Goal: Communication & Community: Answer question/provide support

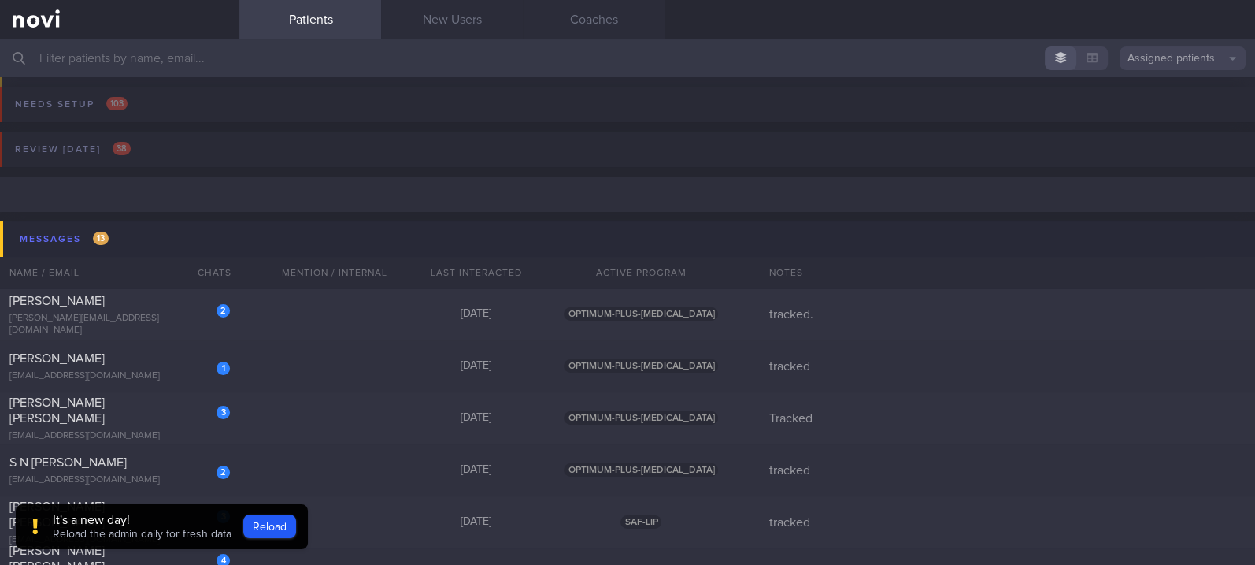
scroll to position [105, 0]
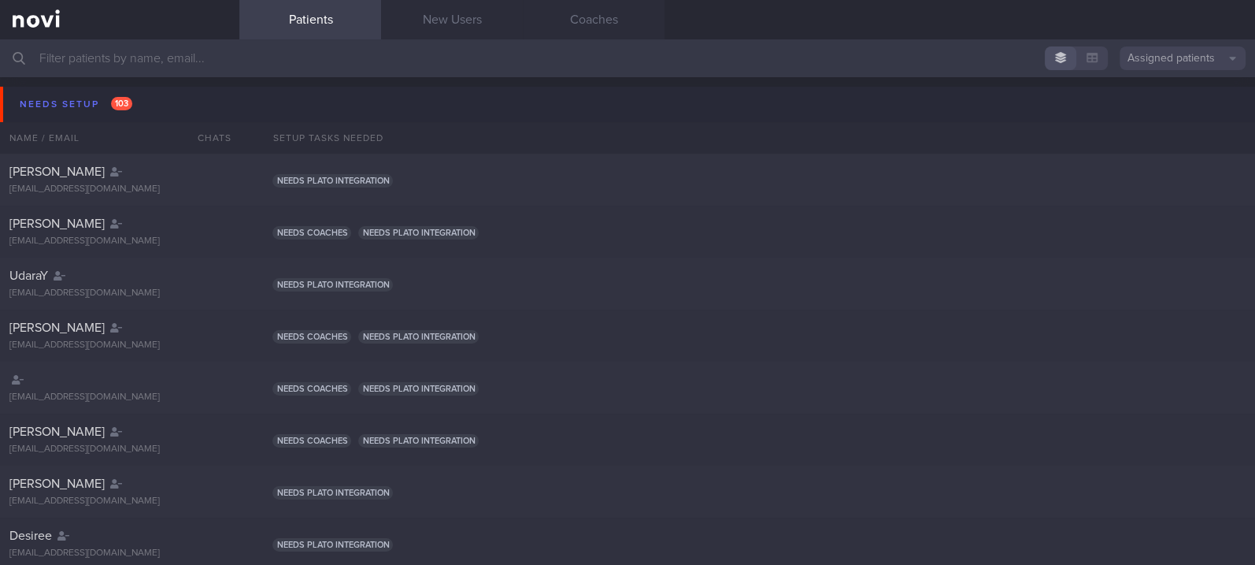
click at [292, 75] on input "text" at bounding box center [627, 58] width 1255 height 38
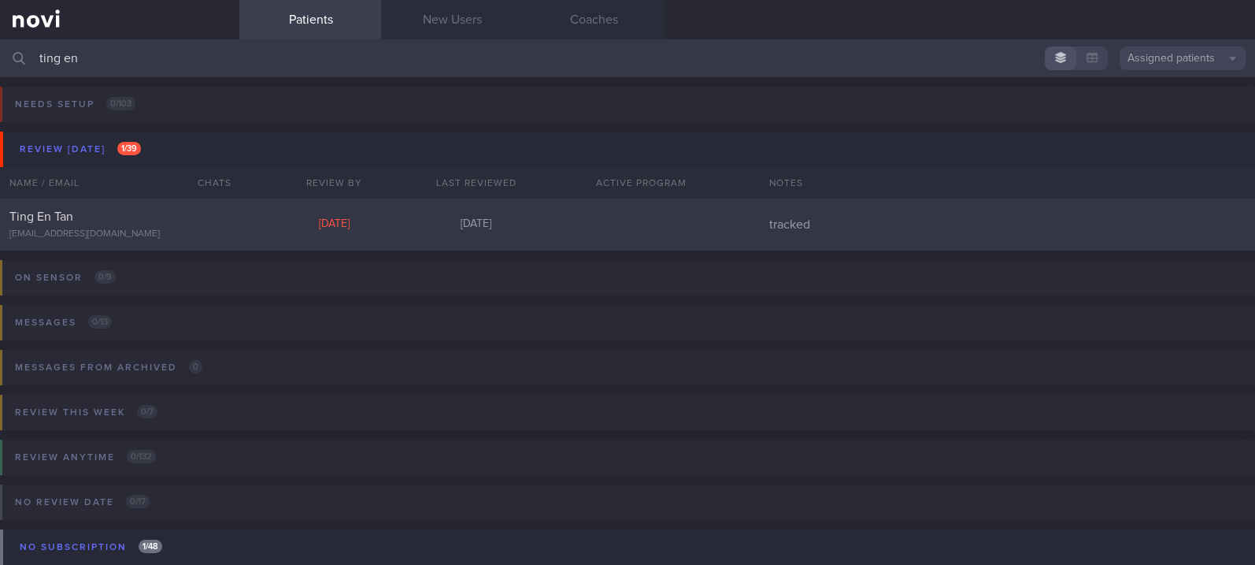
type input "ting en"
click at [312, 230] on div "[DATE]" at bounding box center [334, 224] width 142 height 14
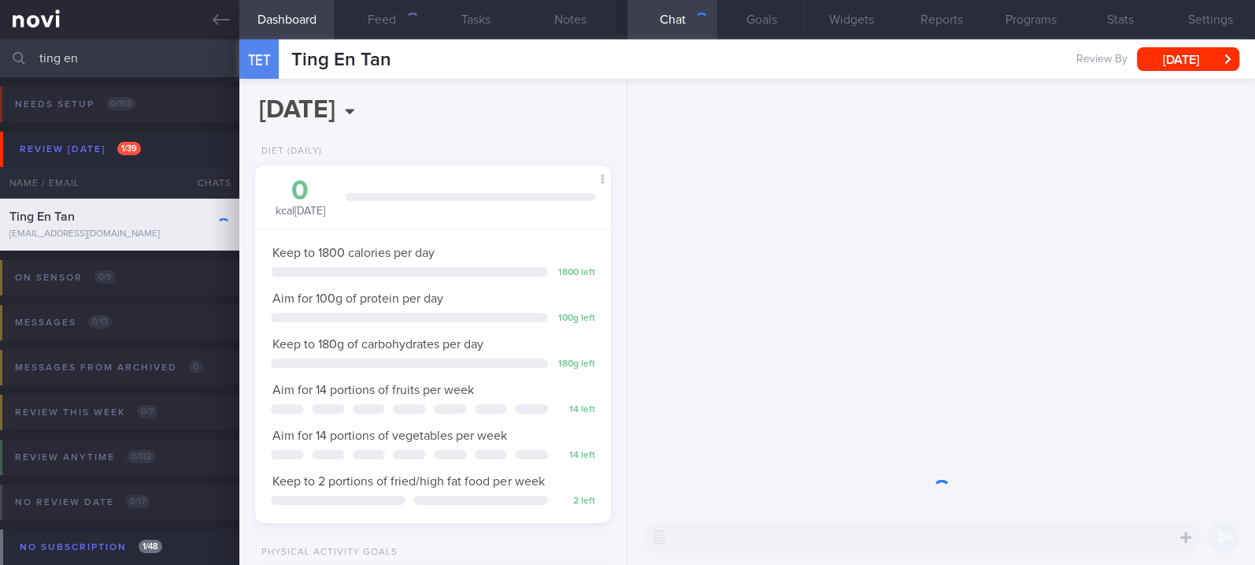
scroll to position [158, 317]
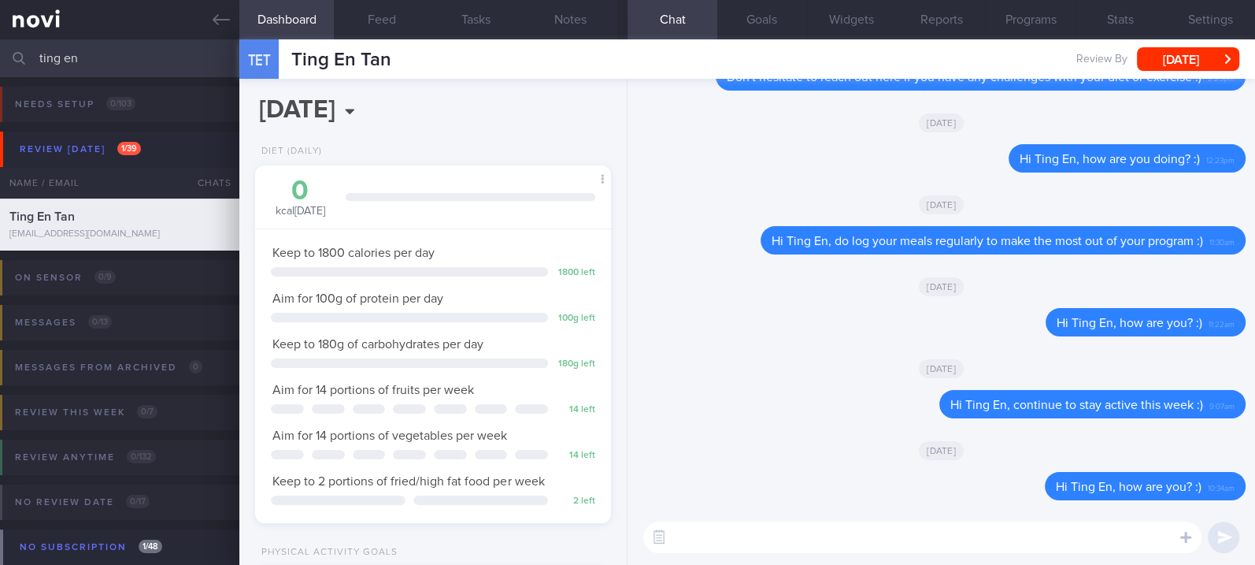
click at [951, 545] on textarea at bounding box center [922, 537] width 558 height 32
type textarea "Hi Ting En, see you tomorrow in clinic :)"
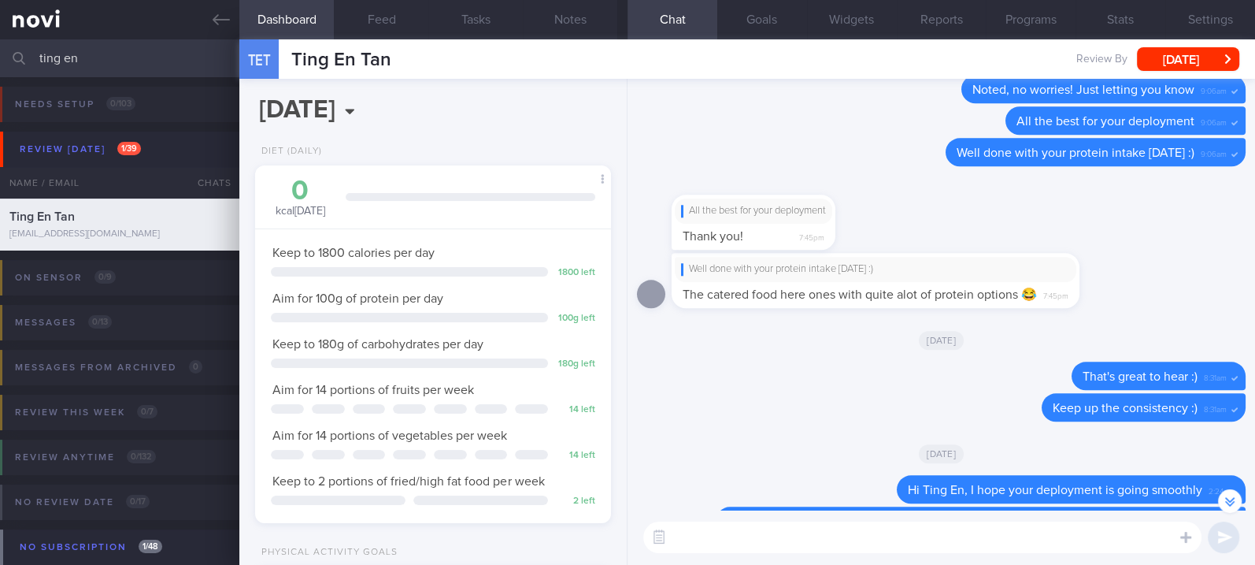
scroll to position [-421, 0]
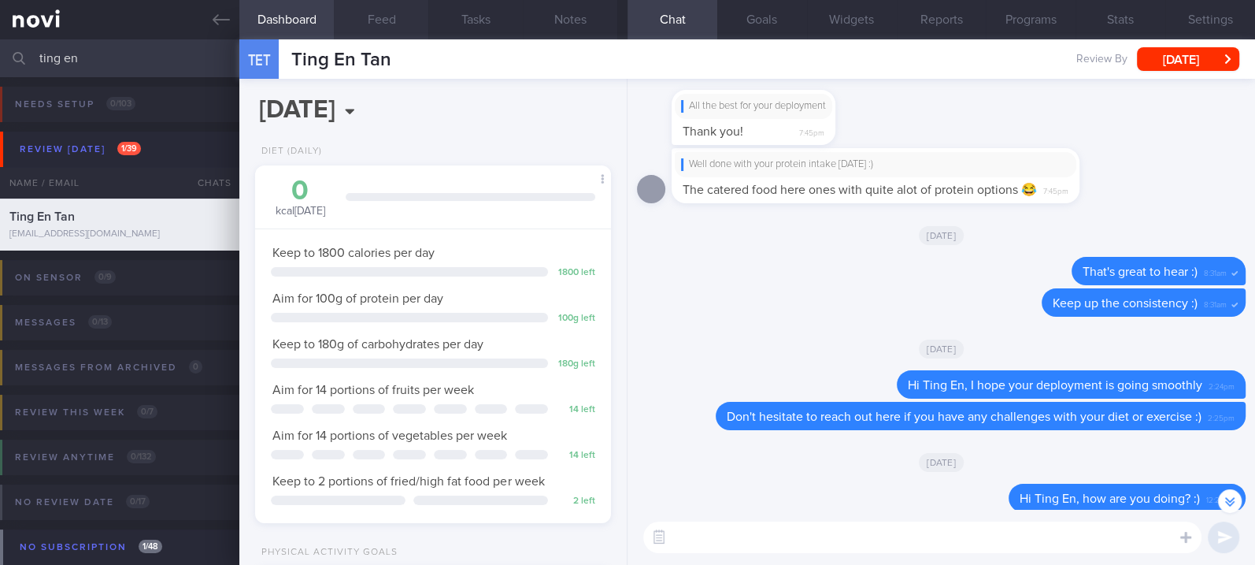
click at [386, 19] on button "Feed" at bounding box center [381, 19] width 95 height 39
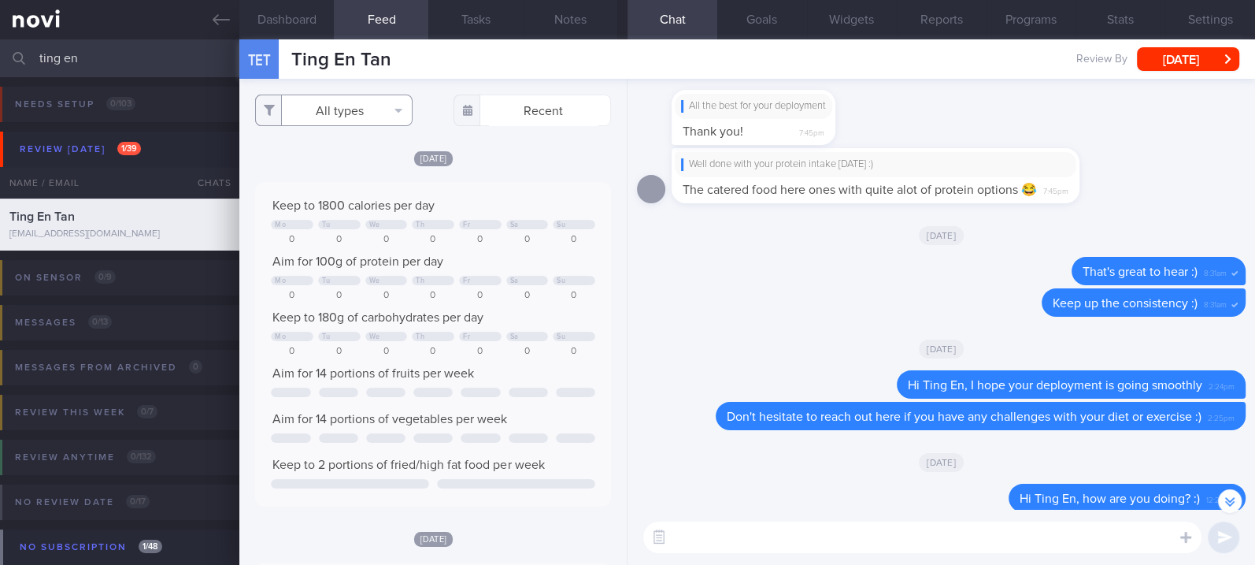
click at [350, 119] on button "All types" at bounding box center [334, 111] width 158 height 32
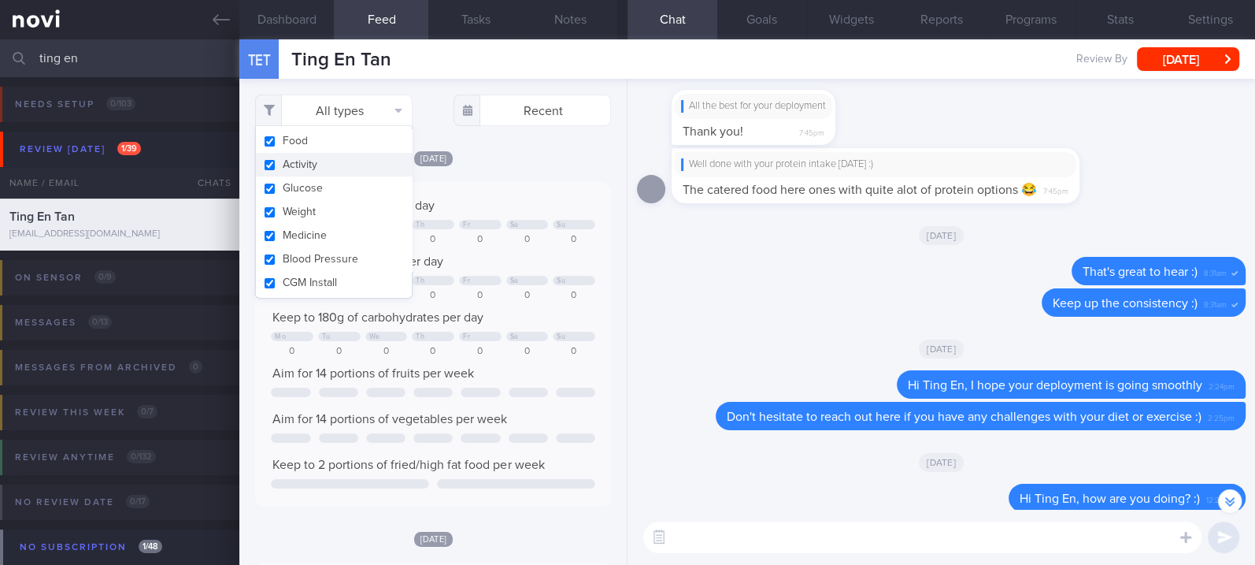
click at [329, 164] on button "Activity" at bounding box center [334, 165] width 156 height 24
checkbox input "false"
click at [348, 195] on button "Glucose" at bounding box center [334, 188] width 156 height 24
checkbox input "false"
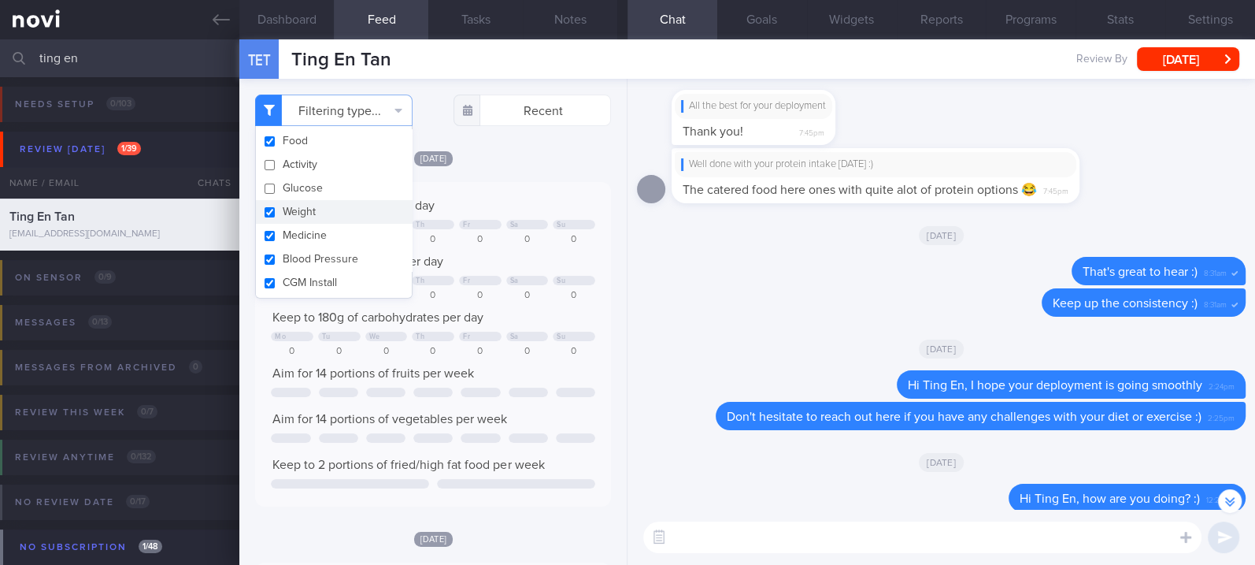
scroll to position [158, 317]
click at [343, 224] on button "Medicine" at bounding box center [334, 236] width 156 height 24
checkbox input "false"
click at [337, 205] on button "Weight" at bounding box center [334, 212] width 156 height 24
checkbox input "false"
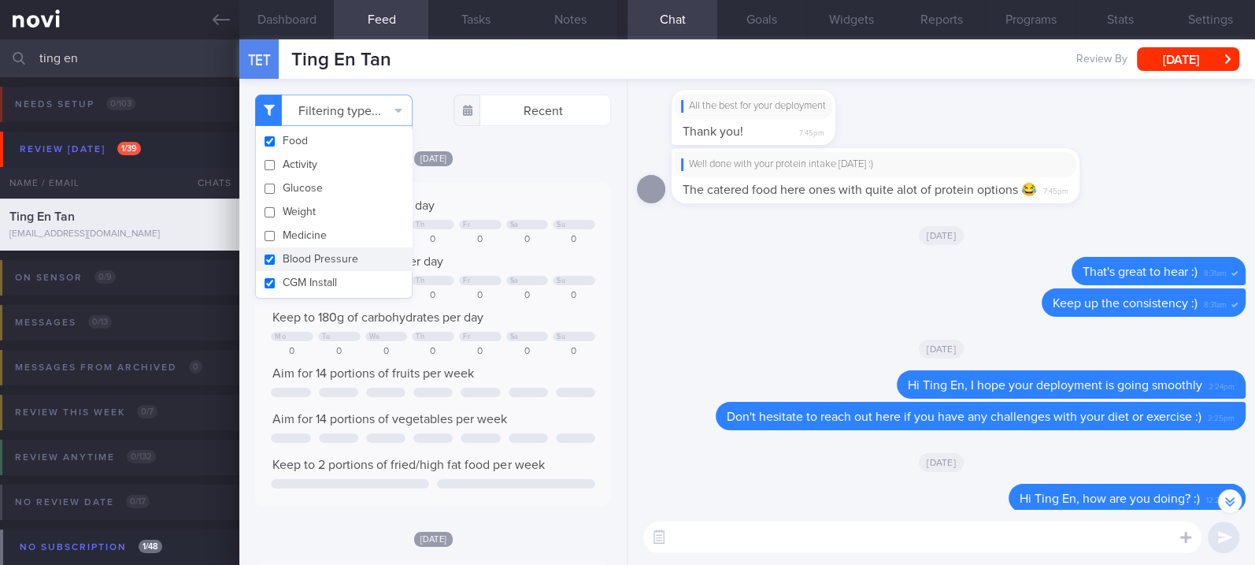
click at [332, 263] on button "Blood Pressure" at bounding box center [334, 259] width 156 height 24
checkbox input "false"
drag, startPoint x: 326, startPoint y: 285, endPoint x: 473, endPoint y: 235, distance: 154.7
click at [326, 284] on button "CGM Install" at bounding box center [334, 283] width 156 height 24
checkbox input "false"
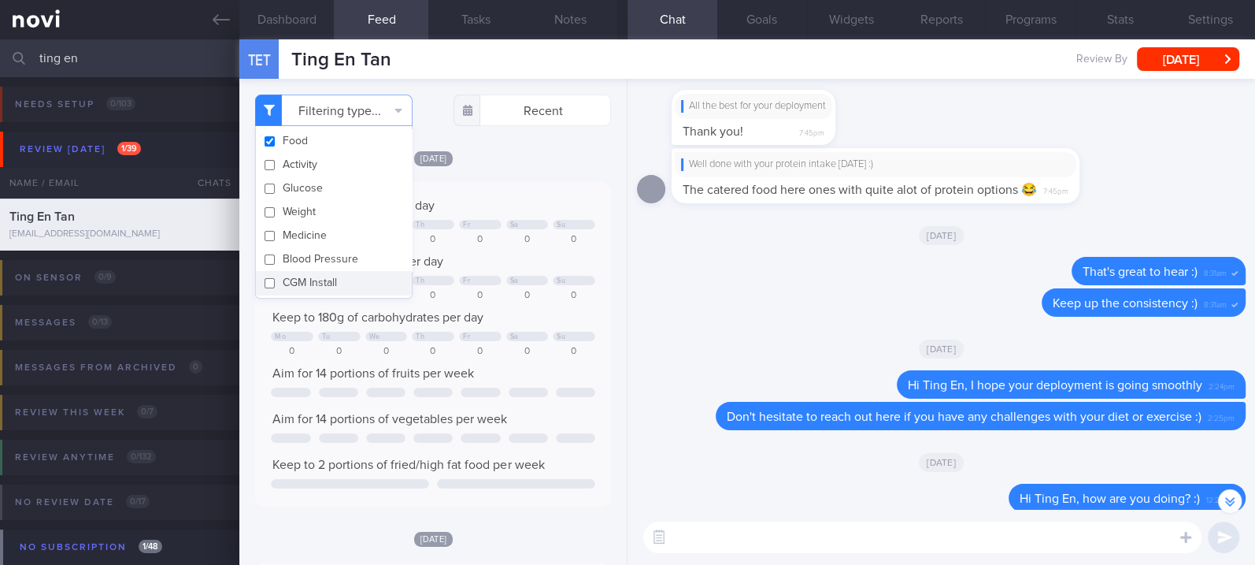
click at [540, 217] on div "Keep to 1800 calories per day Mo Tu We Th Fr Sa Su 0 0 0 0 0 0 0 Aim for 100g o…" at bounding box center [433, 344] width 324 height 293
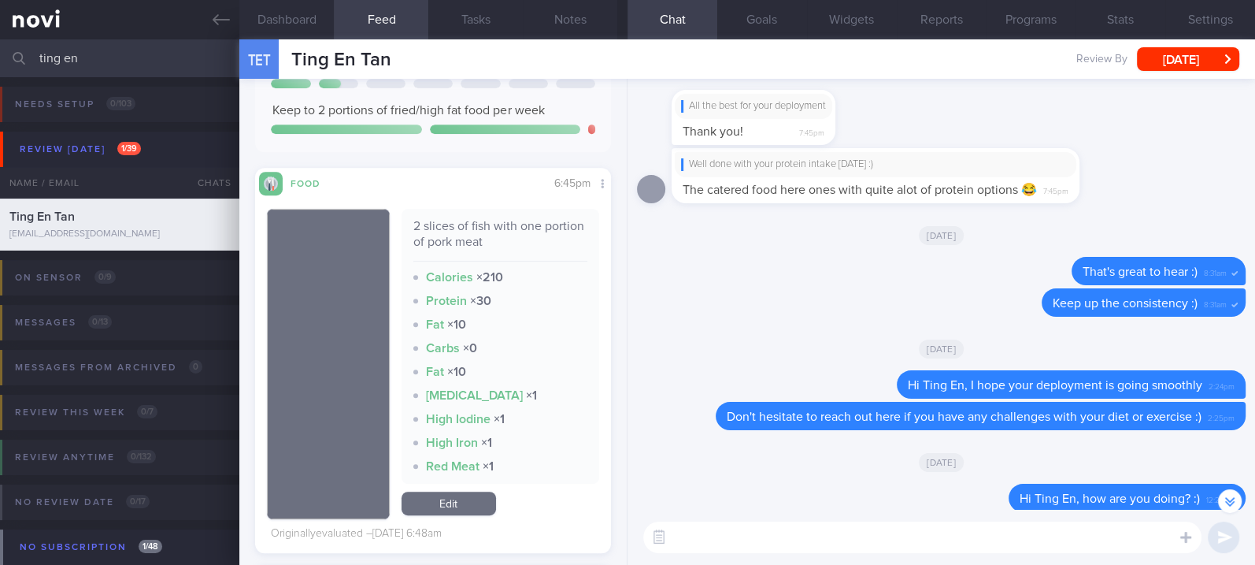
scroll to position [1050, 0]
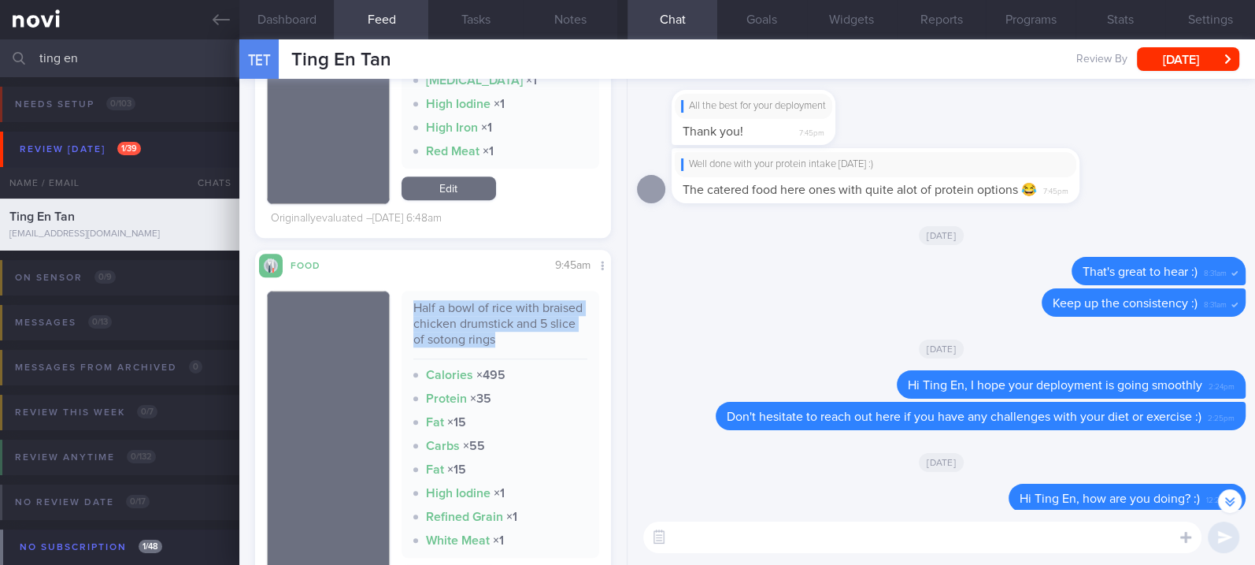
drag, startPoint x: 560, startPoint y: 340, endPoint x: 409, endPoint y: 306, distance: 155.1
click at [413, 306] on div "Half a bowl of rice with braised chicken drumstick and 5 slice of sotong rings" at bounding box center [500, 329] width 174 height 59
drag, startPoint x: 446, startPoint y: 317, endPoint x: 461, endPoint y: 255, distance: 64.0
click at [461, 255] on div "Food Share 9:45am Half a bowl of rice with braised chicken drumstick and 5 slic…" at bounding box center [433, 438] width 356 height 377
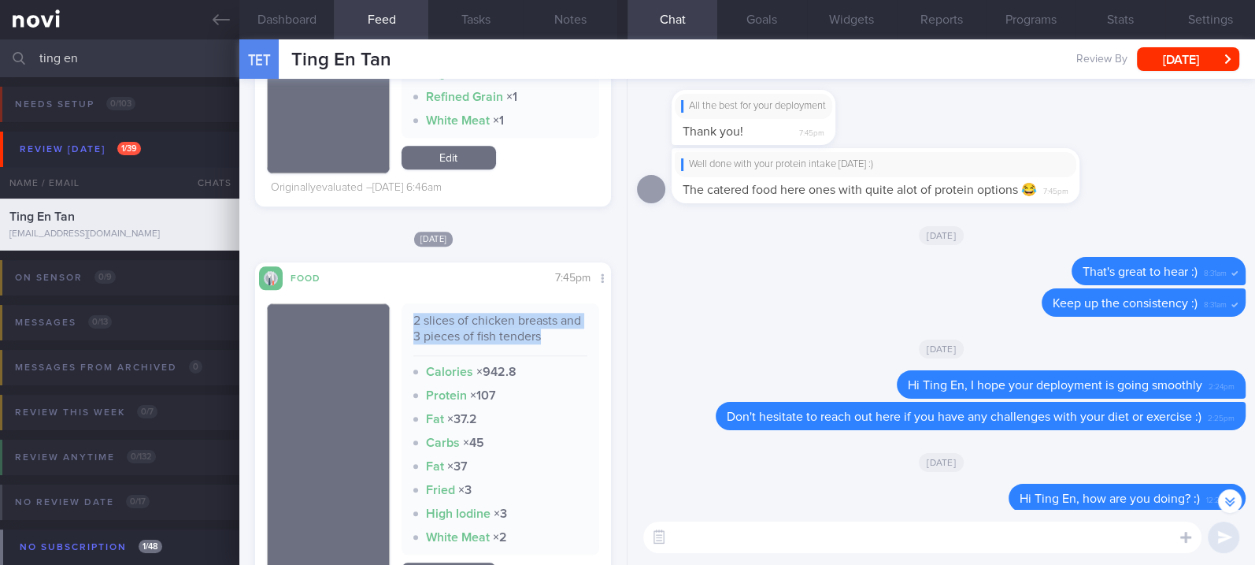
drag, startPoint x: 565, startPoint y: 336, endPoint x: 405, endPoint y: 323, distance: 160.4
click at [405, 323] on div "2 slices of chicken breasts and 3 pieces of fish tenders Calories × 942.8 Prote…" at bounding box center [501, 428] width 198 height 251
copy div "2 slices of chicken breasts and 3 pieces of fish tenders"
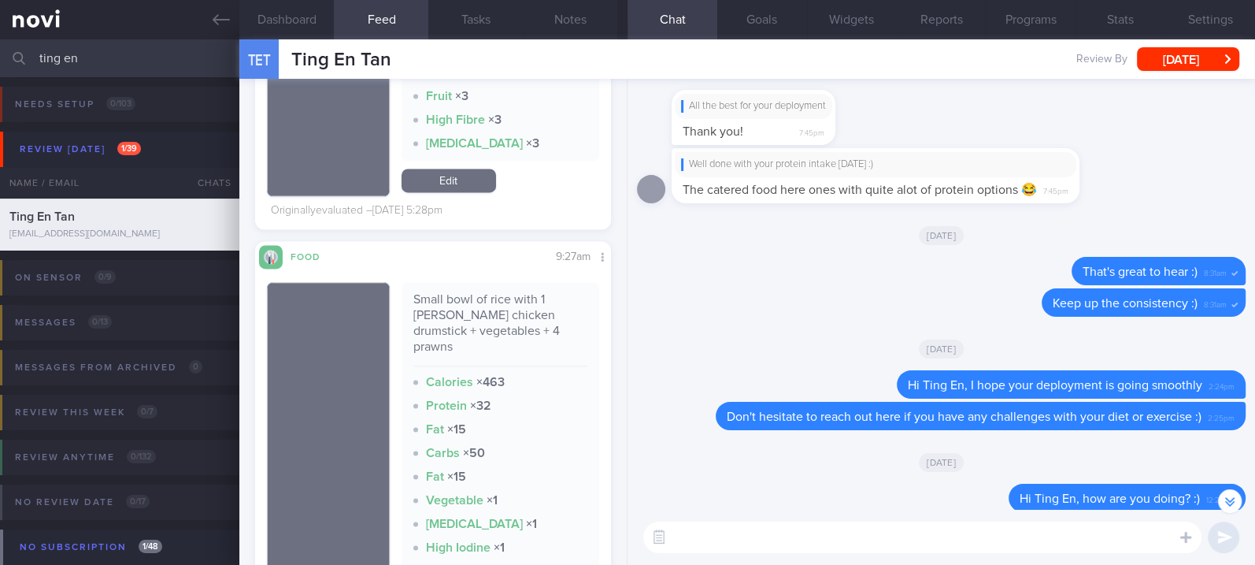
scroll to position [2310, 0]
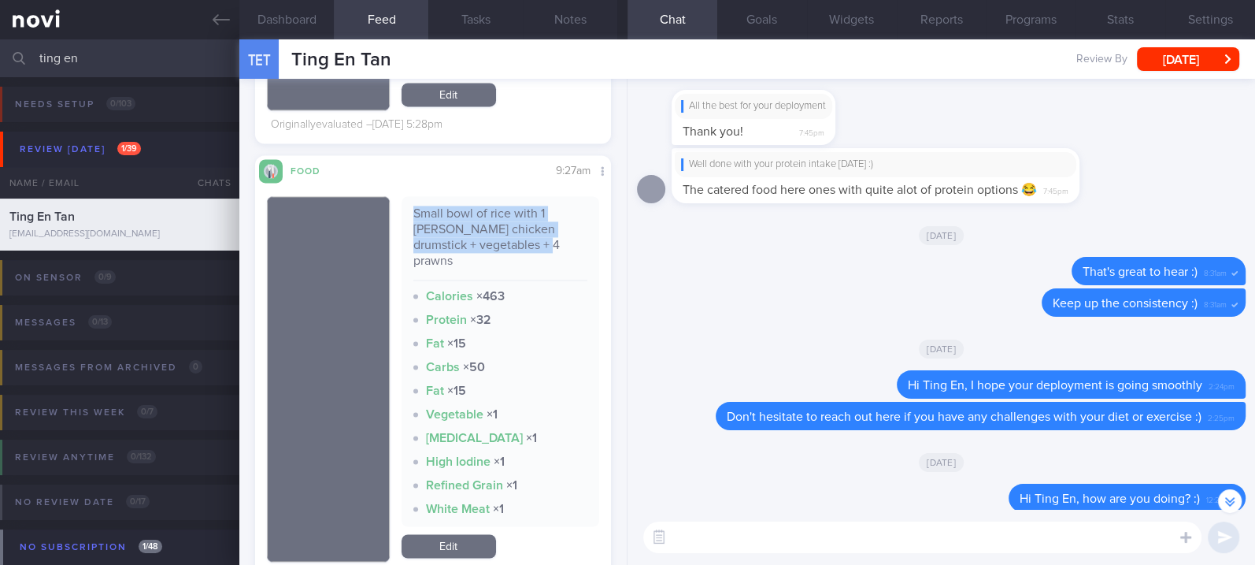
drag, startPoint x: 537, startPoint y: 246, endPoint x: 410, endPoint y: 205, distance: 134.0
click at [410, 205] on div "Small bowl of rice with 1 curry chicken drumstick + vegetables + 4 prawns Calor…" at bounding box center [501, 361] width 198 height 330
copy div "Small bowl of rice with 1 curry chicken drumstick + vegetables + 4 prawns"
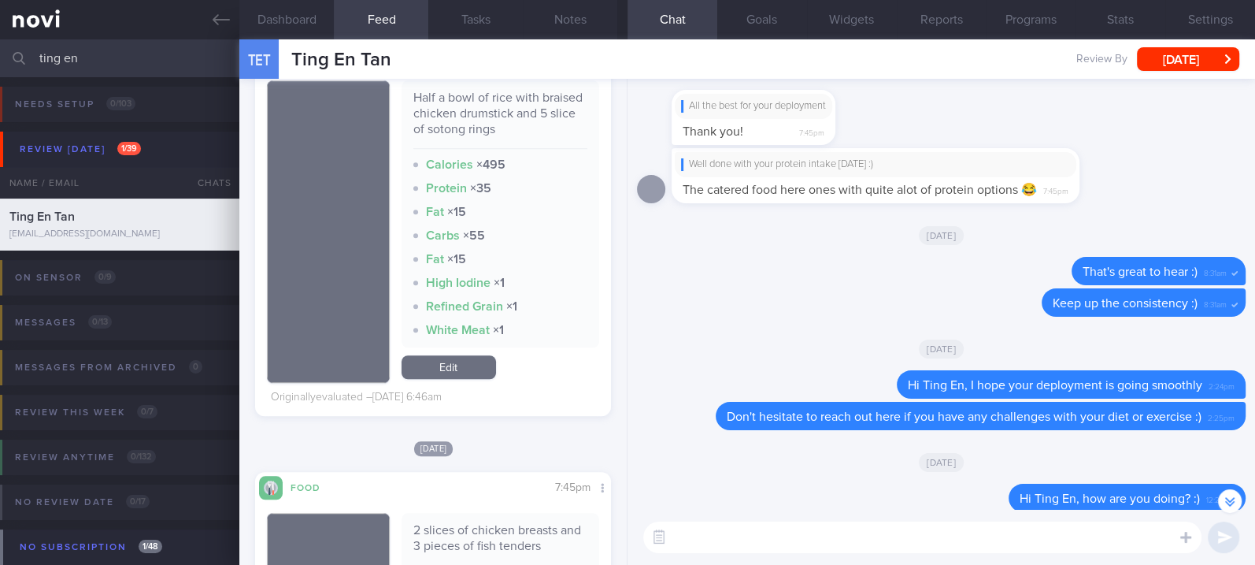
scroll to position [1155, 0]
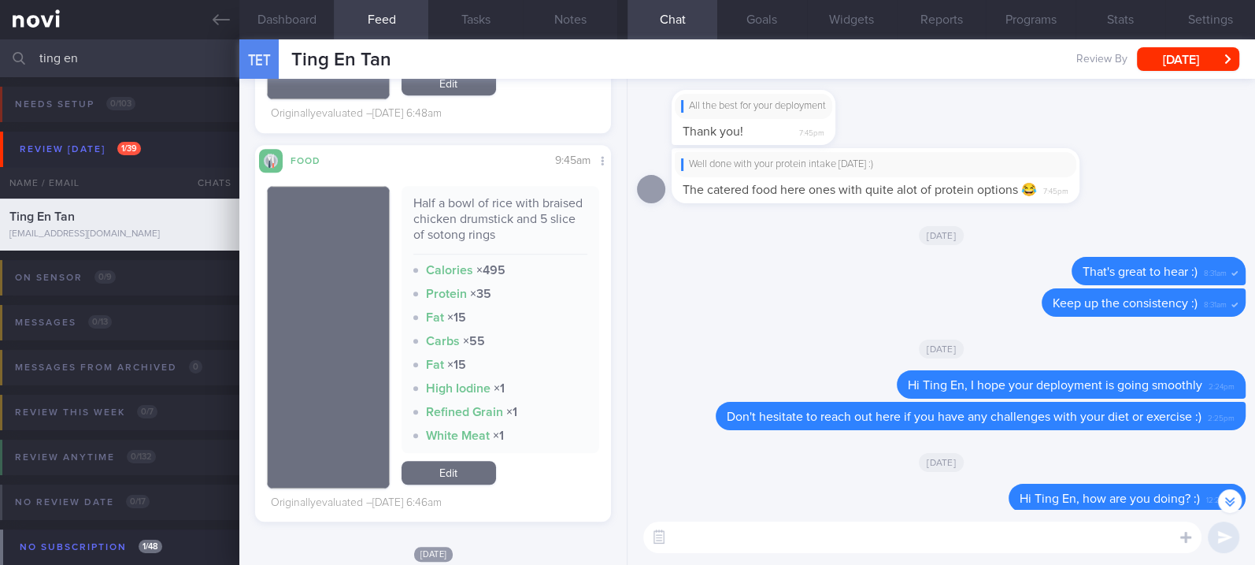
click at [548, 262] on div "Calories × 495" at bounding box center [500, 270] width 174 height 16
drag, startPoint x: 556, startPoint y: 235, endPoint x: 406, endPoint y: 192, distance: 155.6
click at [406, 192] on div "Half a bowl of rice with braised chicken drumstick and 5 slice of sotong rings …" at bounding box center [501, 319] width 198 height 267
copy div "Half a bowl of rice with braised chicken drumstick and 5 slice of sotong rings"
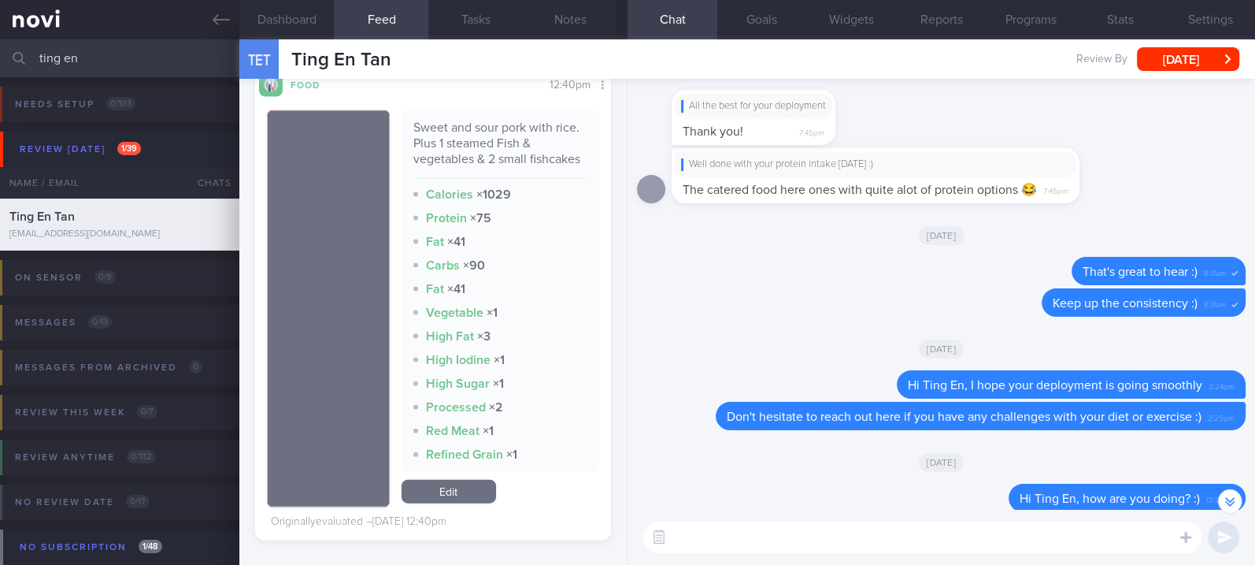
scroll to position [3150, 0]
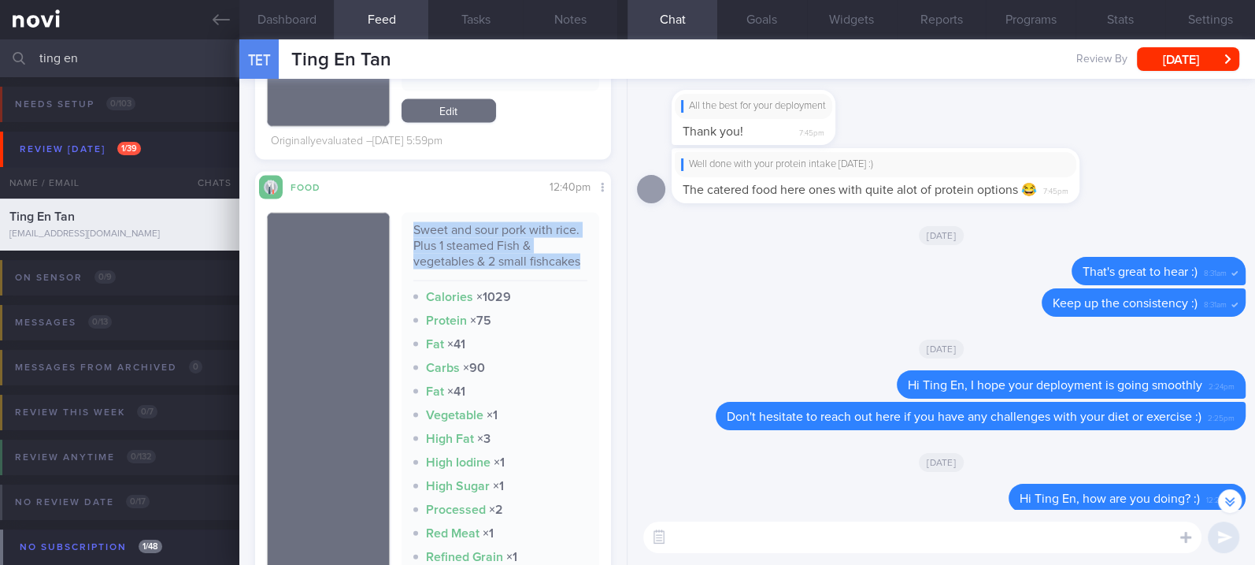
drag, startPoint x: 490, startPoint y: 277, endPoint x: 399, endPoint y: 233, distance: 101.5
click at [402, 233] on div "Sweet and sour pork with rice. Plus 1 steamed Fish & vegetables & 2 small fishc…" at bounding box center [501, 394] width 198 height 362
copy div "Sweet and sour pork with rice. Plus 1 steamed Fish & vegetables & 2 small fishc…"
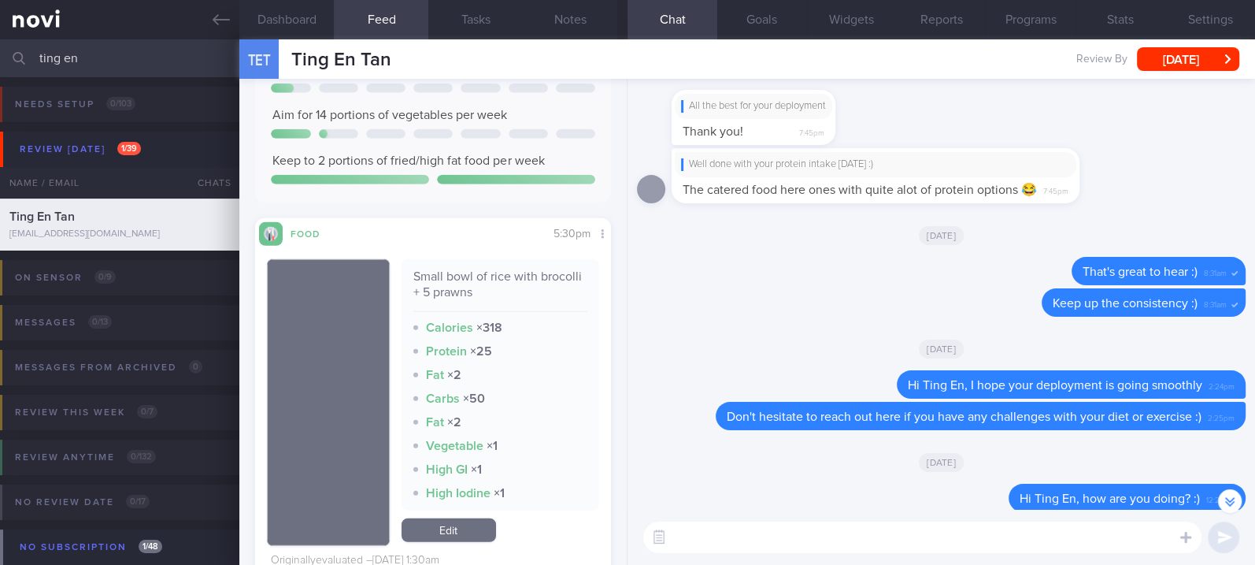
scroll to position [3990, 0]
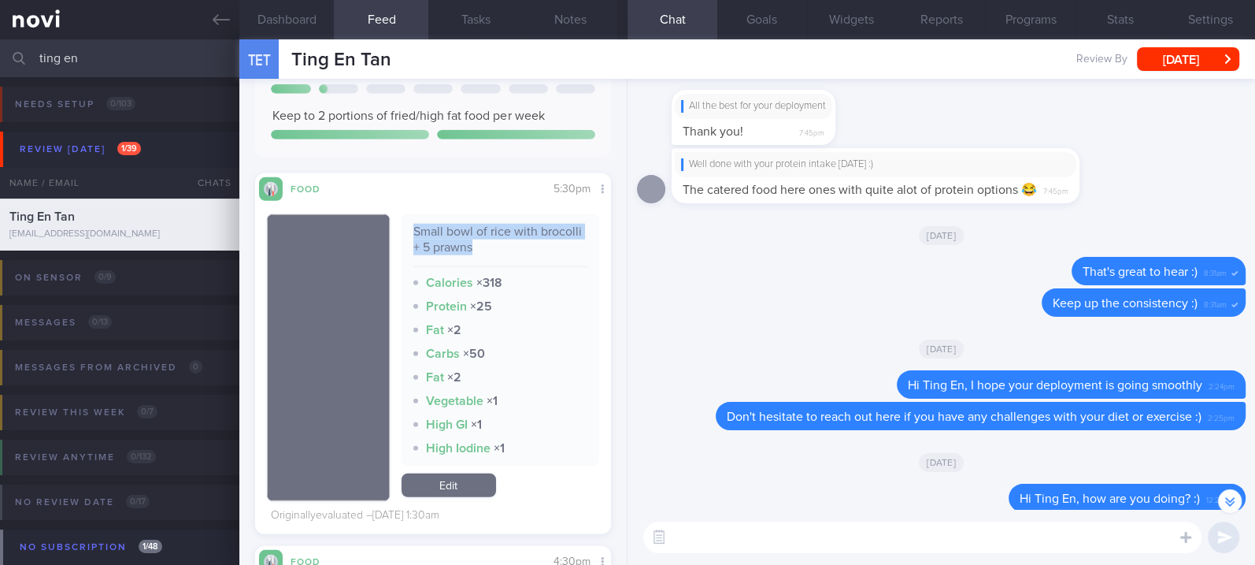
drag, startPoint x: 538, startPoint y: 281, endPoint x: 410, endPoint y: 259, distance: 130.3
click at [413, 259] on div "Small bowl of rice with brocolli + 5 prawns" at bounding box center [500, 245] width 174 height 43
copy div "Small bowl of rice with brocolli + 5 prawns"
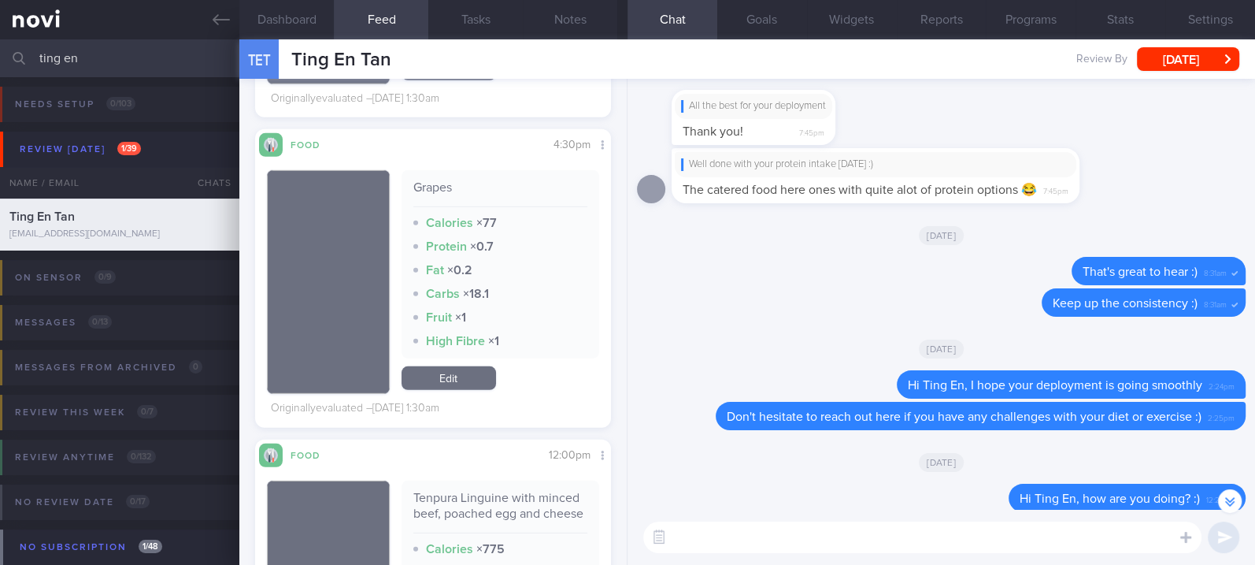
scroll to position [4726, 0]
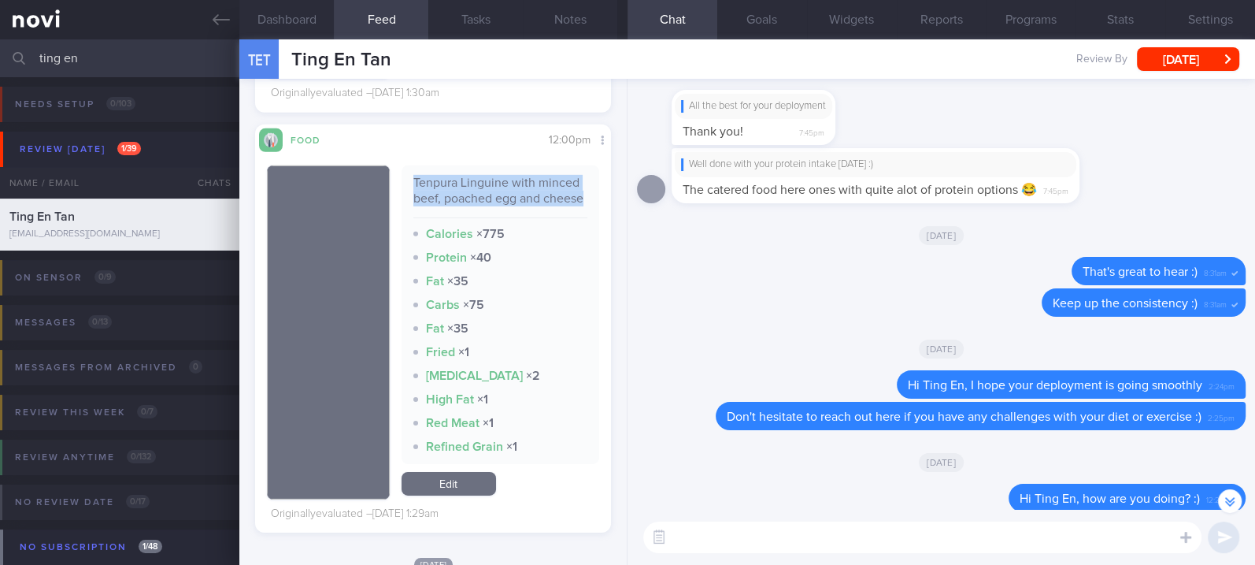
drag, startPoint x: 484, startPoint y: 237, endPoint x: 405, endPoint y: 196, distance: 89.5
click at [405, 196] on div "Tenpura Linguine with minced beef, poached egg and cheese Calories × 775 Protei…" at bounding box center [501, 314] width 198 height 299
copy div "Tenpura Linguine with minced beef, poached egg and cheese"
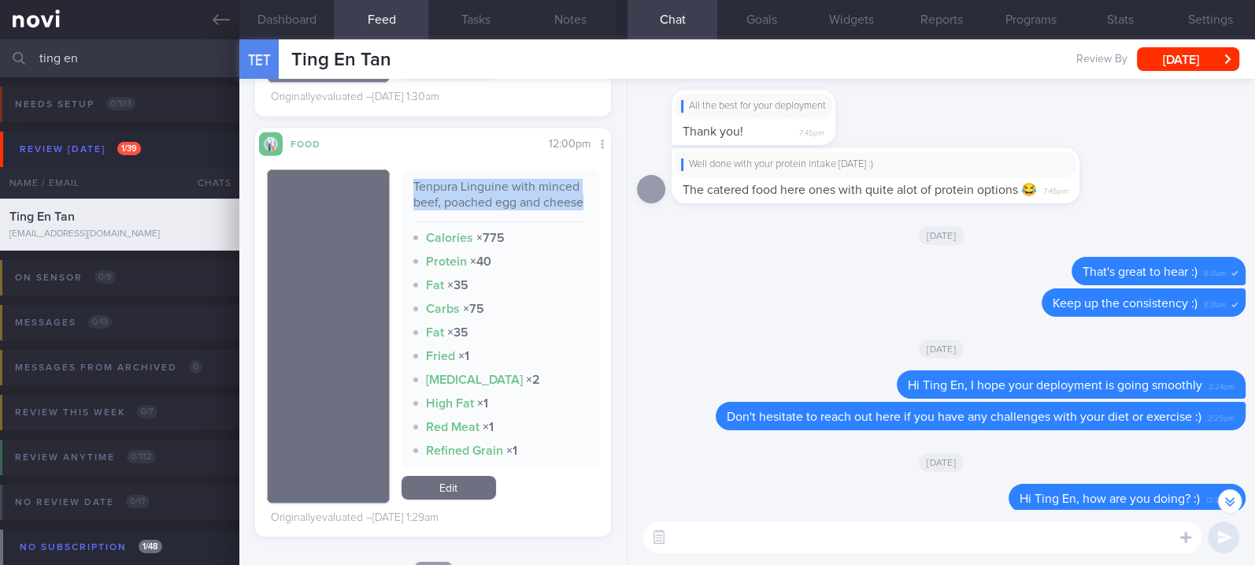
scroll to position [5250, 0]
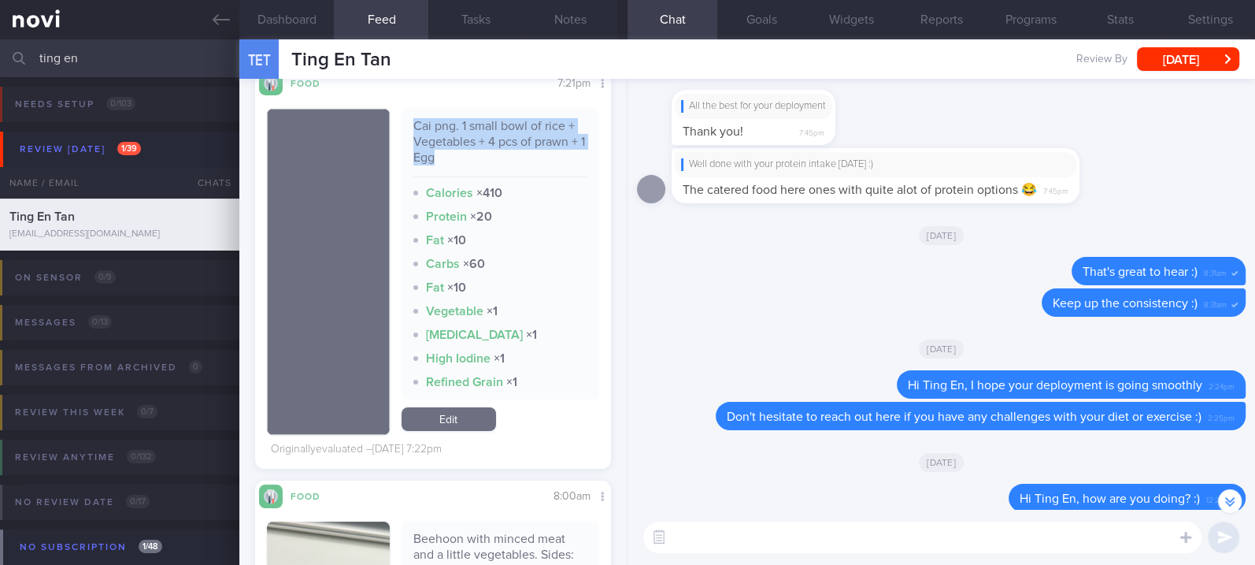
drag, startPoint x: 469, startPoint y: 169, endPoint x: 406, endPoint y: 145, distance: 67.6
click at [413, 145] on div "Cai png. 1 small bowl of rice + Vegetables + 4 pcs of prawn + 1 Egg" at bounding box center [500, 147] width 174 height 59
copy div "Cai png. 1 small bowl of rice + Vegetables + 4 pcs of prawn + 1 Egg"
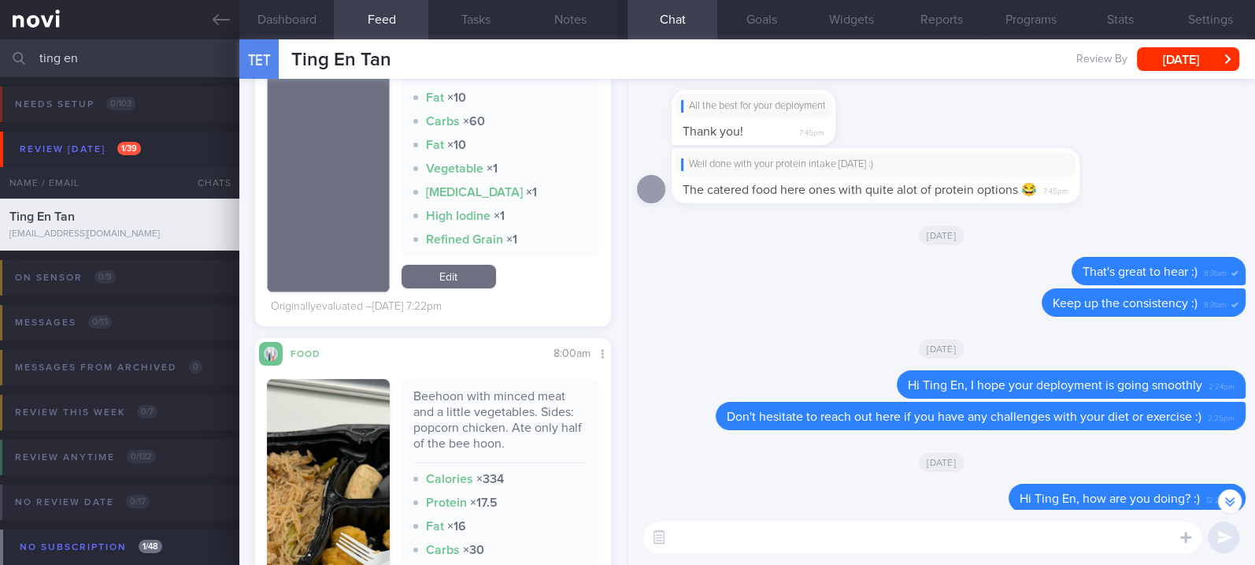
scroll to position [5565, 0]
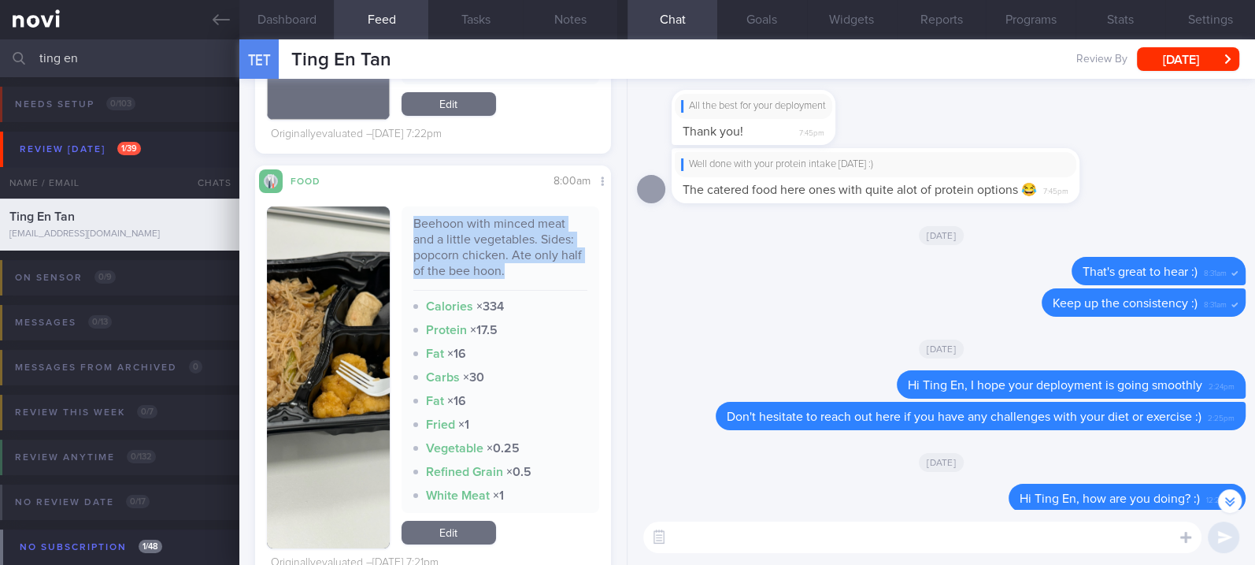
drag, startPoint x: 544, startPoint y: 292, endPoint x: 407, endPoint y: 234, distance: 148.9
click at [413, 234] on div "Beehoon with minced meat and a little vegetables. Sides: popcorn chicken. Ate o…" at bounding box center [500, 253] width 174 height 75
copy div "Beehoon with minced meat and a little vegetables. Sides: popcorn chicken. Ate o…"
click at [339, 380] on button "button" at bounding box center [328, 377] width 122 height 342
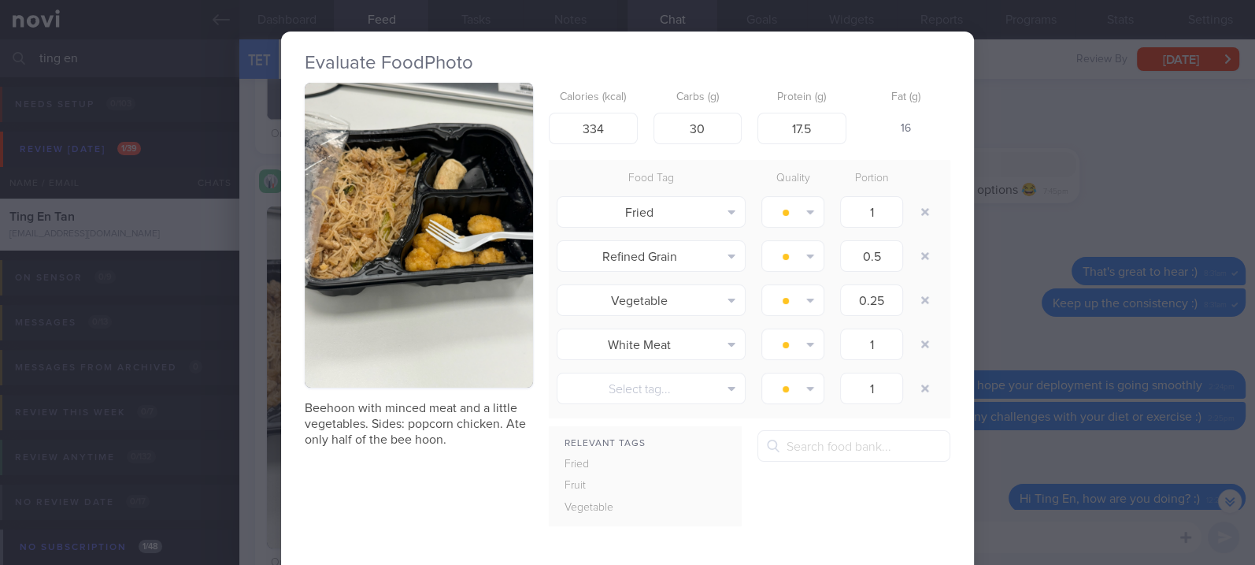
click at [459, 210] on button "button" at bounding box center [419, 235] width 228 height 305
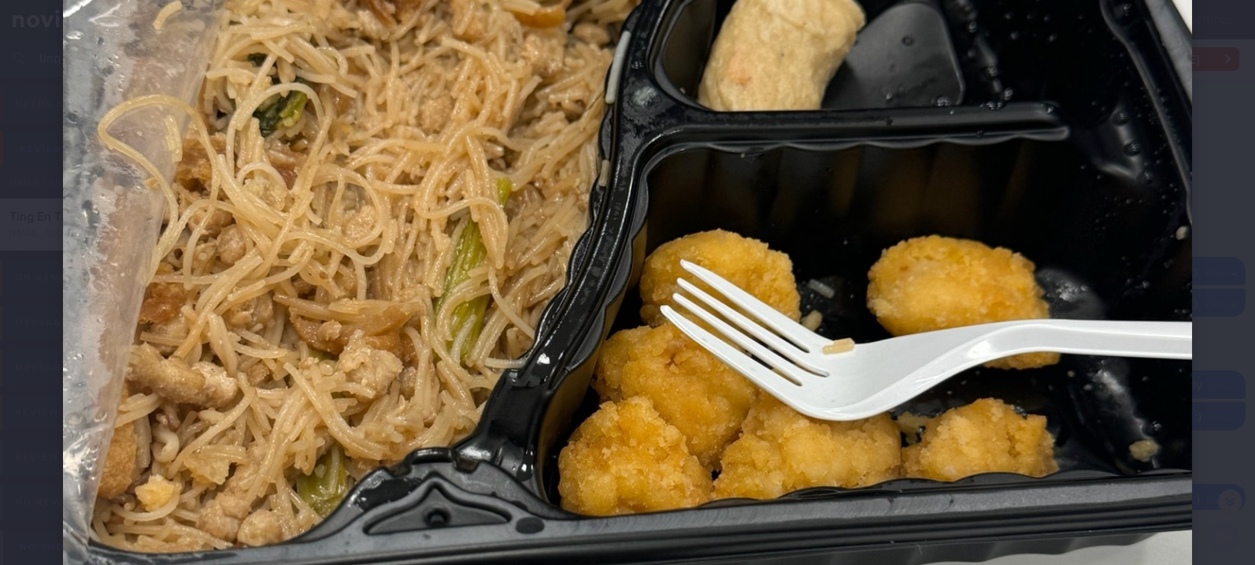
scroll to position [630, 0]
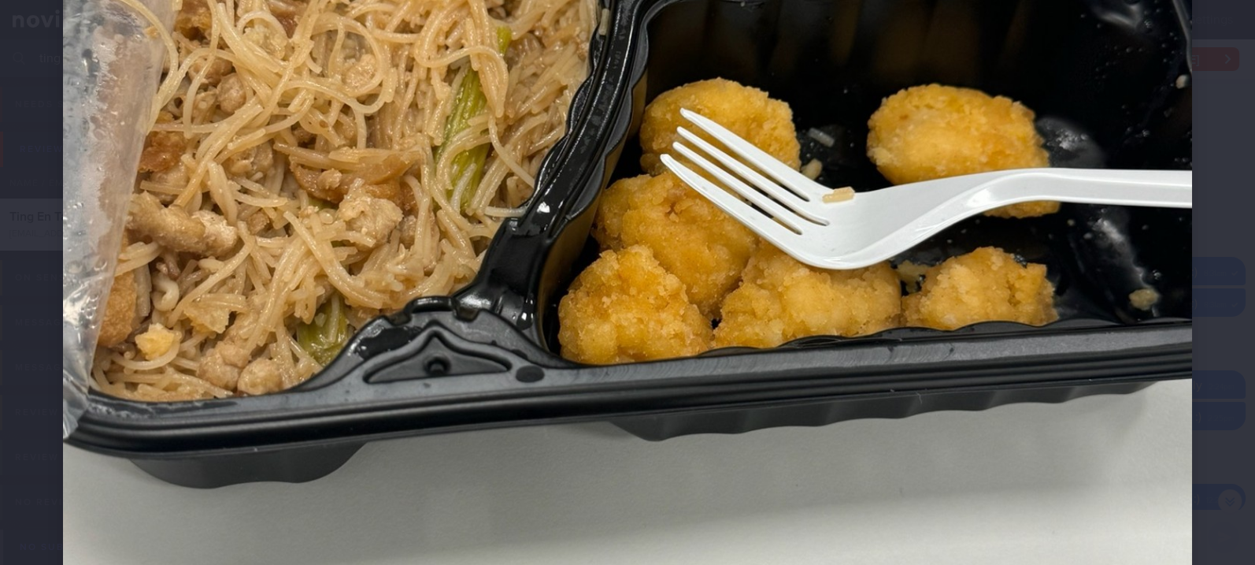
click at [1203, 179] on div at bounding box center [627, 186] width 1255 height 1632
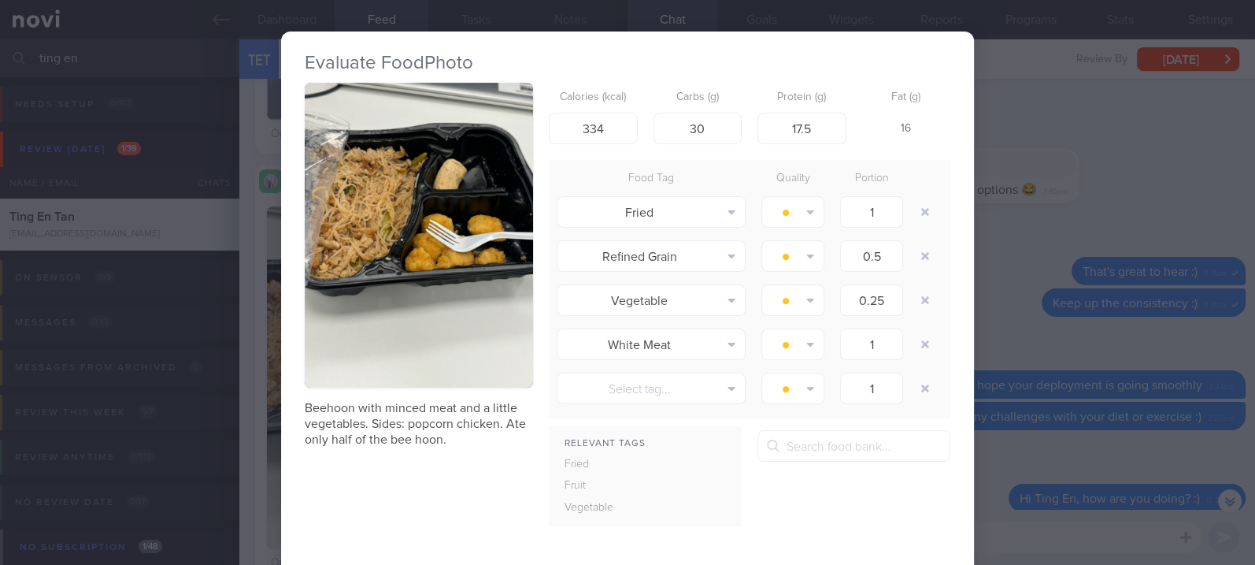
click at [1154, 239] on div "Evaluate Food Photo Beehoon with minced meat and a little vegetables. Sides: po…" at bounding box center [627, 282] width 1255 height 565
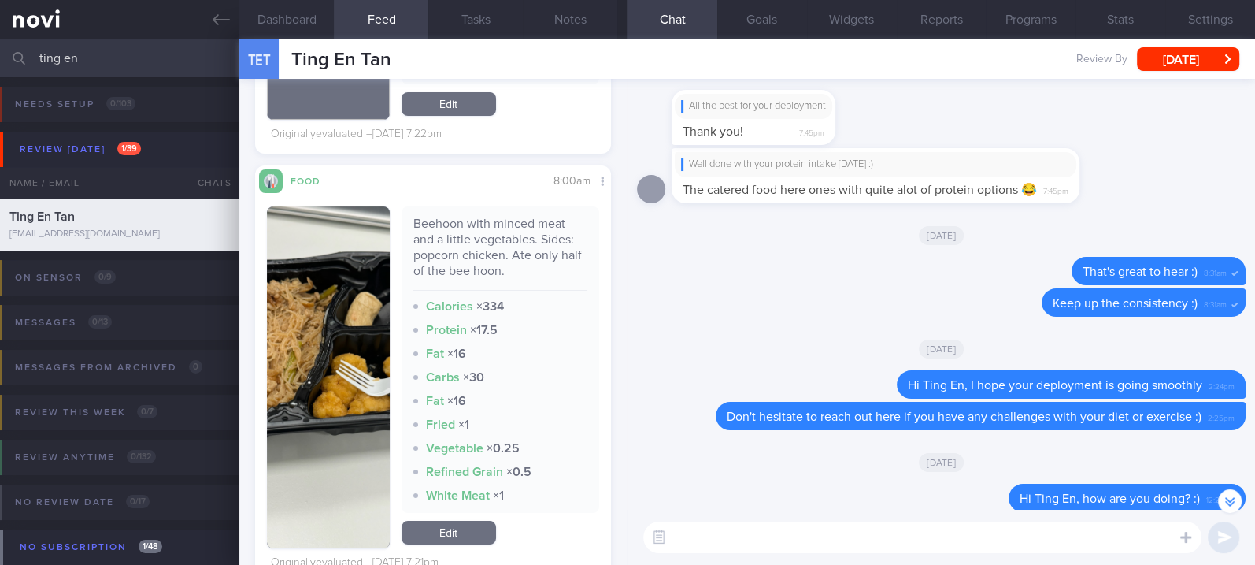
drag, startPoint x: 202, startPoint y: 50, endPoint x: -21, endPoint y: 47, distance: 223.7
click at [0, 47] on html "You are offline! Some functionality will be unavailable Patients New Users Coac…" at bounding box center [627, 282] width 1255 height 565
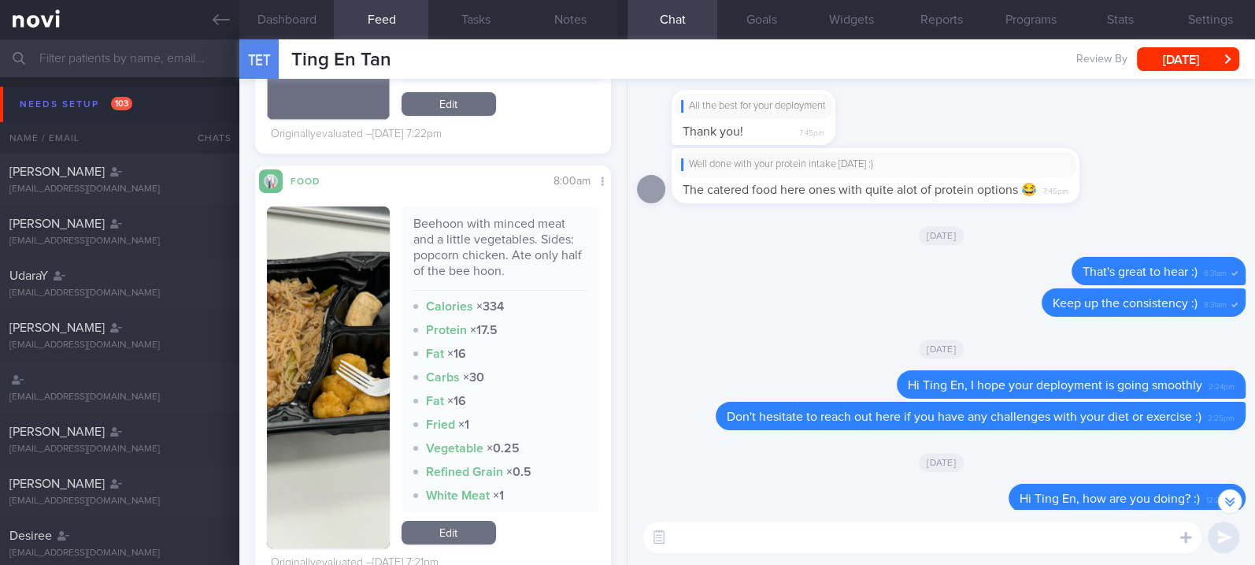
click at [214, 27] on icon at bounding box center [221, 19] width 17 height 17
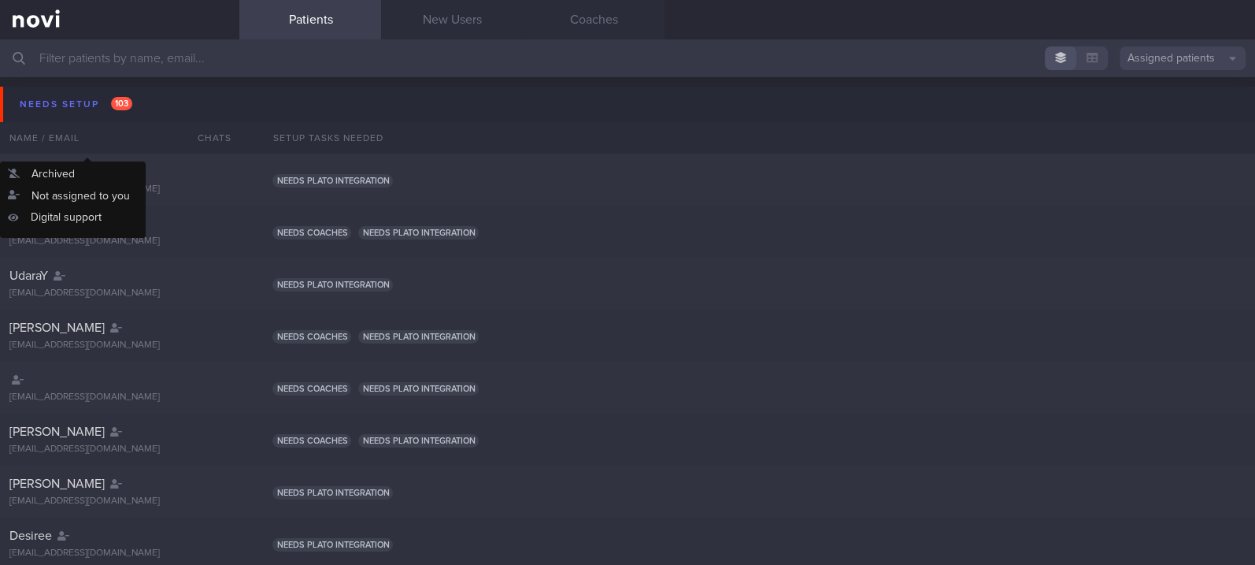
click at [73, 122] on div "Name / Email" at bounding box center [88, 138] width 176 height 32
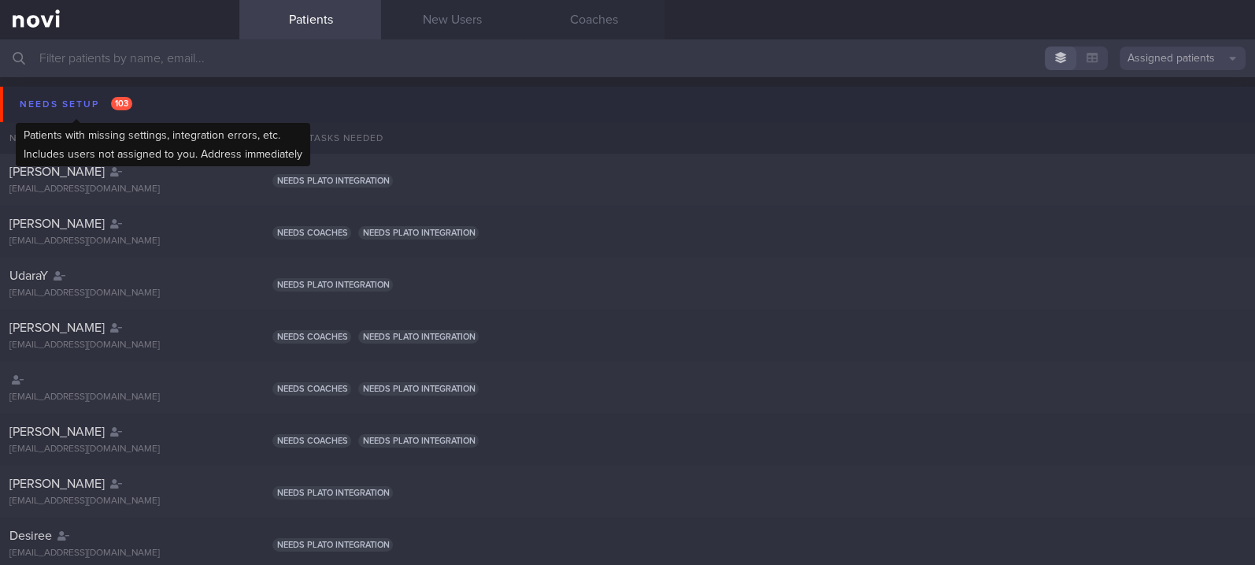
click at [82, 95] on div "Needs setup 103" at bounding box center [76, 104] width 121 height 21
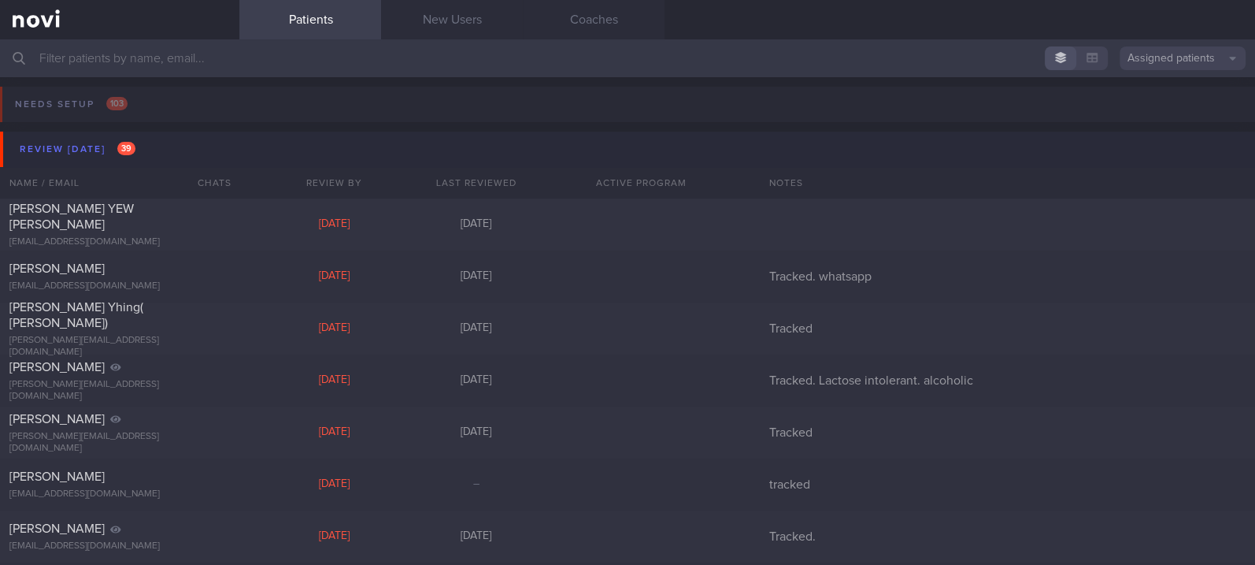
click at [143, 144] on button "Review today 39" at bounding box center [630, 149] width 1260 height 35
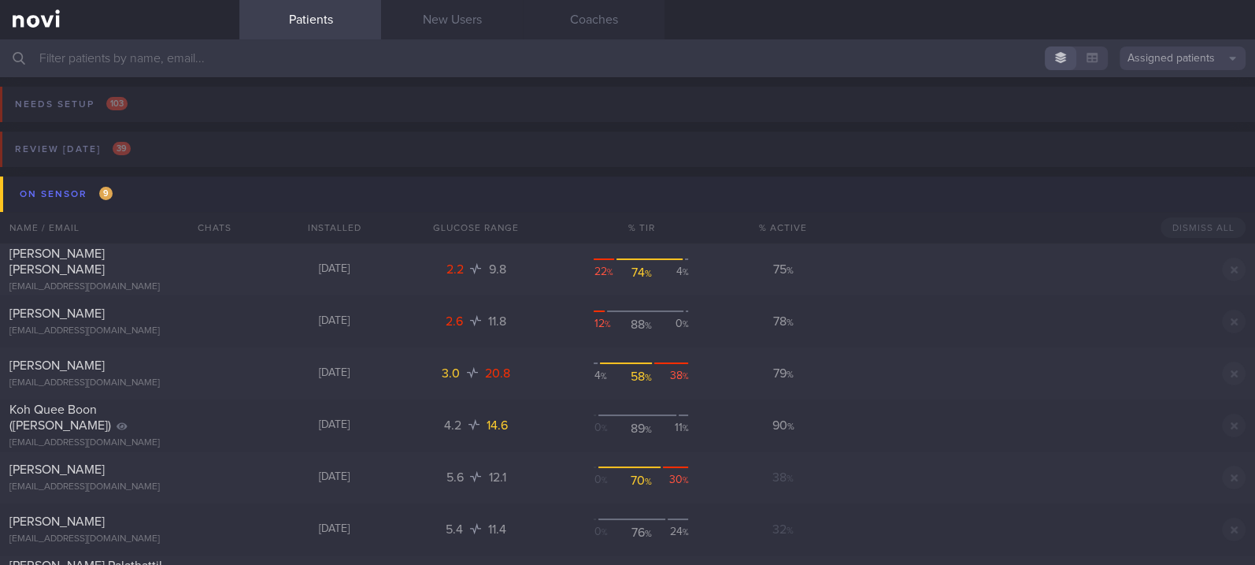
click at [120, 205] on button "On sensor 9" at bounding box center [630, 193] width 1260 height 35
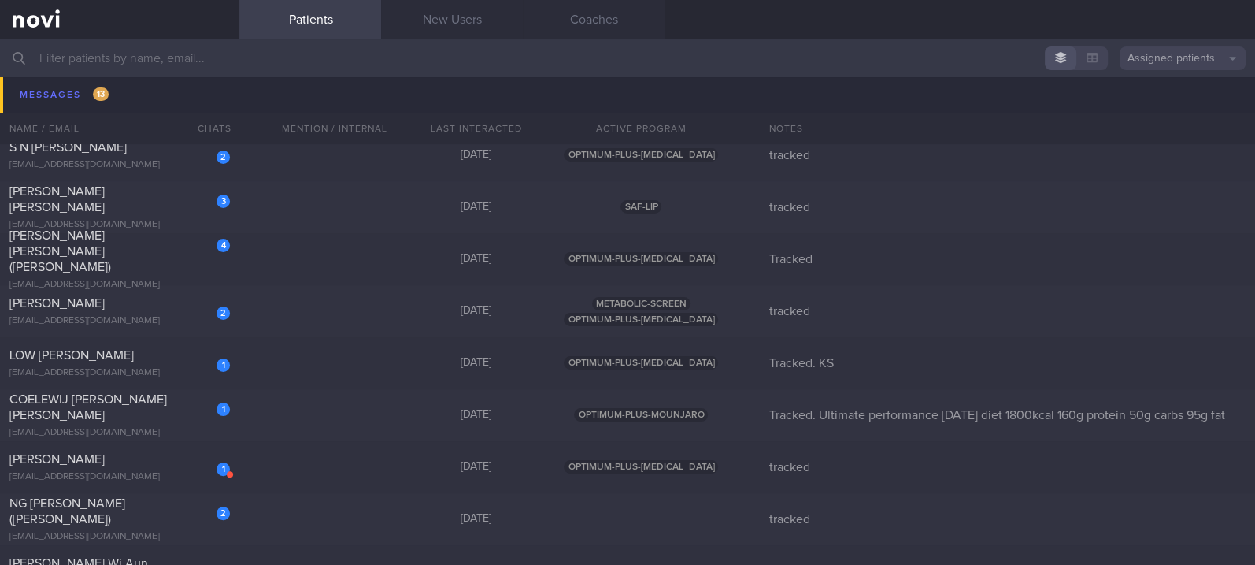
scroll to position [630, 0]
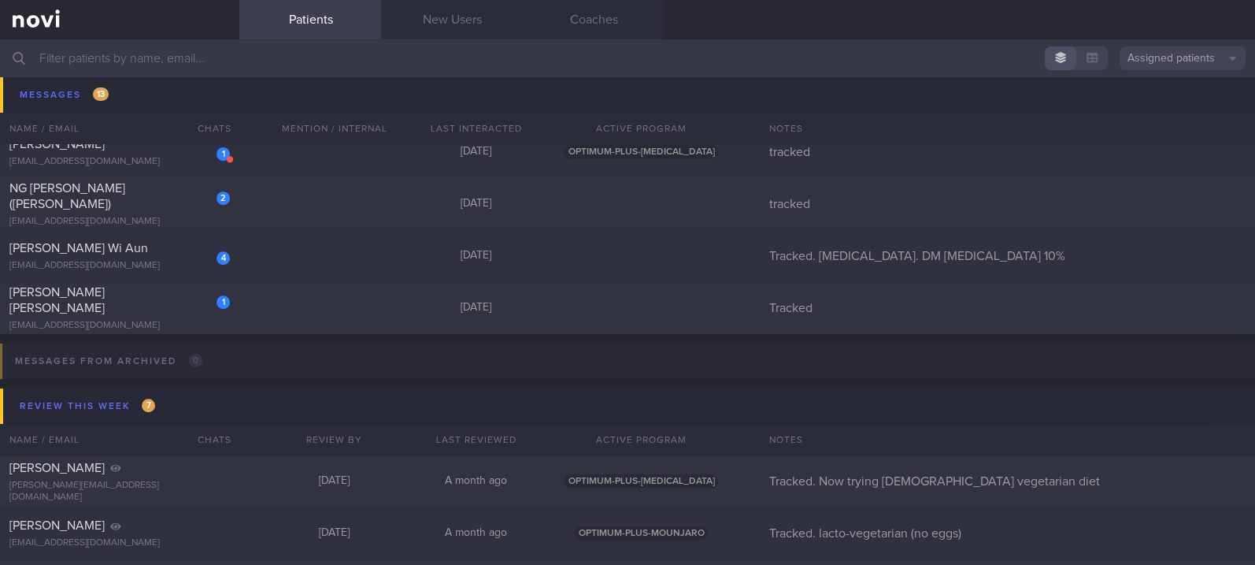
click at [364, 334] on div "Messages from Archived 0 Name / Email Chats Mention / Internal Last Interacted …" at bounding box center [627, 372] width 1255 height 76
click at [365, 324] on div "1 RACHEL HO SZE YINN rachelraeho@gmail.com Yesterday Tracked" at bounding box center [627, 308] width 1255 height 52
select select "9"
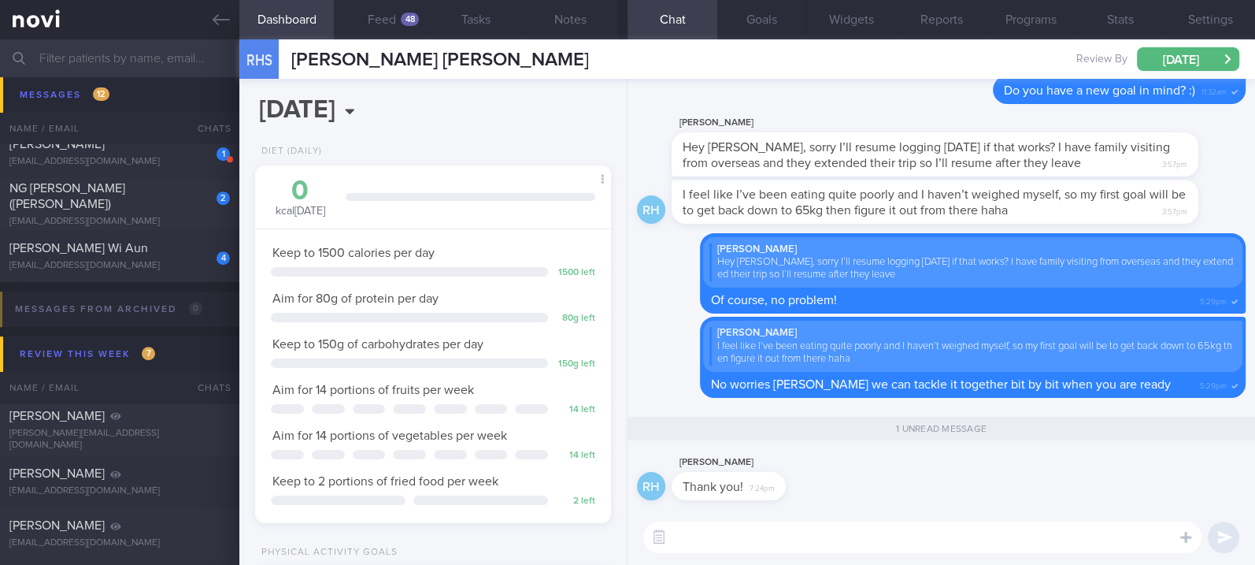
scroll to position [525, 0]
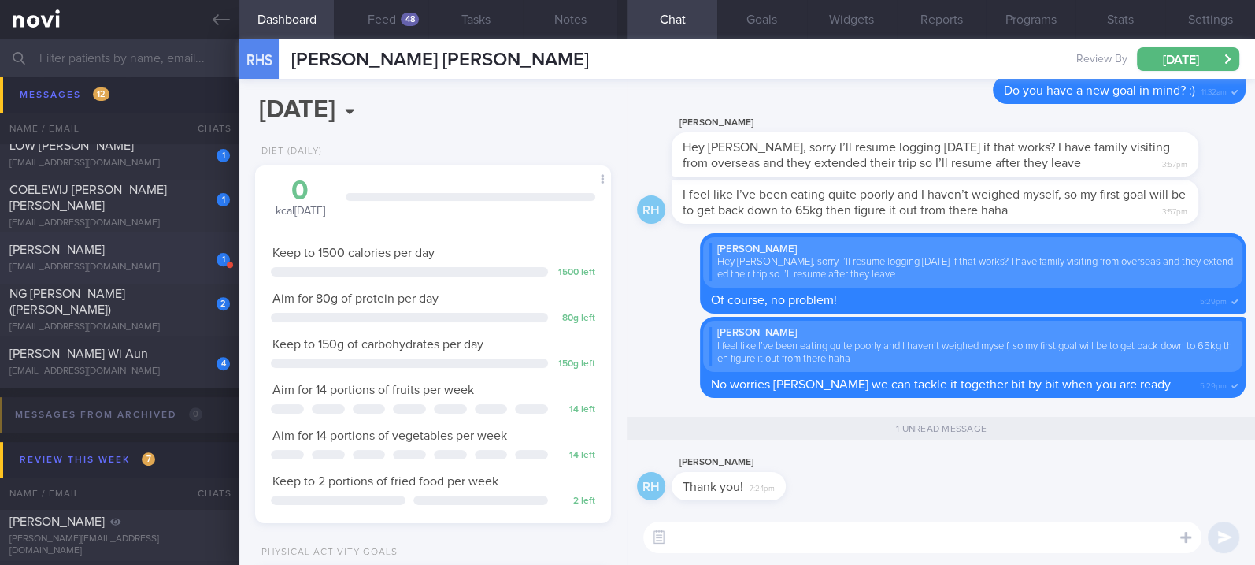
click at [175, 261] on div "jfbsolis@gmail.com" at bounding box center [119, 267] width 221 height 12
type input "tracked"
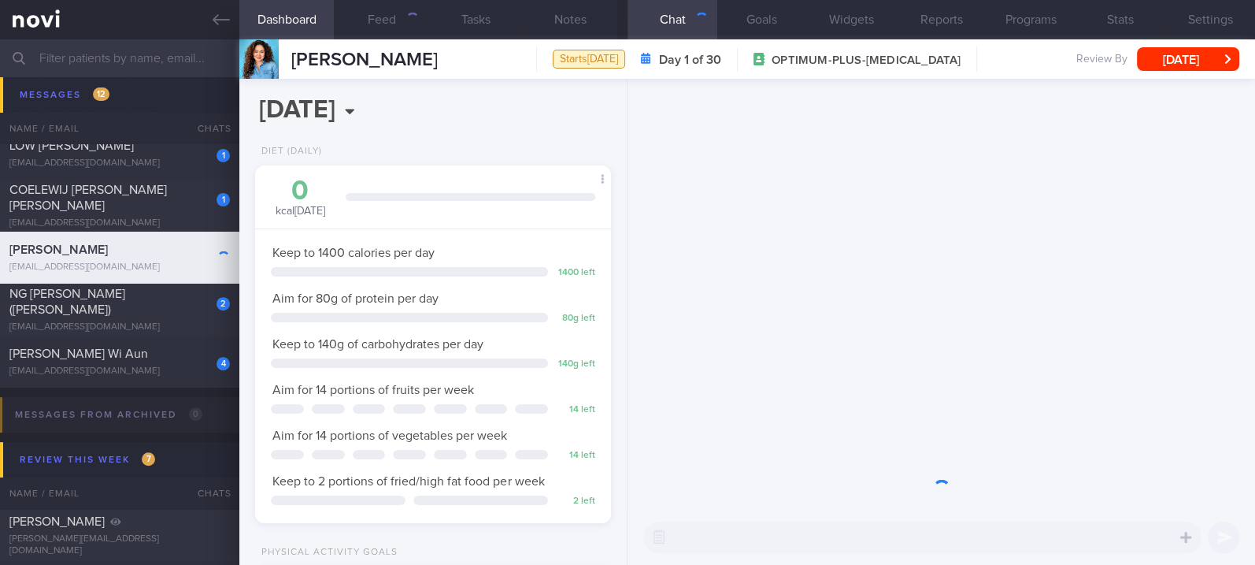
scroll to position [178, 310]
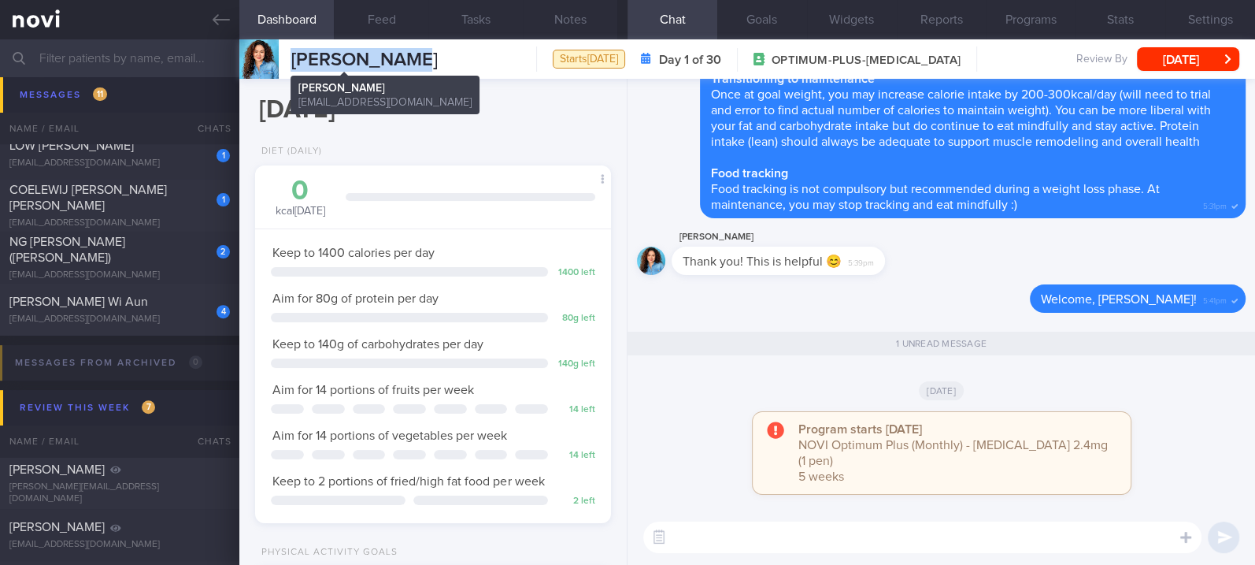
drag, startPoint x: 396, startPoint y: 66, endPoint x: 290, endPoint y: 57, distance: 106.7
click at [291, 57] on span "Joanne Solis" at bounding box center [364, 59] width 146 height 19
copy span "Joanne Solis"
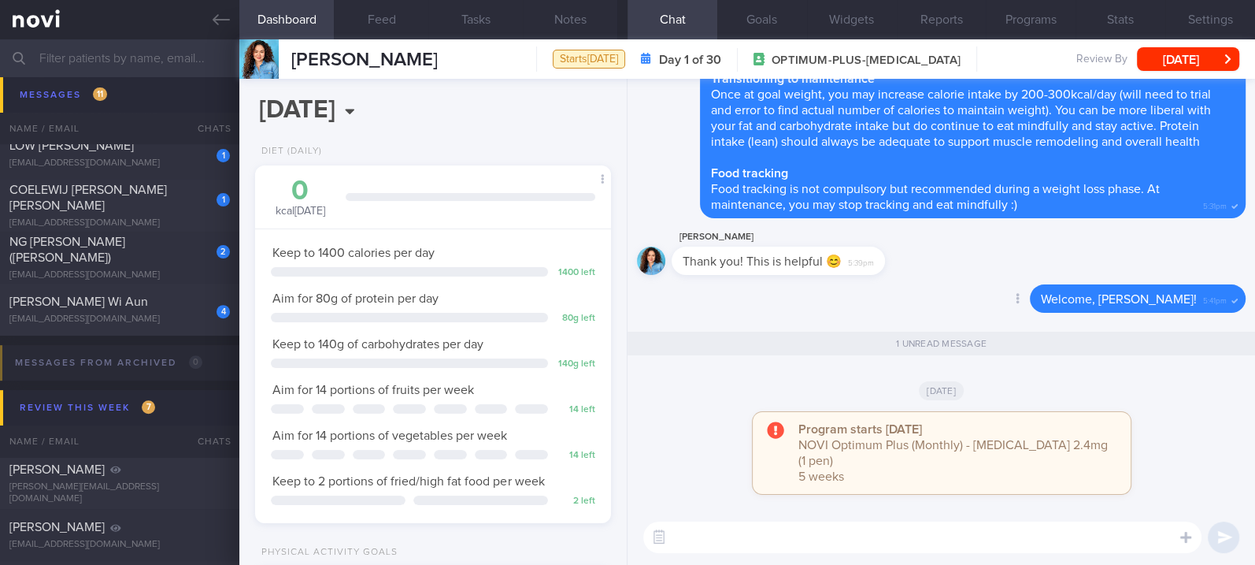
click at [753, 322] on div "Delete Welcome, Joanne! 5:41pm" at bounding box center [941, 303] width 609 height 38
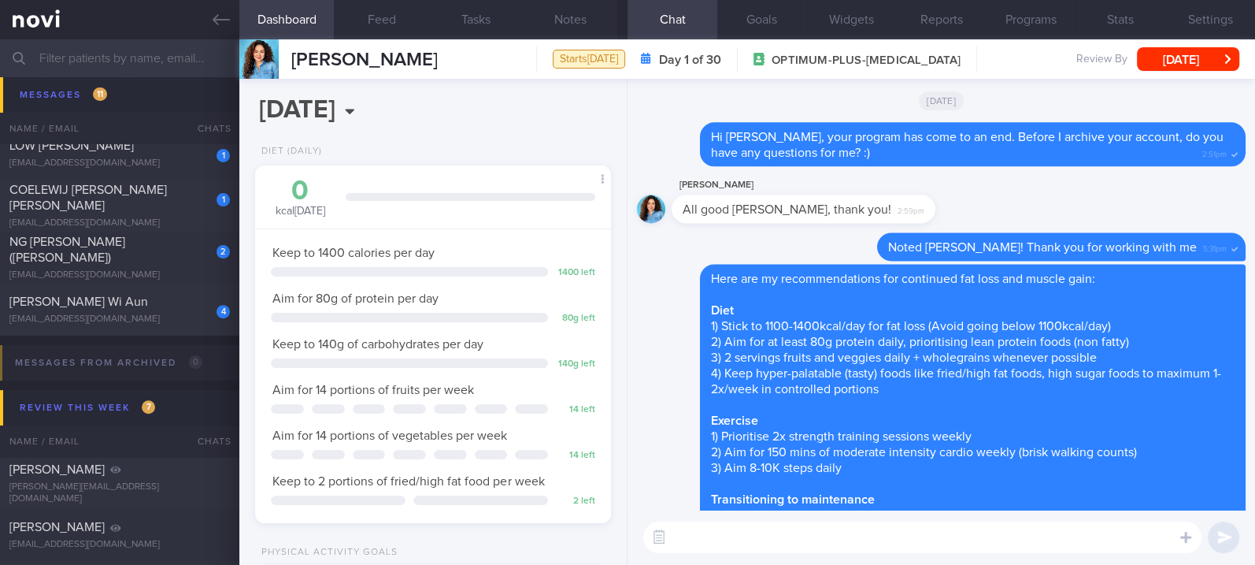
scroll to position [0, 0]
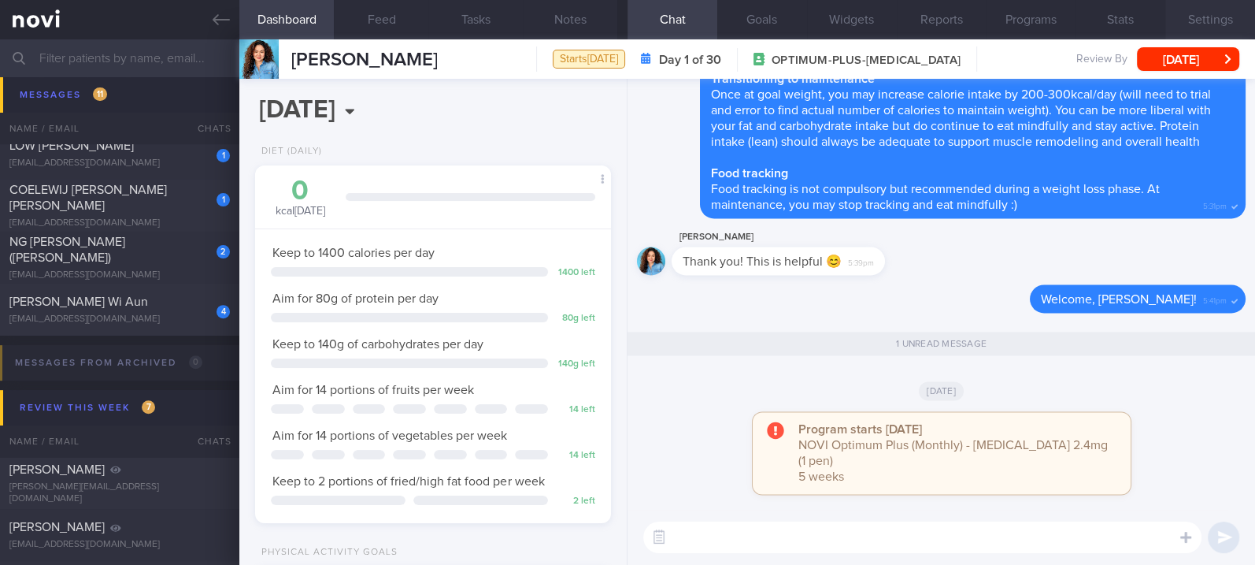
click at [1200, 13] on button "Settings" at bounding box center [1211, 19] width 90 height 39
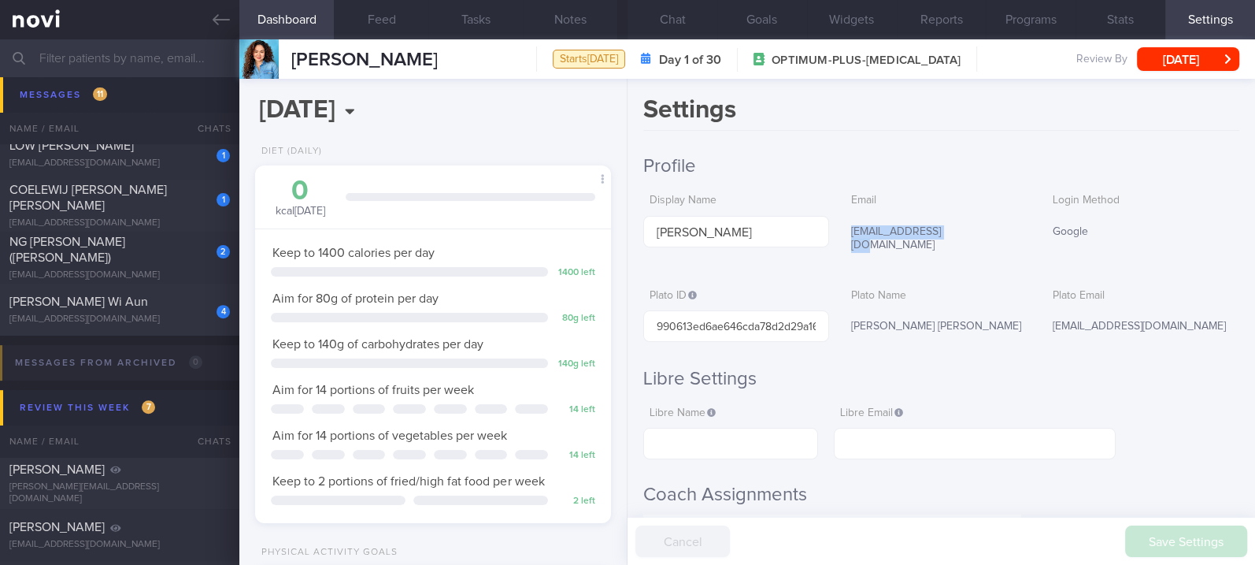
drag, startPoint x: 939, startPoint y: 229, endPoint x: 832, endPoint y: 227, distance: 106.4
click at [832, 227] on div "Display Name Joanne Solis Email jfbsolis@gmail.com Login Method Google" at bounding box center [941, 224] width 596 height 76
copy div "jfbsolis@gmail.com"
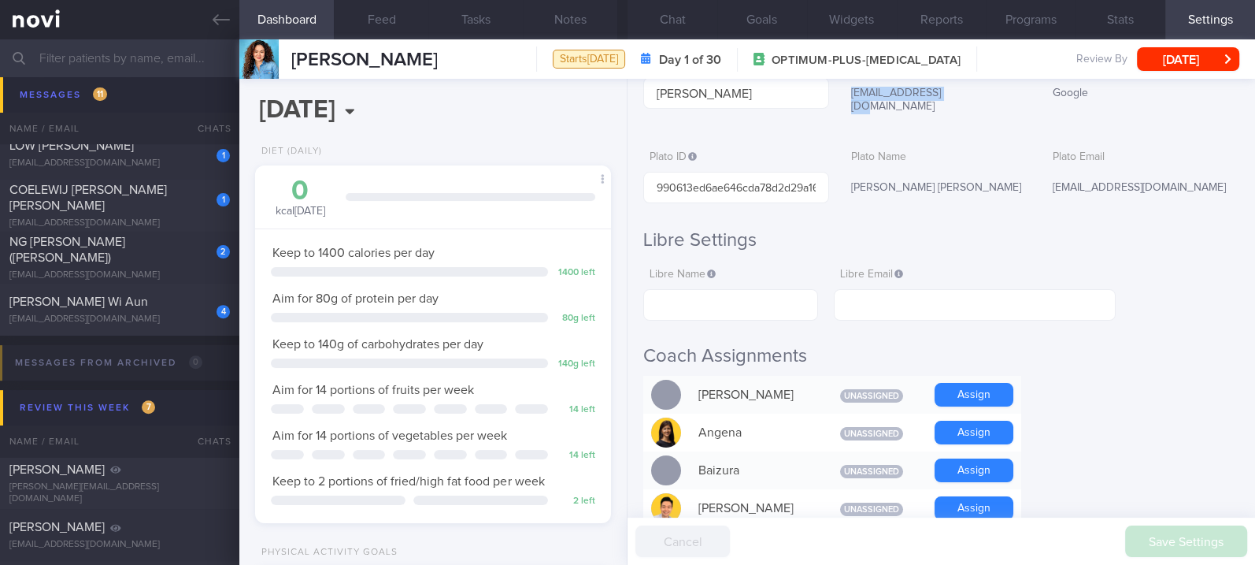
scroll to position [210, 0]
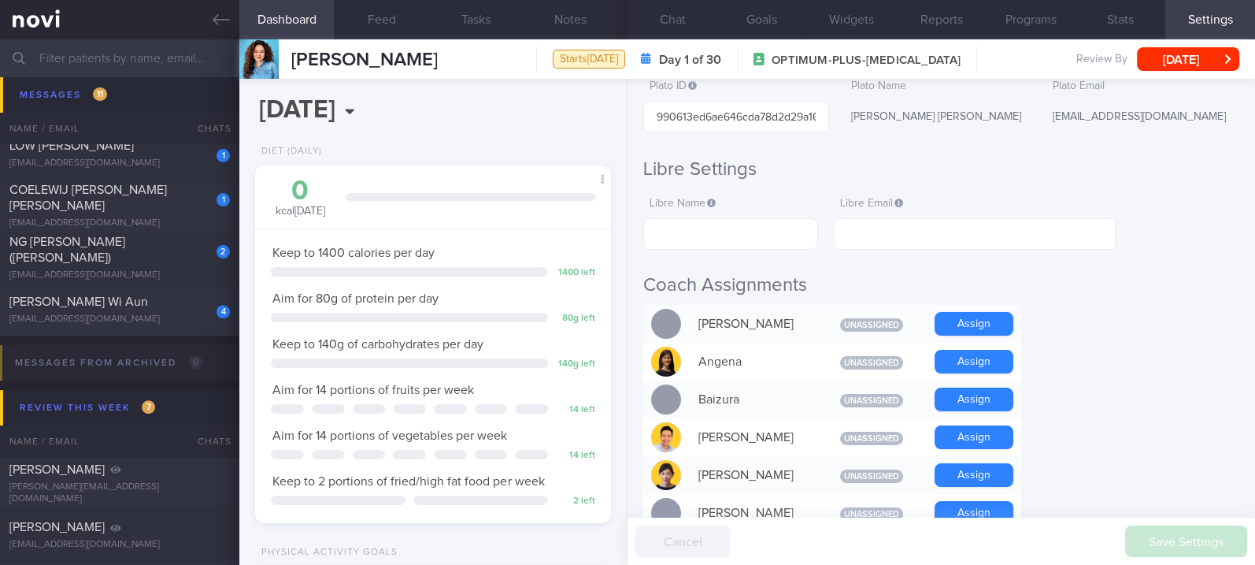
click at [681, 17] on button "Chat" at bounding box center [673, 19] width 90 height 39
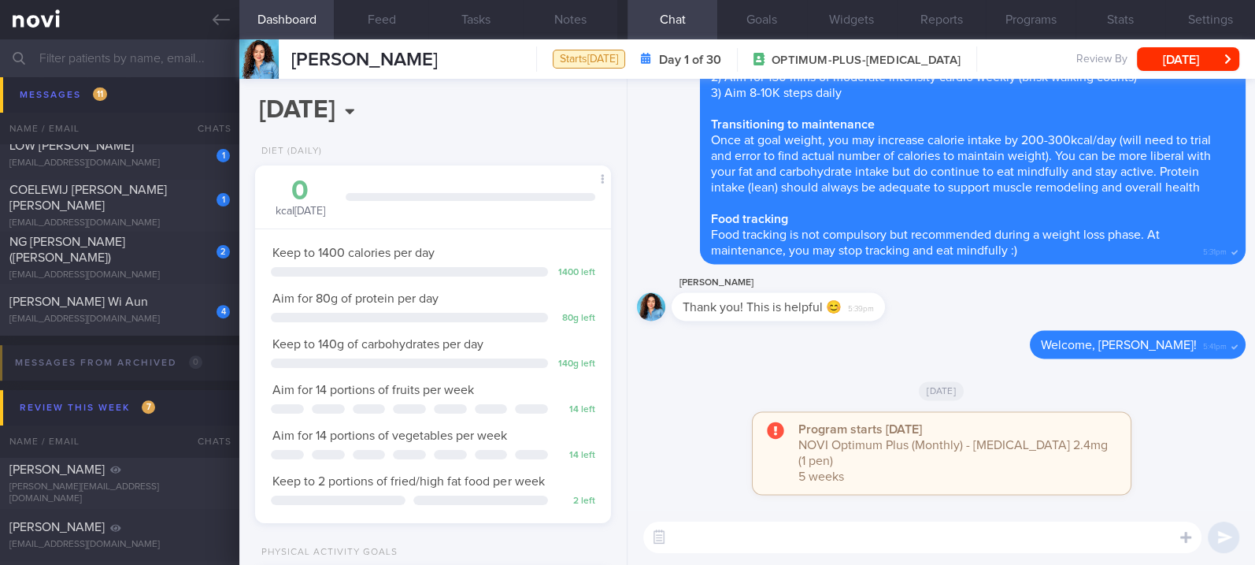
click at [1015, 313] on div "Joanne Francia Solis Thank you! This is helpful 😊 5:39pm" at bounding box center [941, 301] width 609 height 57
drag, startPoint x: 491, startPoint y: 73, endPoint x: 278, endPoint y: 64, distance: 213.6
click at [278, 64] on div "Joanne Solis Joanne Solis jfbsolis@gmail.com Starts today Day 1 of 30 OPTIMUM-P…" at bounding box center [747, 58] width 1016 height 39
click at [962, 328] on div "Joanne Francia Solis Thank you! This is helpful 😊 5:39pm" at bounding box center [941, 301] width 609 height 57
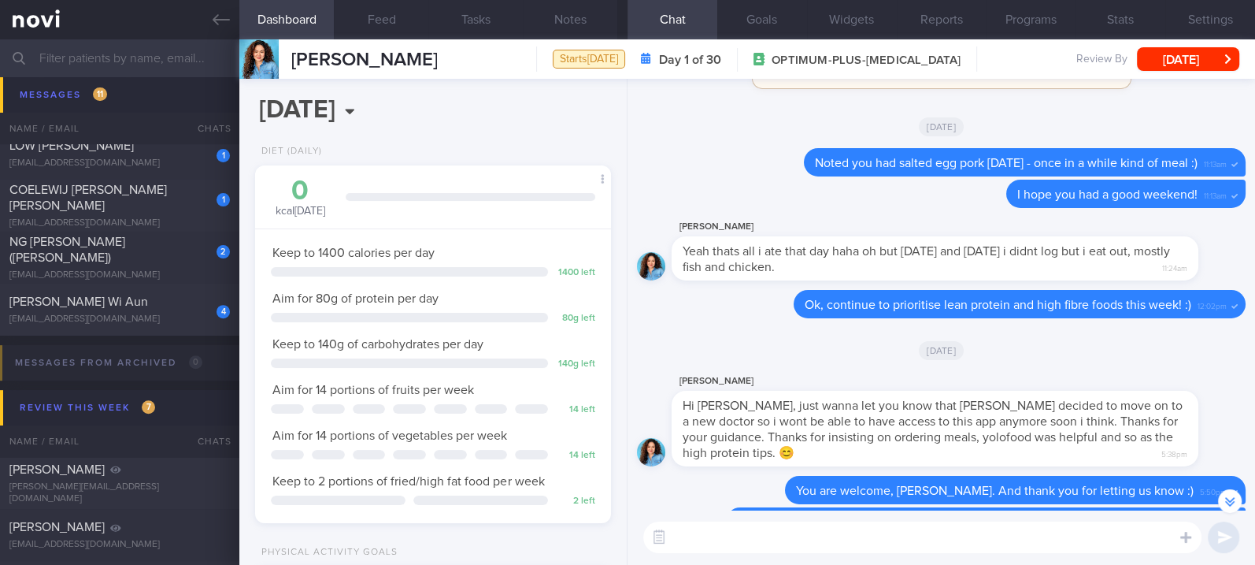
scroll to position [-2248, 0]
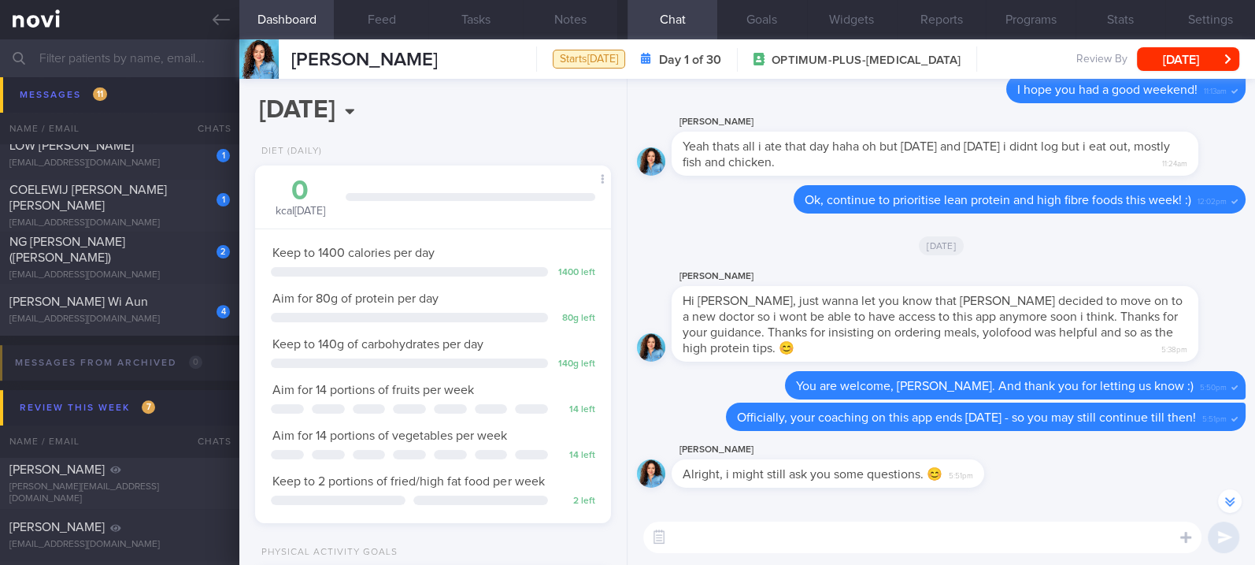
click at [1057, 295] on span "Hi Joel, just wanna let you know that ive decided to move on to a new doctor so…" at bounding box center [933, 325] width 500 height 60
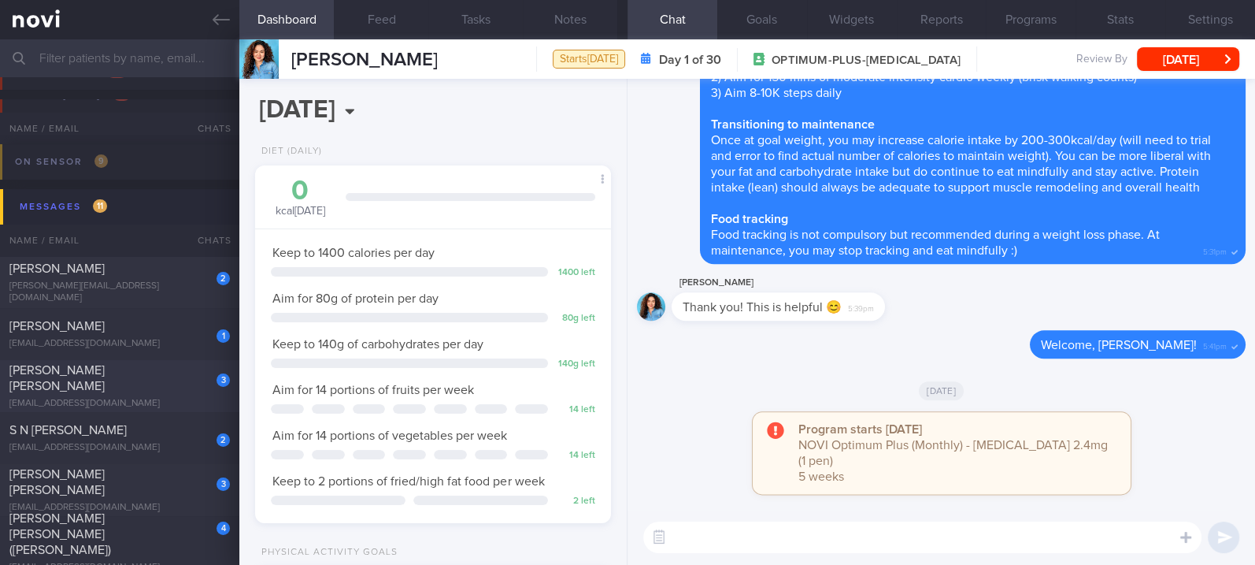
scroll to position [0, 0]
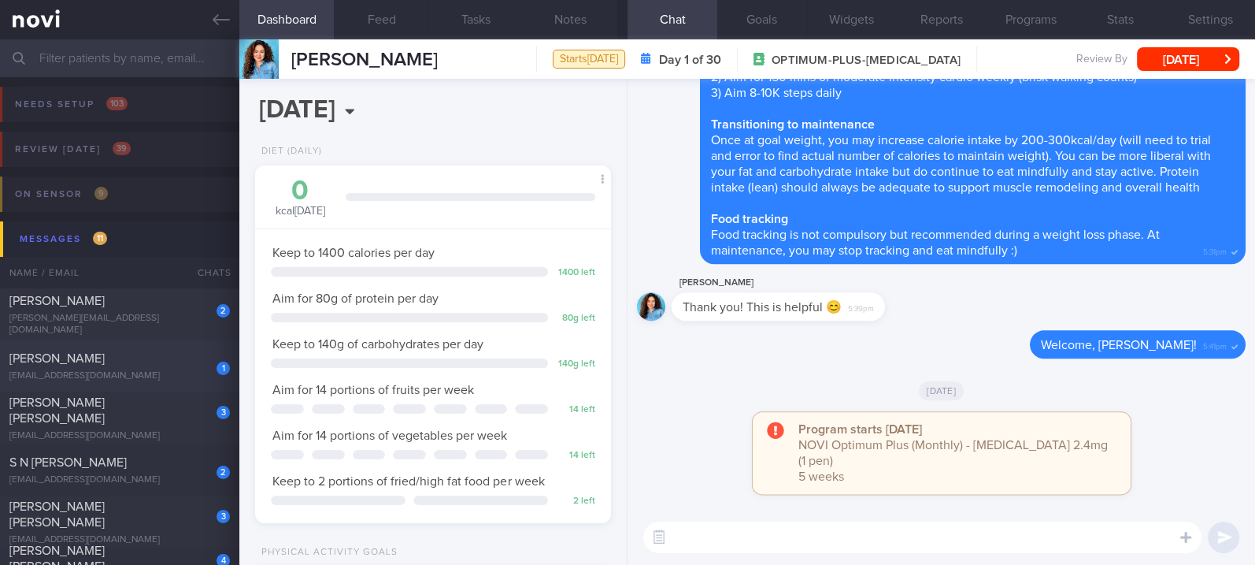
click at [132, 361] on div "[PERSON_NAME]" at bounding box center [117, 358] width 217 height 16
select select "9"
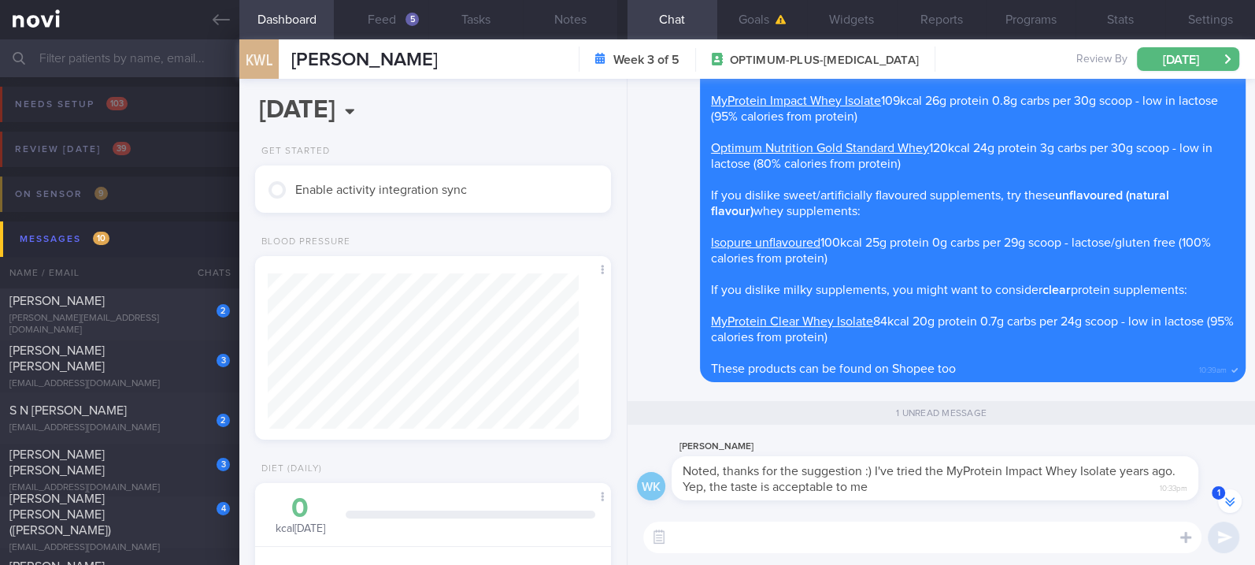
scroll to position [-315, 0]
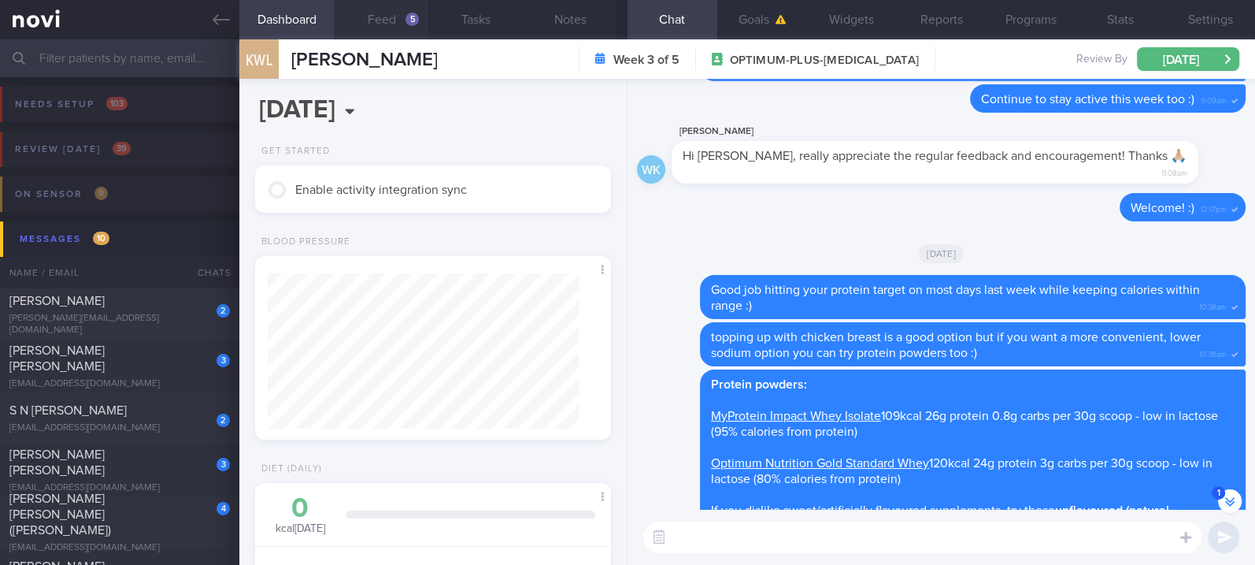
click at [394, 22] on button "Feed 5" at bounding box center [381, 19] width 95 height 39
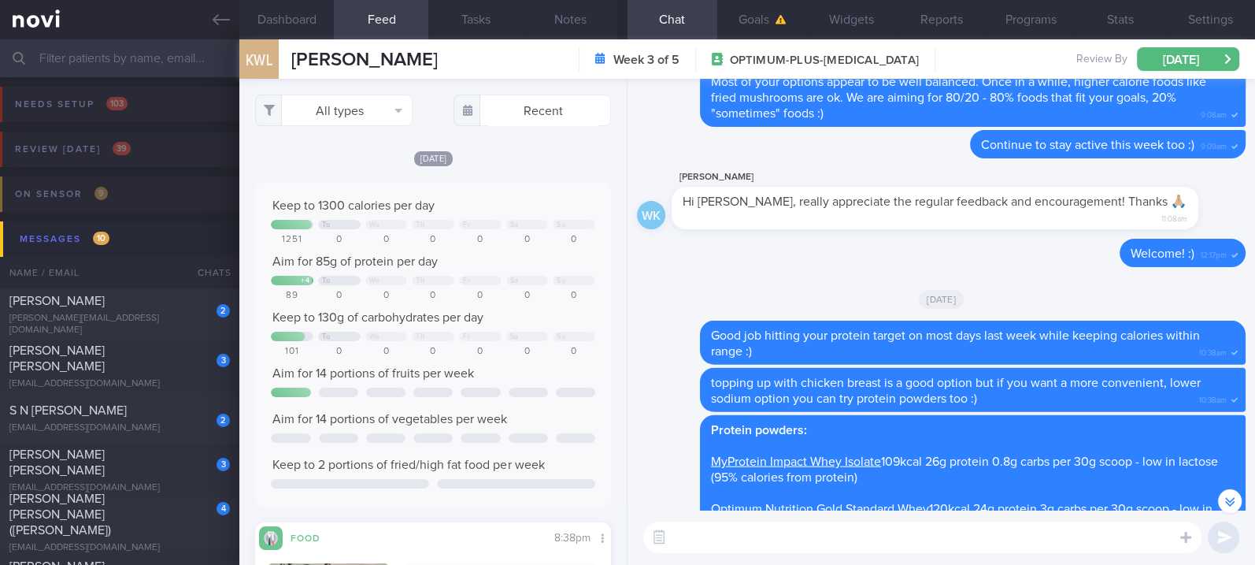
scroll to position [-269, 0]
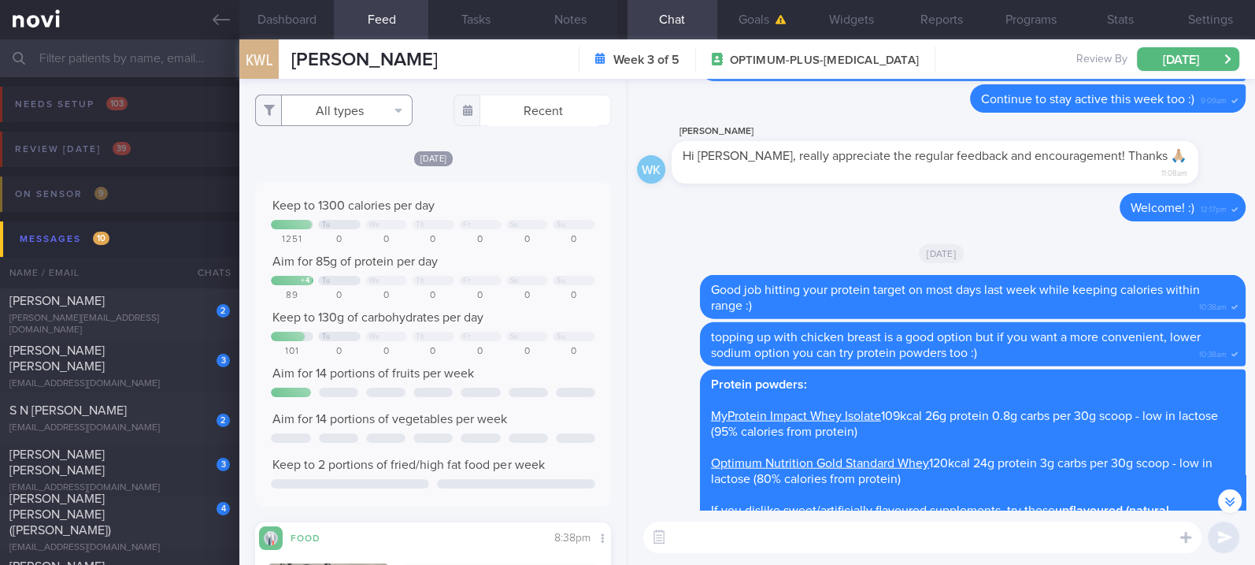
click at [374, 108] on button "All types" at bounding box center [334, 111] width 158 height 32
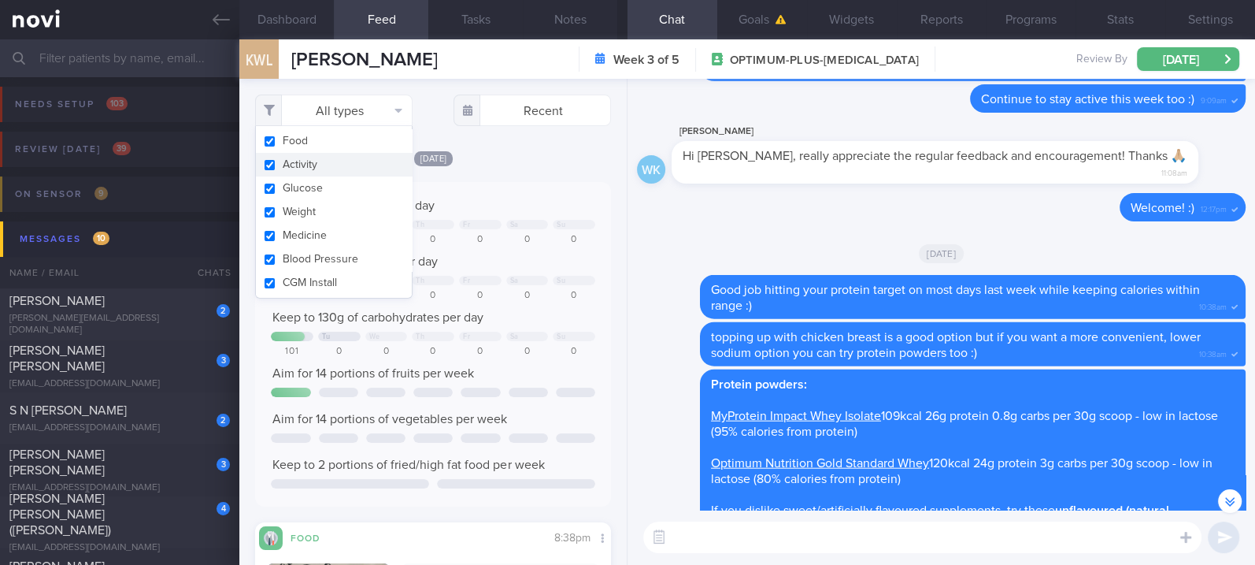
click at [353, 165] on button "Activity" at bounding box center [334, 165] width 156 height 24
checkbox input "false"
click at [530, 182] on div "Keep to 1300 calories per day Tu We Th Fr Sa Su 1251 0 0 0 0 0 0 Aim for 85g of…" at bounding box center [433, 344] width 356 height 324
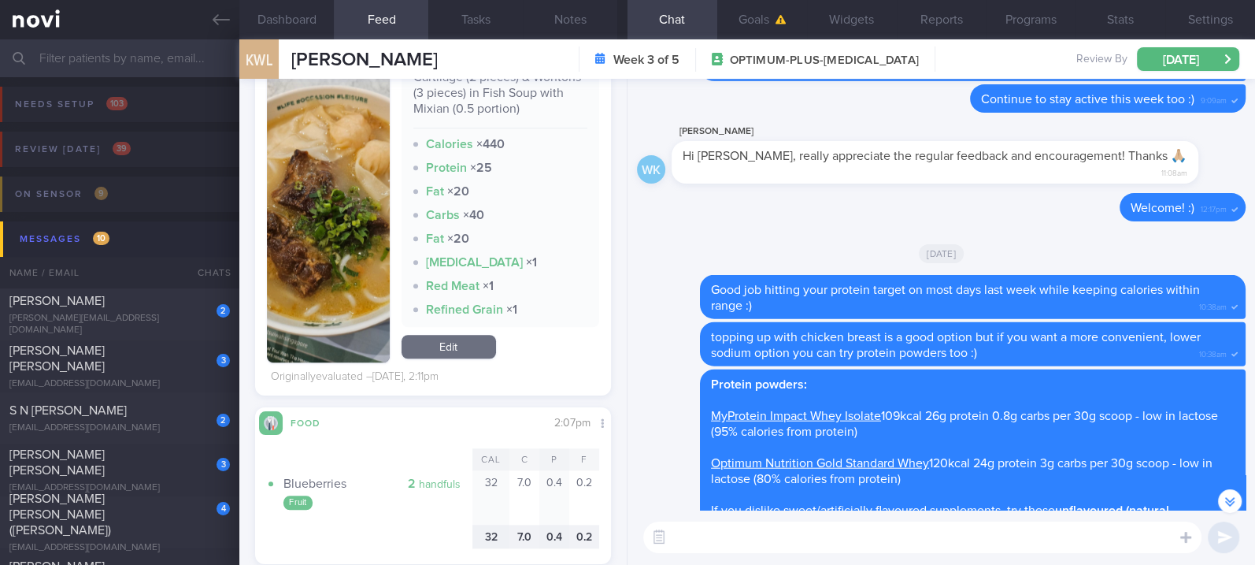
scroll to position [1050, 0]
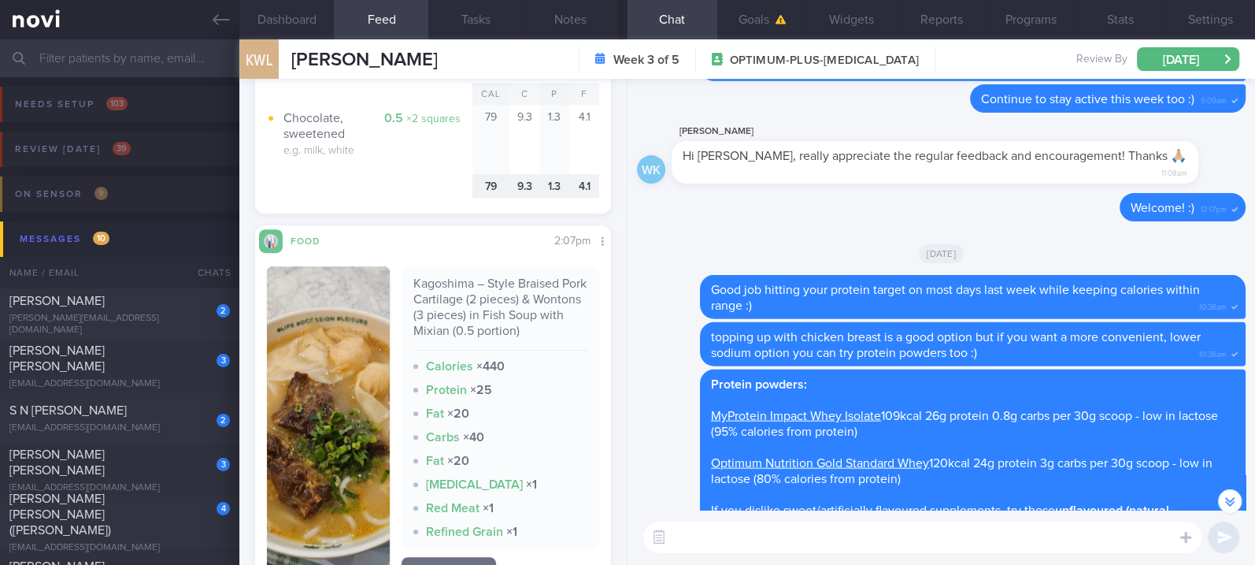
click at [353, 329] on img "button" at bounding box center [328, 425] width 122 height 318
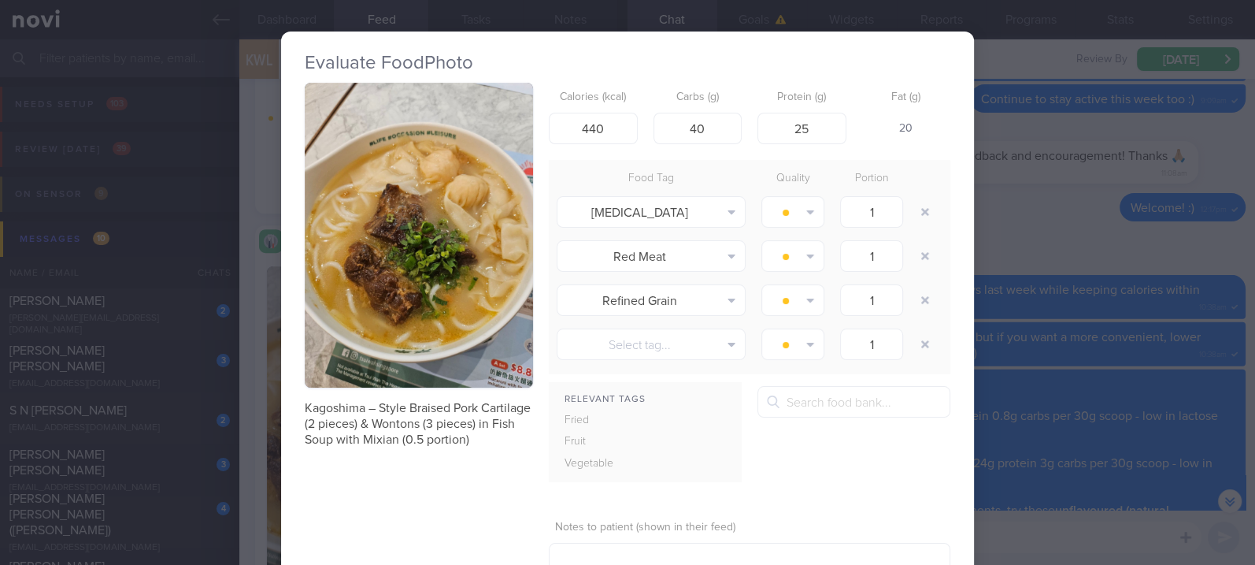
click at [458, 283] on img "button" at bounding box center [419, 235] width 228 height 305
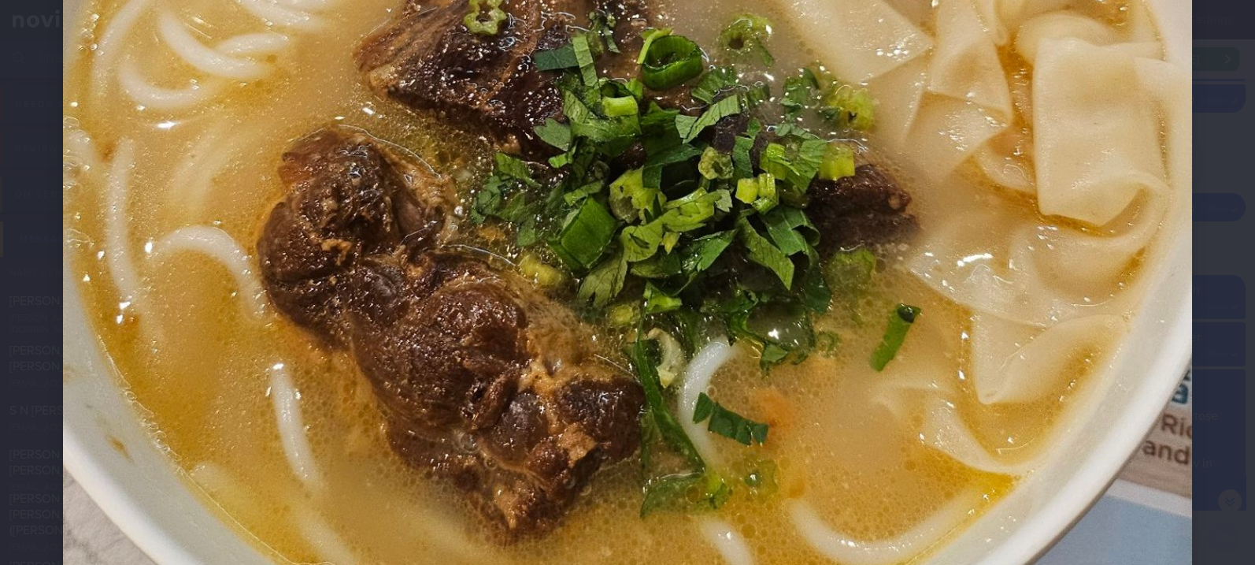
scroll to position [735, 0]
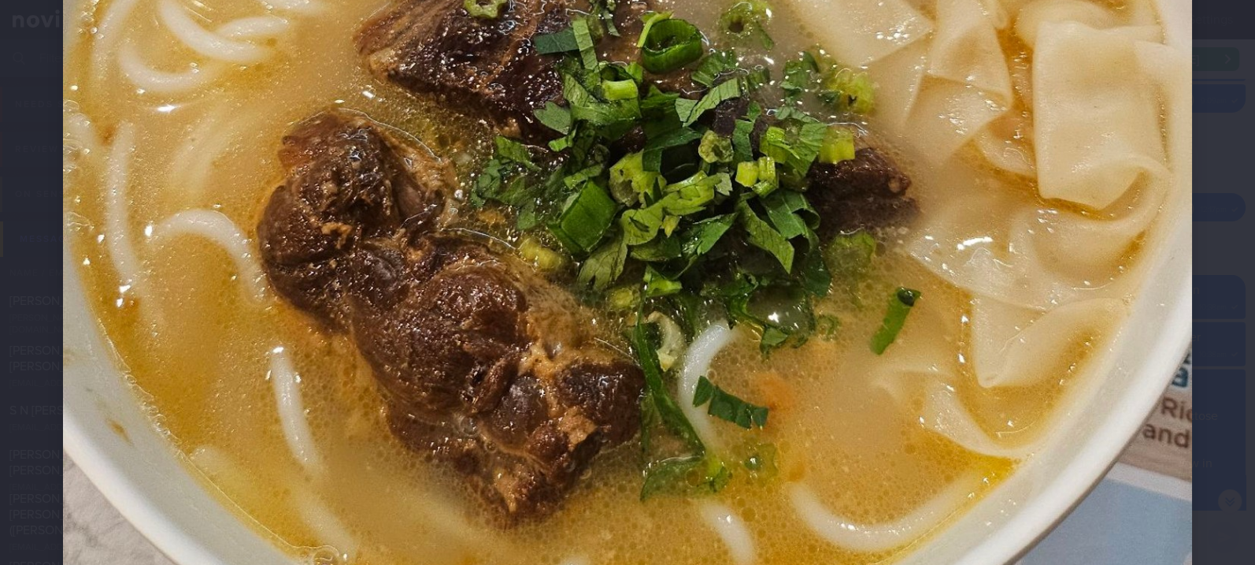
click at [1037, 387] on img at bounding box center [627, 81] width 1129 height 1506
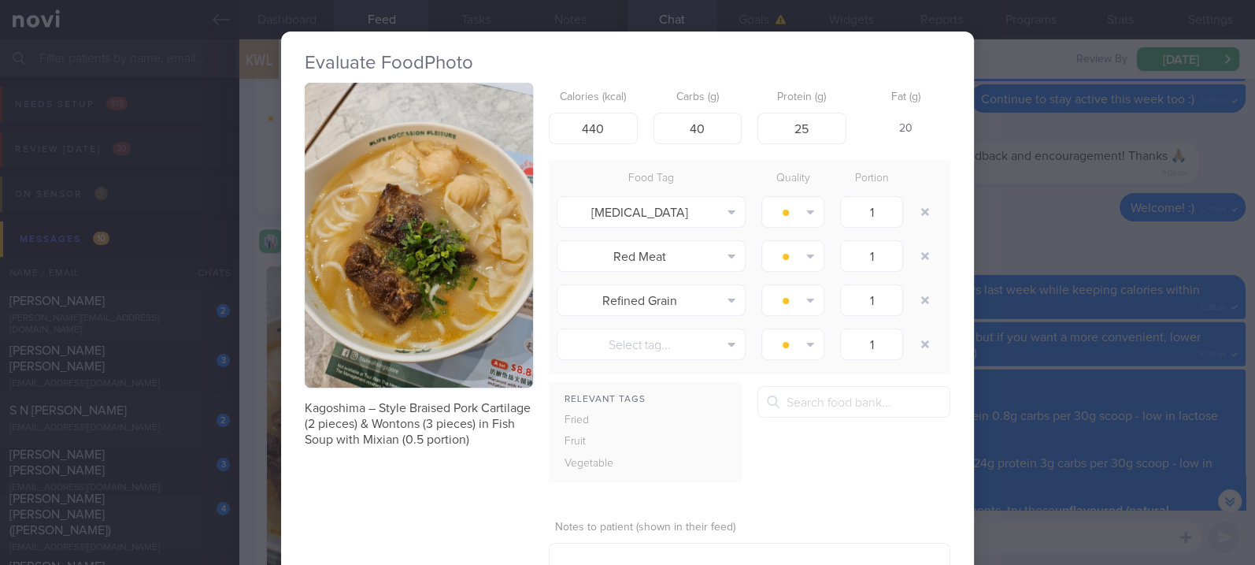
click at [415, 348] on img "button" at bounding box center [419, 235] width 228 height 305
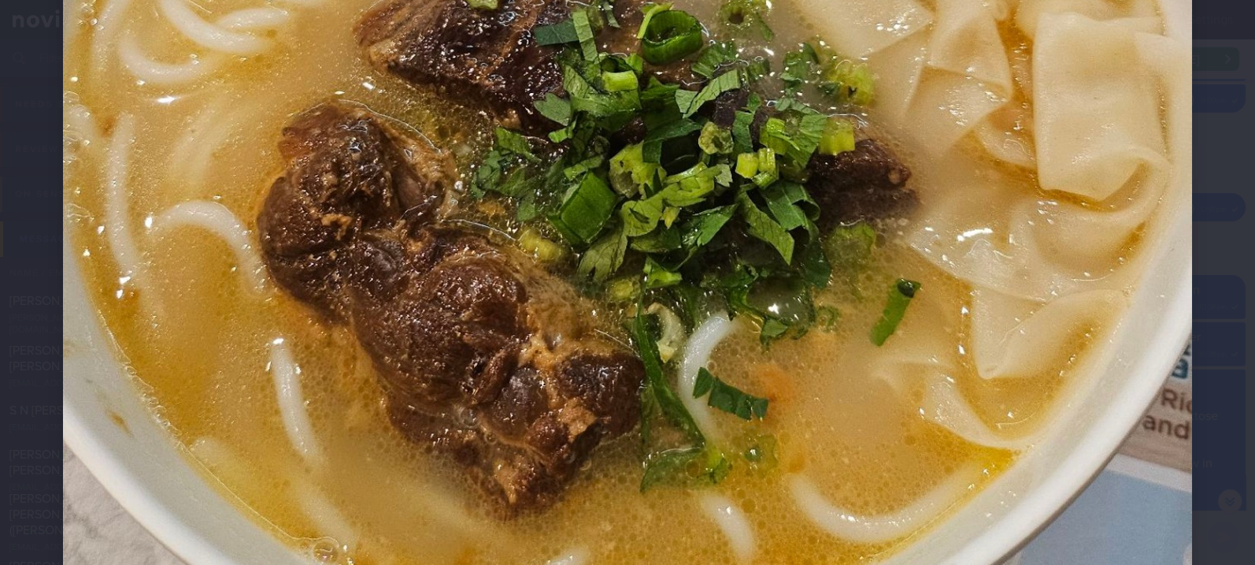
scroll to position [840, 0]
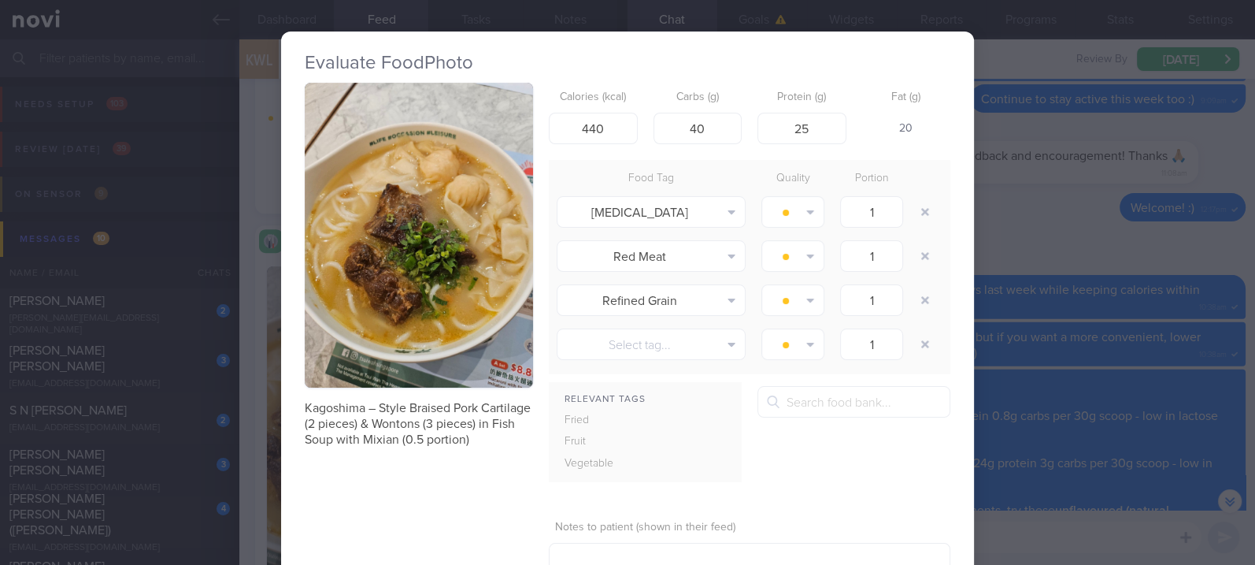
click at [1006, 425] on div "Evaluate Food Photo Kagoshima – Style Braised Pork Cartilage (2 pieces) & Wonto…" at bounding box center [627, 282] width 1255 height 565
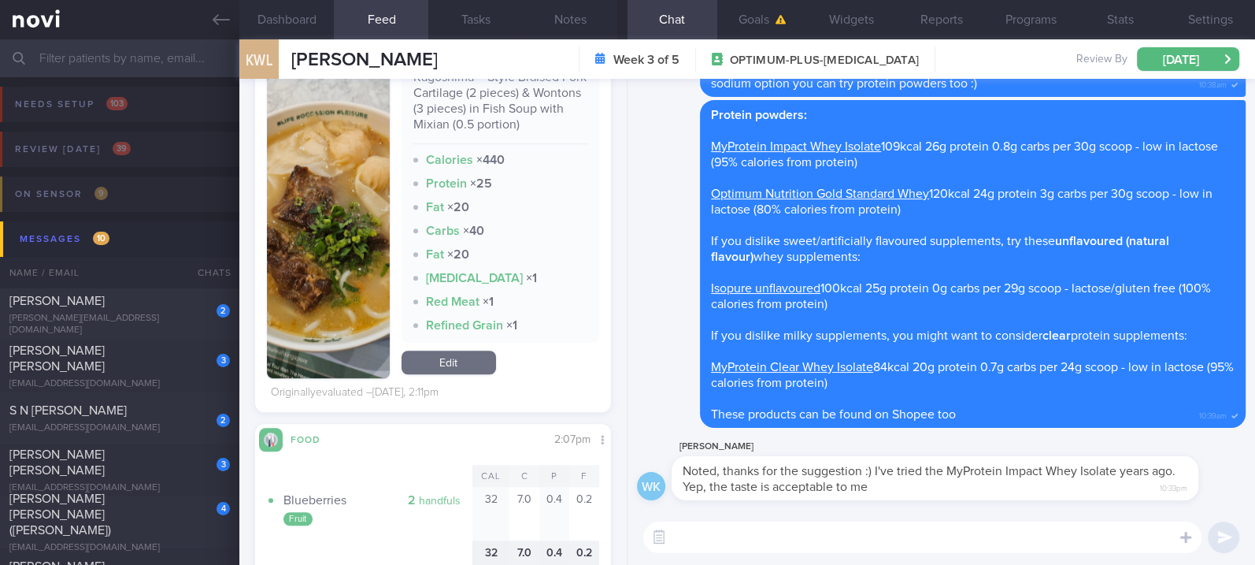
scroll to position [1062, 0]
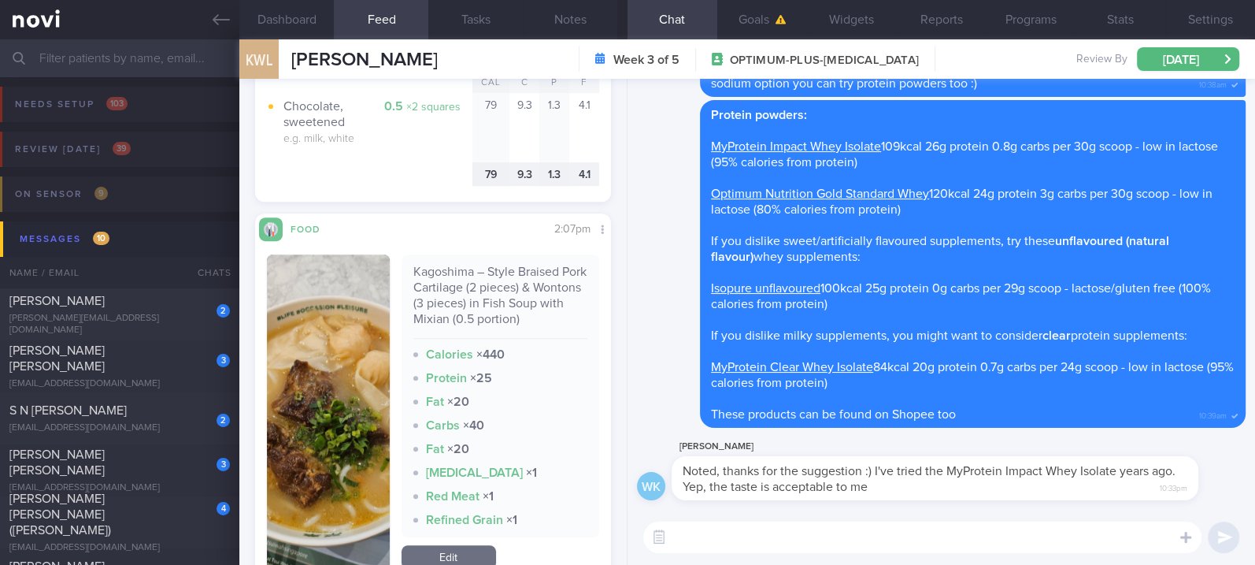
click at [332, 367] on button "button" at bounding box center [328, 413] width 122 height 318
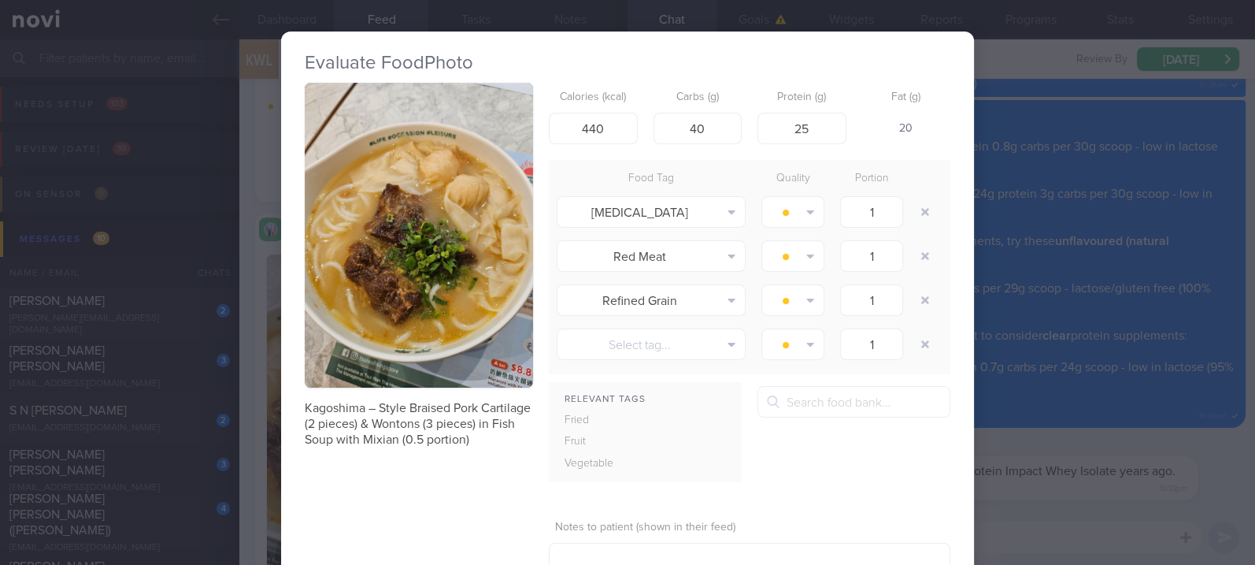
click at [403, 287] on button "button" at bounding box center [419, 235] width 228 height 305
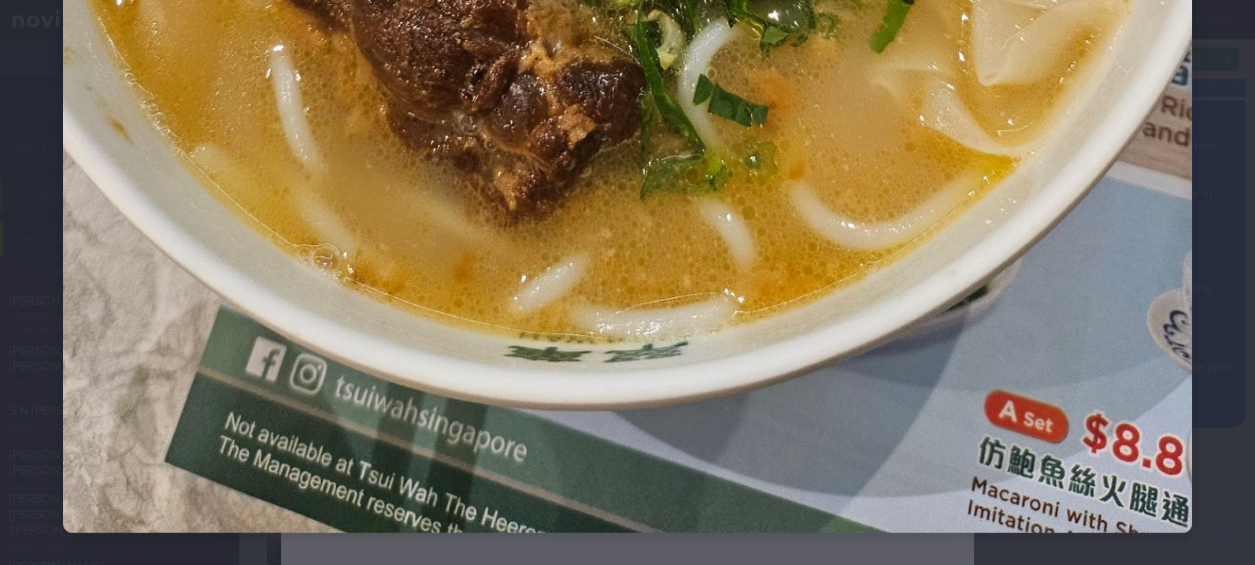
scroll to position [1045, 0]
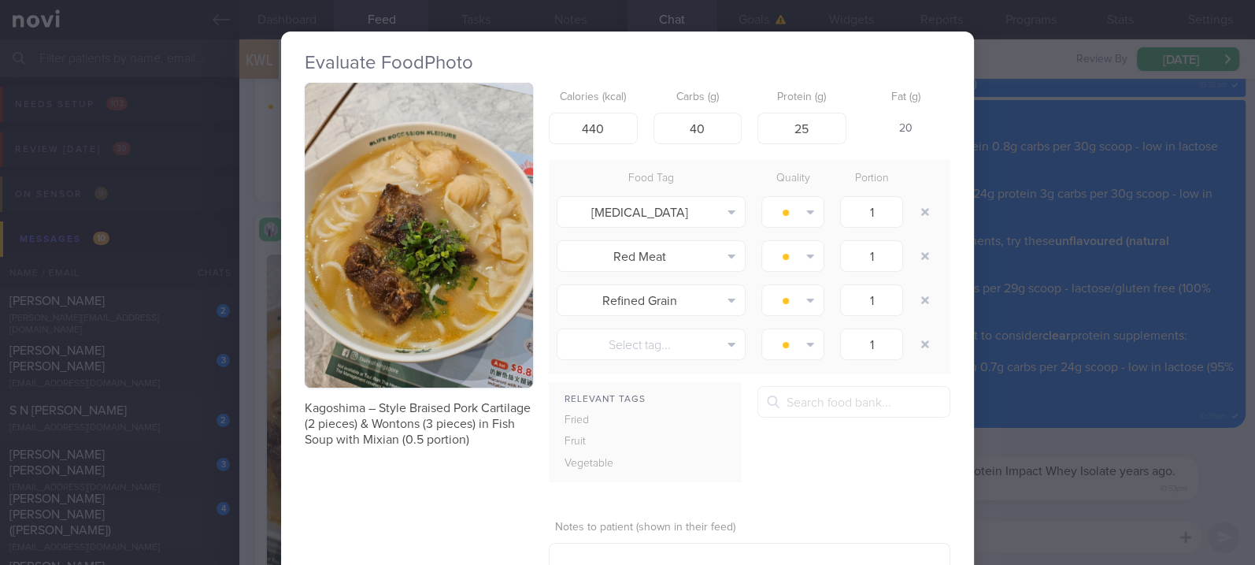
click at [466, 358] on img "button" at bounding box center [419, 235] width 228 height 305
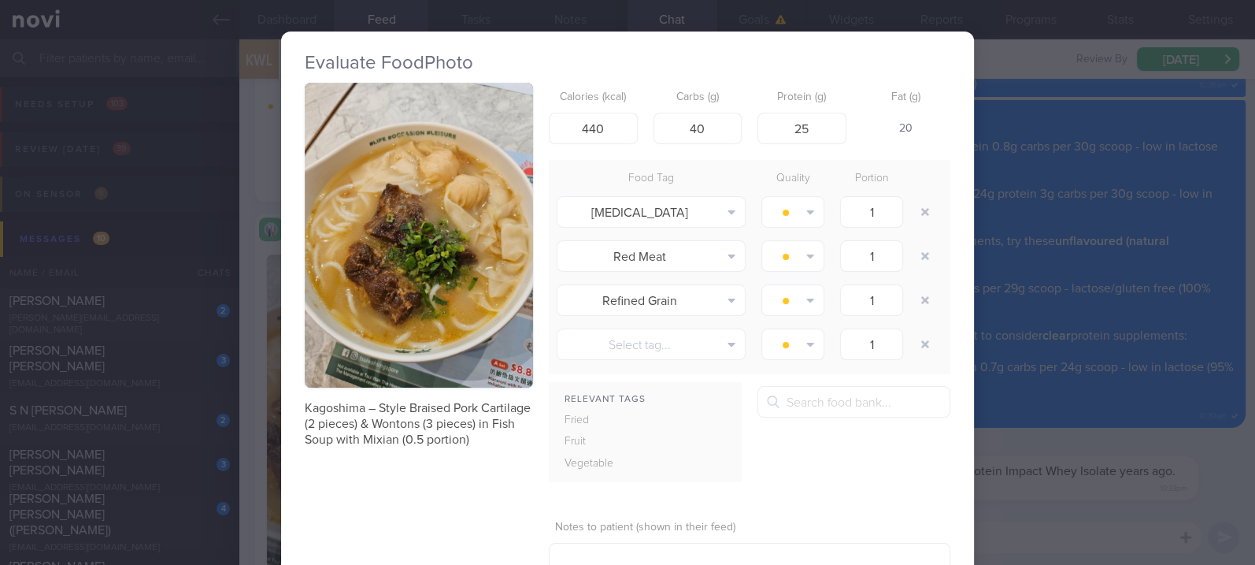
click at [384, 358] on img "button" at bounding box center [419, 235] width 228 height 305
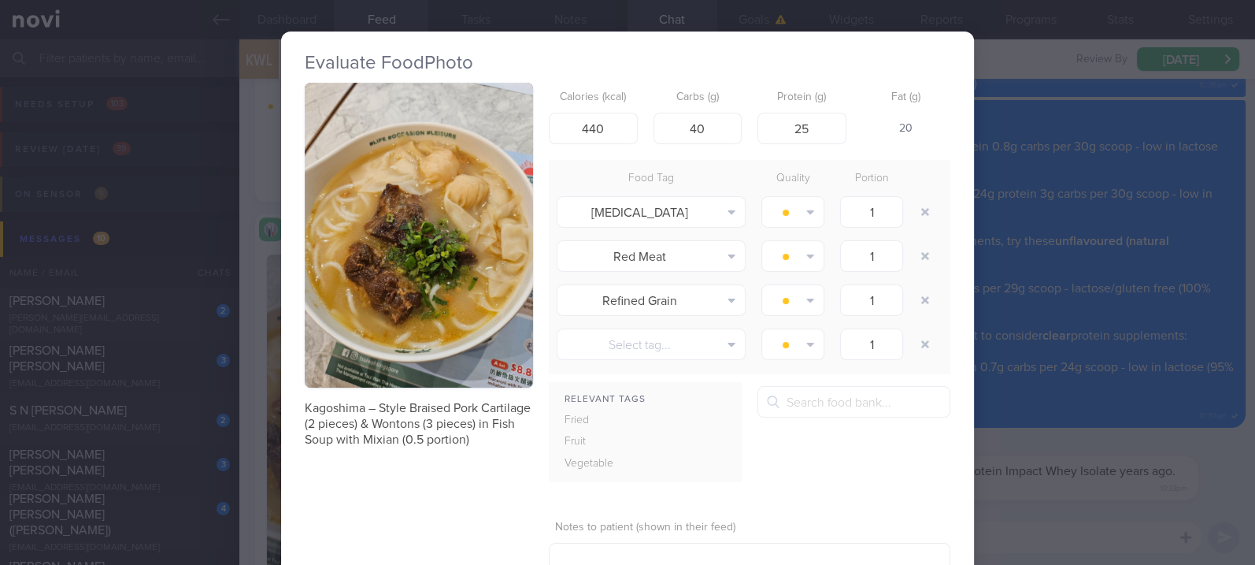
click at [1095, 443] on div "Evaluate Food Photo Kagoshima – Style Braised Pork Cartilage (2 pieces) & Wonto…" at bounding box center [627, 282] width 1255 height 565
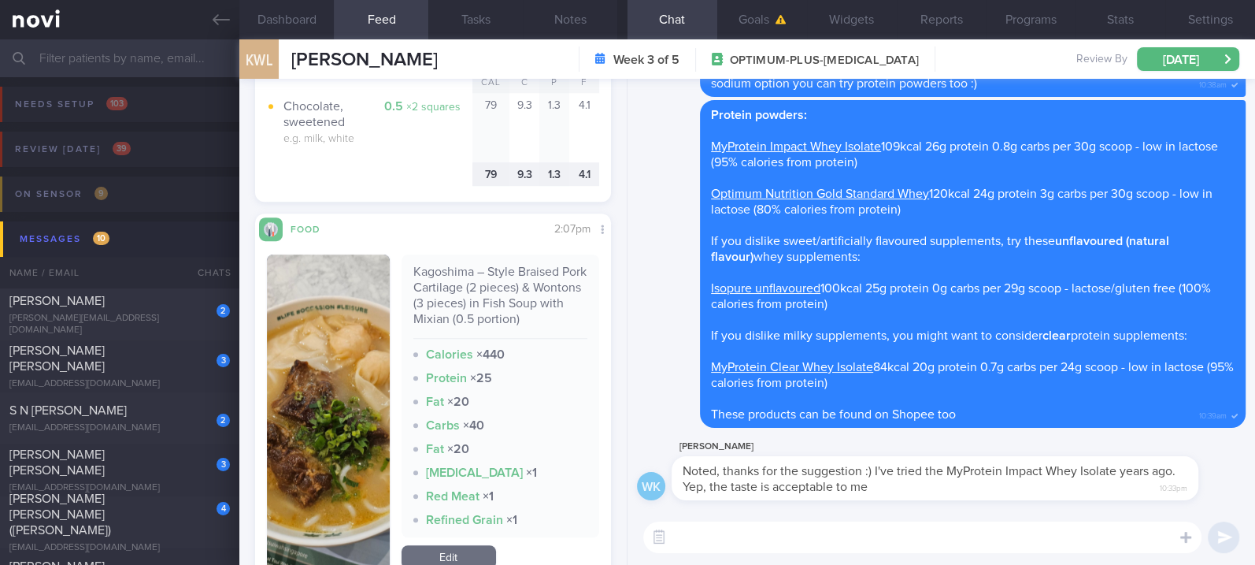
click at [972, 526] on textarea at bounding box center [922, 537] width 558 height 32
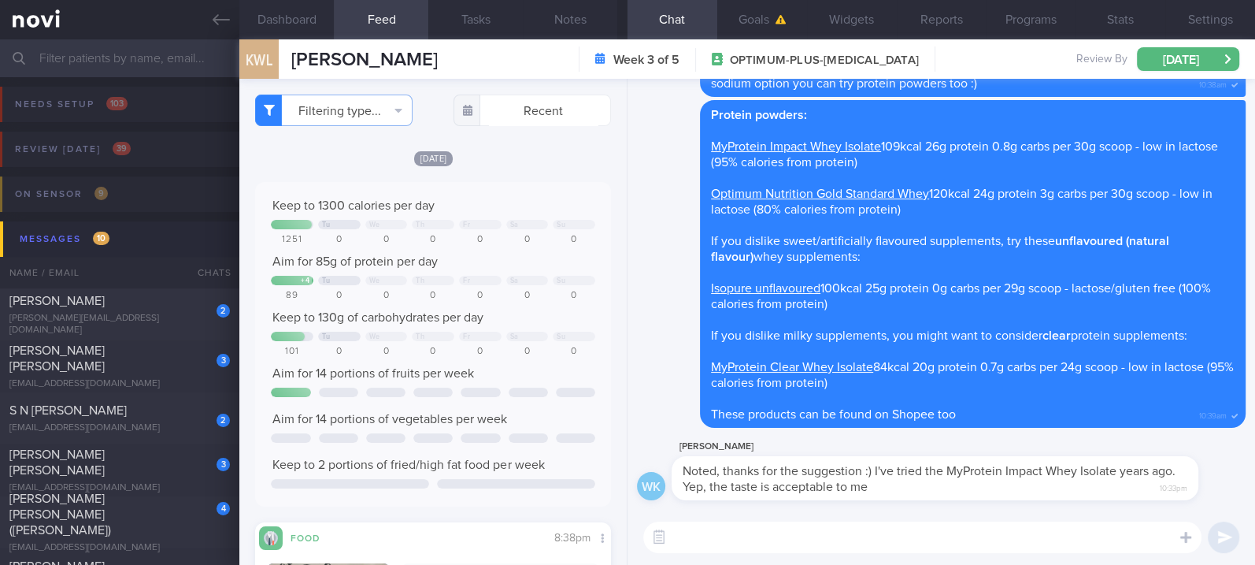
click at [781, 541] on textarea at bounding box center [922, 537] width 558 height 32
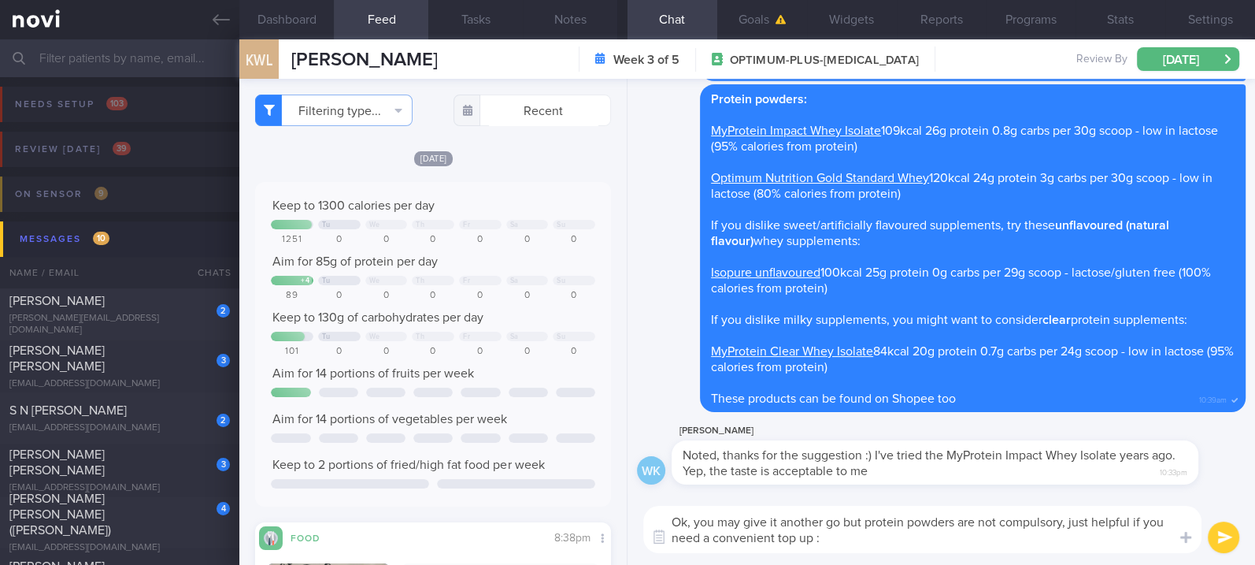
type textarea "Ok, you may give it another go but protein powders are not compulsory, just hel…"
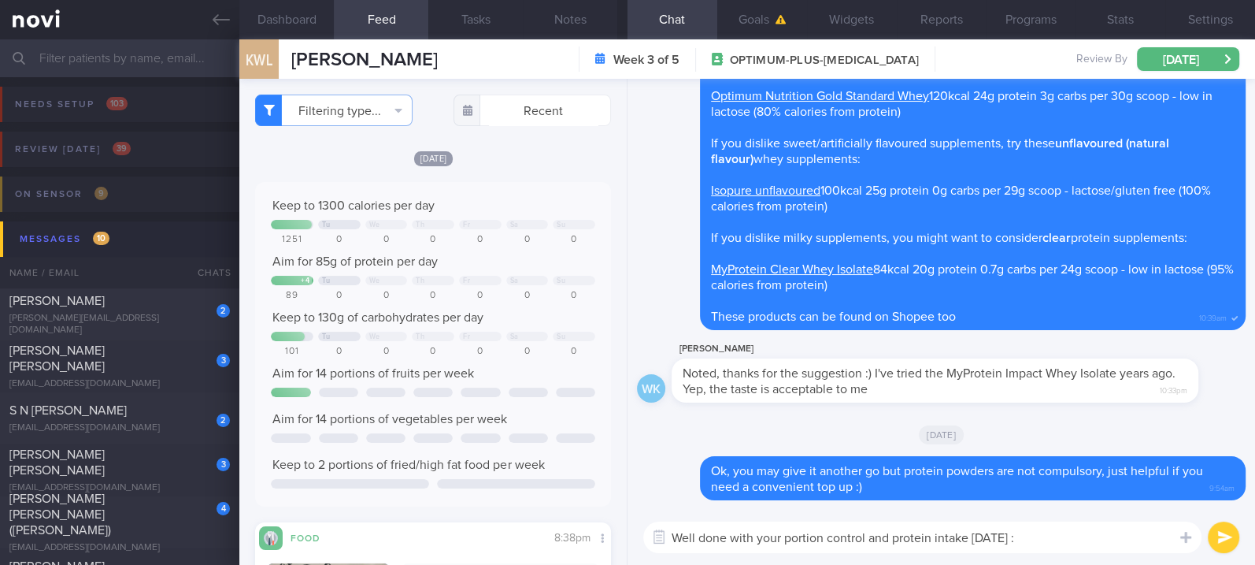
type textarea "Well done with your portion control and protein intake yesterday :)"
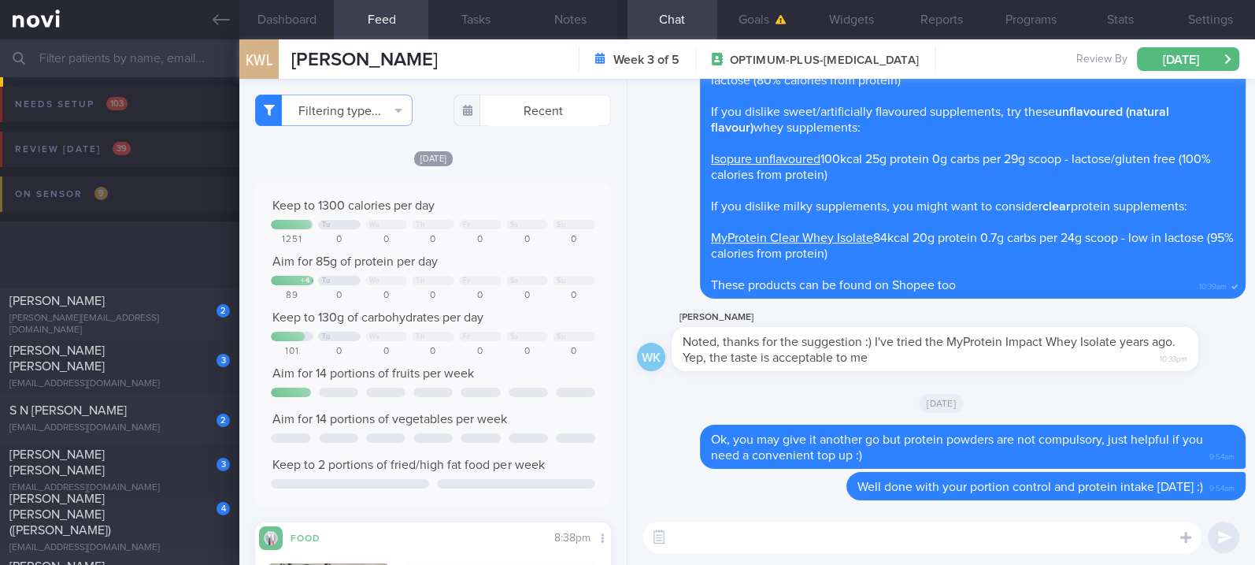
scroll to position [210, 0]
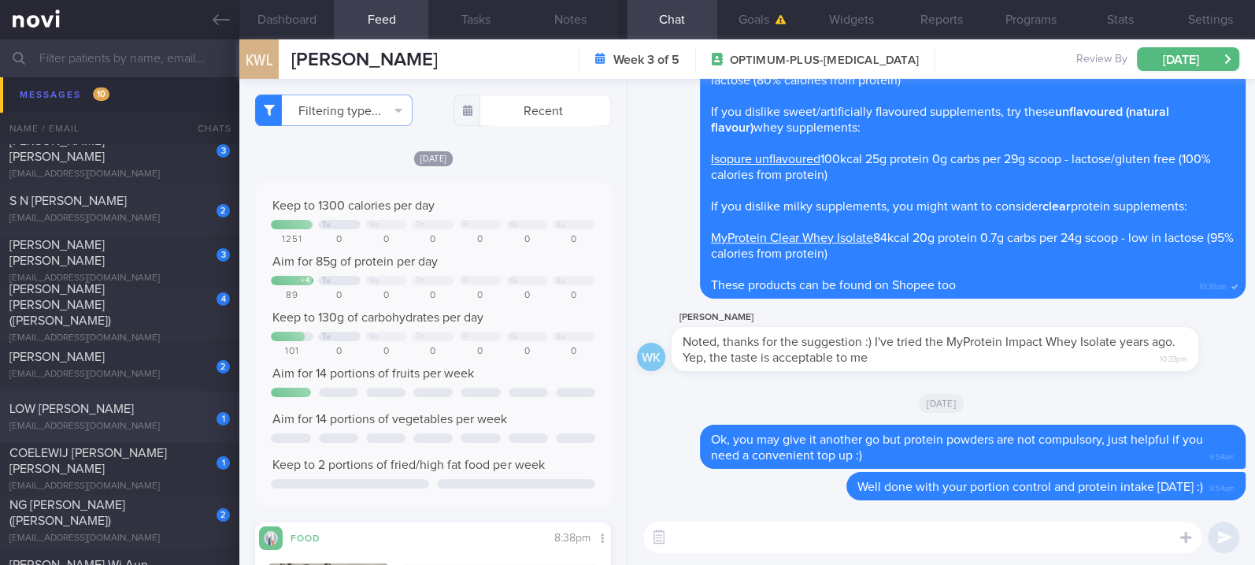
click at [151, 421] on div "kimsonglow@gmail.com" at bounding box center [119, 427] width 221 height 12
type input "Tracked. KS"
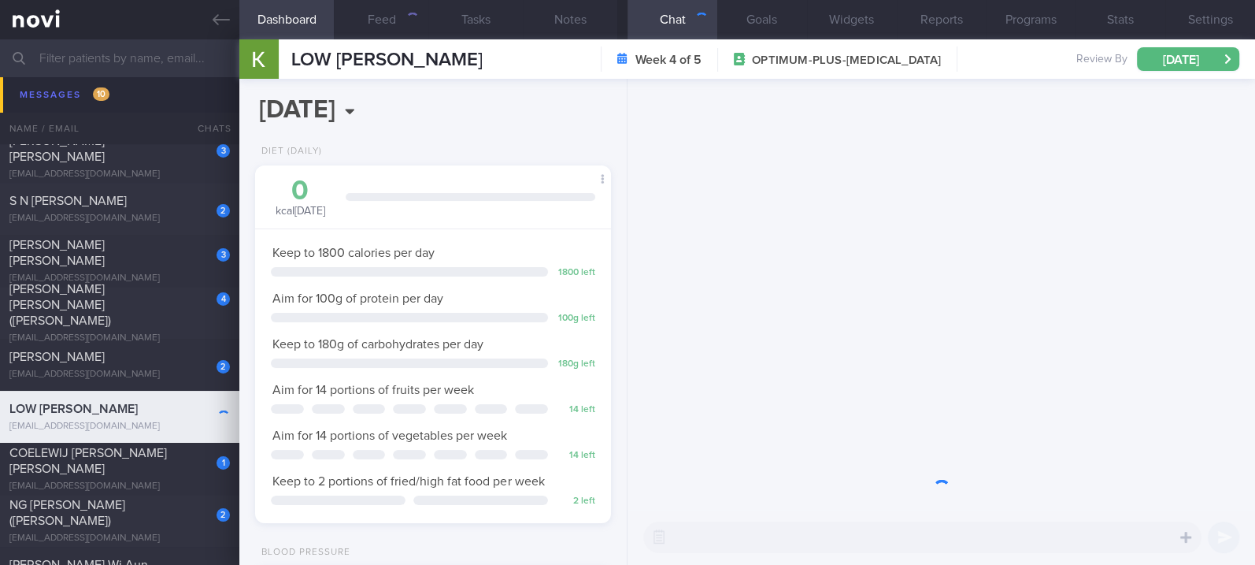
scroll to position [178, 310]
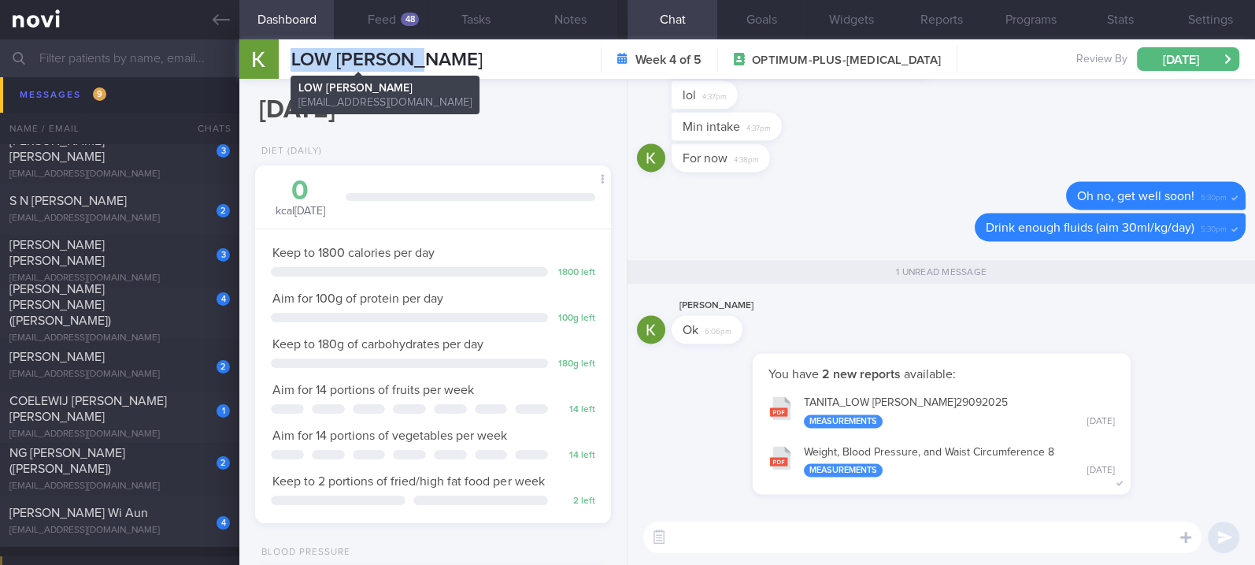
drag, startPoint x: 469, startPoint y: 65, endPoint x: 291, endPoint y: 52, distance: 178.4
click at [291, 52] on div "LOW KIM SONG LOW KIM SONG kimsonglow@gmail.com Week 4 of 5 OPTIMUM-PLUS-RYBELSU…" at bounding box center [747, 58] width 1016 height 39
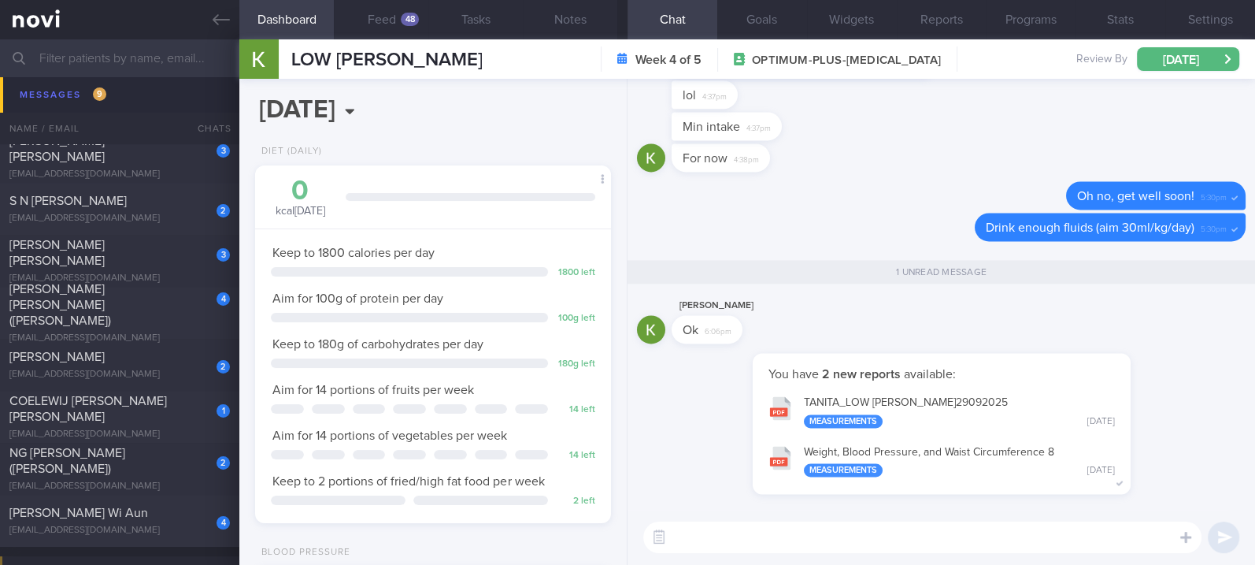
click at [756, 533] on textarea at bounding box center [922, 537] width 558 height 32
paste textarea "Your latest measurements were: Weight: kg, Body Fat %: %, Fat Mass: kg, Muscle …"
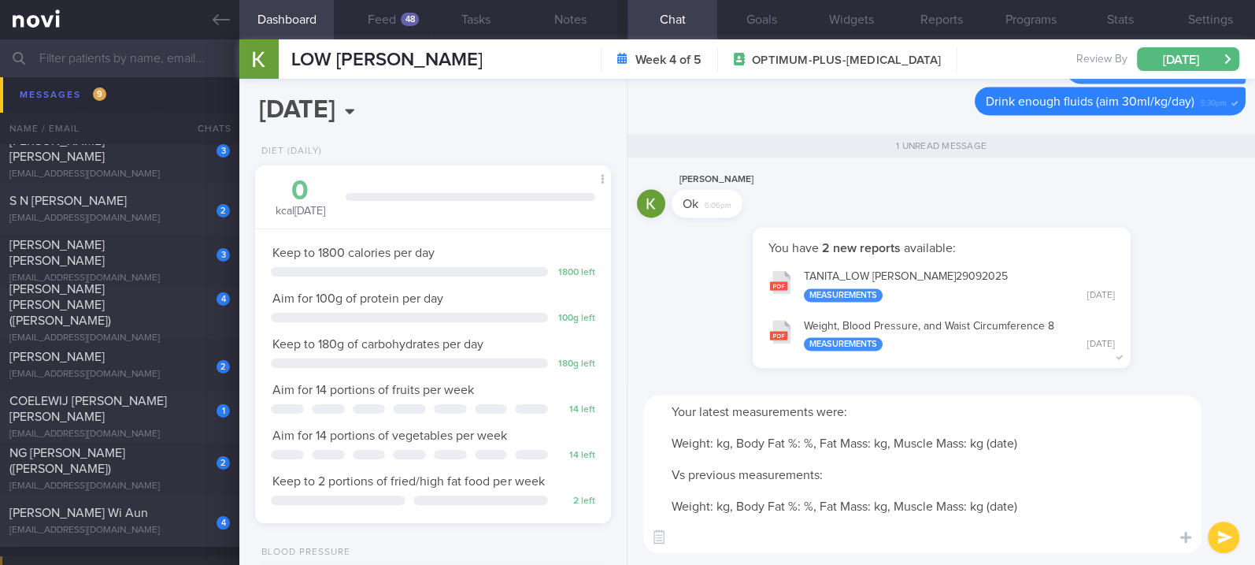
scroll to position [0, 0]
click at [673, 413] on textarea "Your latest measurements were: Weight: kg, Body Fat %: %, Fat Mass: kg, Muscle …" at bounding box center [922, 474] width 558 height 158
drag, startPoint x: 677, startPoint y: 413, endPoint x: 666, endPoint y: 413, distance: 10.2
click at [666, 413] on textarea "hi KS, Your latest measurements were: Weight: kg, Body Fat %: %, Fat Mass: kg, …" at bounding box center [922, 474] width 558 height 158
click at [1004, 438] on textarea "Hi KS, Your latest measurements were: Weight: kg, Body Fat %: %, Fat Mass: kg, …" at bounding box center [922, 474] width 558 height 158
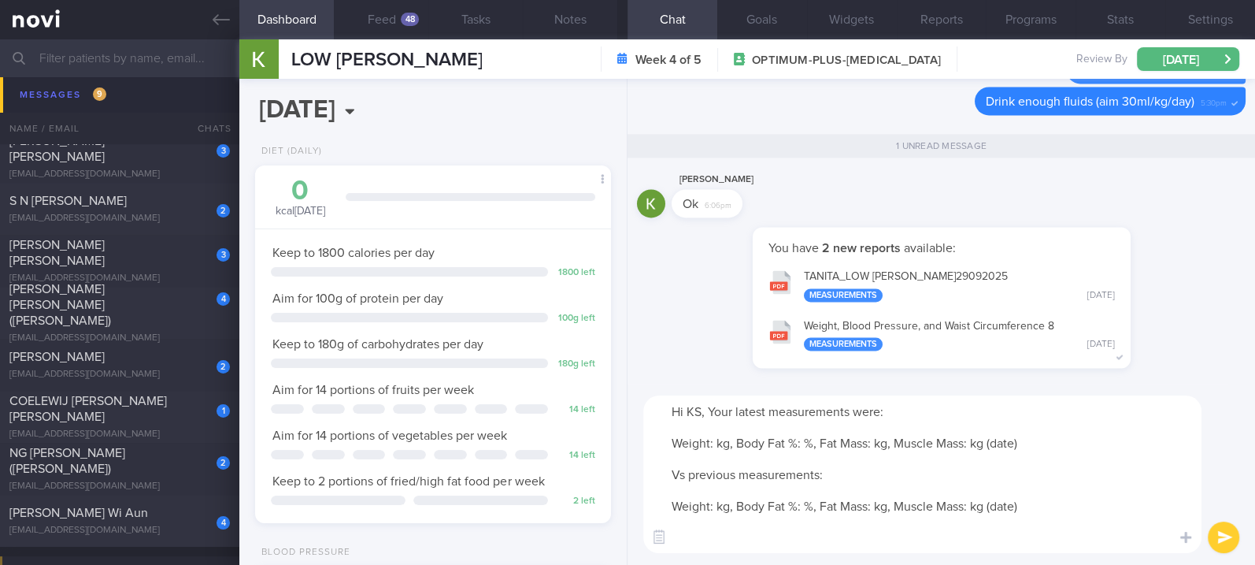
click at [1004, 438] on textarea "Hi KS, Your latest measurements were: Weight: kg, Body Fat %: %, Fat Mass: kg, …" at bounding box center [922, 474] width 558 height 158
click at [1000, 513] on textarea "Hi KS, Your latest measurements were: Weight: kg, Body Fat %: %, Fat Mass: kg, …" at bounding box center [922, 474] width 558 height 158
click at [1001, 514] on textarea "Hi KS, Your latest measurements were: Weight: kg, Body Fat %: %, Fat Mass: kg, …" at bounding box center [922, 474] width 558 height 158
click at [717, 442] on textarea "Hi KS, Your latest measurements were: Weight: kg, Body Fat %: %, Fat Mass: kg, …" at bounding box center [922, 474] width 558 height 158
click at [828, 444] on textarea "Hi KS, Your latest measurements were: Weight: 93.5kg, Body Fat %: %, Fat Mass: …" at bounding box center [922, 474] width 558 height 158
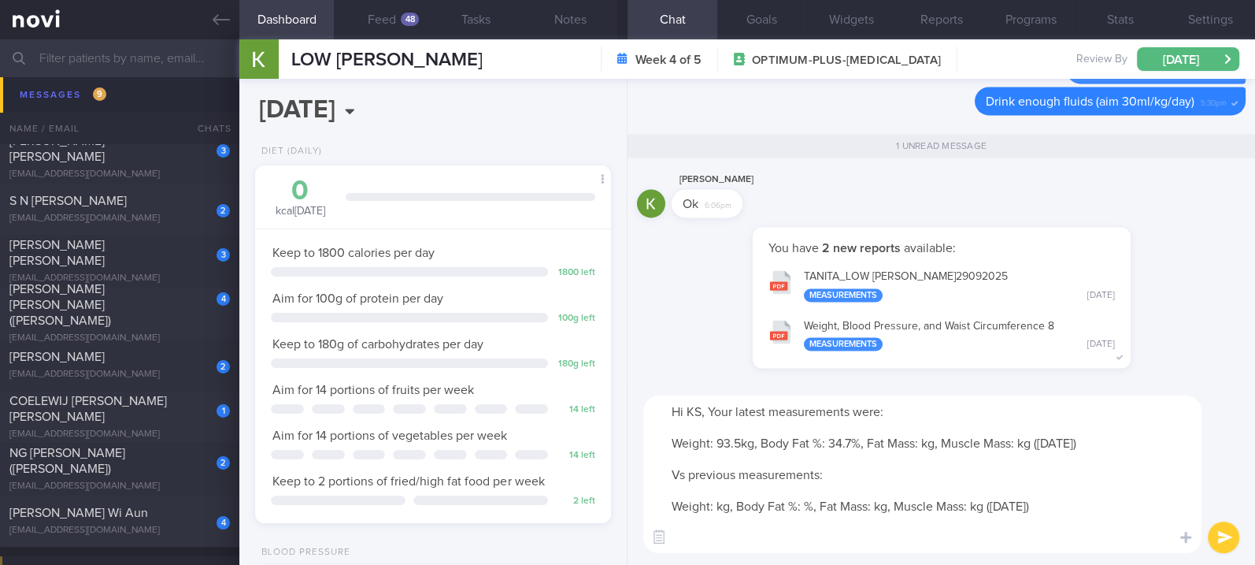
click at [1021, 444] on textarea "Hi KS, Your latest measurements were: Weight: 93.5kg, Body Fat %: 34.7%, Fat Ma…" at bounding box center [922, 474] width 558 height 158
click at [922, 439] on textarea "Hi KS, Your latest measurements were: Weight: 93.5kg, Body Fat %: 34.7%, Fat Ma…" at bounding box center [922, 474] width 558 height 158
click at [718, 502] on textarea "Hi KS, Your latest measurements were: Weight: 93.5kg, Body Fat %: 34.7%, Fat Ma…" at bounding box center [922, 474] width 558 height 158
click at [829, 502] on textarea "Hi KS, Your latest measurements were: Weight: 93.5kg, Body Fat %: 34.7%, Fat Ma…" at bounding box center [922, 474] width 558 height 158
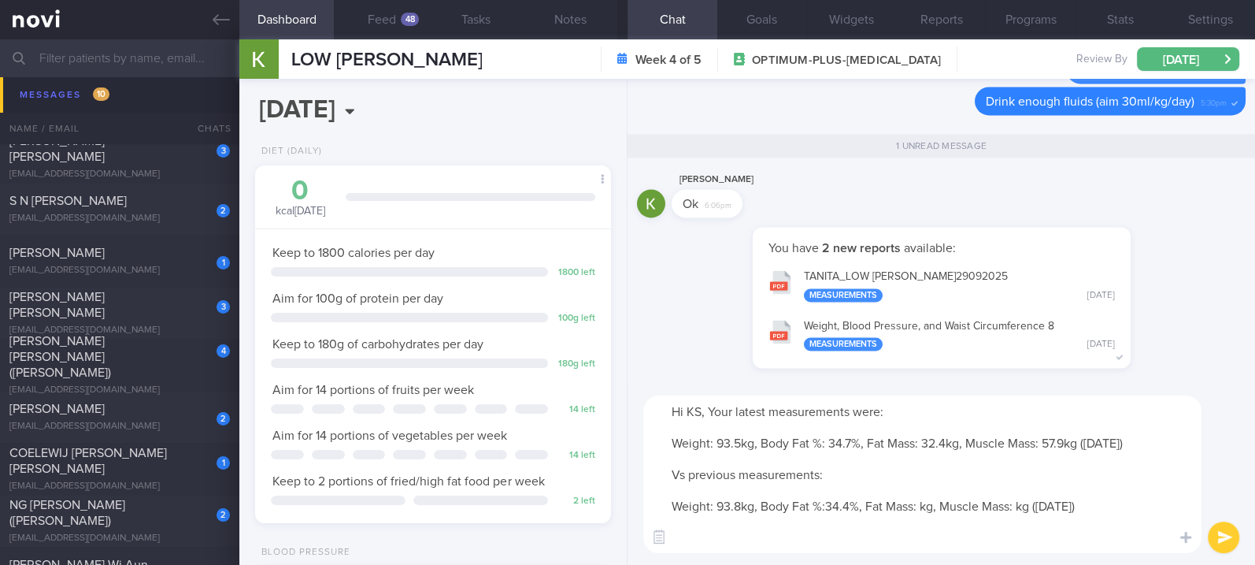
click at [920, 506] on textarea "Hi KS, Your latest measurements were: Weight: 93.5kg, Body Fat %: 34.7%, Fat Ma…" at bounding box center [922, 474] width 558 height 158
click at [1038, 502] on textarea "Hi KS, Your latest measurements were: Weight: 93.5kg, Body Fat %: 34.7%, Fat Ma…" at bounding box center [922, 474] width 558 height 158
click at [1044, 502] on textarea "Hi KS, Your latest measurements were: Weight: 93.5kg, Body Fat %: 34.7%, Fat Ma…" at bounding box center [922, 474] width 558 height 158
click at [1064, 465] on textarea "Hi KS, Your latest measurements were: Weight: 93.5kg, Body Fat %: 34.7%, Fat Ma…" at bounding box center [922, 474] width 558 height 158
click at [1087, 539] on textarea "Hi KS, Your latest measurements were: Weight: 93.5kg, Body Fat %: 34.7%, Fat Ma…" at bounding box center [922, 474] width 558 height 158
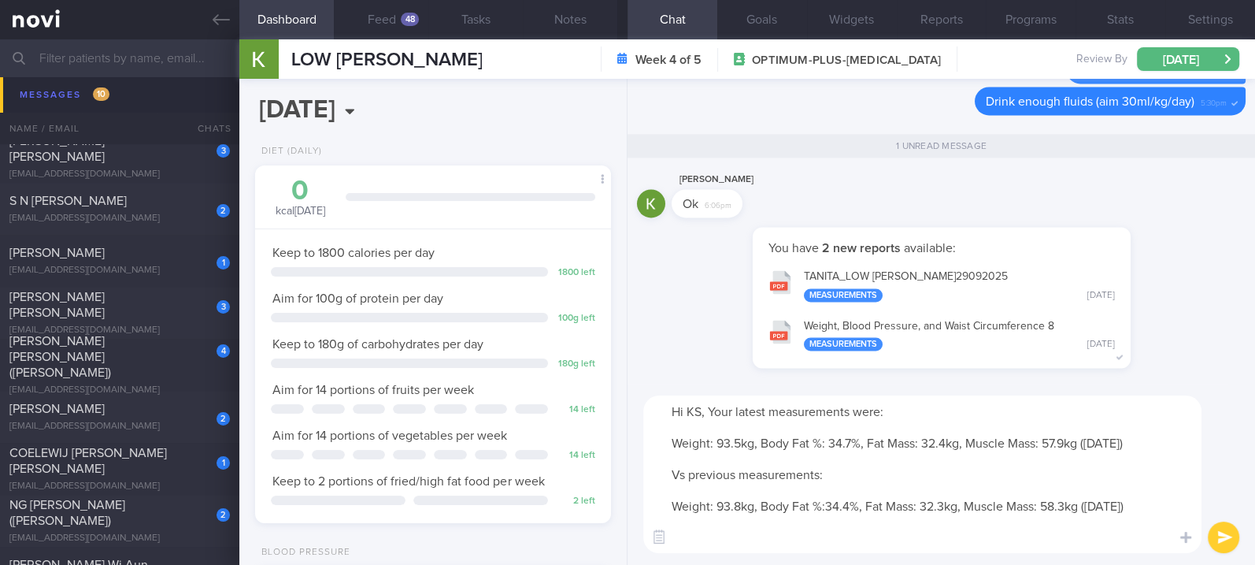
type textarea "Hi KS, Your latest measurements were: Weight: 93.5kg, Body Fat %: 34.7%, Fat Ma…"
click at [1218, 537] on button "submit" at bounding box center [1224, 537] width 32 height 32
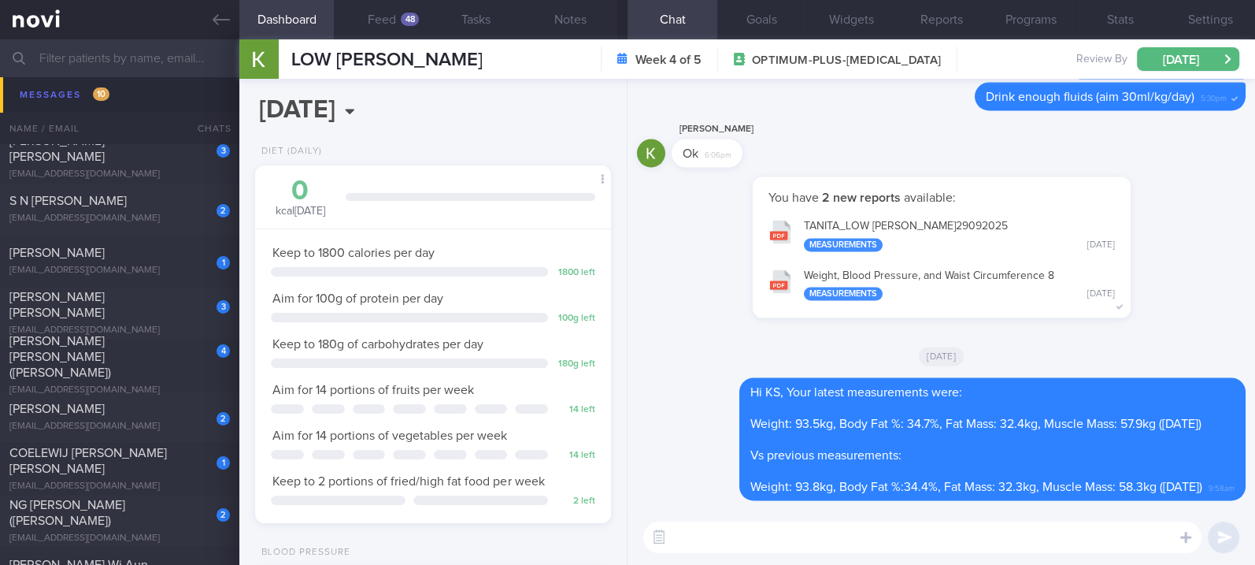
click at [857, 539] on textarea at bounding box center [922, 537] width 558 height 32
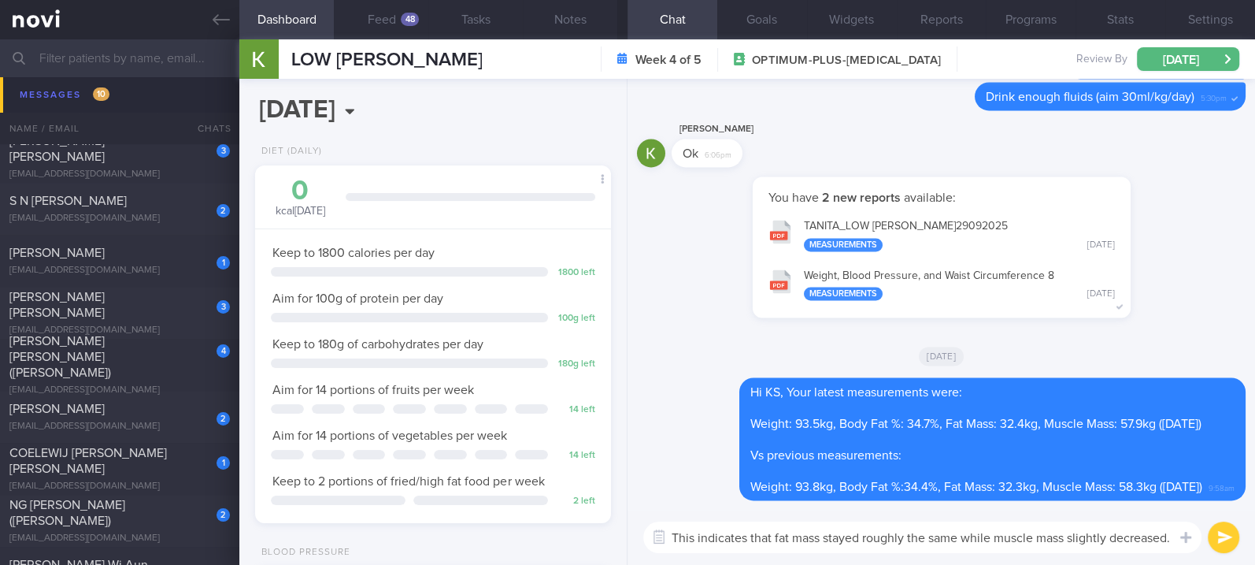
click at [1124, 535] on textarea "This indicates that fat mass stayed roughly the same while muscle mass slightly…" at bounding box center [922, 537] width 558 height 32
click at [1168, 542] on textarea "This indicates that fat mass stayed roughly the same while muscle mass slightly…" at bounding box center [922, 537] width 558 height 32
type textarea "This indicates that fat mass stayed roughly the same while muscle mass slightly…"
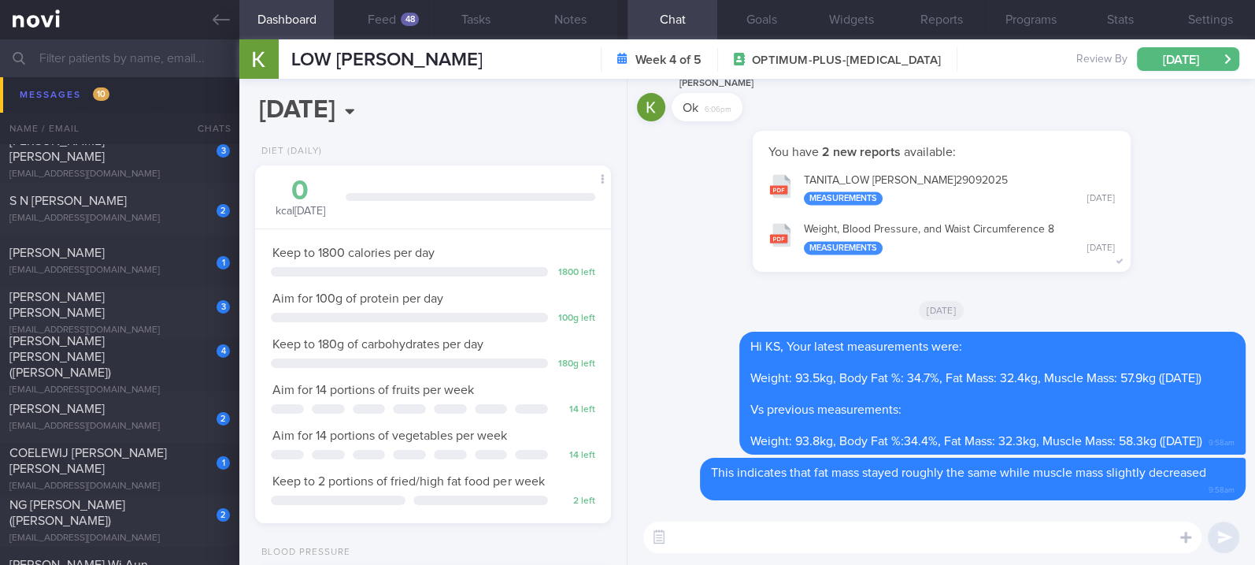
click at [804, 537] on textarea at bounding box center [922, 537] width 558 height 32
paste textarea "Not to worry, we can make further progress together as long as you focus on the…"
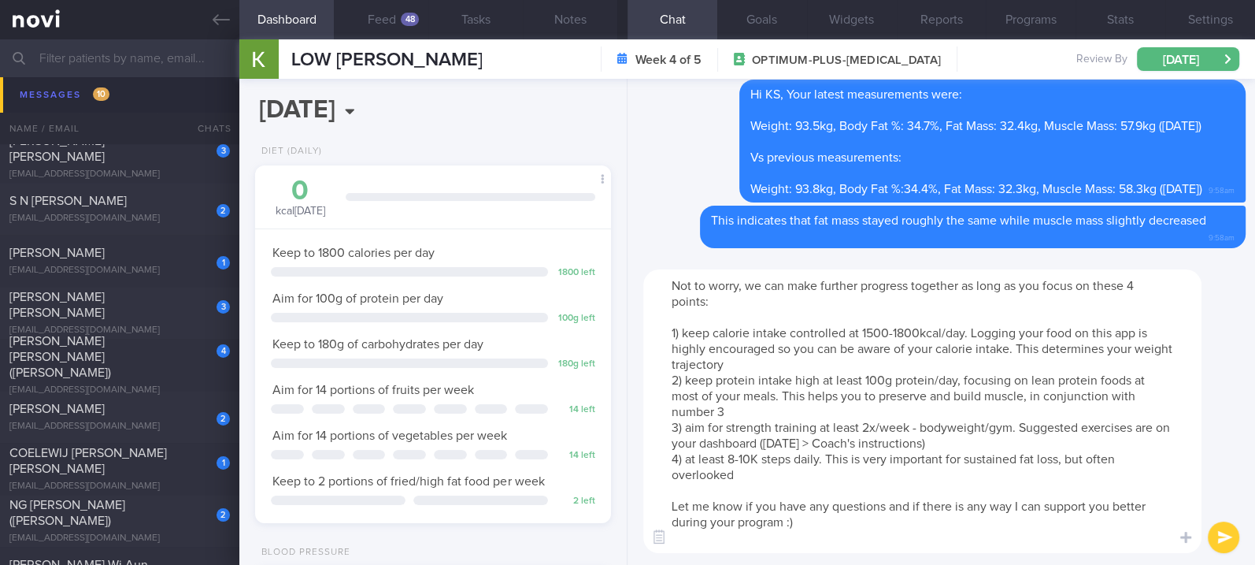
click at [1019, 331] on textarea "Not to worry, we can make further progress together as long as you focus on the…" at bounding box center [922, 411] width 558 height 284
click at [1100, 332] on textarea "Not to worry, we can make further progress together as long as you focus on the…" at bounding box center [922, 411] width 558 height 284
type textarea "Not to worry, we can make further progress together as long as you focus on the…"
click at [935, 530] on textarea "Not to worry, we can make further progress together as long as you focus on the…" at bounding box center [922, 411] width 558 height 284
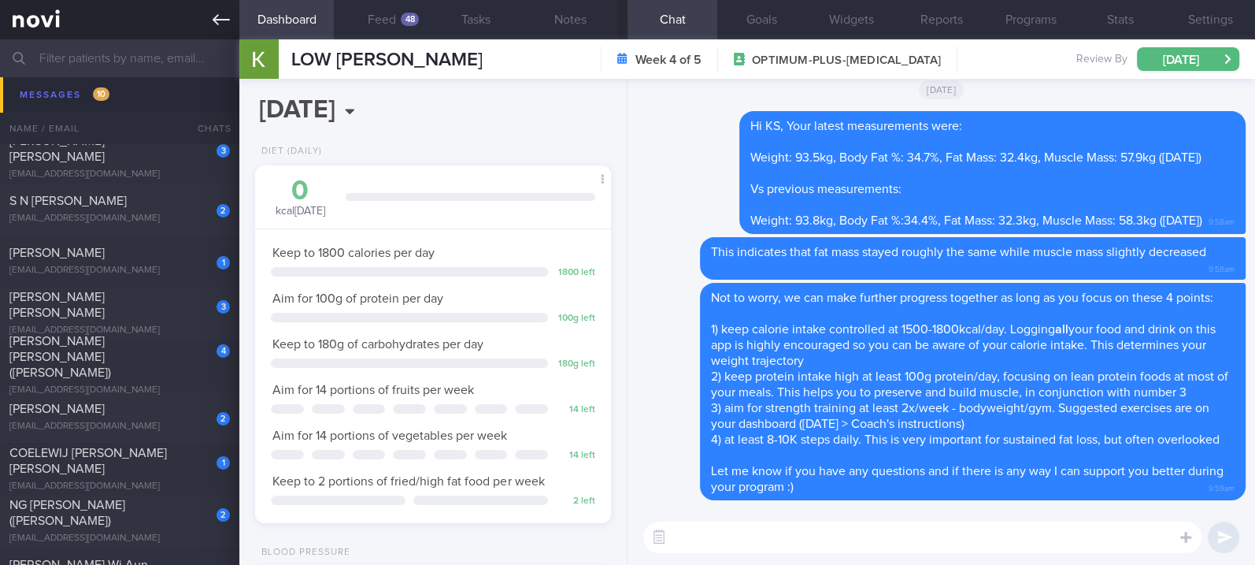
click at [199, 32] on link at bounding box center [119, 19] width 239 height 39
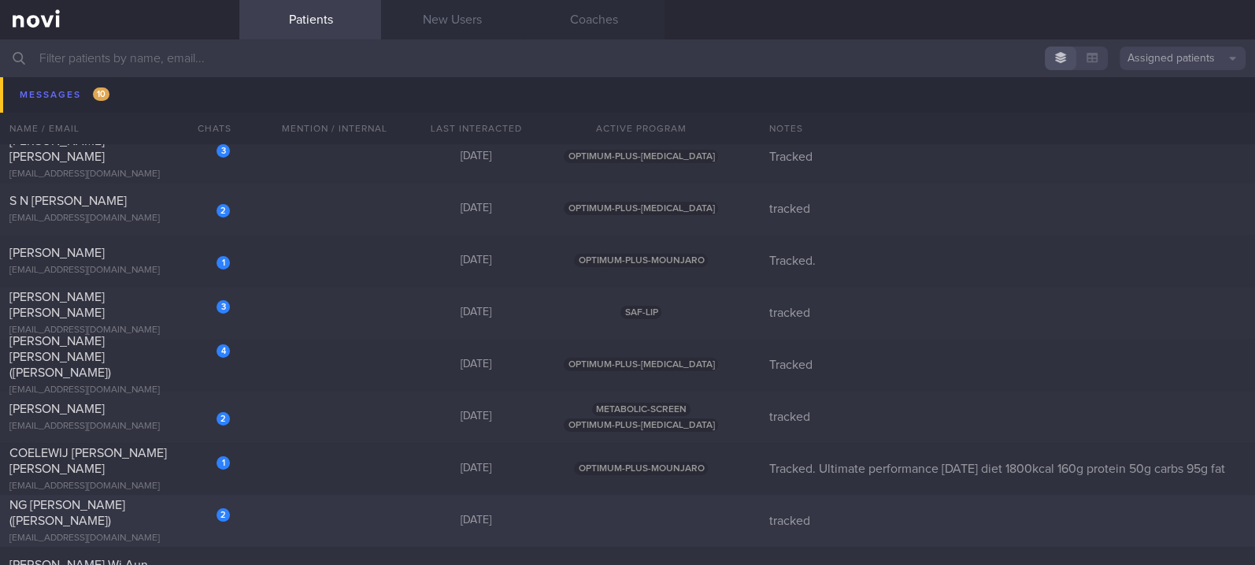
scroll to position [315, 0]
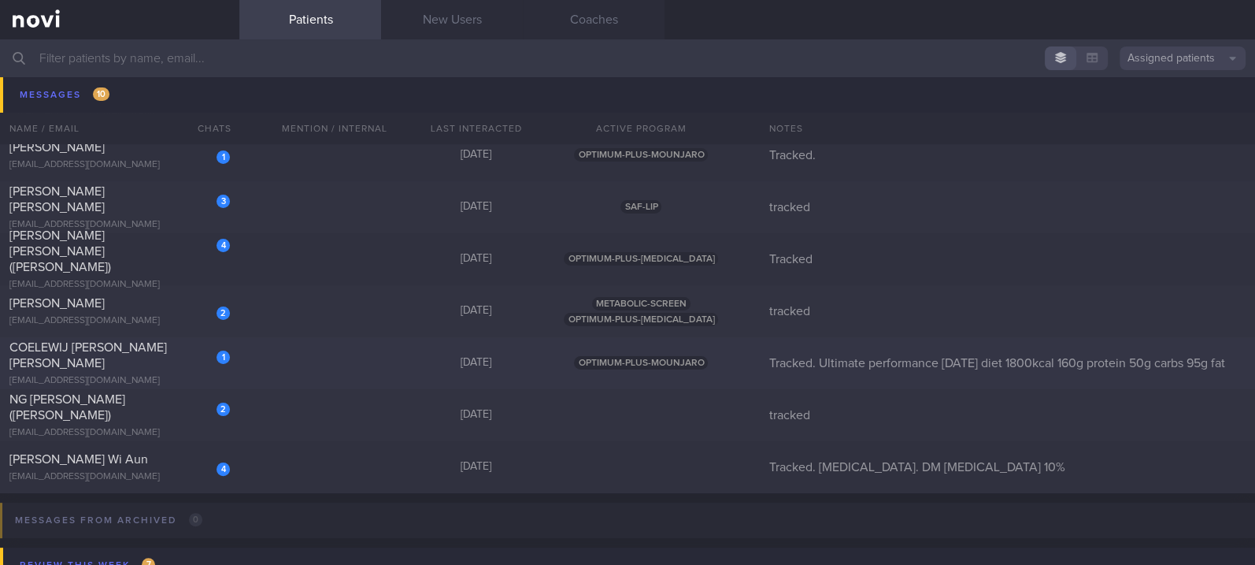
click at [310, 339] on div "1 COELEWIJ PETRUS ANTONIUS JOHANNES coelewijp@googlemail.com Yesterday OPTIMUM-…" at bounding box center [627, 363] width 1255 height 52
select select "9"
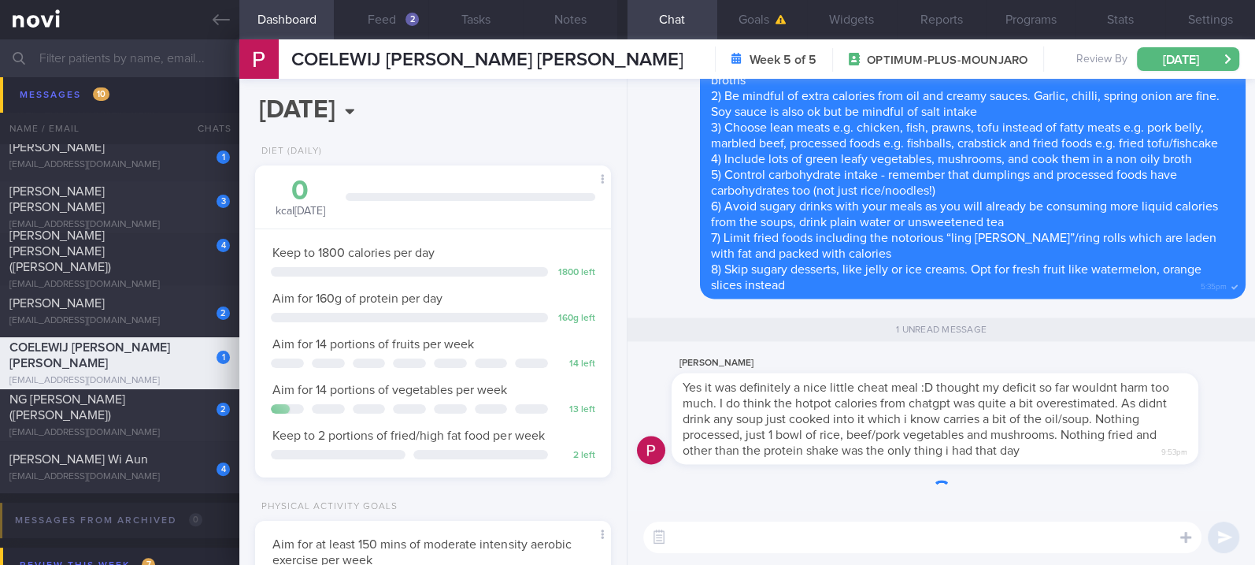
scroll to position [178, 310]
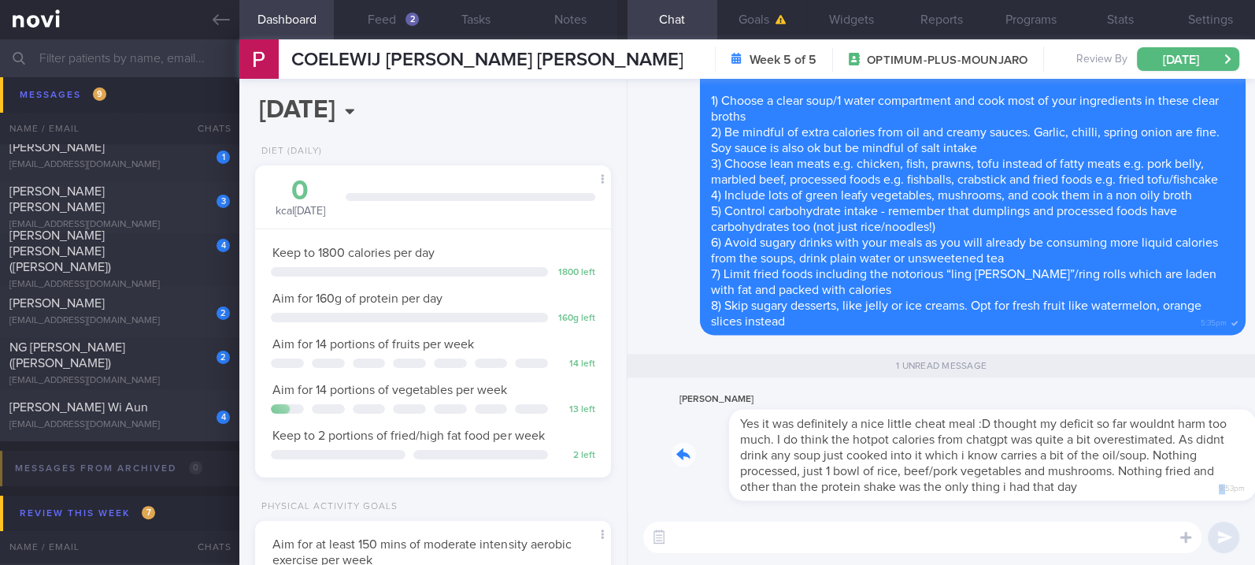
drag, startPoint x: 1044, startPoint y: 491, endPoint x: 1153, endPoint y: 495, distance: 109.5
click at [1153, 495] on div "Piet Coelewij Yes it was definitely a nice little cheat meal :D thought my defi…" at bounding box center [959, 445] width 574 height 110
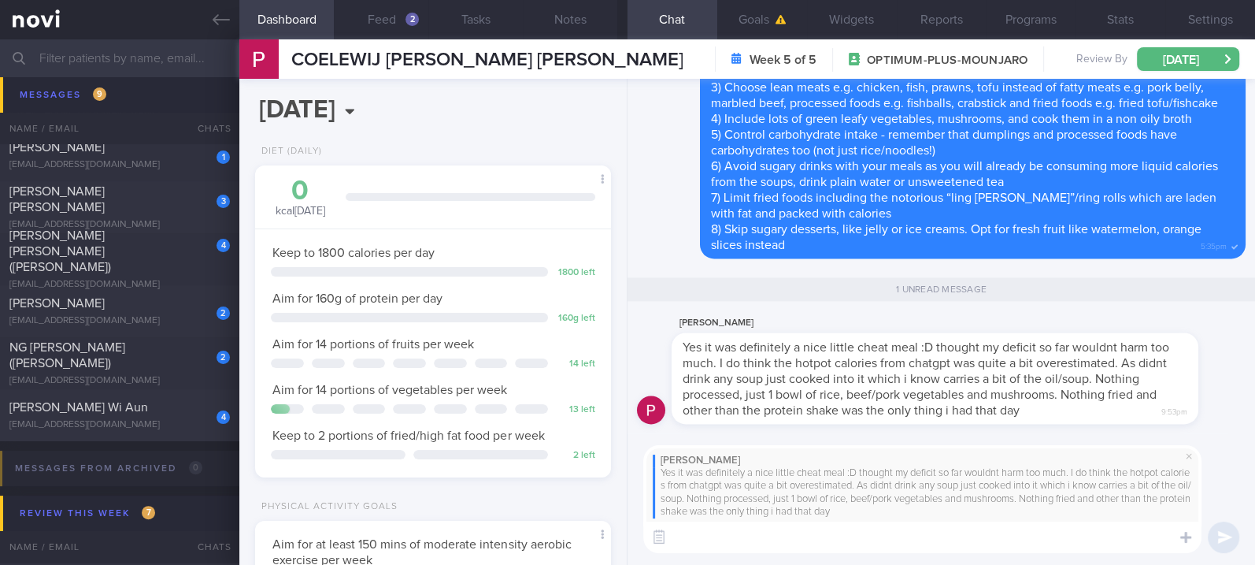
click at [1025, 539] on textarea at bounding box center [922, 537] width 558 height 32
type textarea "A"
type textarea "Excellent control, Petrus :)"
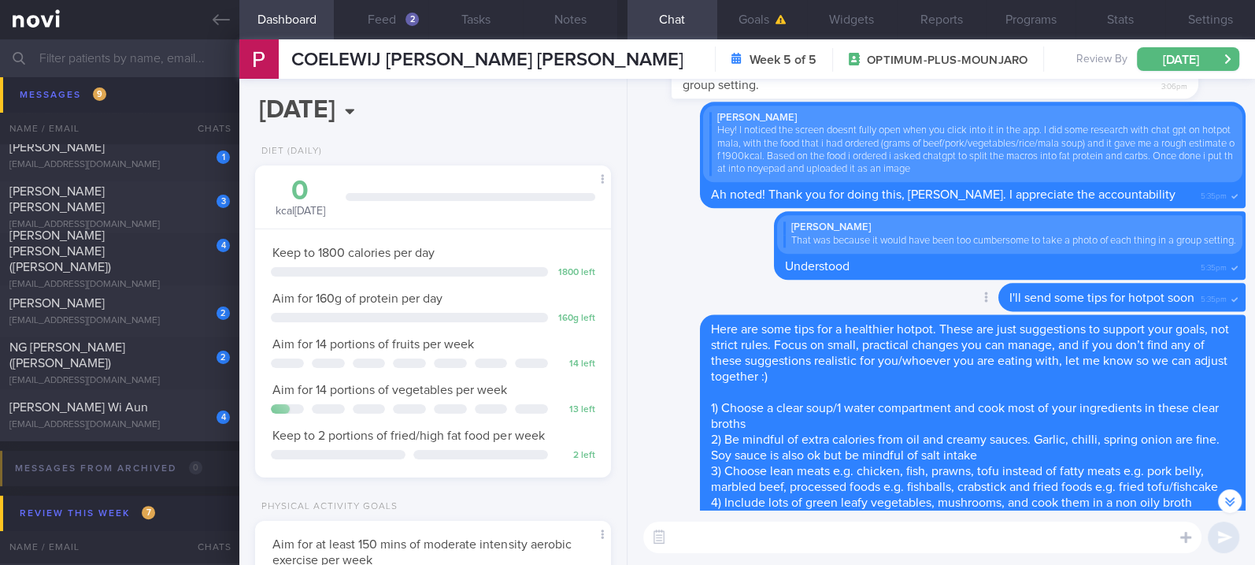
scroll to position [0, 0]
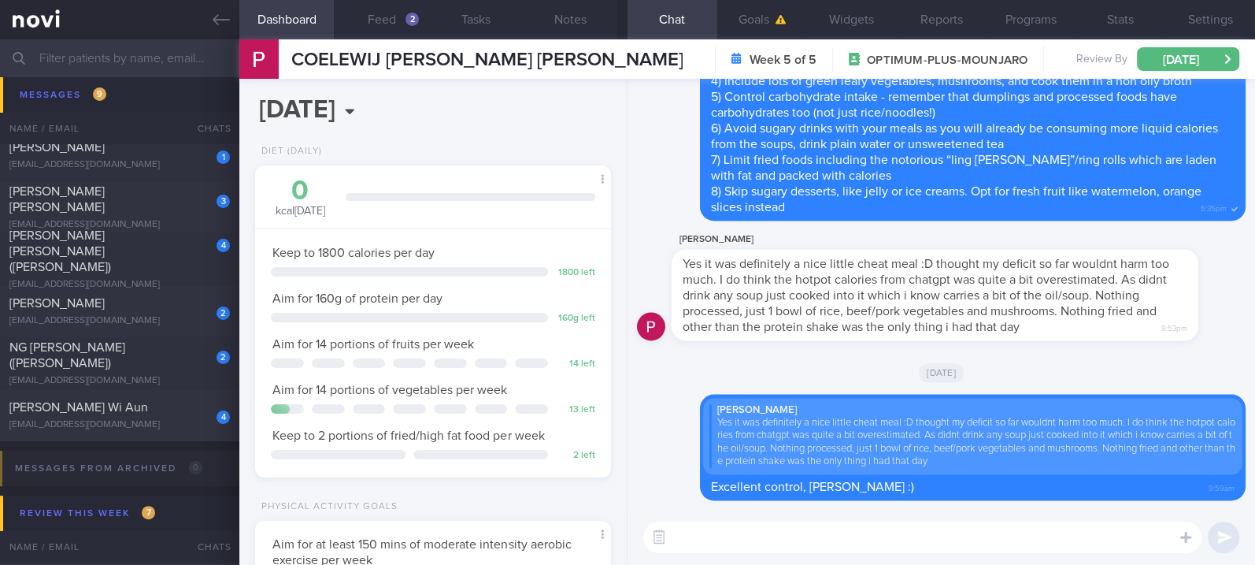
click at [840, 539] on textarea at bounding box center [922, 537] width 558 height 32
type textarea "No problem having a tastier meal every once in a while"
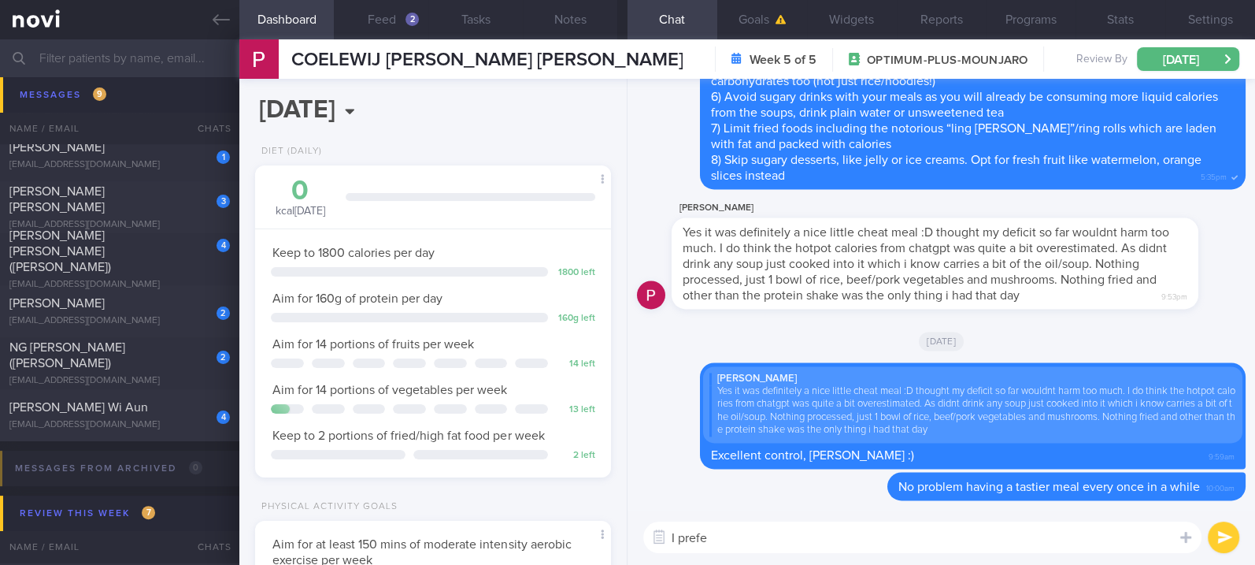
type textarea "I prefer"
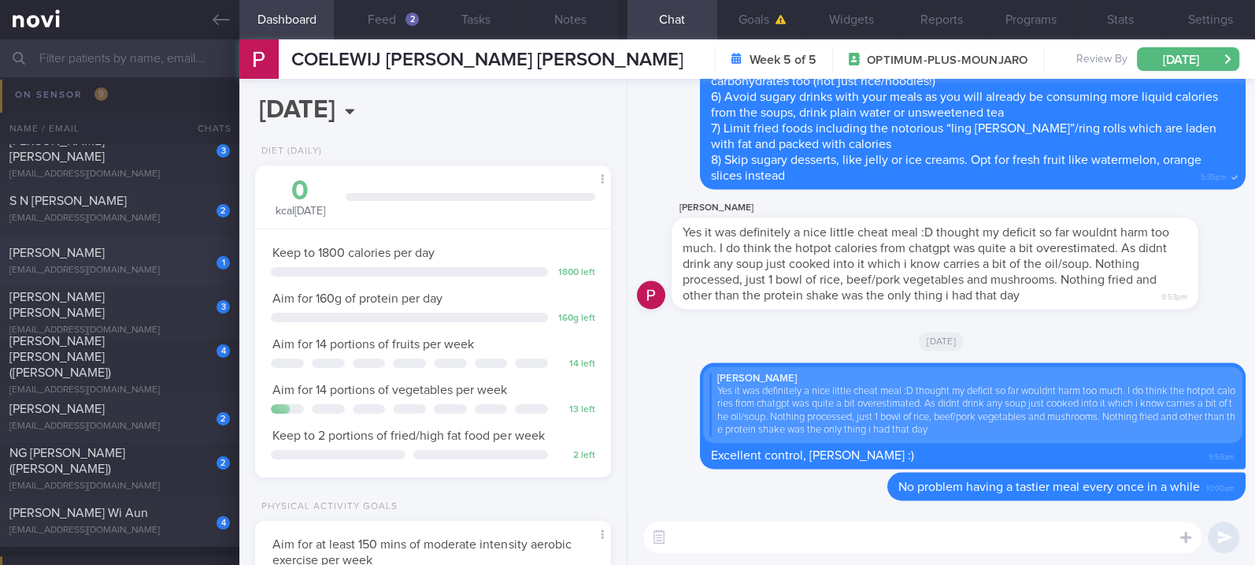
scroll to position [105, 0]
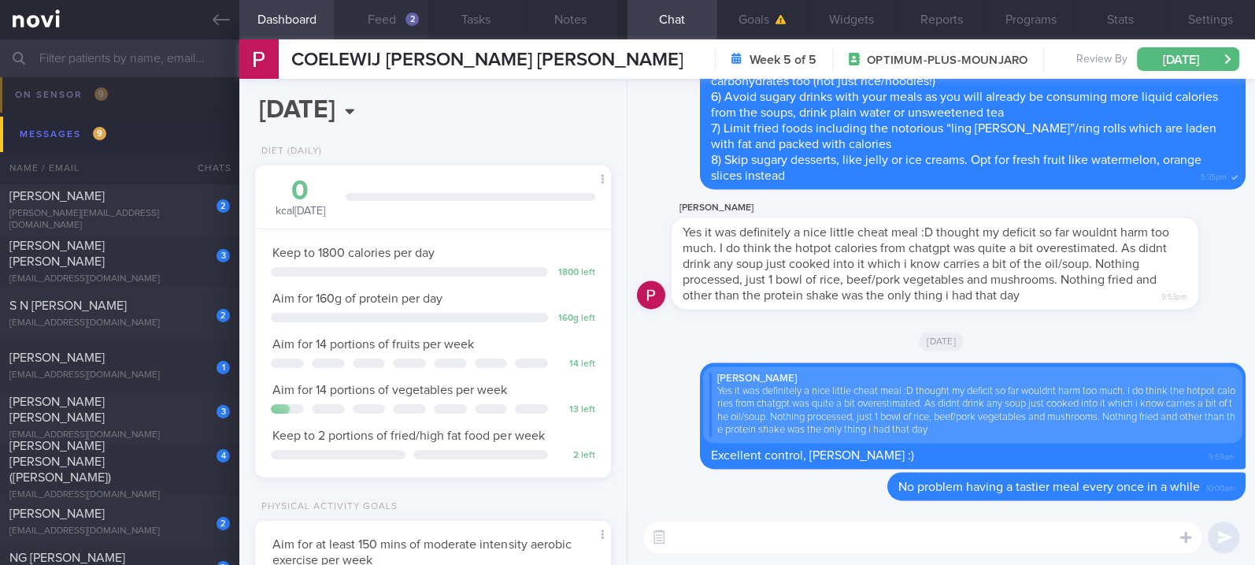
click at [399, 15] on button "Feed 2" at bounding box center [381, 19] width 95 height 39
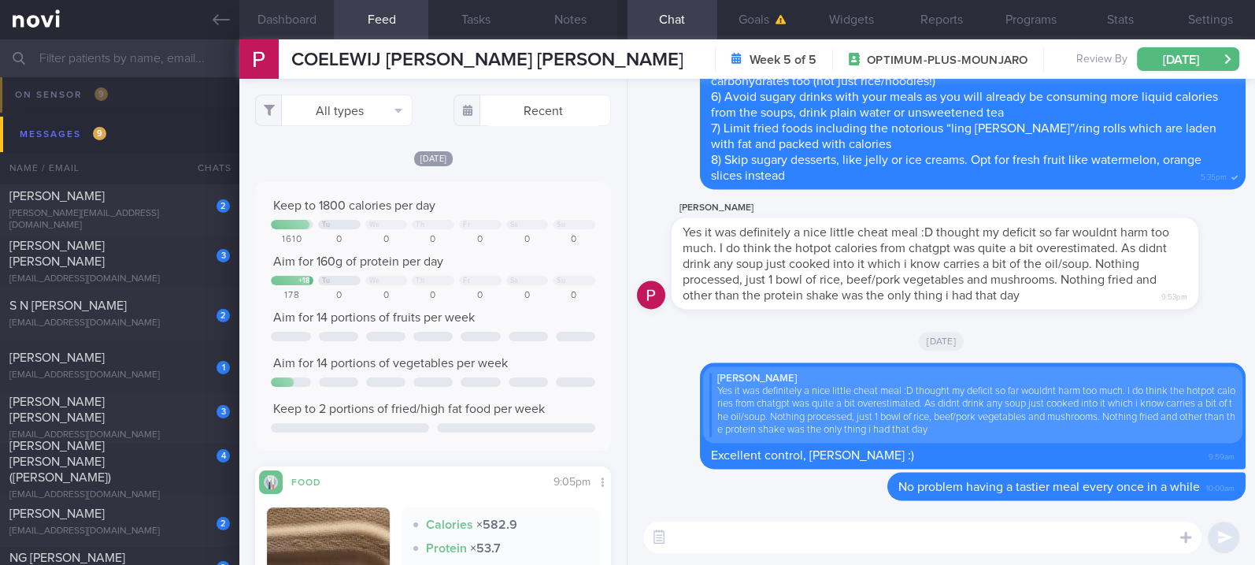
click at [301, 20] on button "Dashboard" at bounding box center [286, 19] width 95 height 39
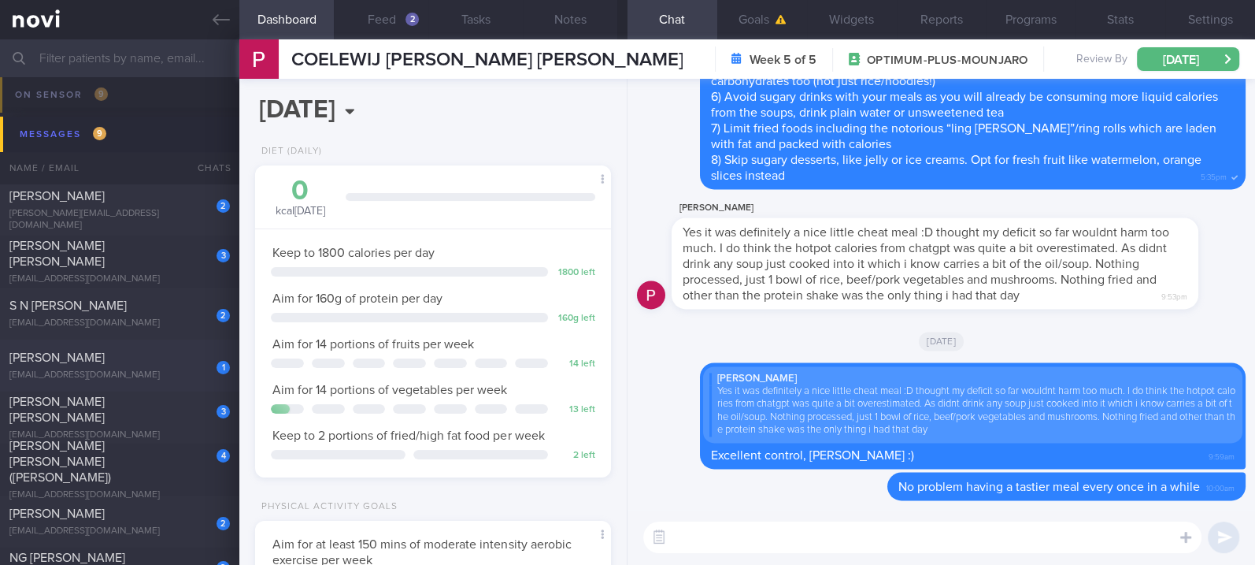
click at [164, 359] on div "Jeremiah Hillebrand" at bounding box center [117, 358] width 217 height 16
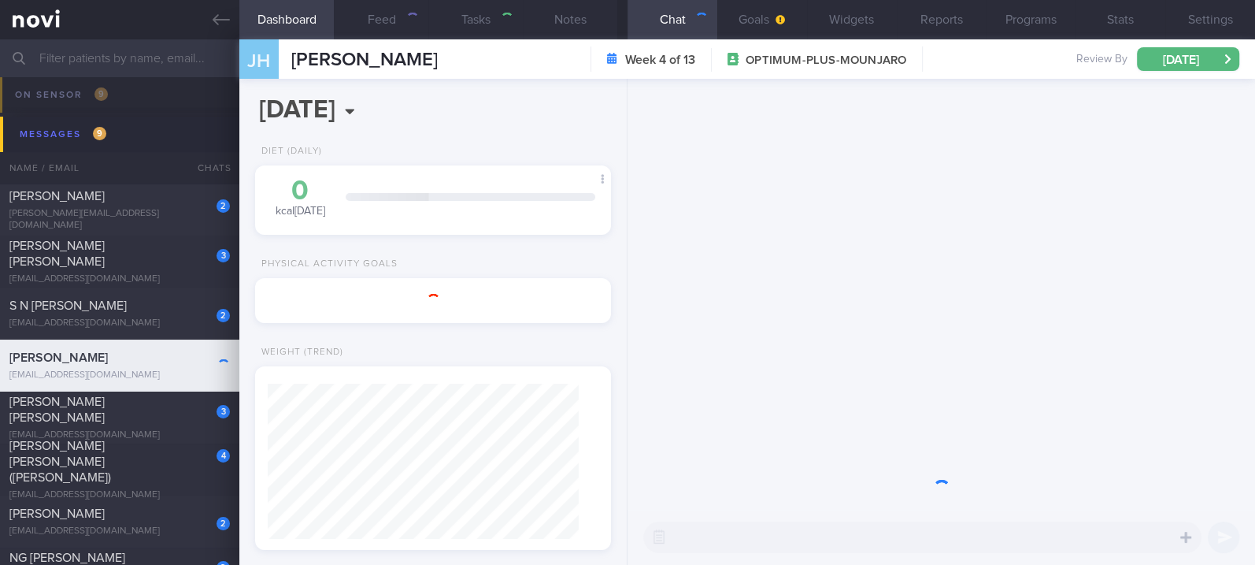
type input "Tracked."
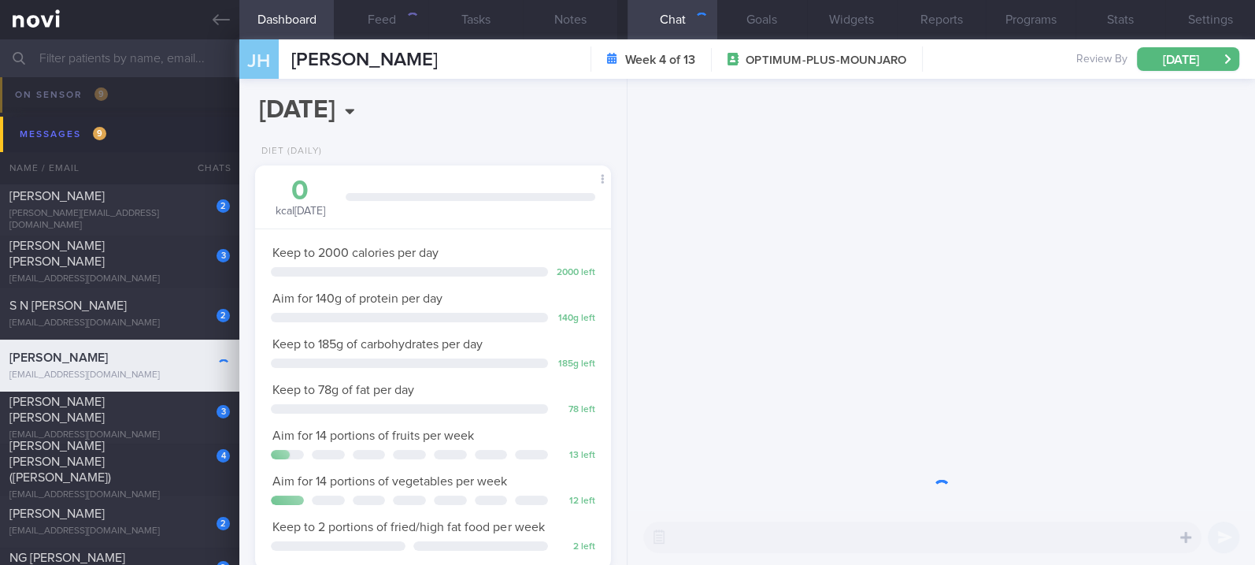
scroll to position [178, 310]
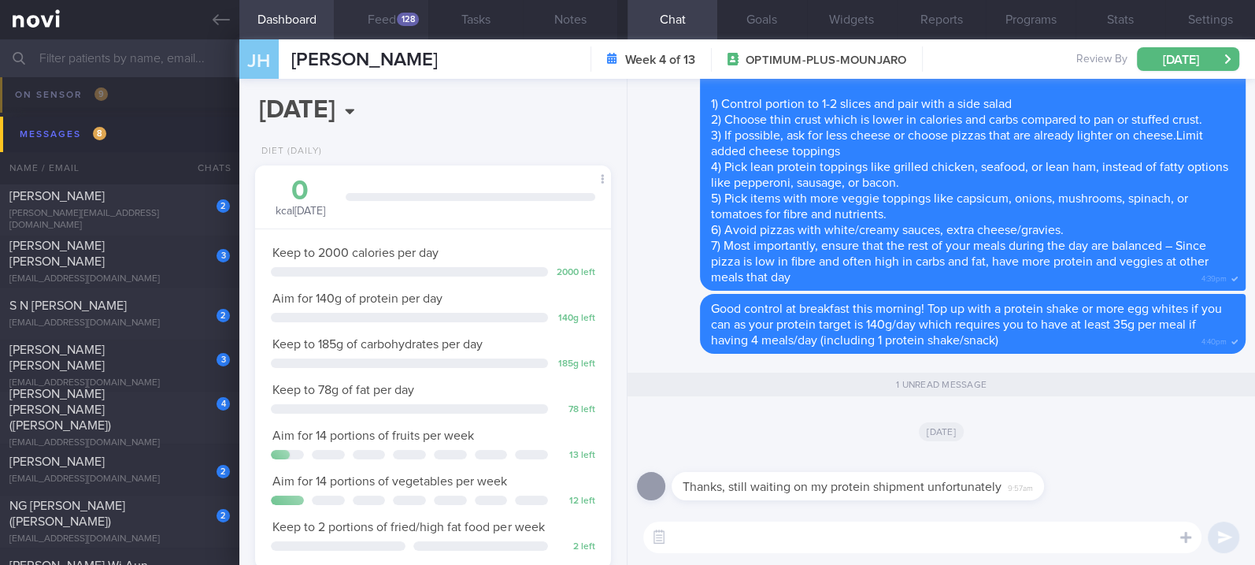
click at [392, 19] on button "Feed 128" at bounding box center [381, 19] width 95 height 39
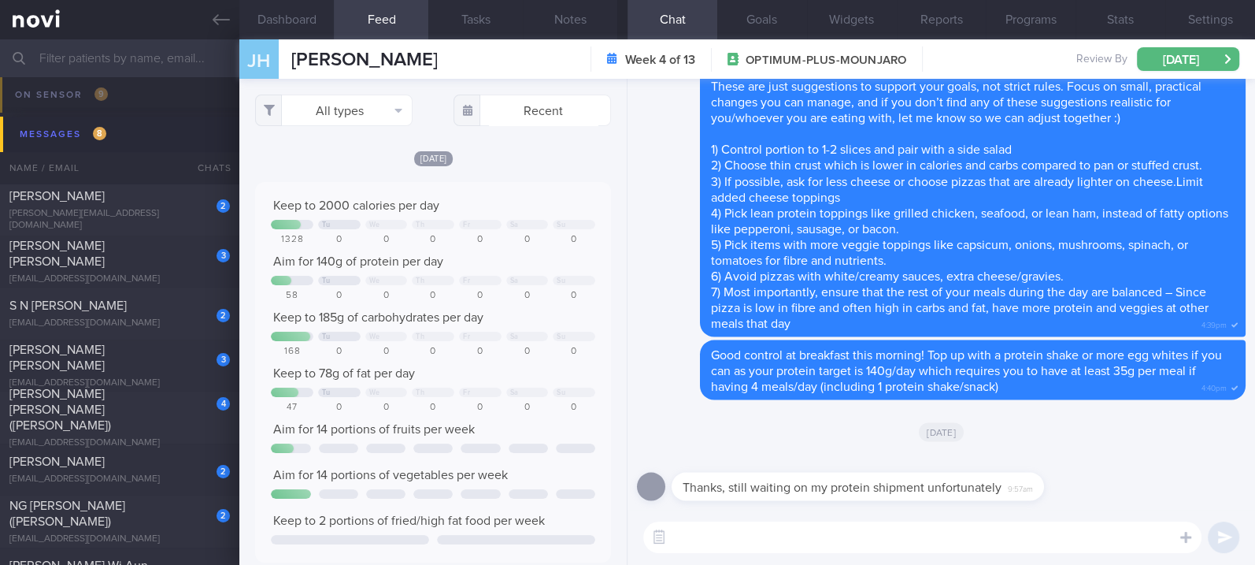
click at [870, 537] on textarea at bounding box center [922, 537] width 558 height 32
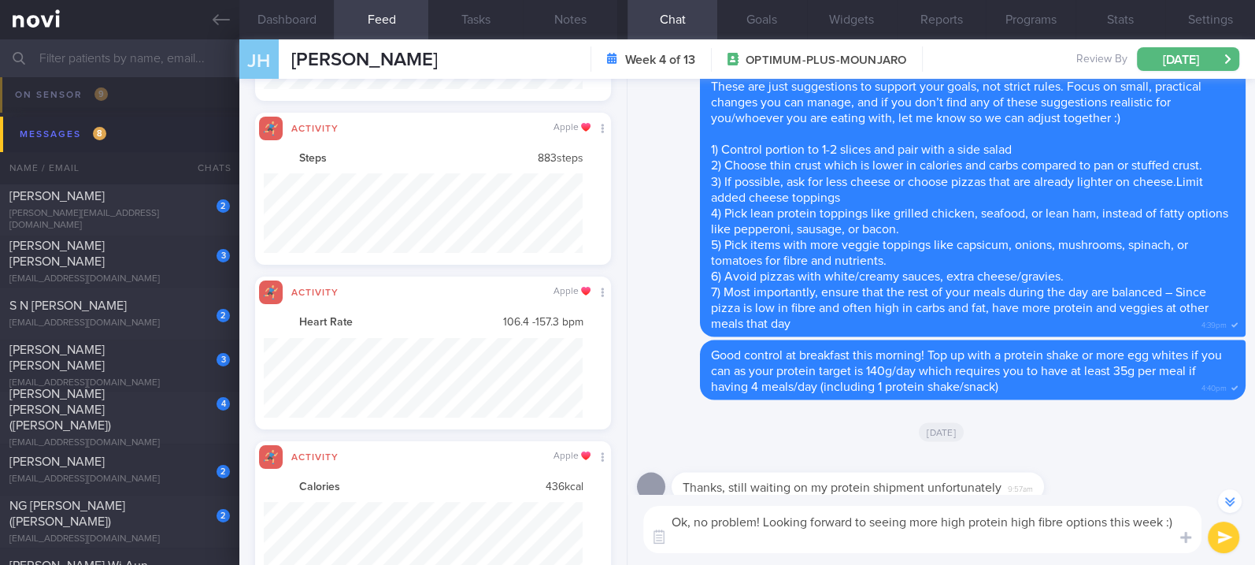
scroll to position [787522, 787282]
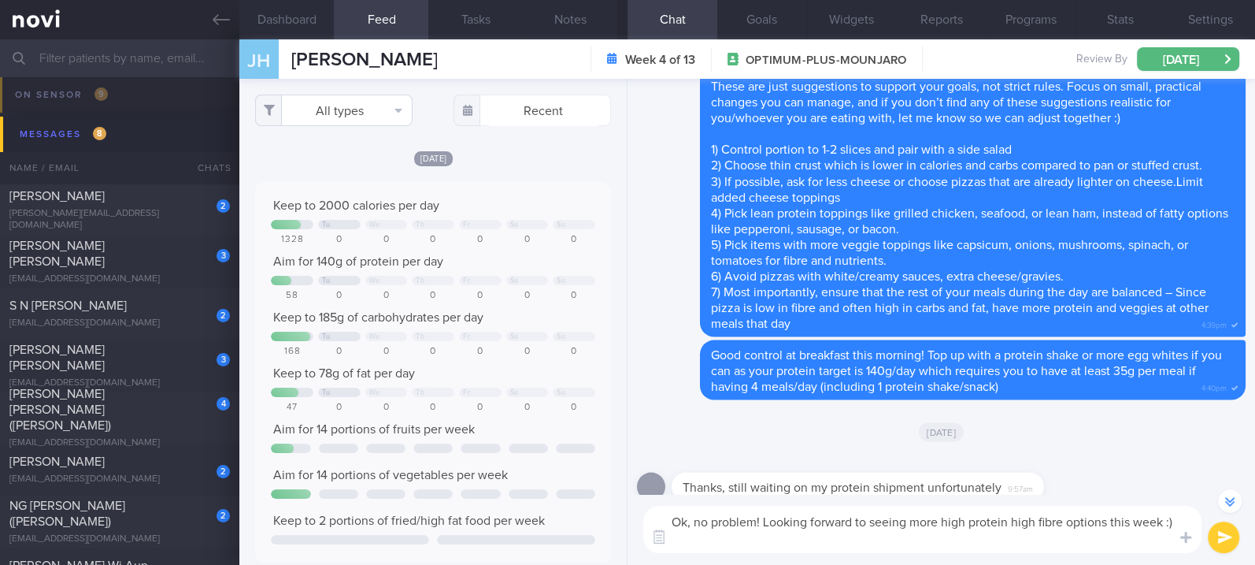
type textarea "Ok, no problem! Looking forward to seeing more high protein high fibre options …"
click at [384, 109] on button "All types" at bounding box center [334, 111] width 158 height 32
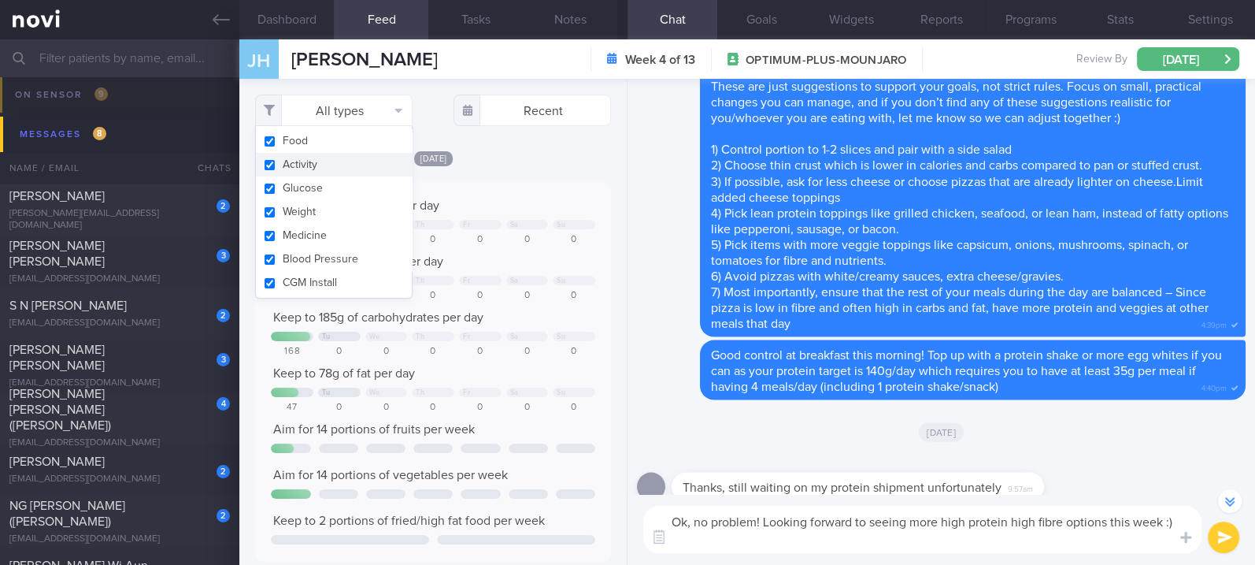
click at [324, 163] on button "Activity" at bounding box center [334, 165] width 156 height 24
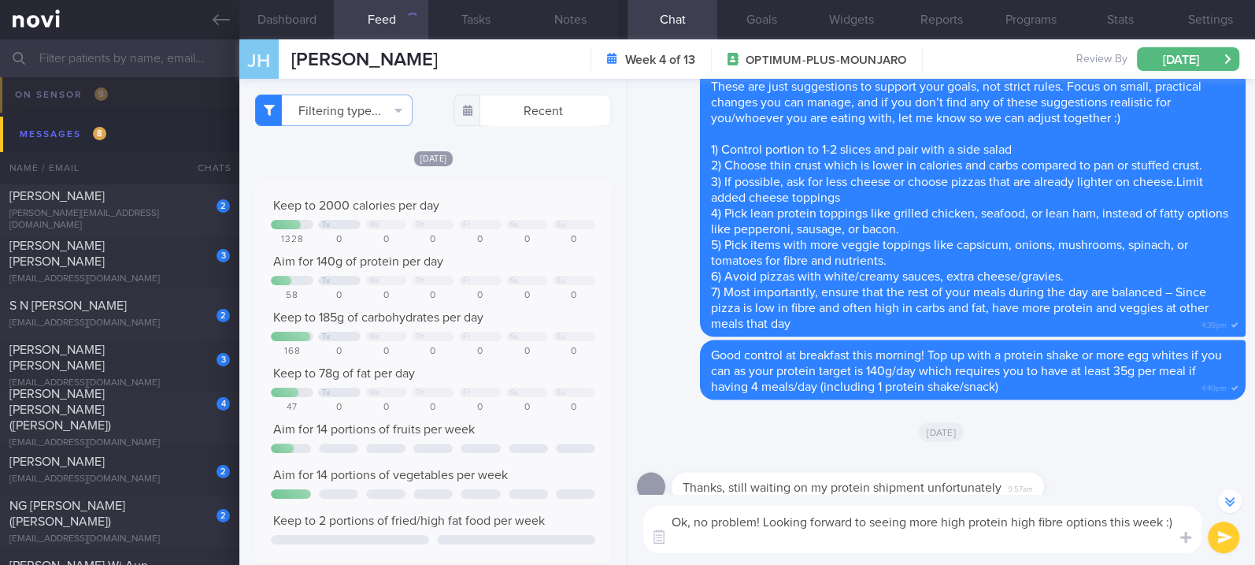
checkbox input "false"
click at [454, 200] on div "Keep to 2000 calories per day" at bounding box center [433, 206] width 324 height 16
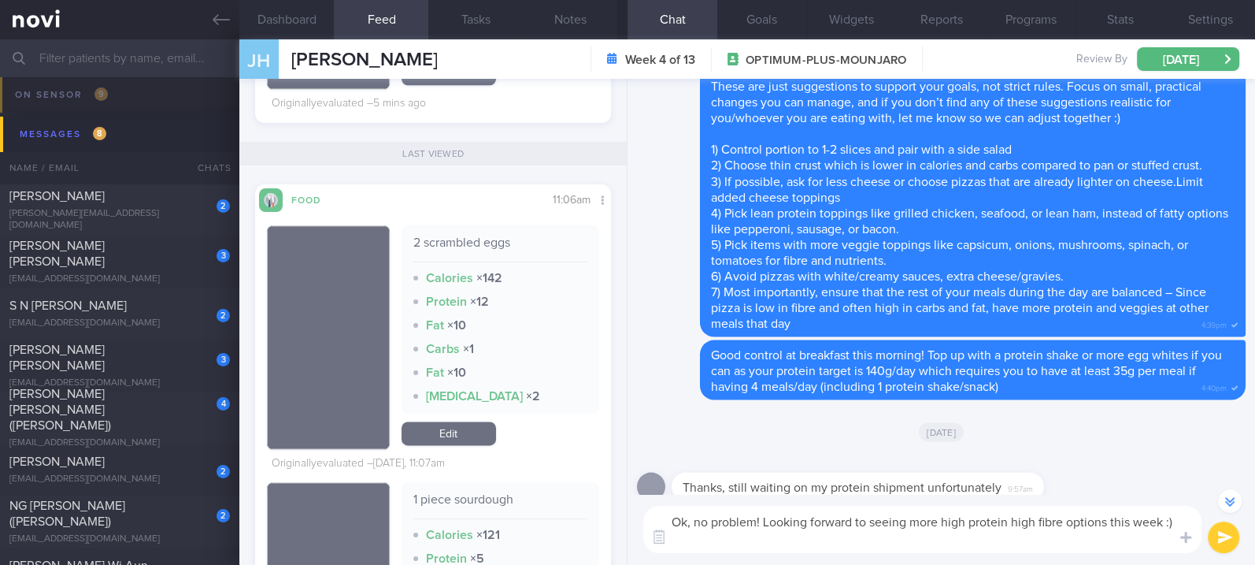
click at [1226, 529] on button "submit" at bounding box center [1224, 537] width 32 height 32
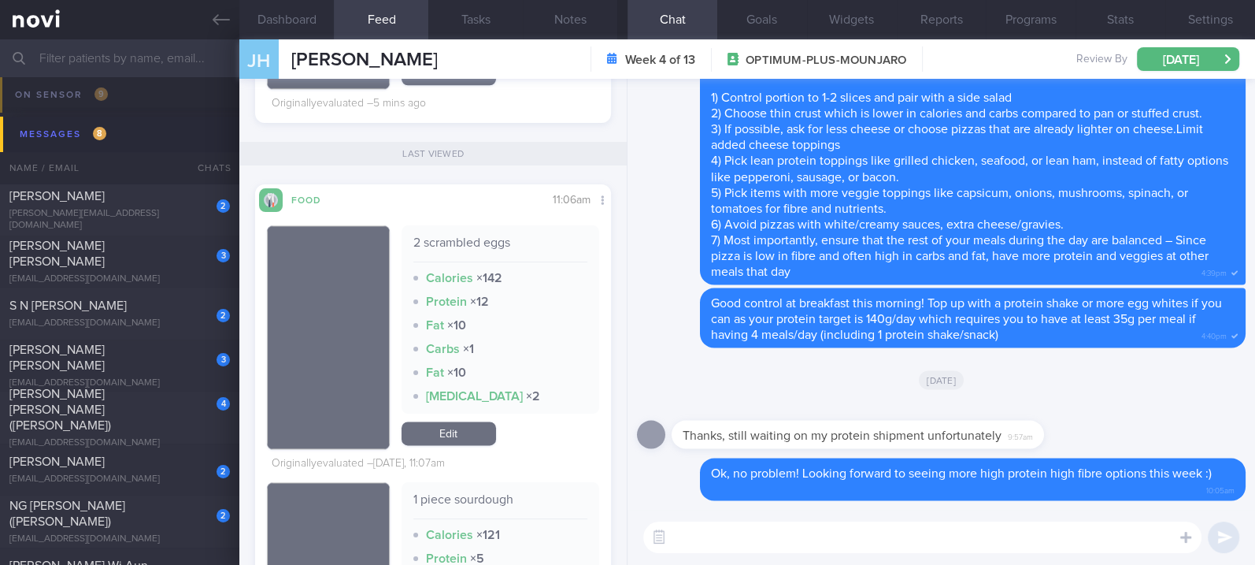
click at [1099, 546] on textarea at bounding box center [922, 537] width 558 height 32
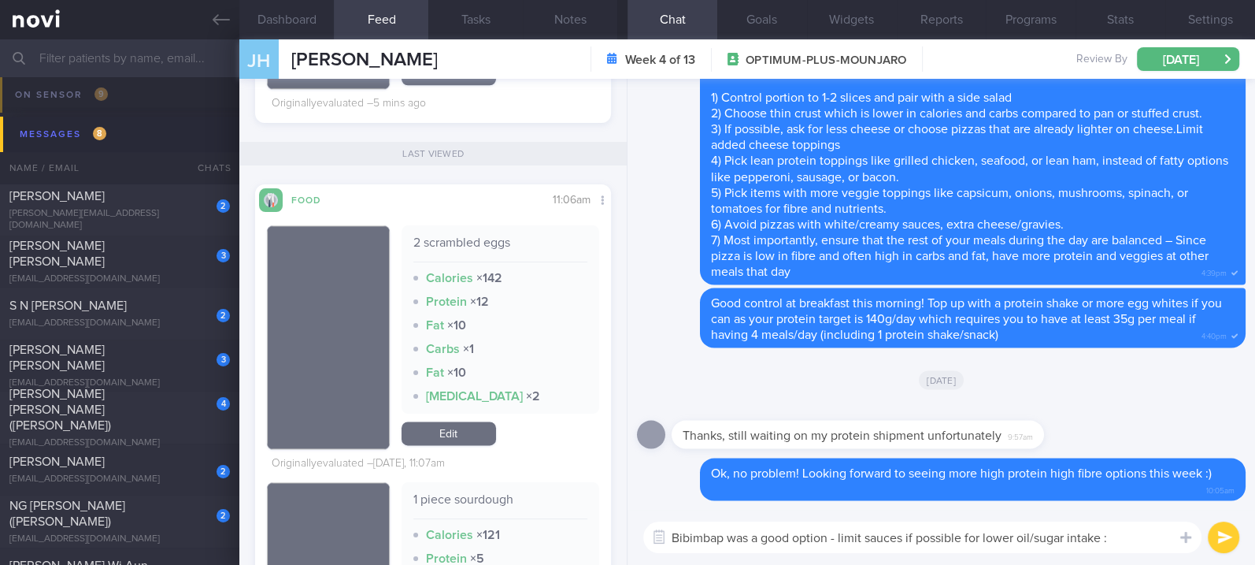
type textarea "Bibimbap was a good option - limit sauces if possible for lower oil/sugar intak…"
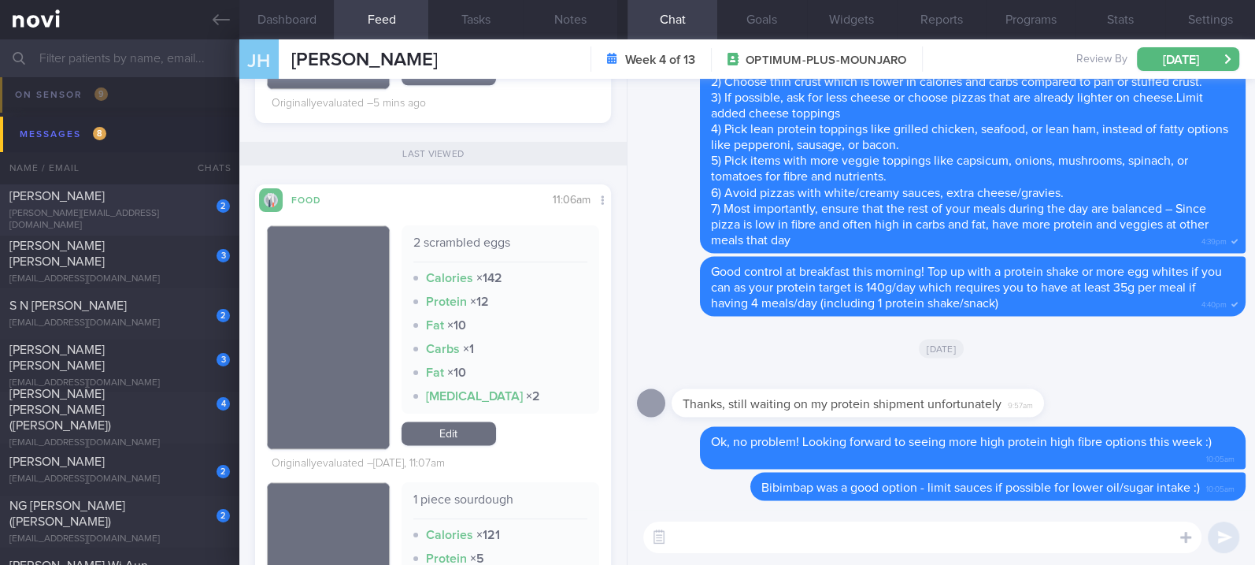
click at [144, 204] on div "[PERSON_NAME]" at bounding box center [117, 196] width 217 height 16
type input "tracked."
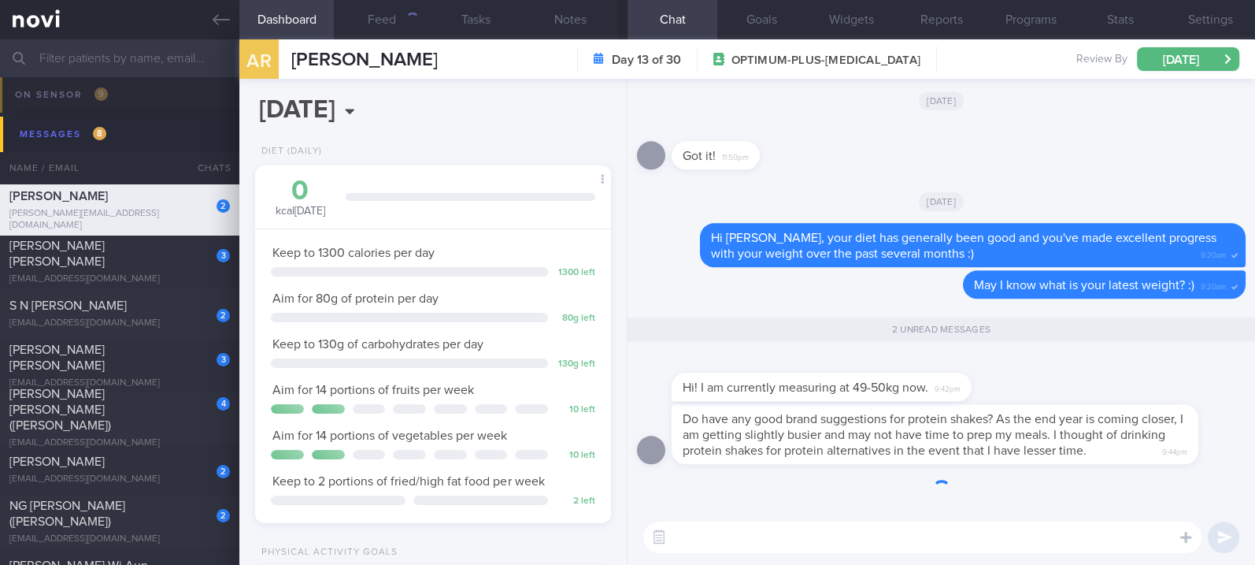
scroll to position [178, 310]
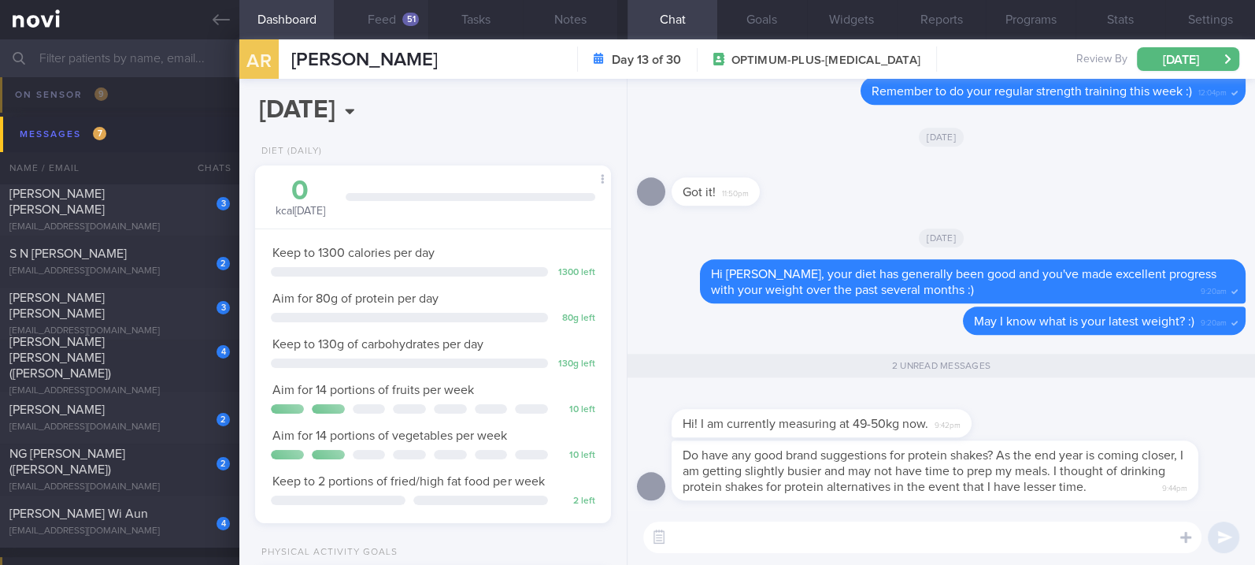
click at [396, 20] on button "Feed 51" at bounding box center [381, 19] width 95 height 39
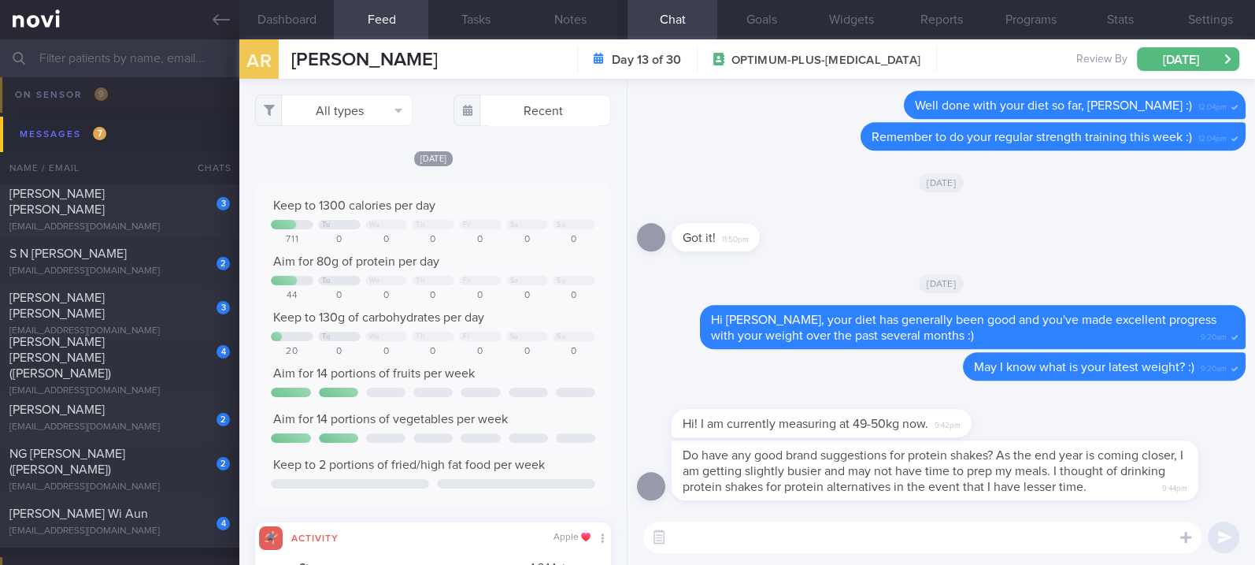
scroll to position [787522, 787282]
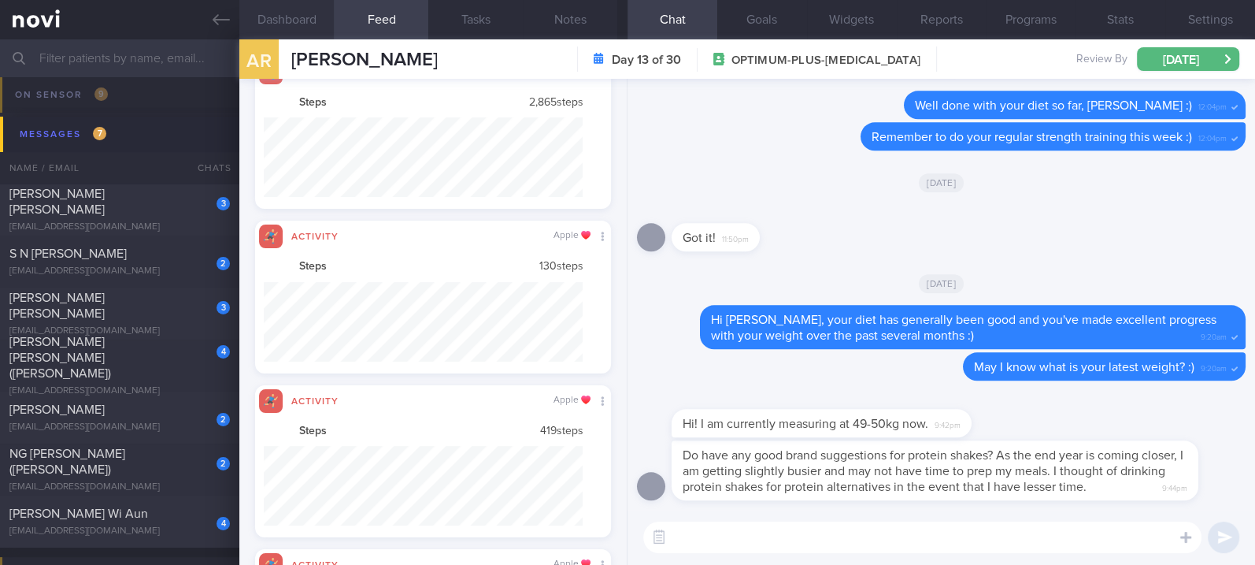
click at [296, 21] on button "Dashboard" at bounding box center [286, 19] width 95 height 39
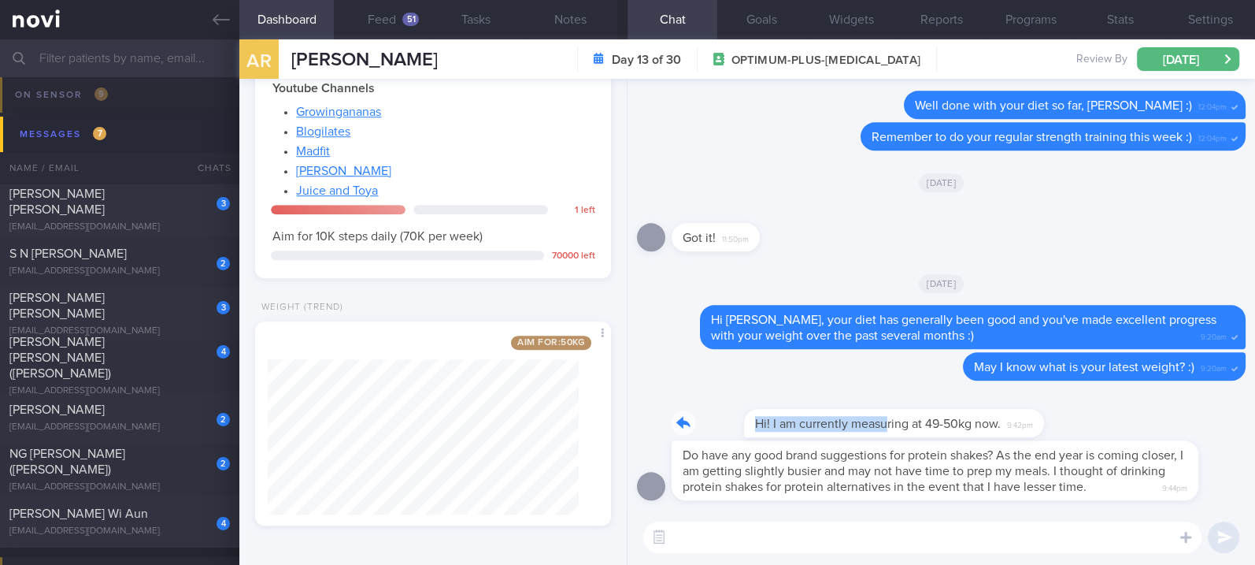
drag, startPoint x: 812, startPoint y: 415, endPoint x: 985, endPoint y: 418, distance: 172.5
click at [985, 418] on div "Hi! I am currently measuring at 49-50kg now. 9:42pm" at bounding box center [845, 413] width 347 height 47
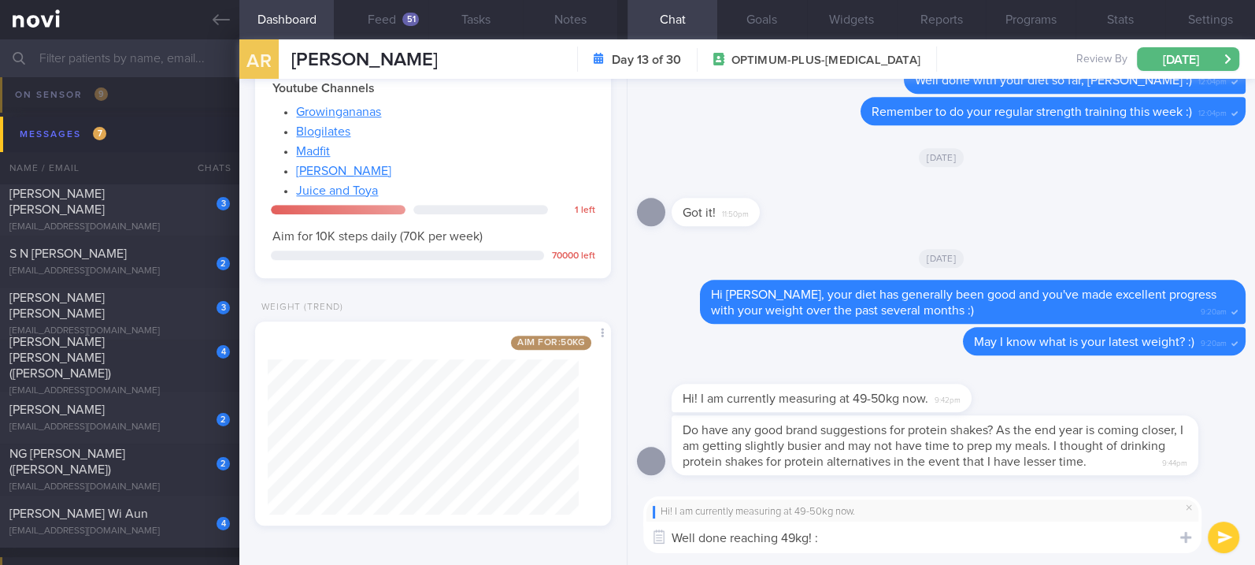
type textarea "Well done reaching 49kg! :)"
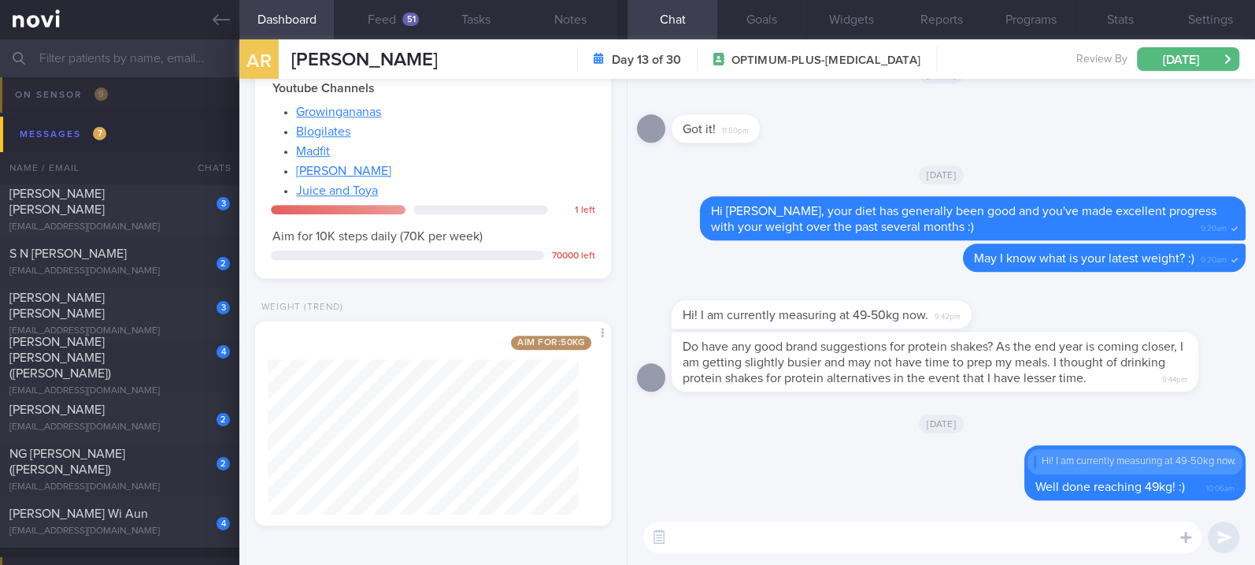
click at [785, 545] on textarea at bounding box center [922, 537] width 558 height 32
paste textarea "If you find it difficult to meet your protein targets from food, you may consid…"
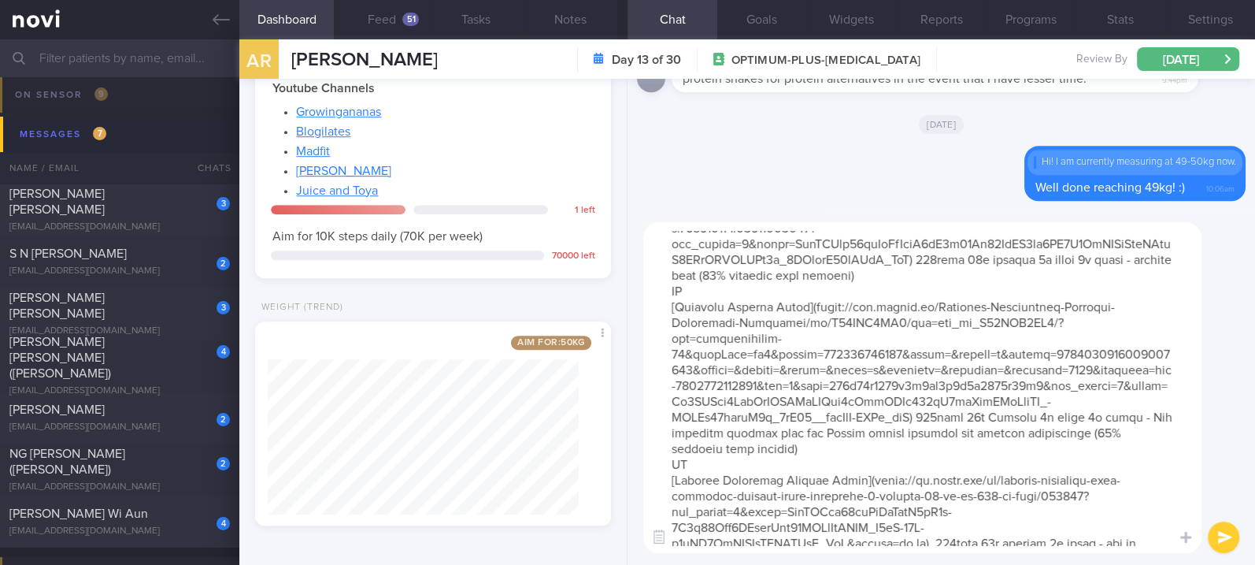
drag, startPoint x: 814, startPoint y: 463, endPoint x: 658, endPoint y: 287, distance: 234.9
click at [658, 287] on textarea at bounding box center [922, 387] width 558 height 331
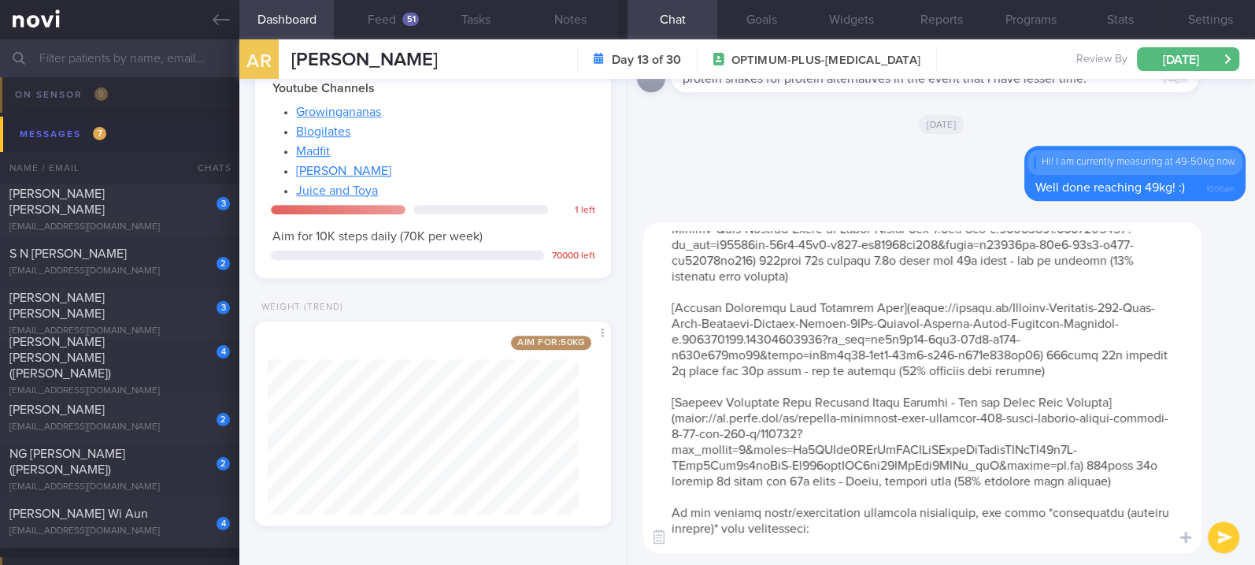
drag, startPoint x: 788, startPoint y: 388, endPoint x: 1159, endPoint y: 492, distance: 386.2
click at [1159, 492] on textarea at bounding box center [922, 387] width 558 height 331
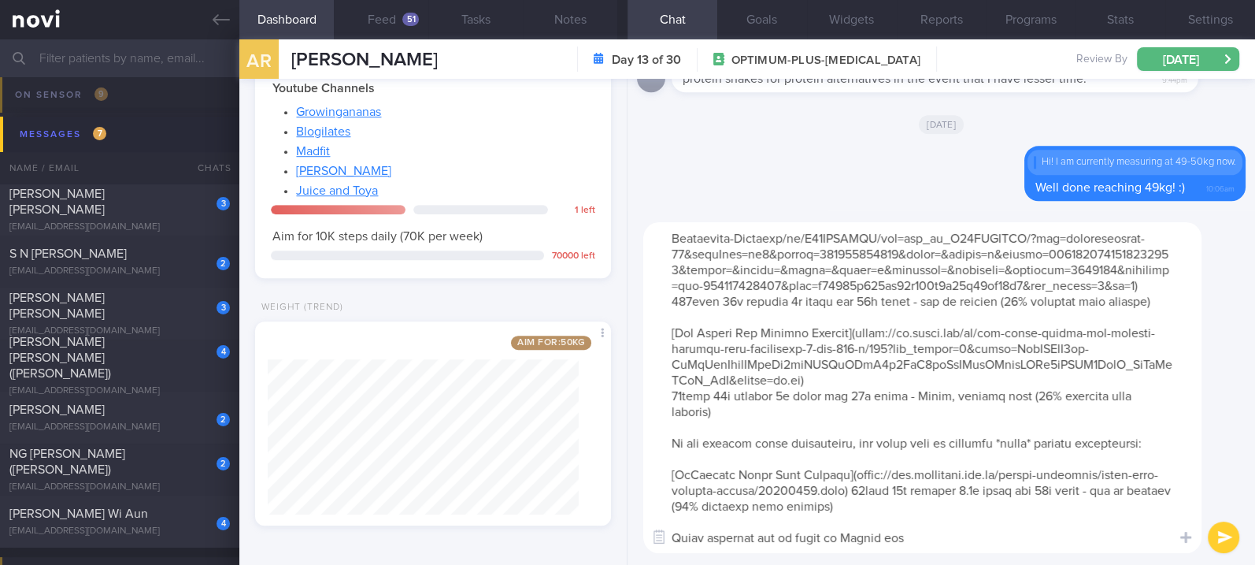
drag, startPoint x: 718, startPoint y: 315, endPoint x: 1122, endPoint y: 424, distance: 419.2
click at [1122, 424] on textarea at bounding box center [922, 387] width 558 height 331
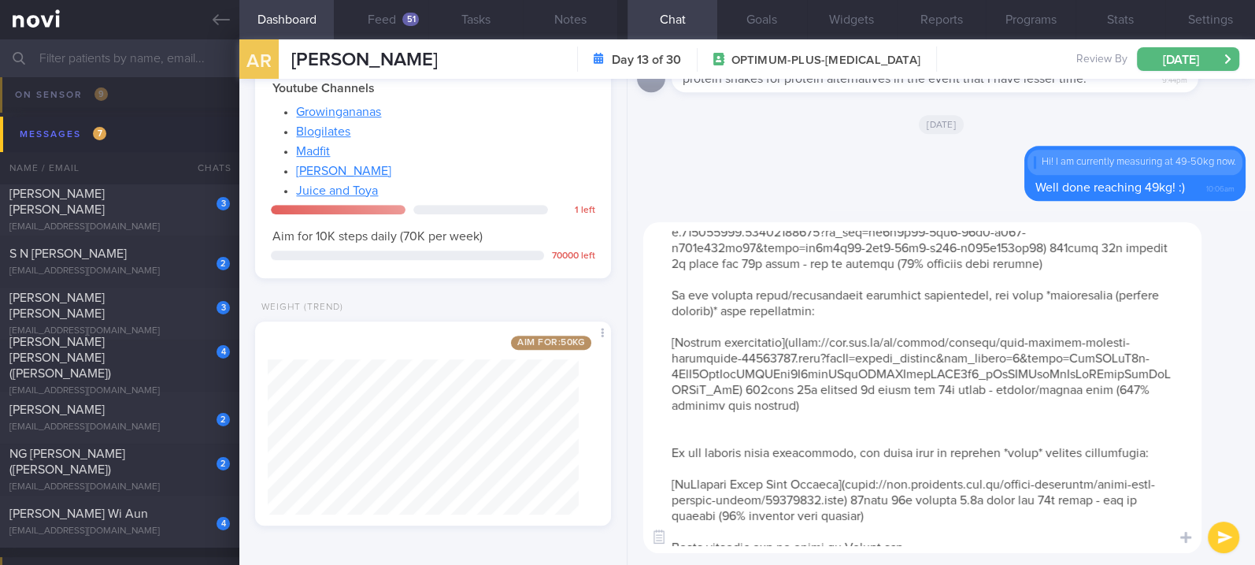
type textarea "If you find it difficult to meet your protein targets from food, you may consid…"
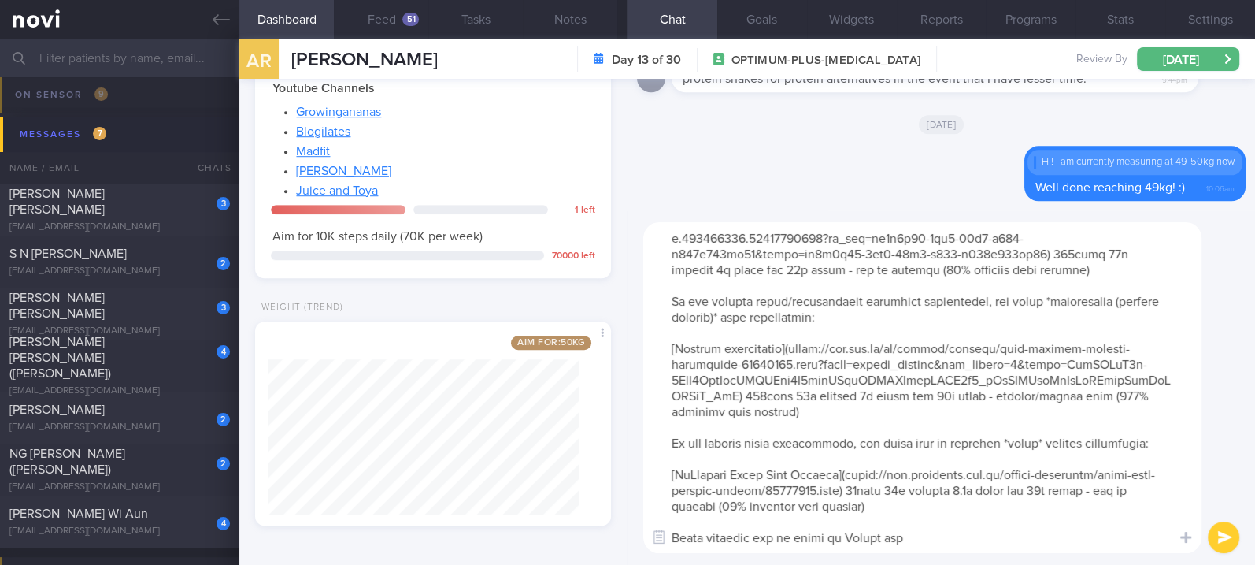
click at [996, 518] on textarea at bounding box center [922, 387] width 558 height 331
click at [998, 501] on textarea at bounding box center [922, 387] width 558 height 331
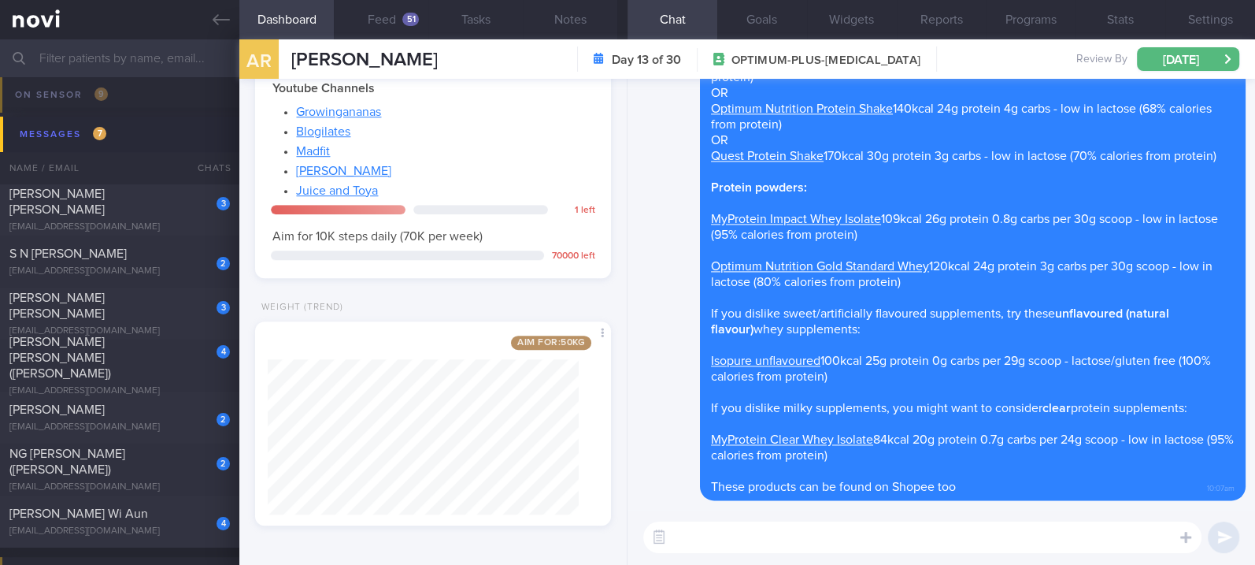
click at [974, 530] on textarea at bounding box center [922, 537] width 558 height 32
type textarea "t"
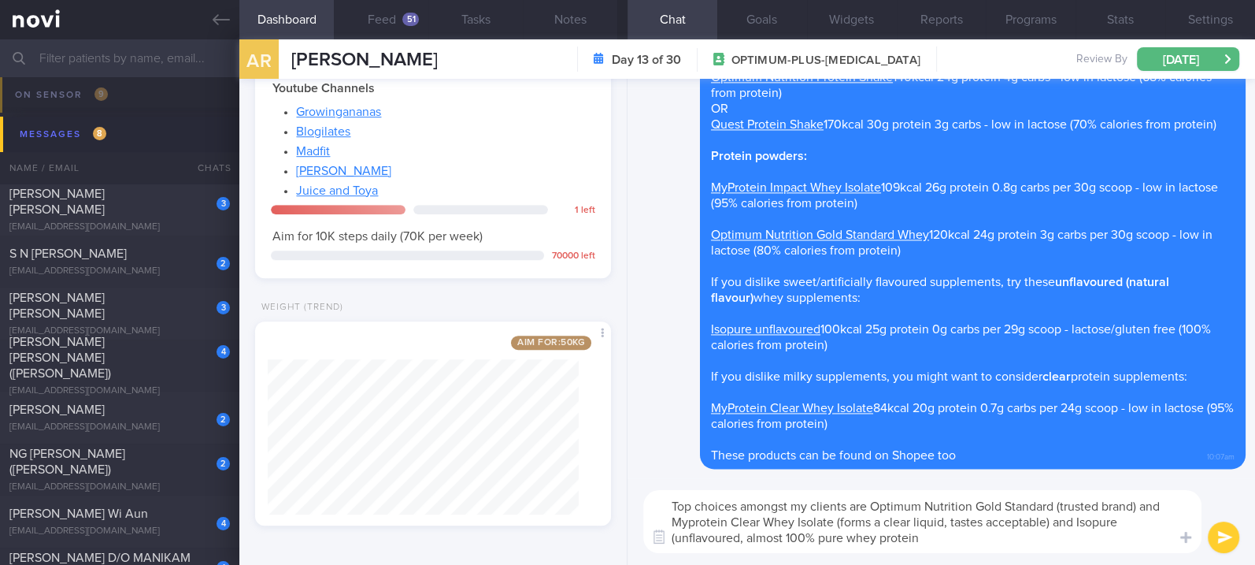
type textarea "Top choices amongst my clients are Optimum Nutrition Gold Standard (trusted bra…"
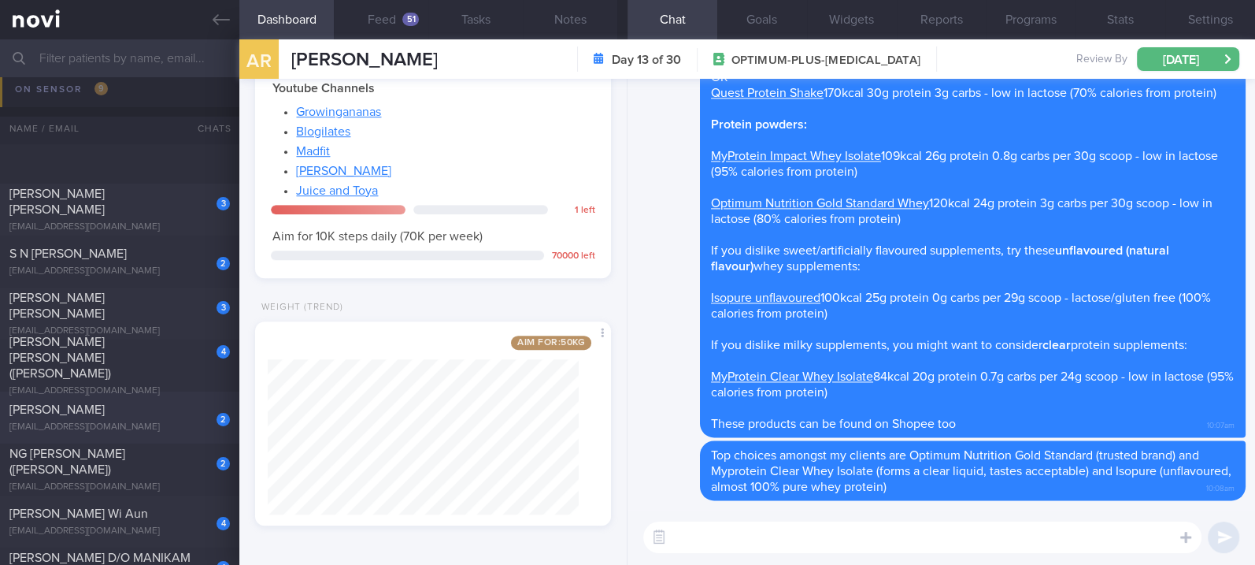
scroll to position [315, 0]
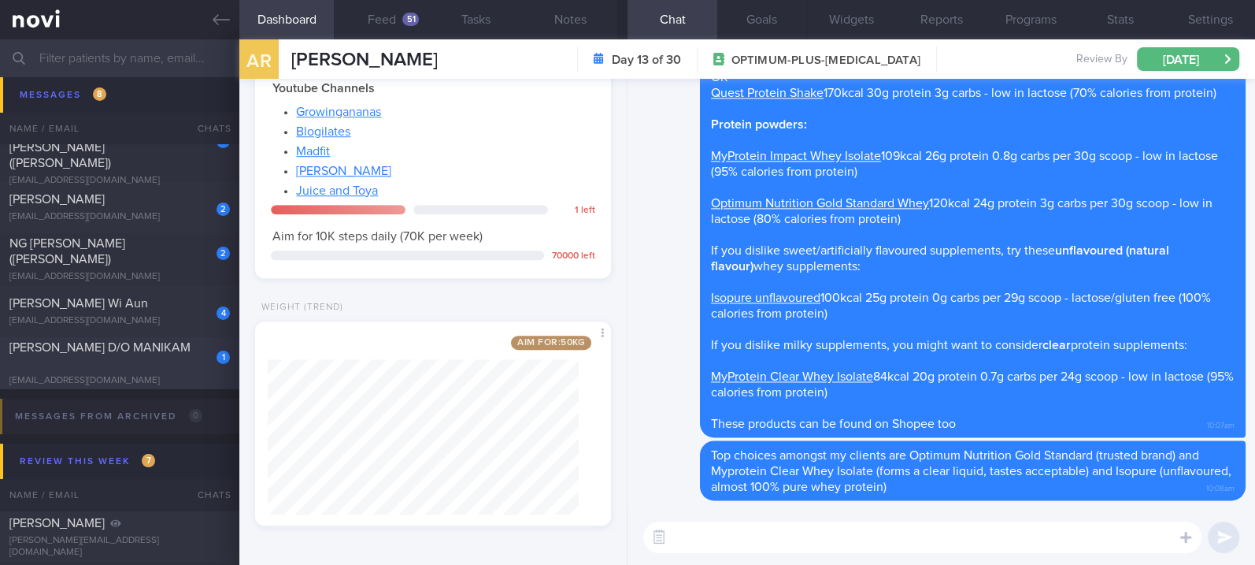
click at [158, 376] on div "lalithamanikam22@gmail.com" at bounding box center [119, 381] width 221 height 12
type input "tracked. Rybelsus 3mg"
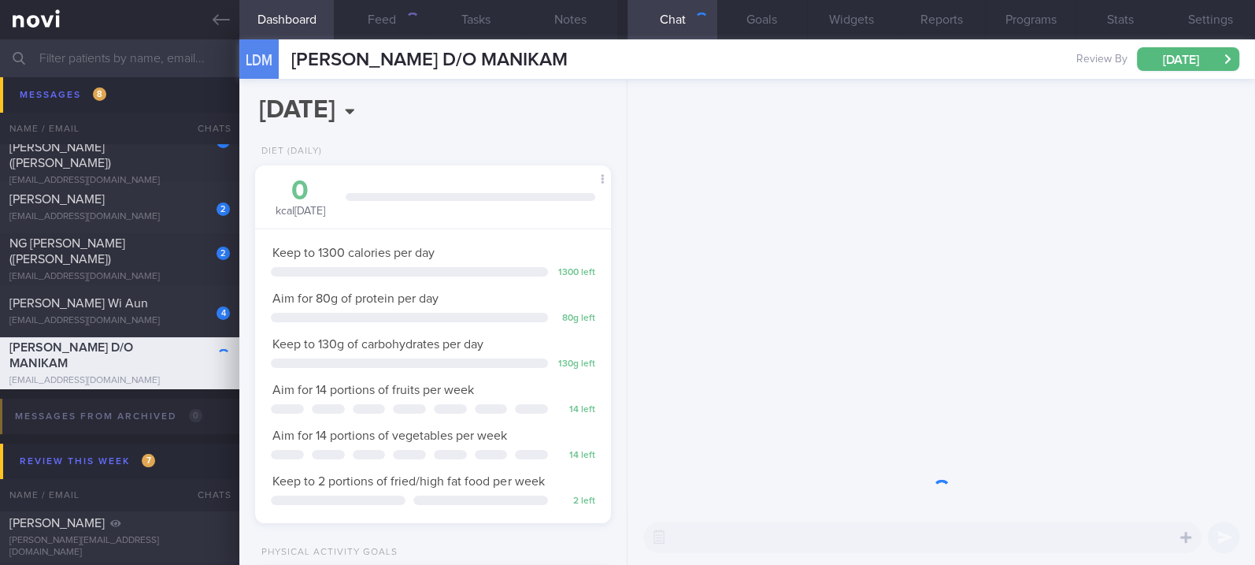
scroll to position [178, 310]
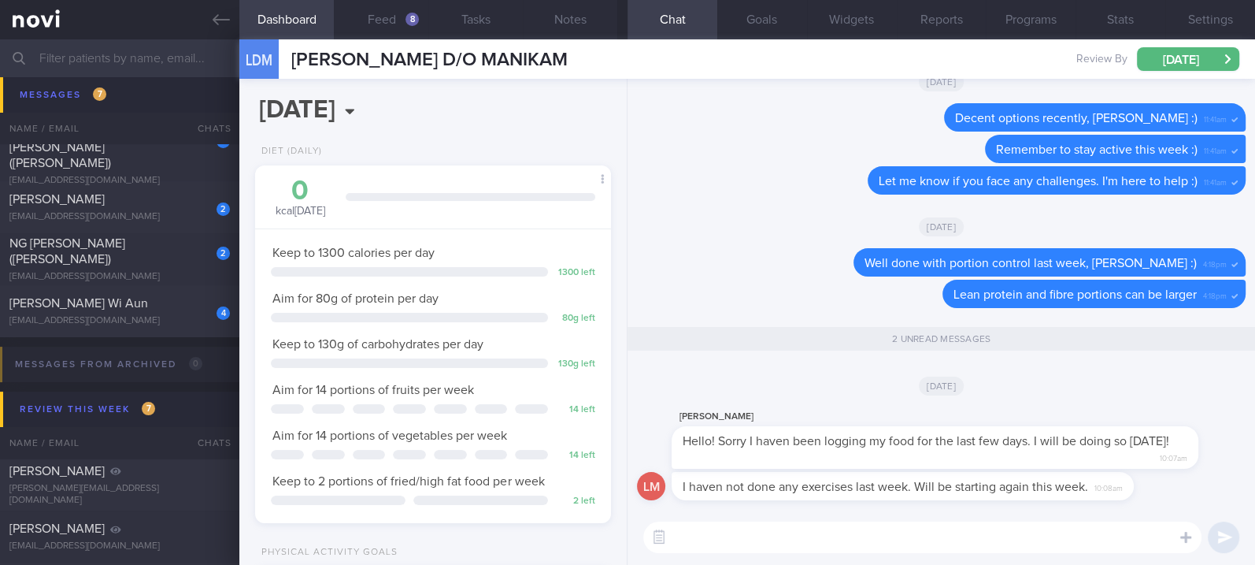
click at [800, 539] on textarea at bounding box center [922, 537] width 558 height 32
click at [406, 25] on button "Feed 8" at bounding box center [381, 19] width 95 height 39
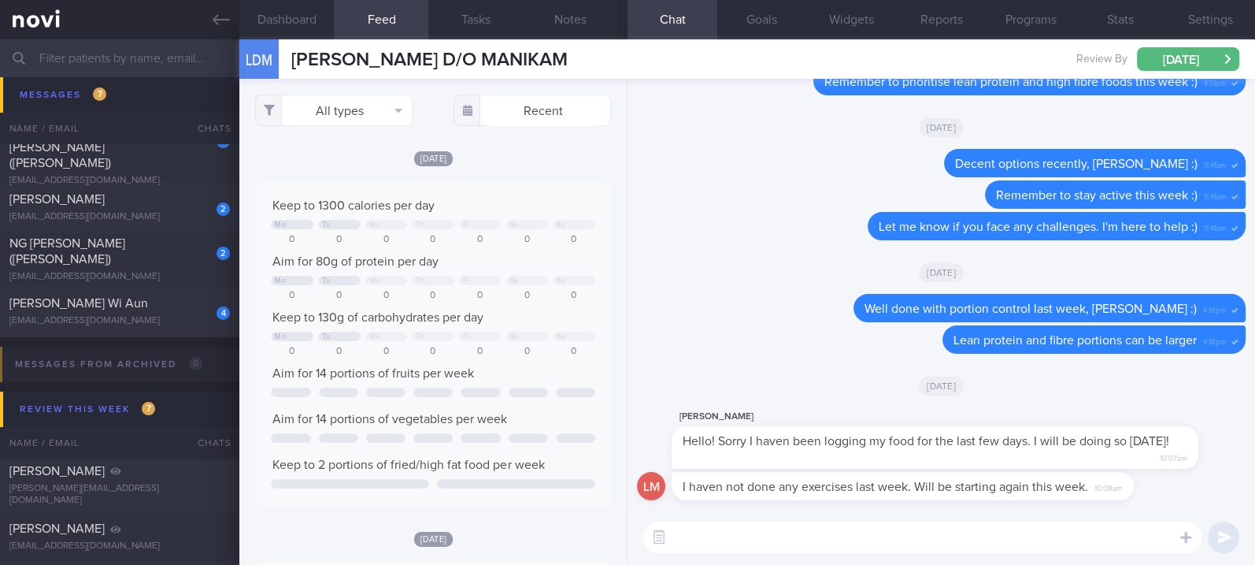
click at [767, 528] on textarea at bounding box center [922, 537] width 558 height 32
type textarea "Noted Lalitha, no worries :)"
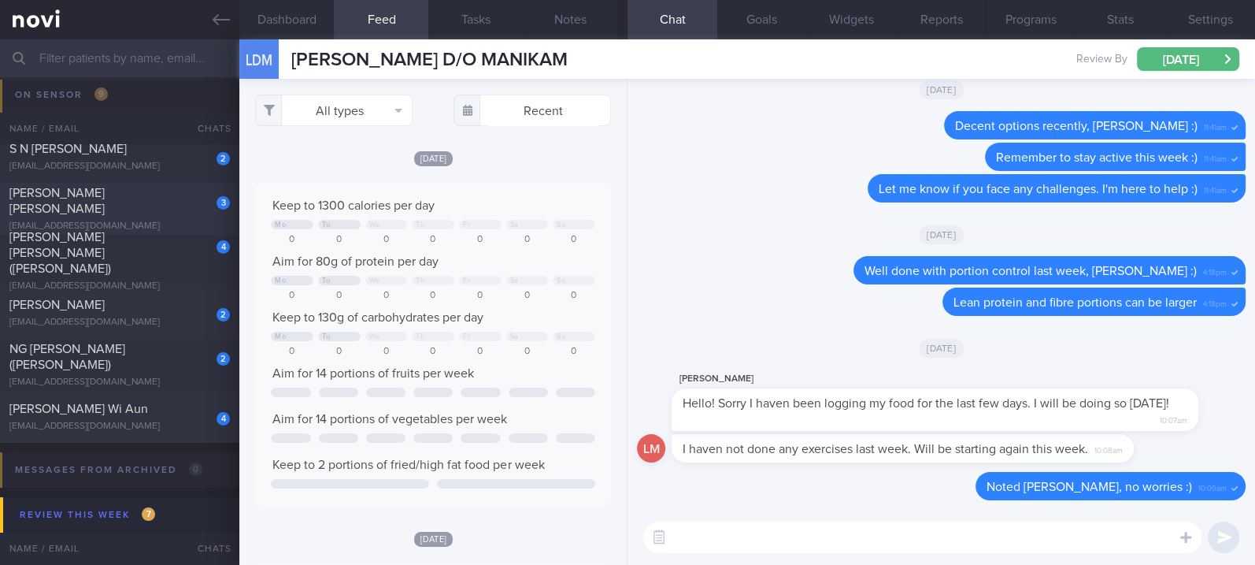
scroll to position [105, 0]
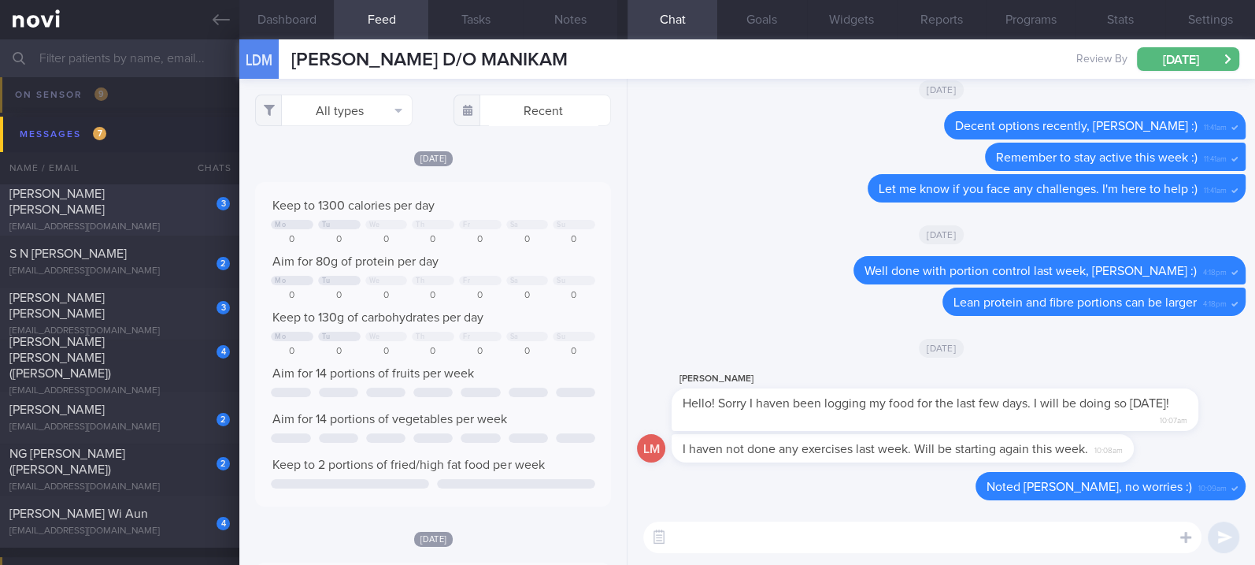
click at [169, 211] on div "3 CHAN CATHERINE YING SAU cat.merbouh921@gmail.com" at bounding box center [119, 209] width 239 height 47
type input "Tracked"
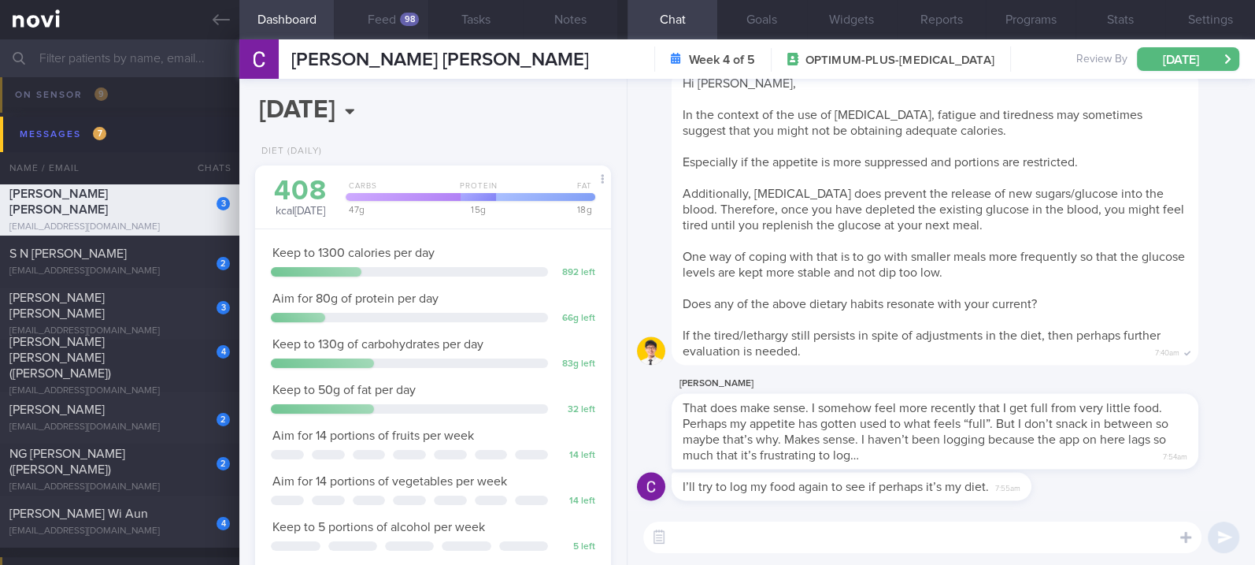
click at [402, 32] on button "Feed 98" at bounding box center [381, 19] width 95 height 39
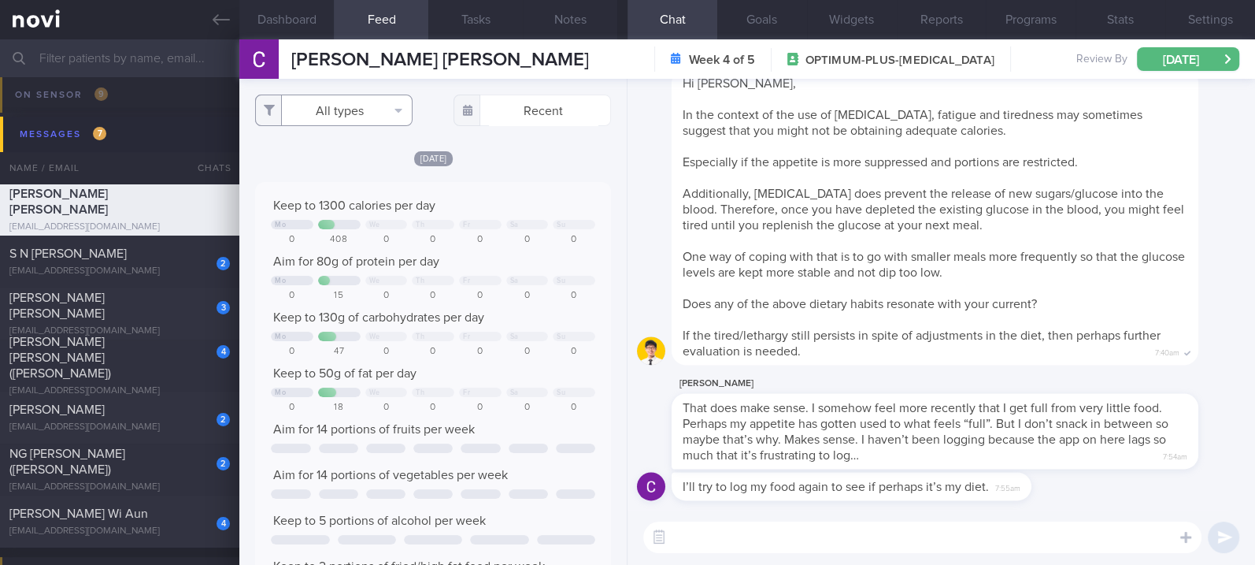
click at [349, 106] on button "All types" at bounding box center [334, 111] width 158 height 32
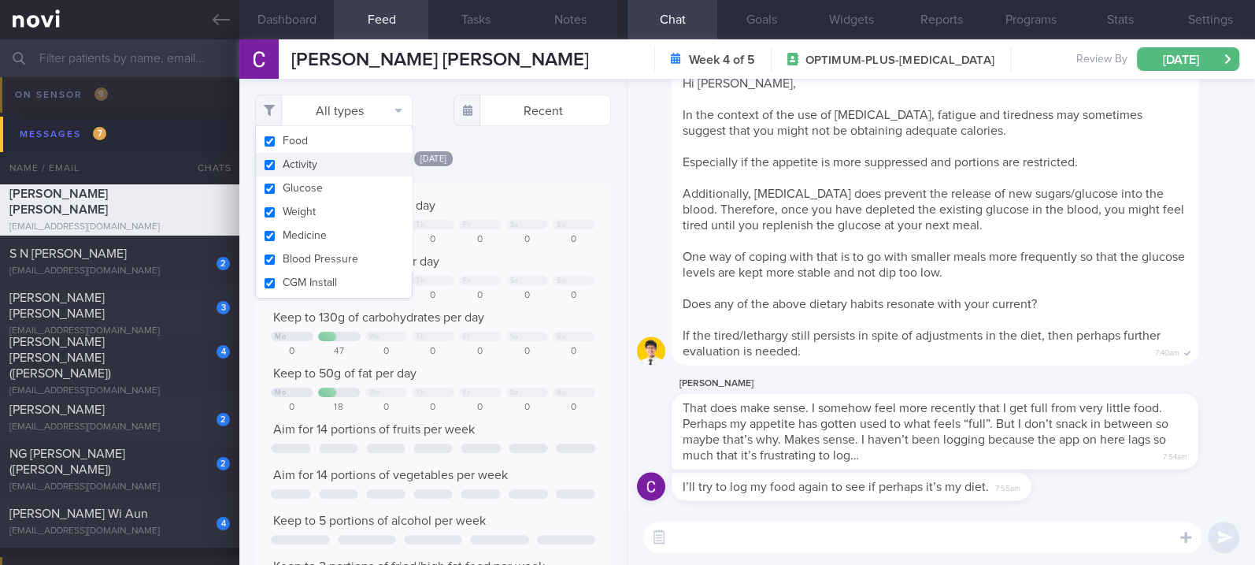
click at [333, 165] on button "Activity" at bounding box center [334, 165] width 156 height 24
checkbox input "false"
click at [518, 245] on div "Keep to 1300 calories per day Mo We Th Fr Sa Su 0 408 0 0 0 0 0 Aim for 80g of …" at bounding box center [433, 395] width 324 height 395
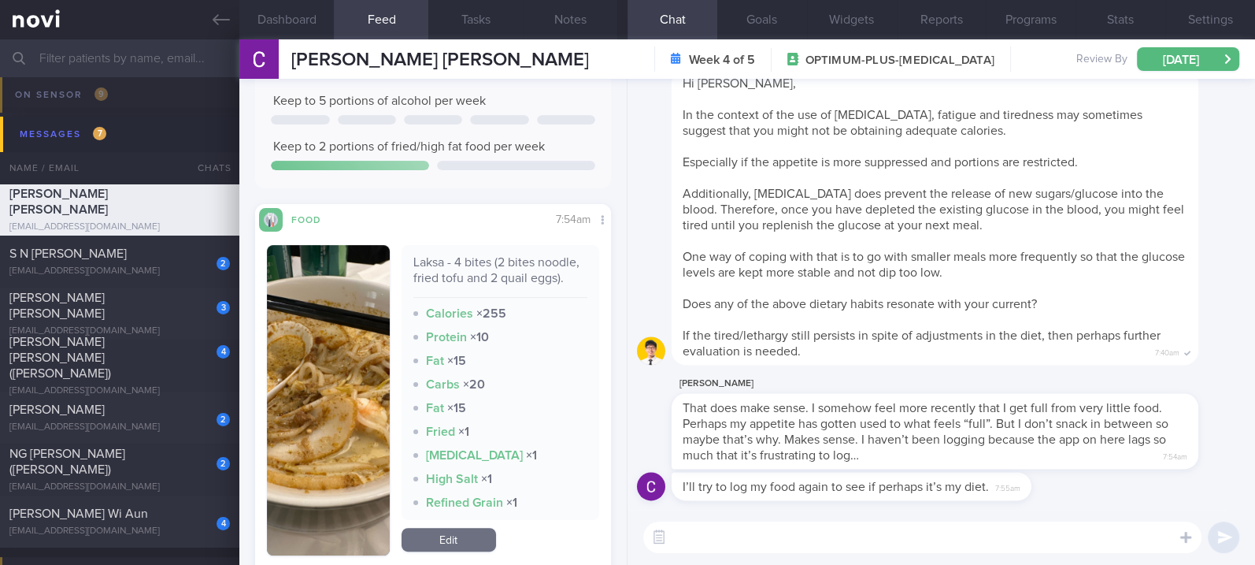
scroll to position [735, 0]
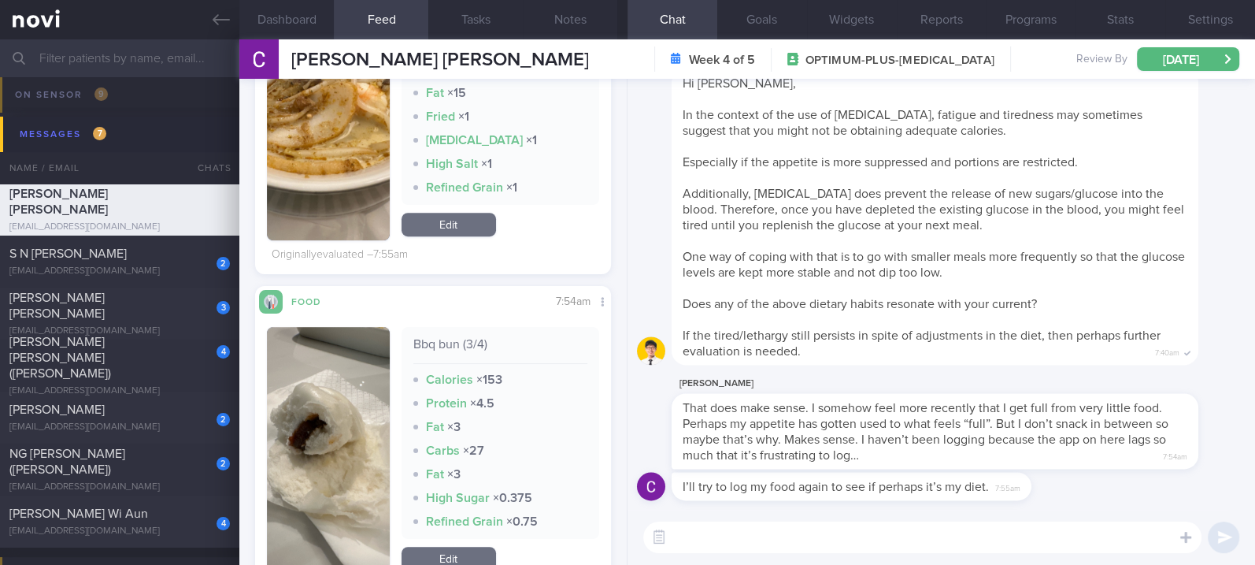
click at [760, 547] on textarea at bounding box center [922, 537] width 558 height 32
type textarea "t"
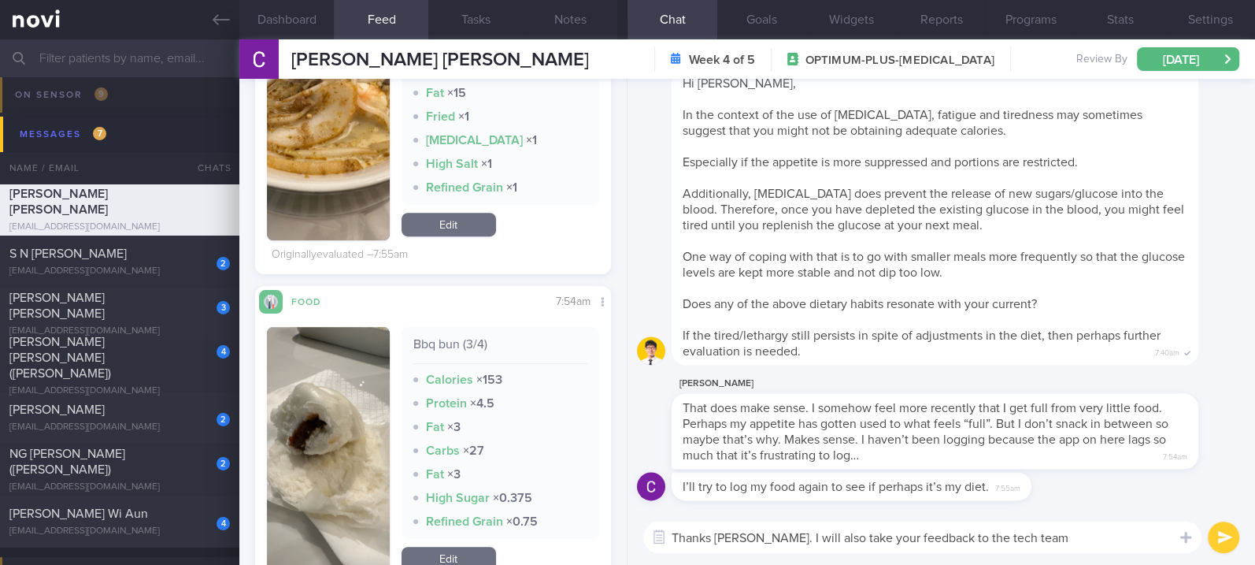
click at [840, 532] on textarea "Thanks Catherine. I will also take your feedback to the tech team" at bounding box center [922, 537] width 558 height 32
type textarea "Thanks Catherine. I will also highlight your feedback to the tech team"
click at [1098, 541] on textarea "Thanks Catherine. I will also highlight your feedback to the tech team" at bounding box center [922, 537] width 558 height 32
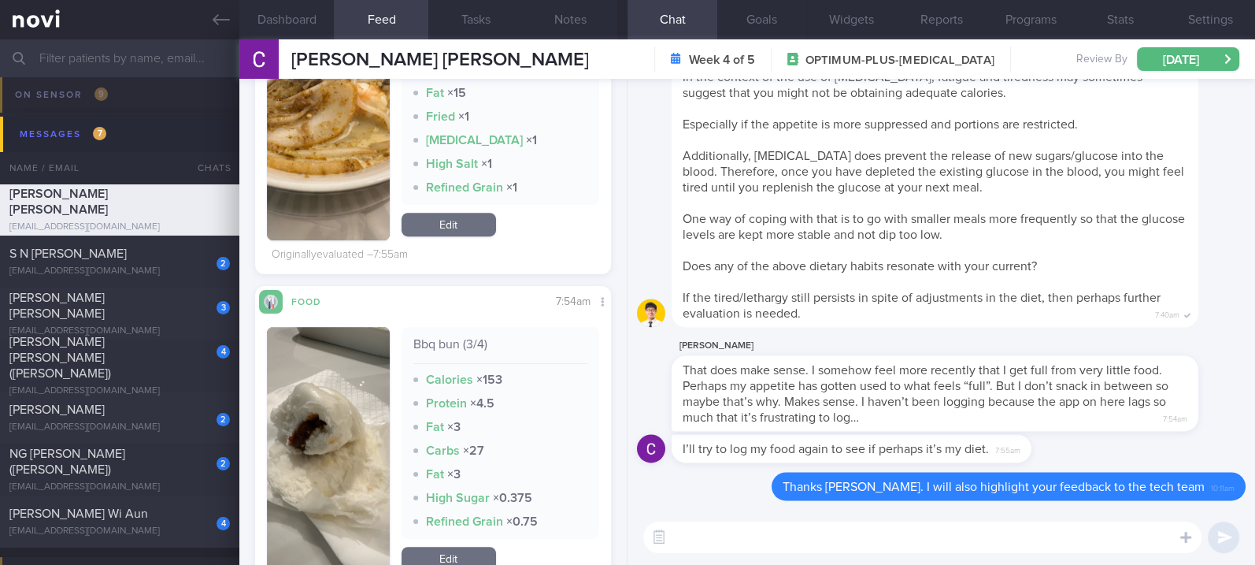
type textarea "I"
type textarea "Appreciate your patience"
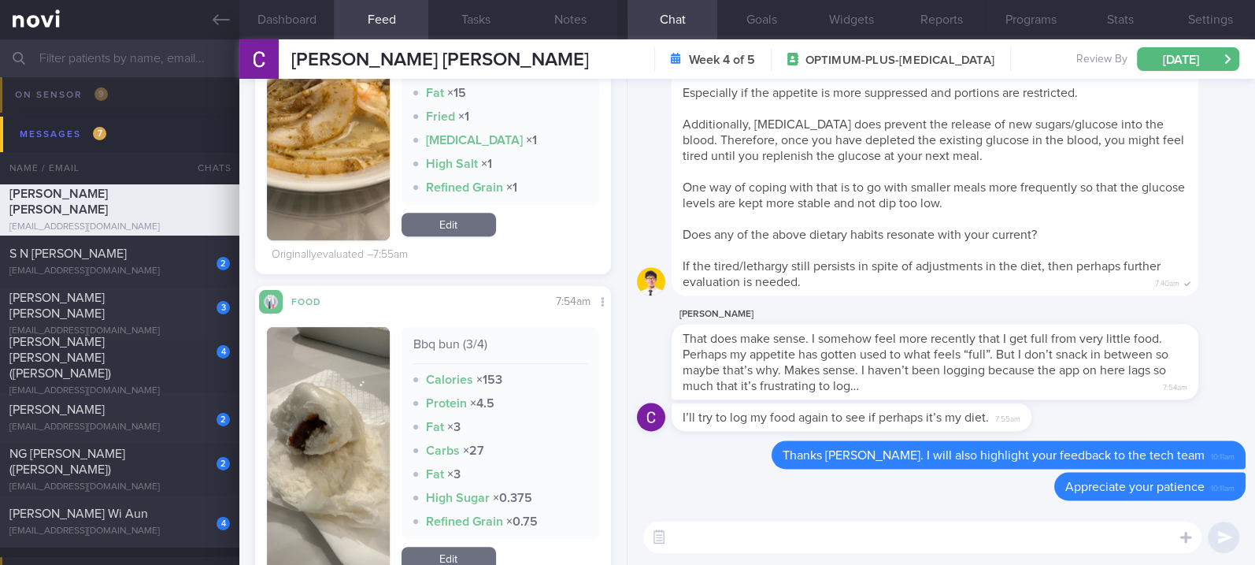
click at [1174, 198] on div "Hi Catherine, In the context of the use of Rybelsus, fatigue and tiredness may …" at bounding box center [935, 147] width 527 height 296
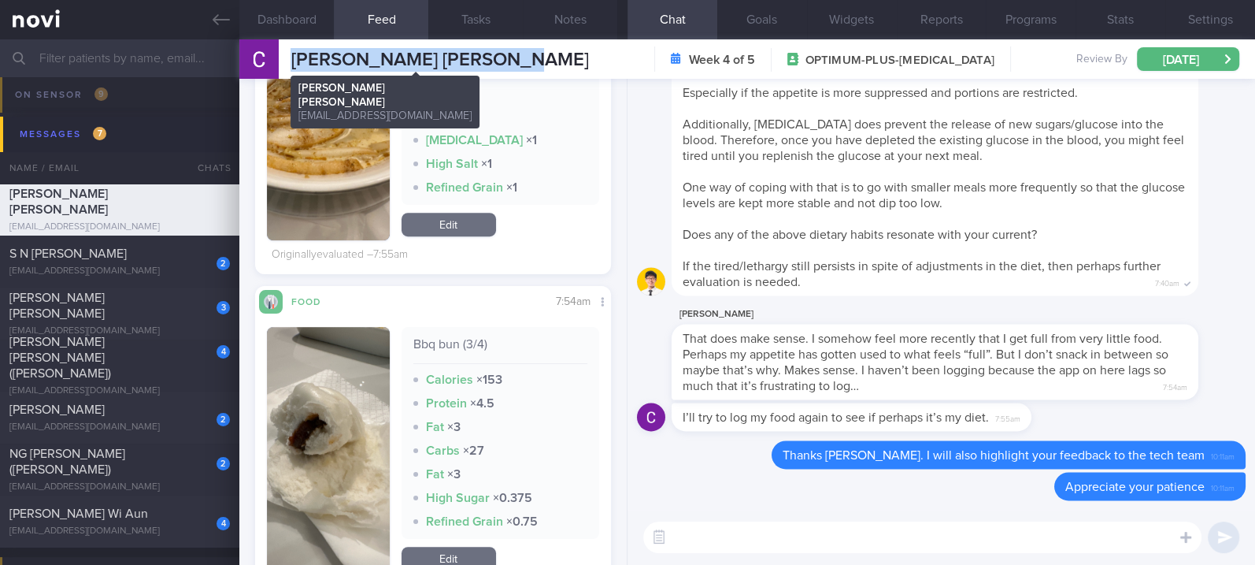
drag, startPoint x: 581, startPoint y: 64, endPoint x: 291, endPoint y: 56, distance: 290.7
click at [291, 56] on div "CHAN CATHERINE YING SAU CHAN CATHERINE YING SAU cat.merbouh921@gmail.com Week 4…" at bounding box center [747, 58] width 1016 height 39
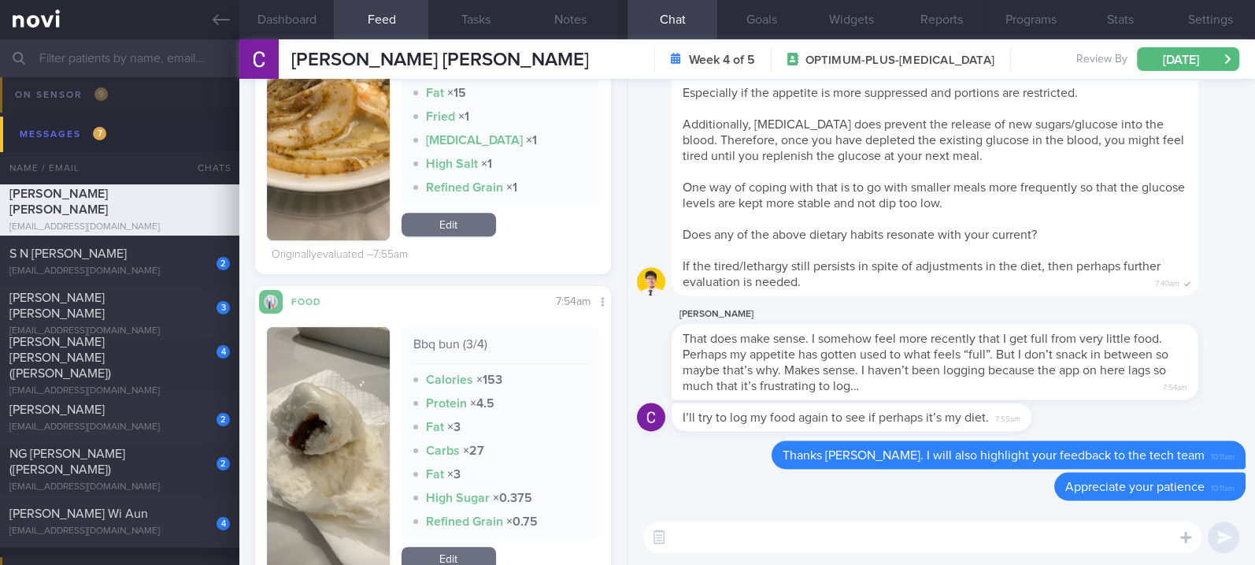
click at [1205, 287] on div "Junjie Hi Catherine, In the context of the use of Rybelsus, fatigue and tiredne…" at bounding box center [959, 137] width 574 height 315
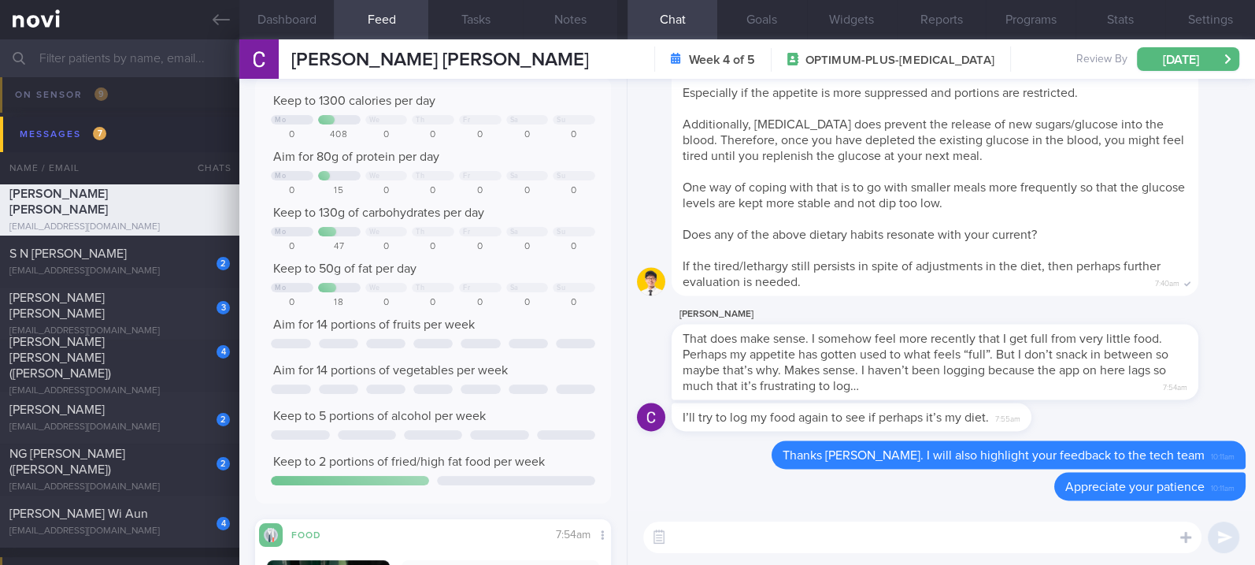
scroll to position [0, 0]
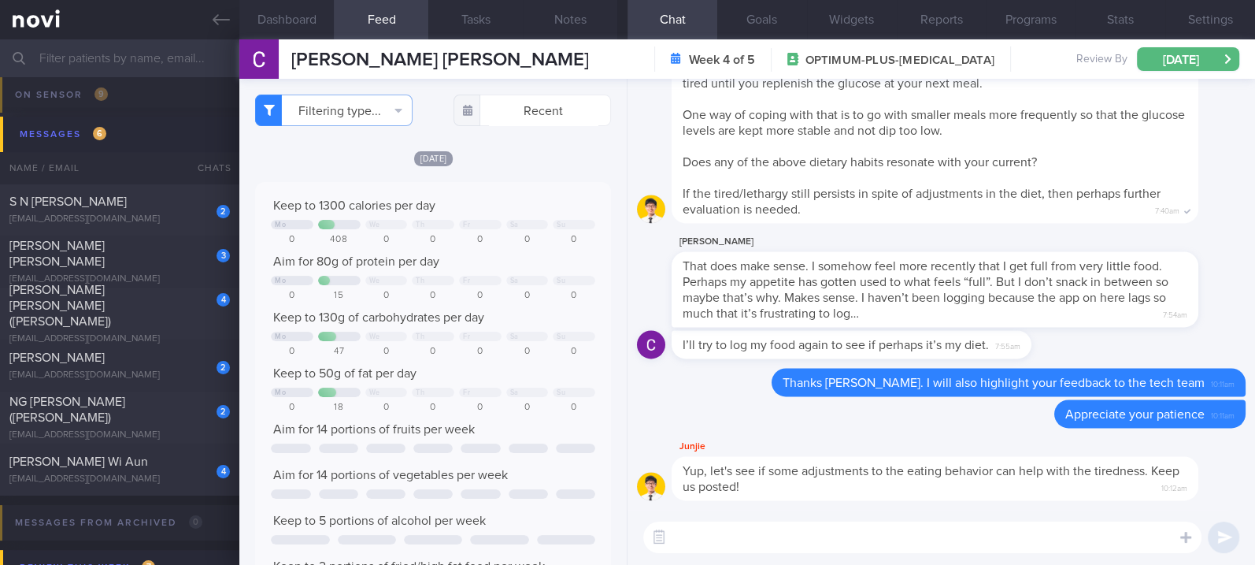
click at [152, 64] on input "text" at bounding box center [627, 58] width 1255 height 38
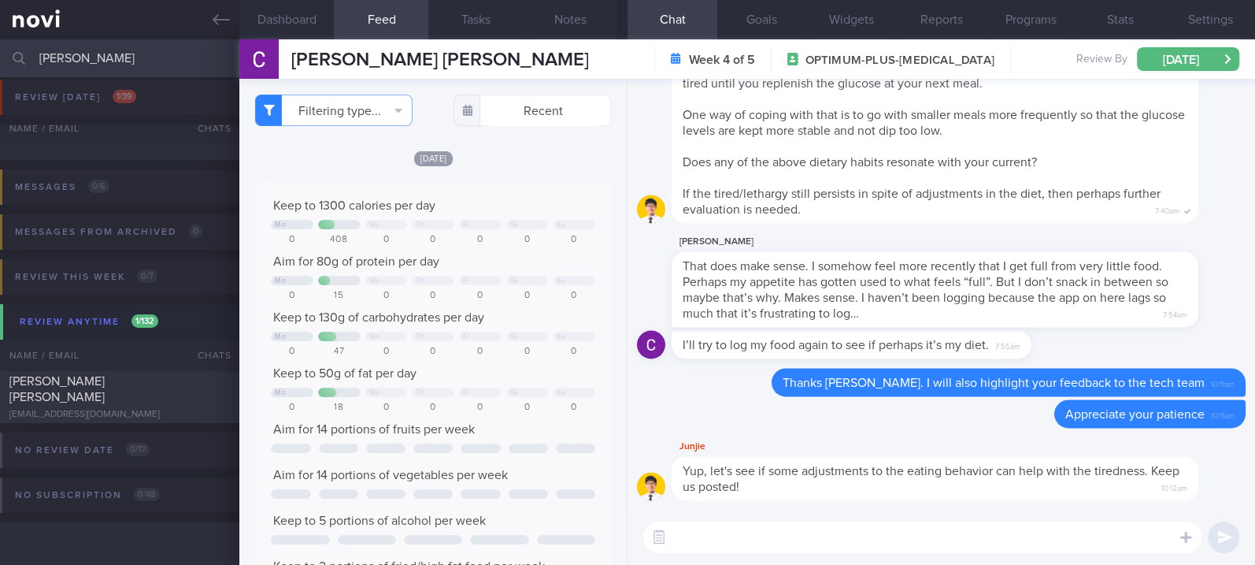
scroll to position [51, 0]
type input "joann"
click at [142, 410] on div "[EMAIL_ADDRESS][DOMAIN_NAME]" at bounding box center [119, 416] width 221 height 12
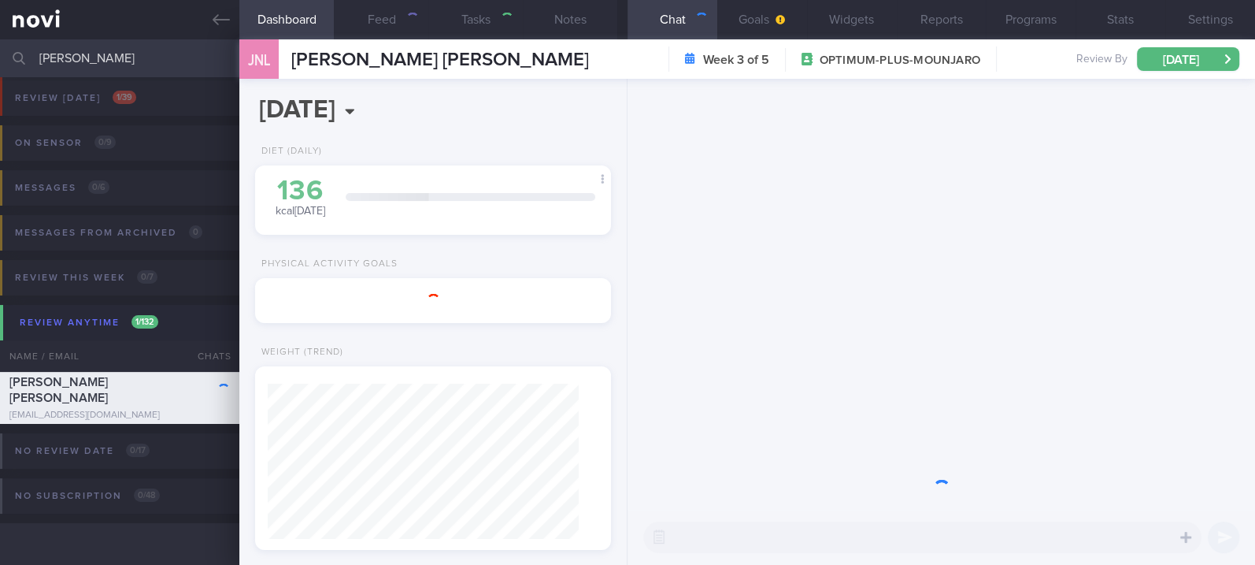
scroll to position [154, 310]
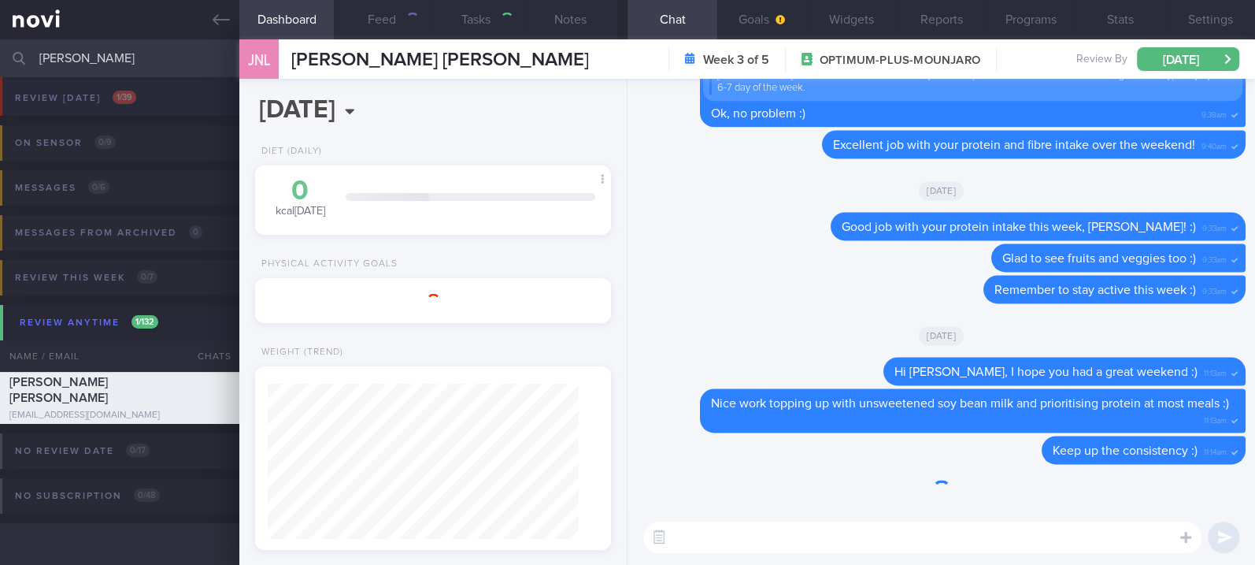
click at [188, 95] on button "Review today 1 / 39" at bounding box center [625, 102] width 1260 height 45
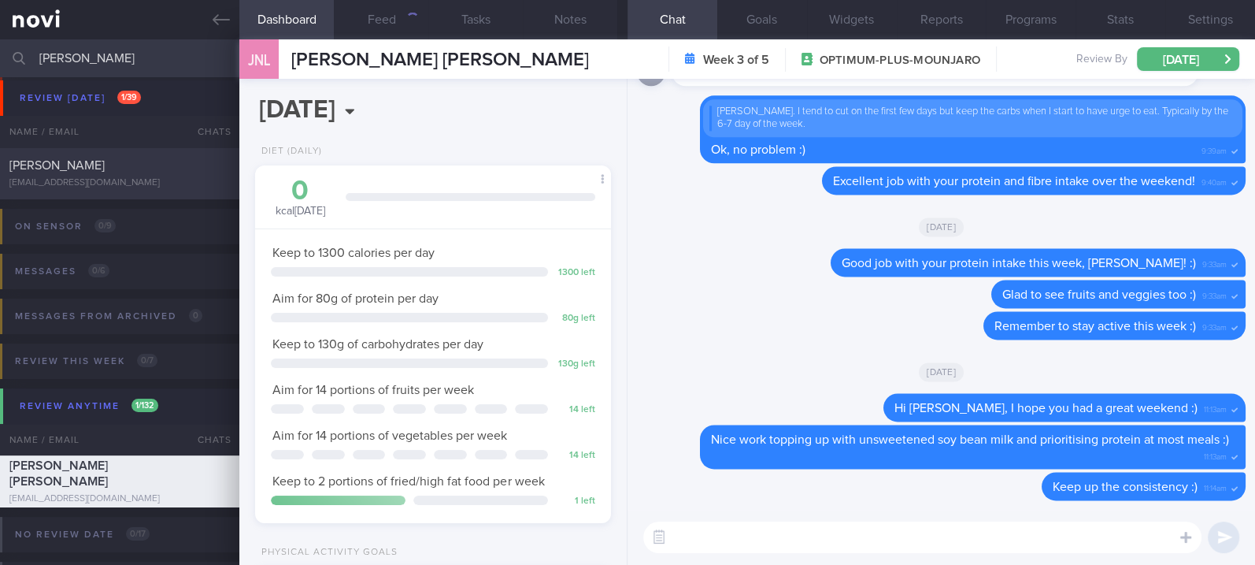
click at [149, 173] on div "Joanne Solis jfbsolis@gmail.com" at bounding box center [119, 174] width 239 height 32
type input "tracked"
select select "8"
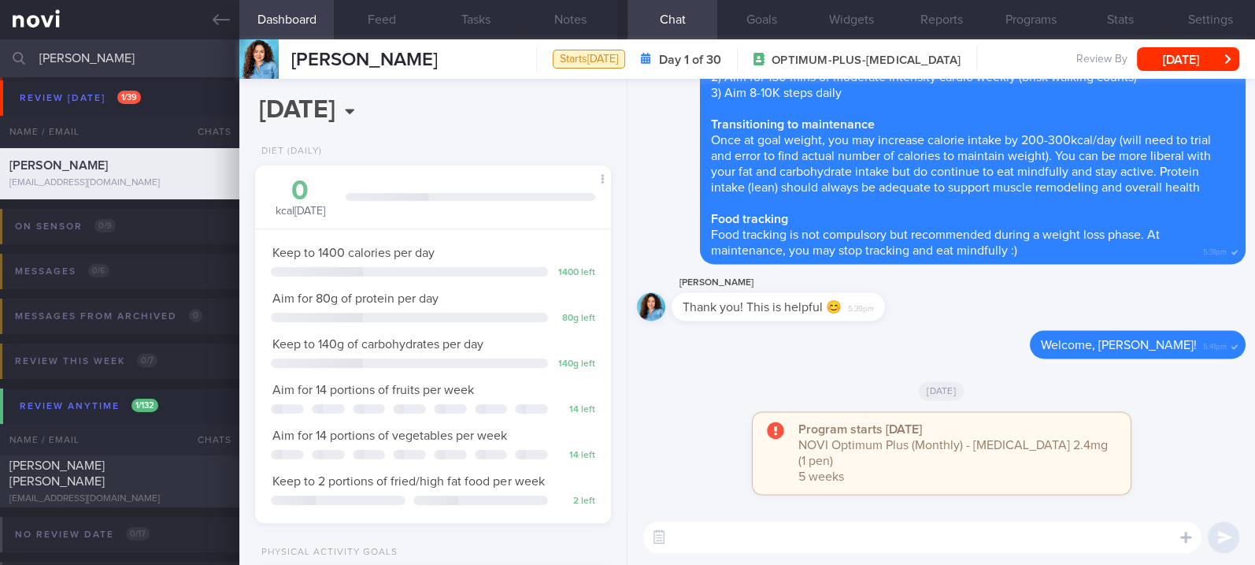
scroll to position [178, 310]
click at [895, 533] on textarea at bounding box center [922, 537] width 558 height 32
click at [1203, 18] on button "Settings" at bounding box center [1211, 19] width 90 height 39
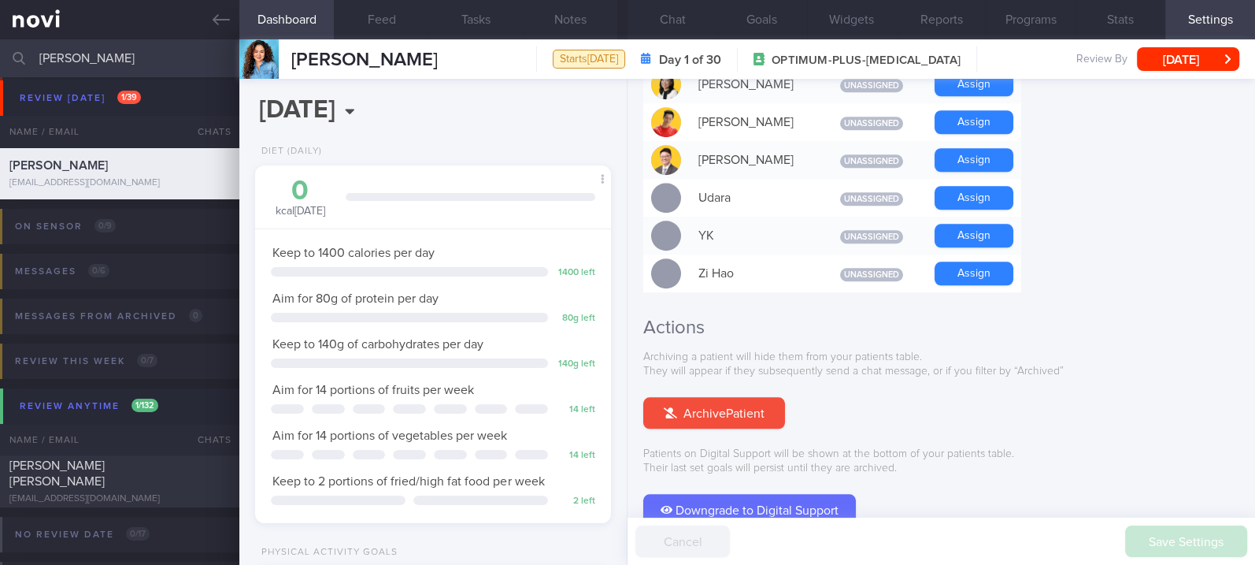
scroll to position [1520, 0]
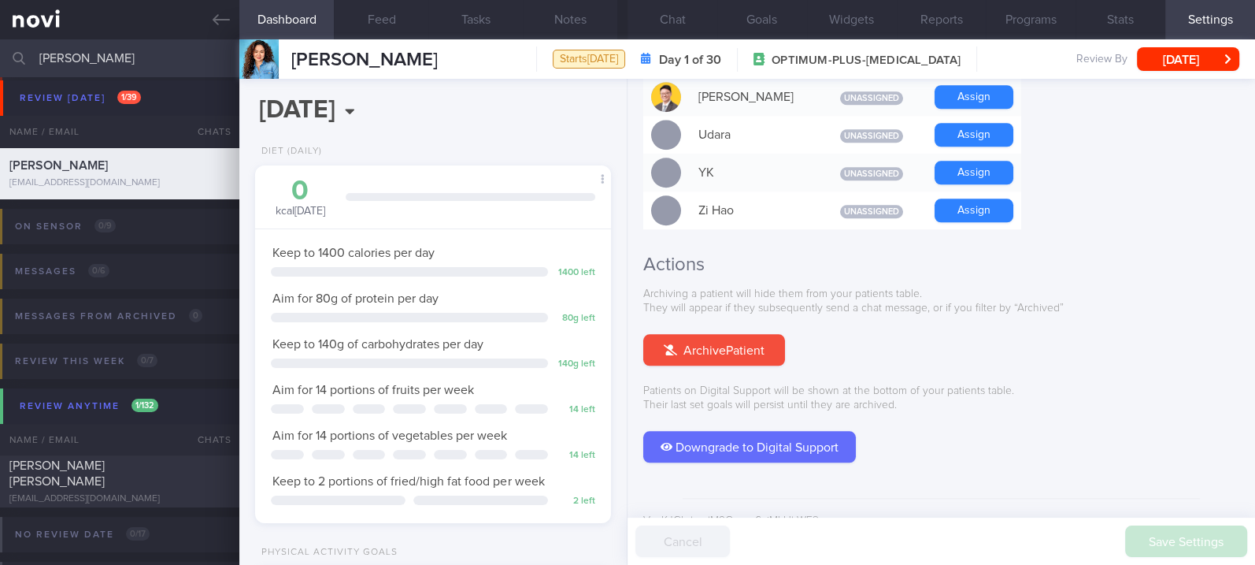
click at [689, 19] on button "Chat" at bounding box center [673, 19] width 90 height 39
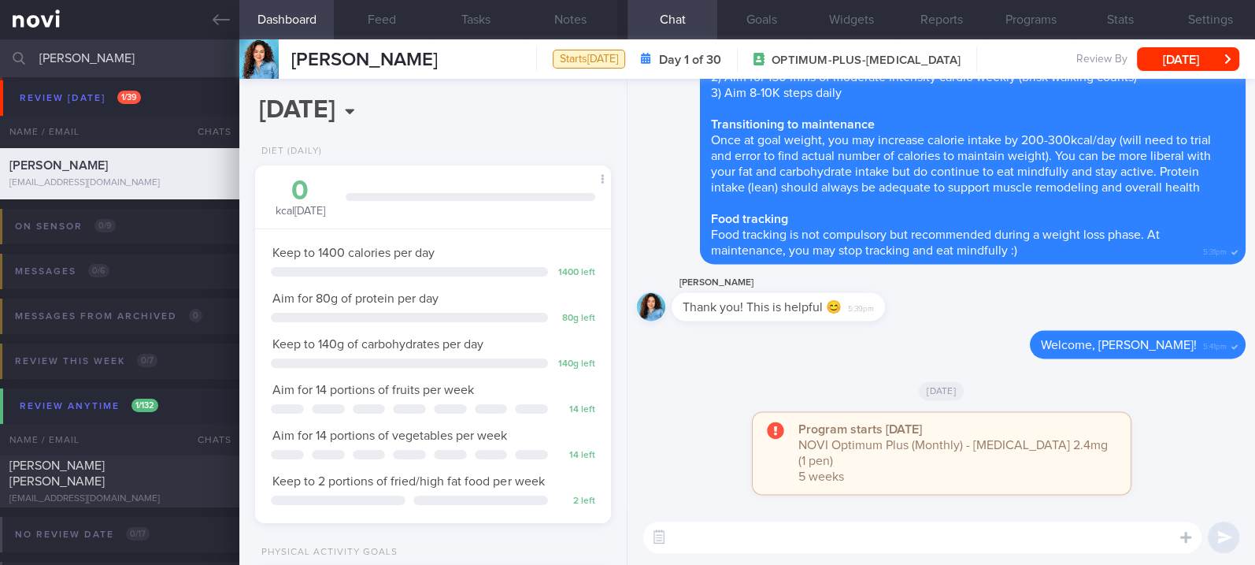
click at [814, 532] on textarea at bounding box center [922, 537] width 558 height 32
paste textarea "I will be archiving your account shortly. You'll still be able to read all the …"
type textarea "Hi Joanne, I will be archiving your account shortly. You'll still be able to re…"
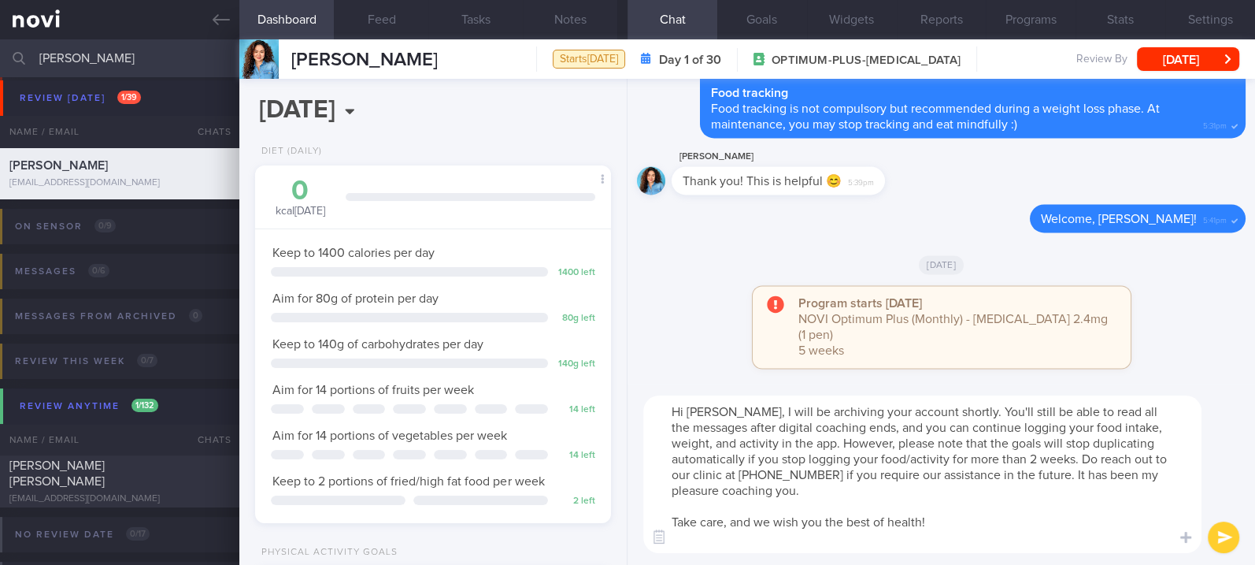
click at [1039, 528] on textarea "Hi Joanne, I will be archiving your account shortly. You'll still be able to re…" at bounding box center [922, 474] width 558 height 158
click at [997, 538] on textarea "Hi Joanne, I will be archiving your account shortly. You'll still be able to re…" at bounding box center [922, 474] width 558 height 158
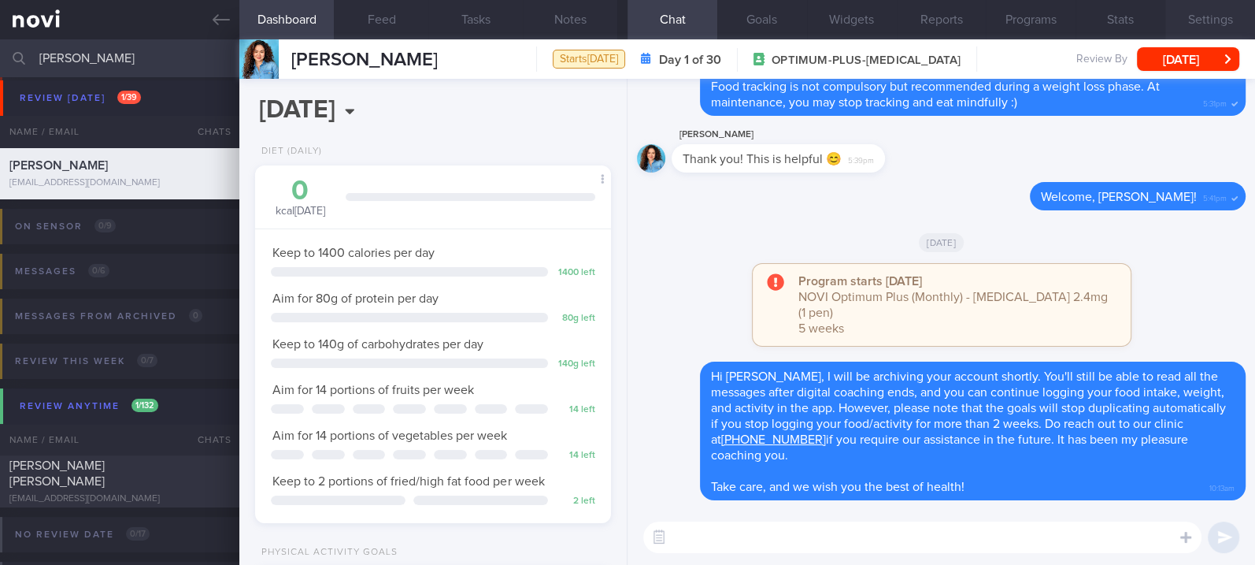
click at [1216, 8] on button "Settings" at bounding box center [1211, 19] width 90 height 39
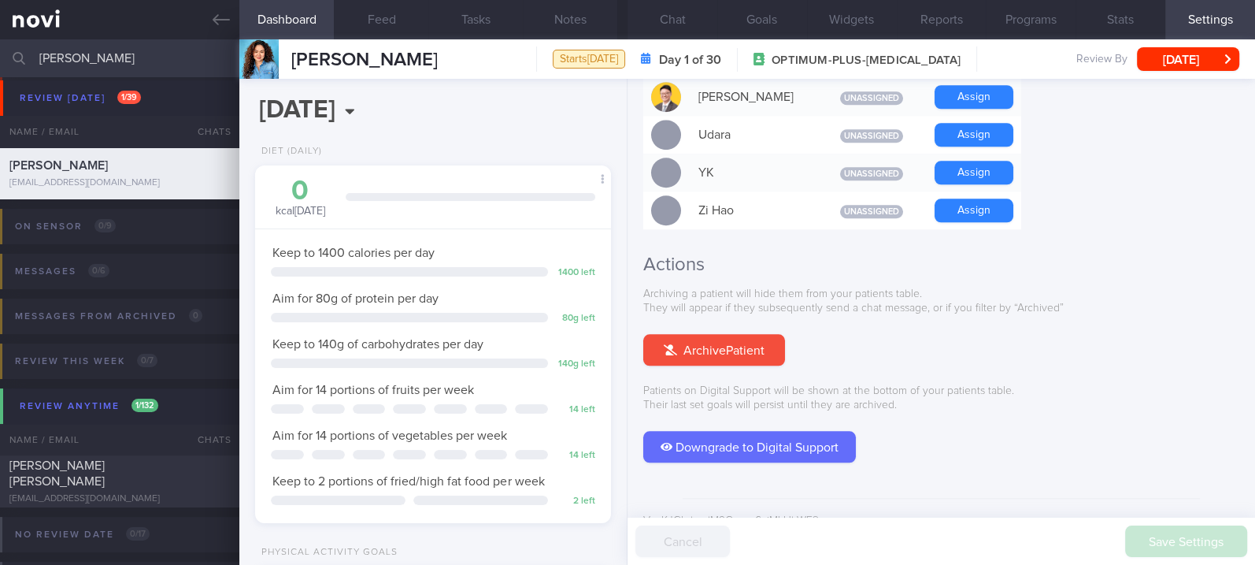
drag, startPoint x: 737, startPoint y: 324, endPoint x: 736, endPoint y: 73, distance: 251.3
click at [736, 334] on button "Archive Patient" at bounding box center [714, 350] width 142 height 32
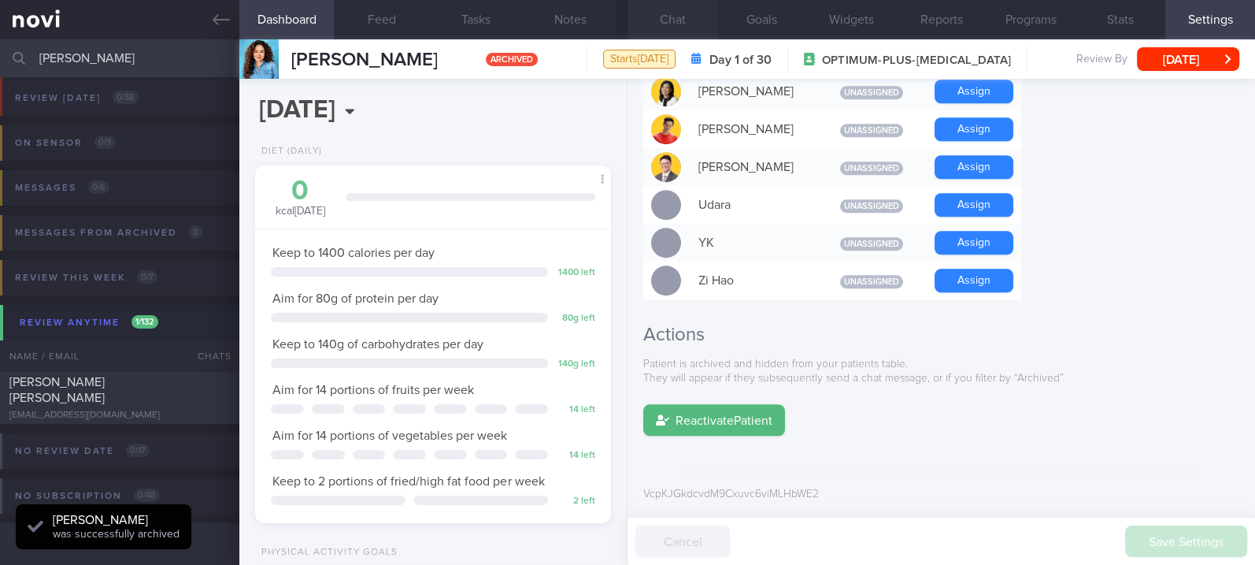
scroll to position [1423, 0]
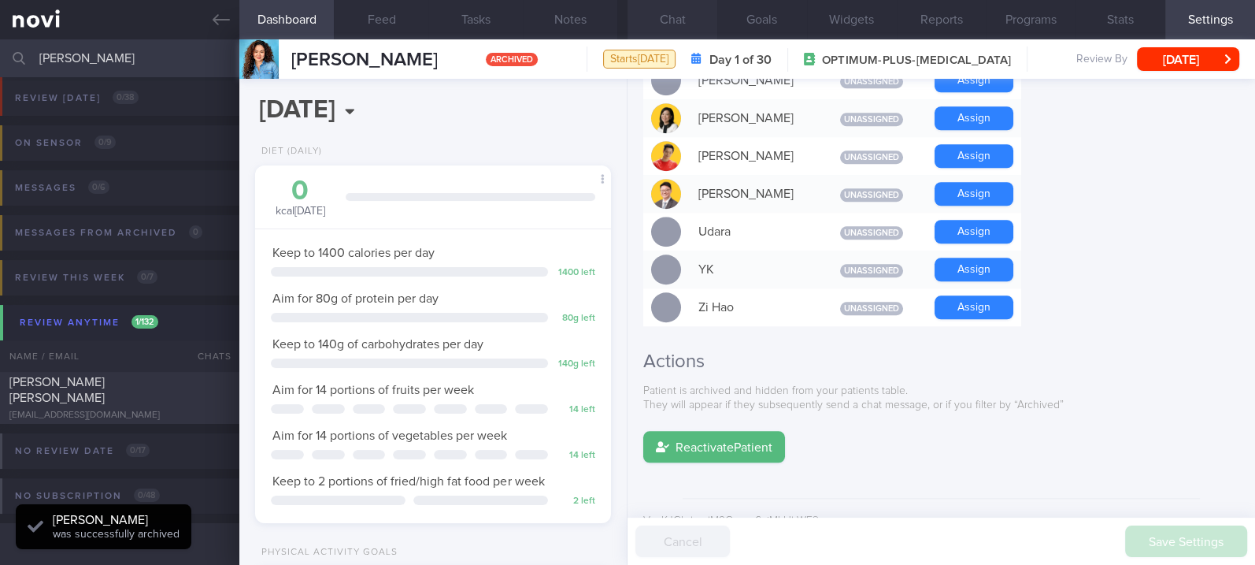
click at [681, 16] on button "Chat" at bounding box center [673, 19] width 90 height 39
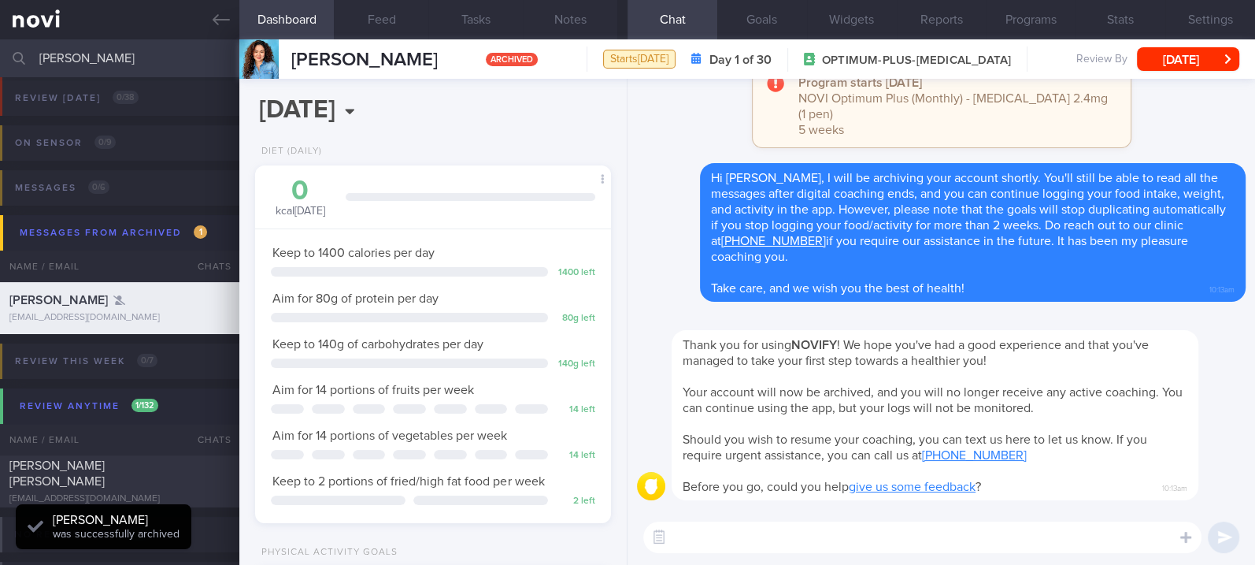
select select "9"
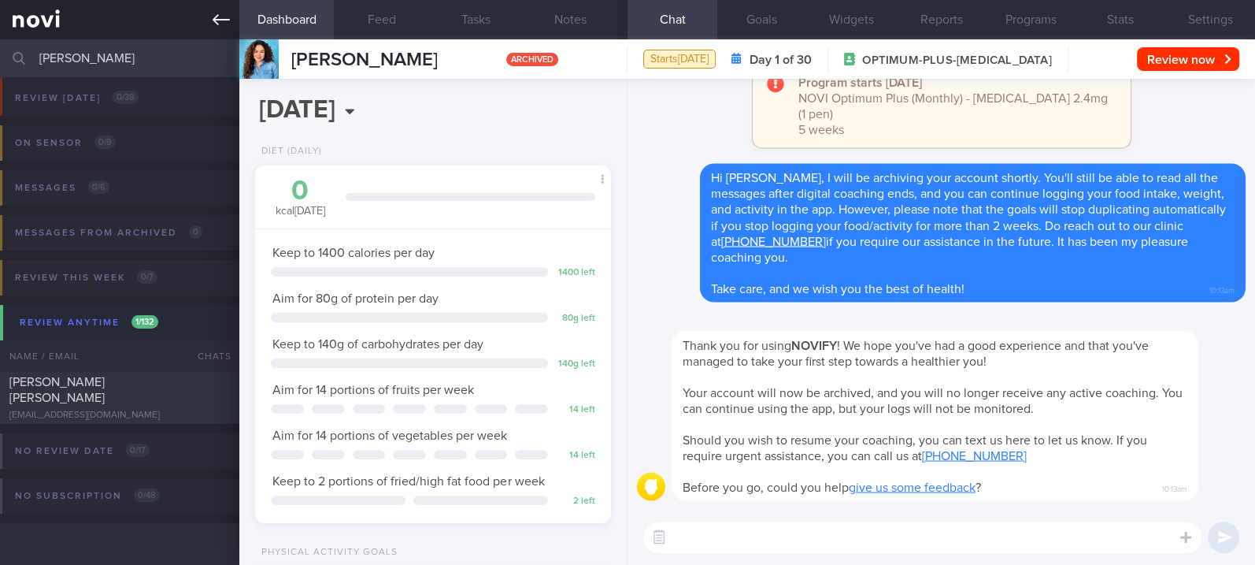
click at [208, 17] on link at bounding box center [119, 19] width 239 height 39
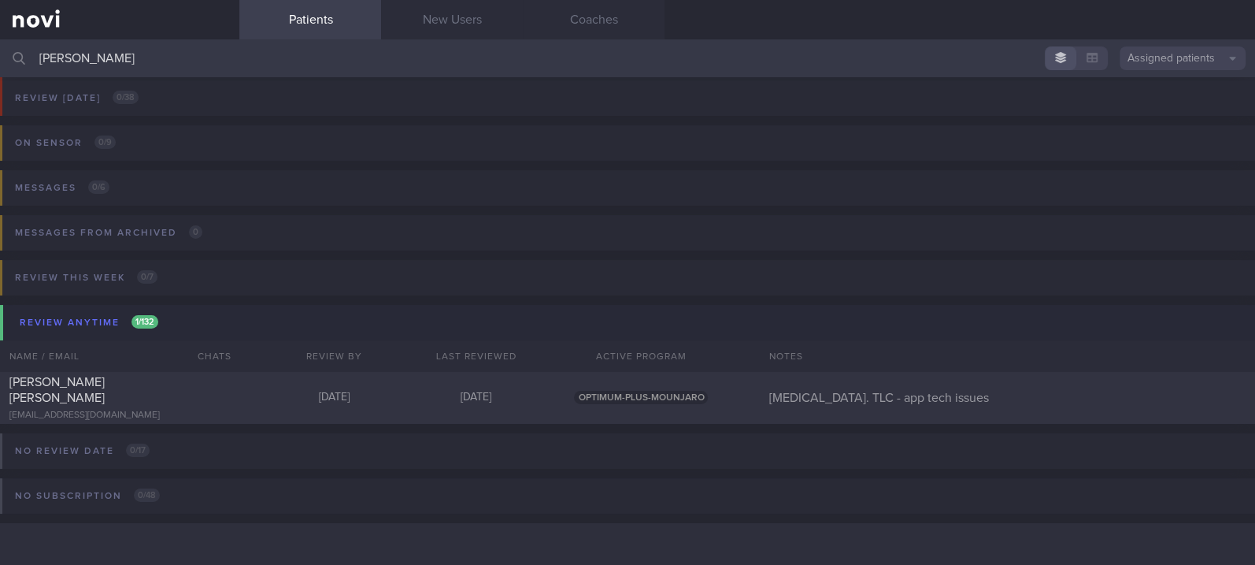
drag, startPoint x: 204, startPoint y: 52, endPoint x: -72, endPoint y: 62, distance: 276.6
click at [0, 62] on html "You are offline! Some functionality will be unavailable Patients New Users Coac…" at bounding box center [627, 282] width 1255 height 565
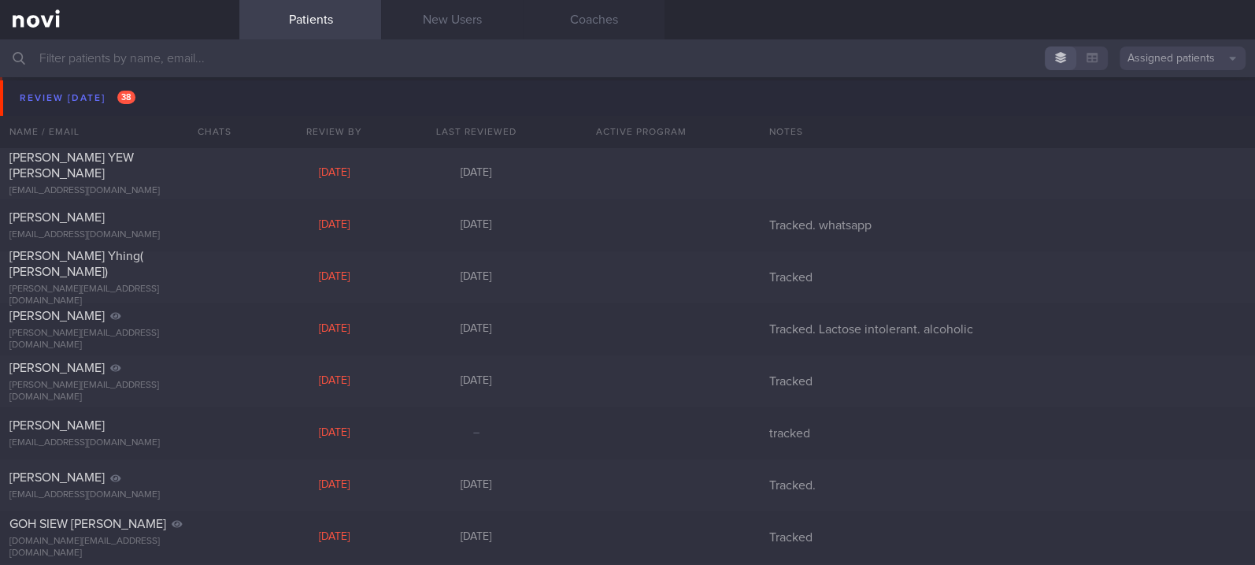
click at [137, 80] on button "Review today 38" at bounding box center [630, 97] width 1260 height 35
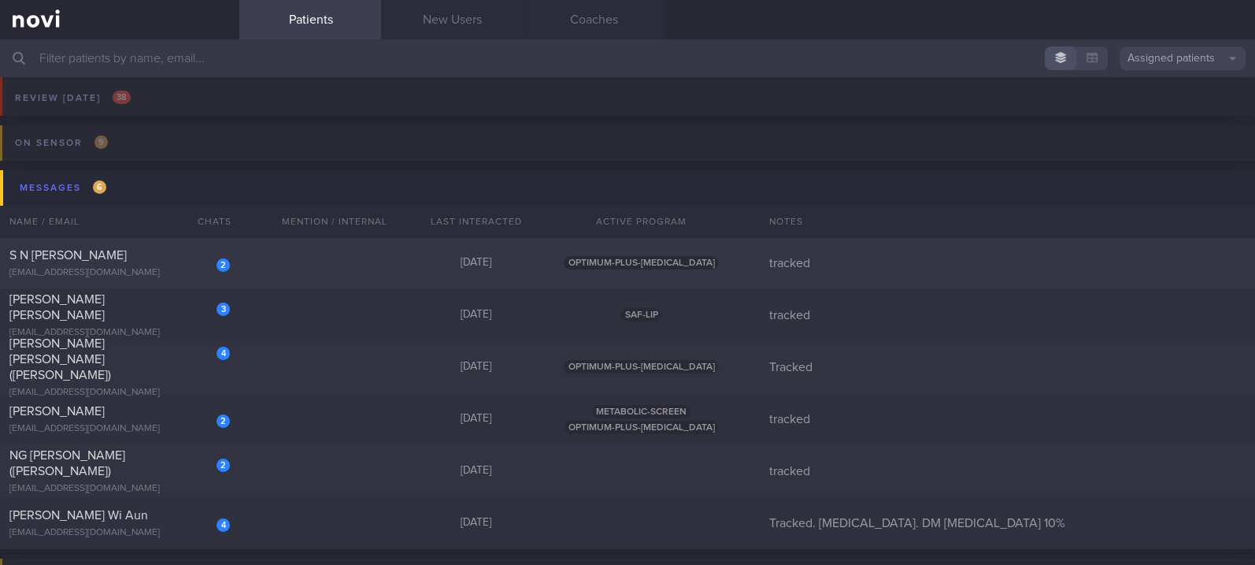
click at [328, 261] on div "2 S N KEERTHANA kitkatskittlezz@gmail.com Yesterday OPTIMUM-PLUS-WEGOVY tracked" at bounding box center [627, 263] width 1255 height 52
select select "9"
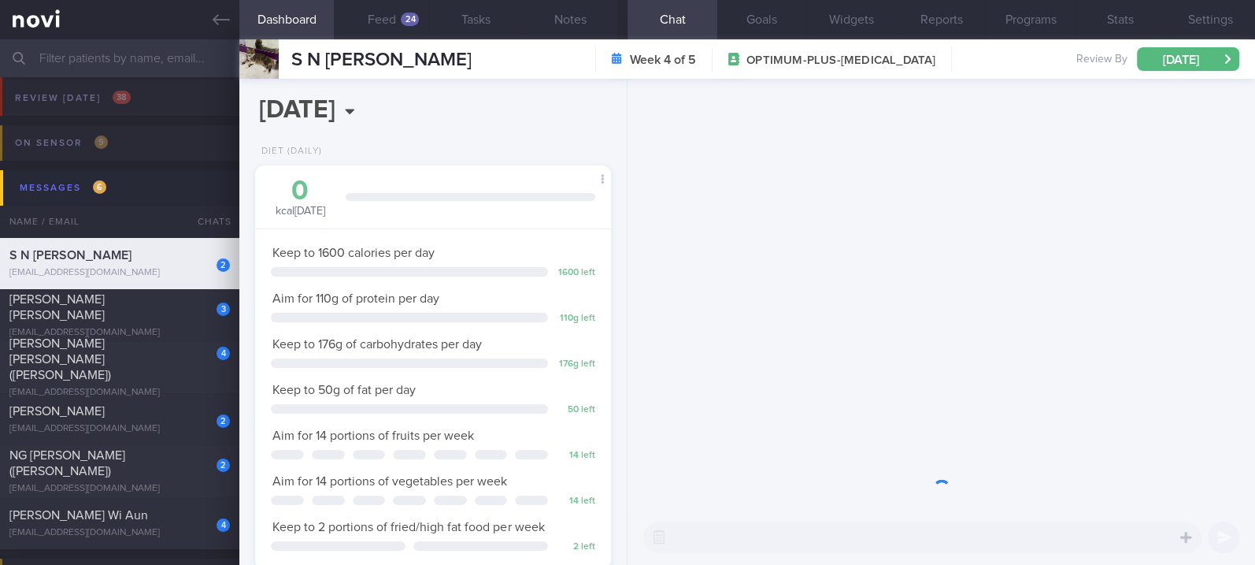
scroll to position [178, 310]
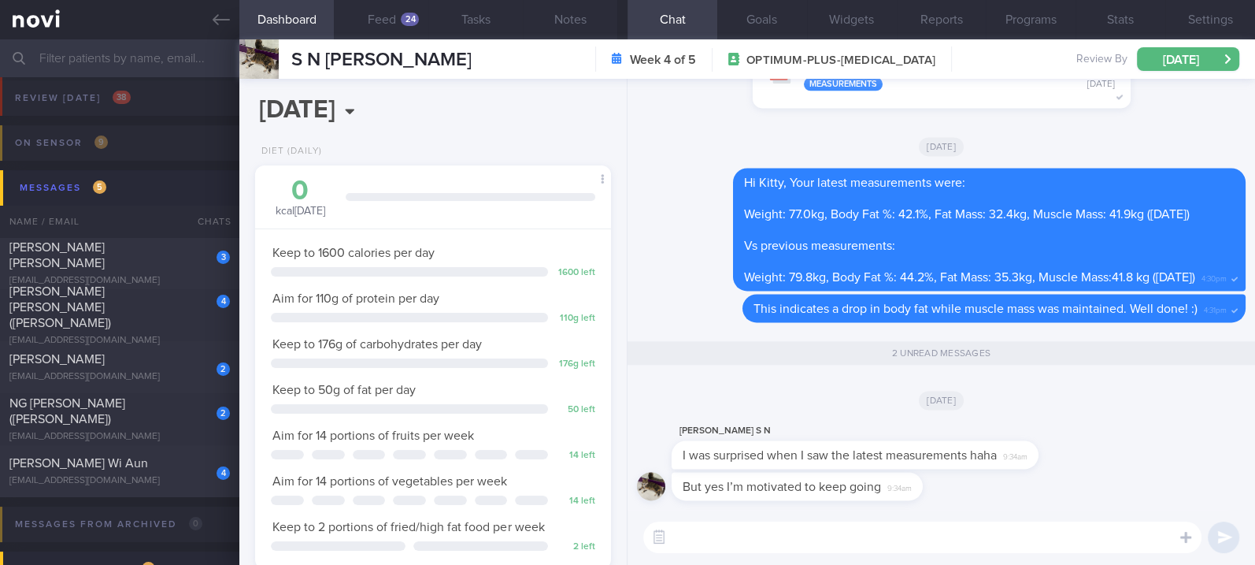
click at [917, 544] on textarea at bounding box center [922, 537] width 558 height 32
click at [915, 543] on textarea at bounding box center [922, 537] width 558 height 32
click at [798, 492] on span "But yes I’m motivated to keep going" at bounding box center [782, 486] width 198 height 13
drag, startPoint x: 773, startPoint y: 496, endPoint x: 864, endPoint y: 554, distance: 107.7
click at [972, 502] on div "But yes I’m motivated to keep going 9:34am" at bounding box center [941, 491] width 609 height 38
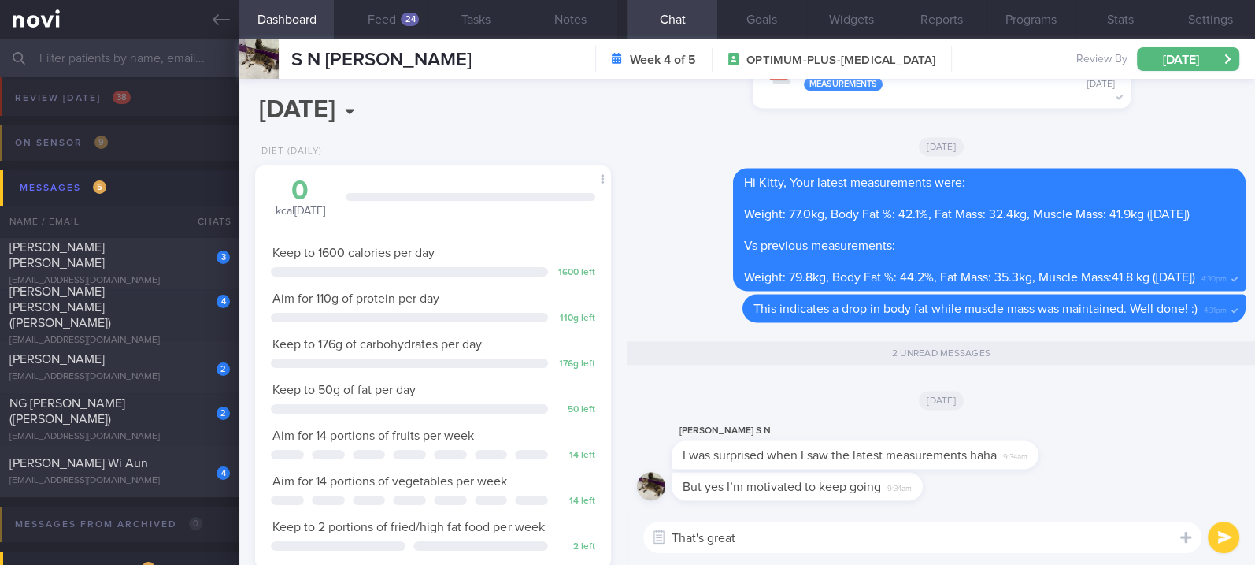
click at [765, 502] on div "But yes I’m motivated to keep going 9:34am" at bounding box center [941, 491] width 609 height 38
drag, startPoint x: 737, startPoint y: 495, endPoint x: 933, endPoint y: 488, distance: 196.2
click at [933, 488] on div "But yes I’m motivated to keep going 9:34am" at bounding box center [821, 486] width 299 height 28
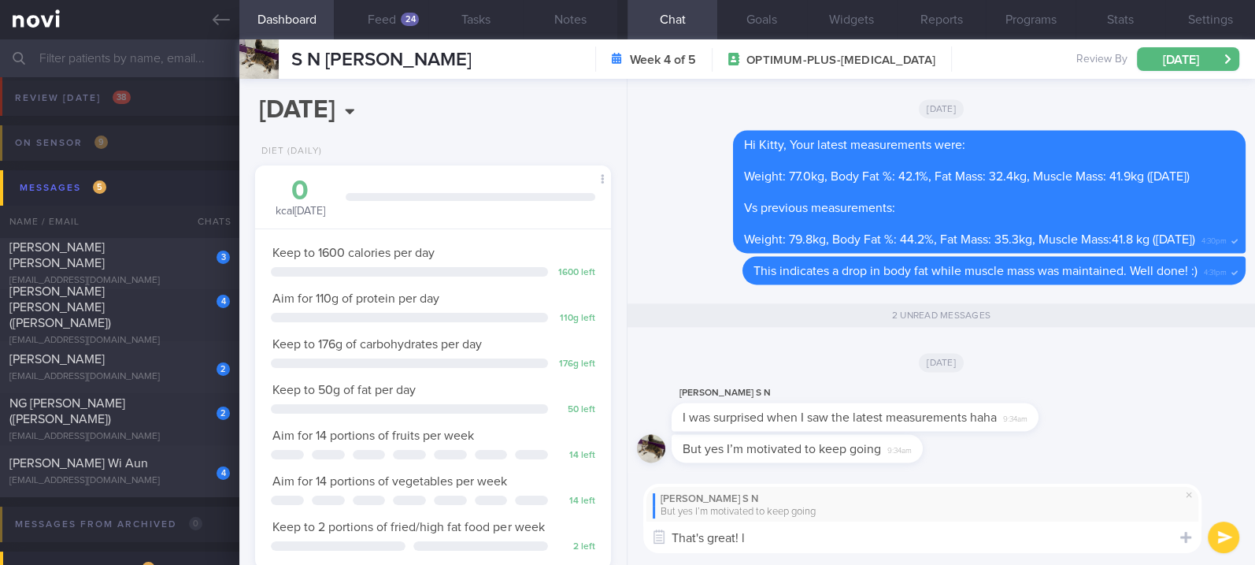
type textarea "That's great!"
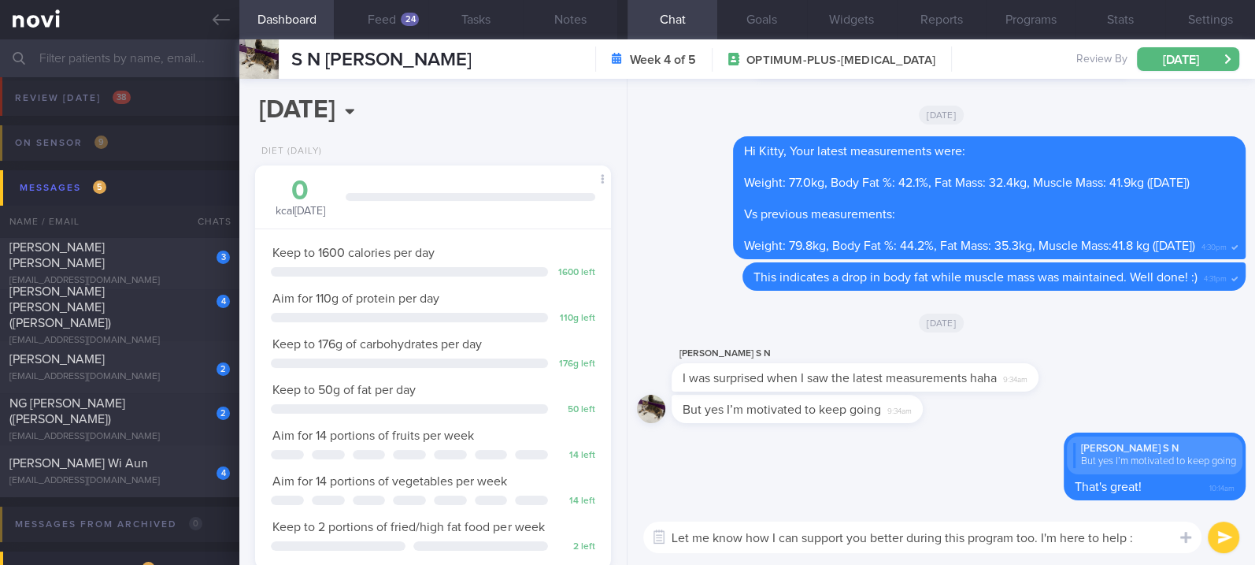
type textarea "Let me know how I can support you better during this program too. I'm here to h…"
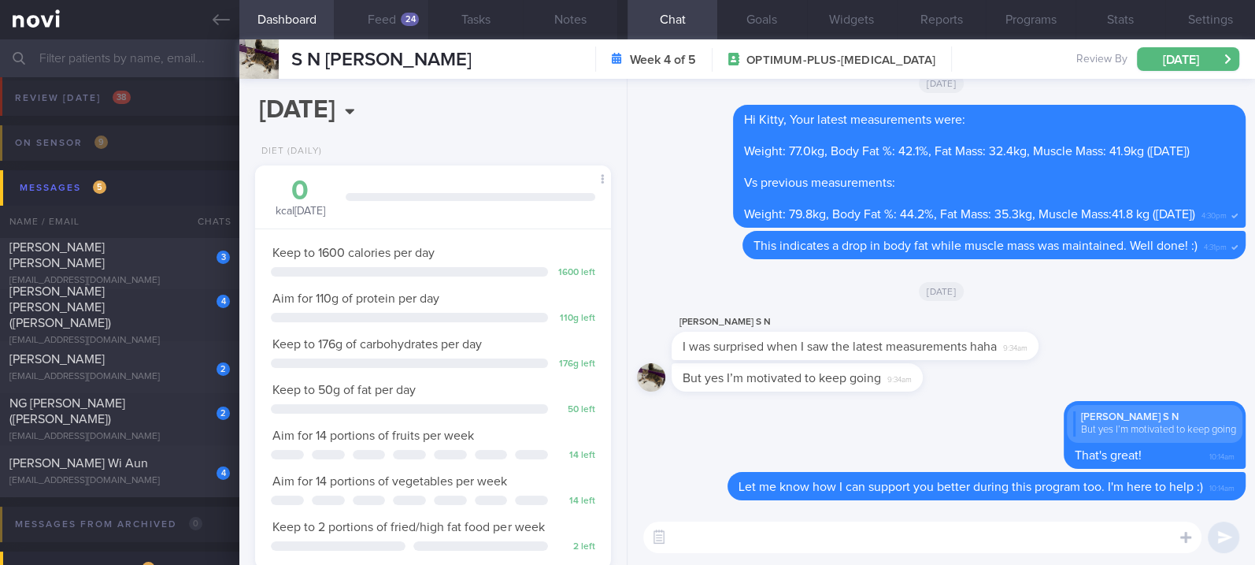
click at [412, 20] on div "24" at bounding box center [410, 19] width 18 height 13
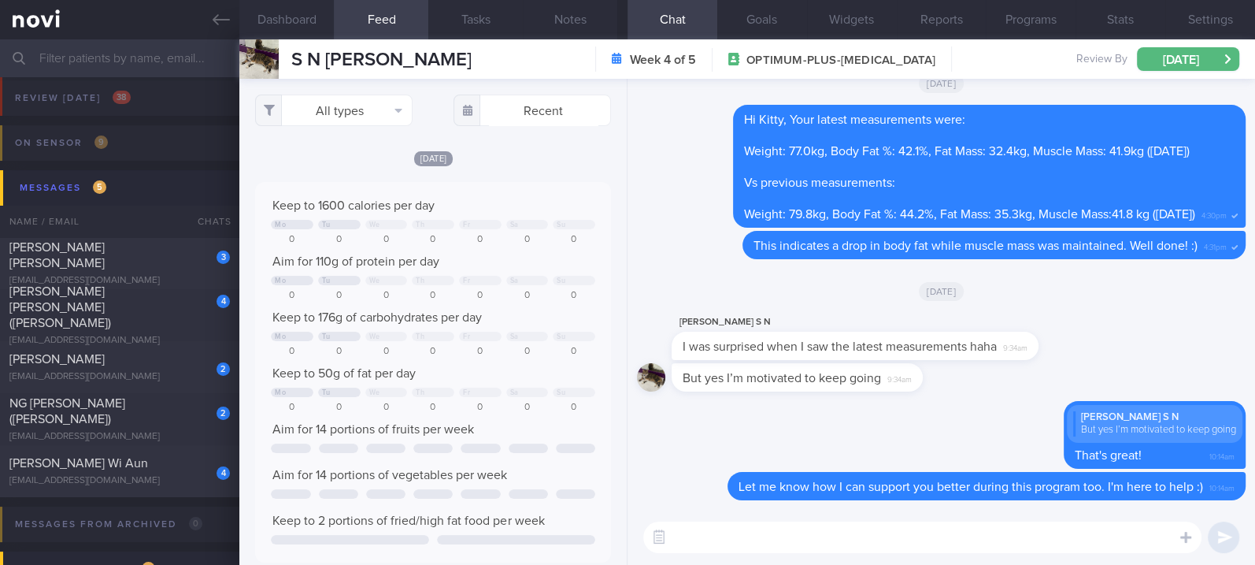
scroll to position [79, 319]
click at [125, 406] on span "NG SEOK HWEE (Crystal)" at bounding box center [67, 411] width 116 height 28
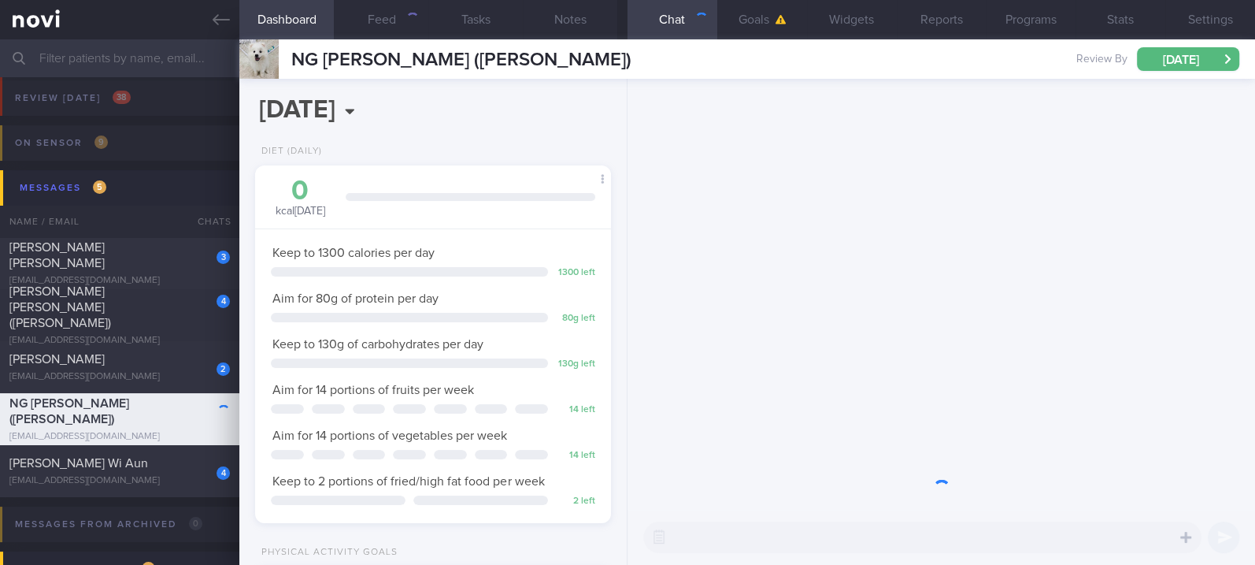
scroll to position [178, 310]
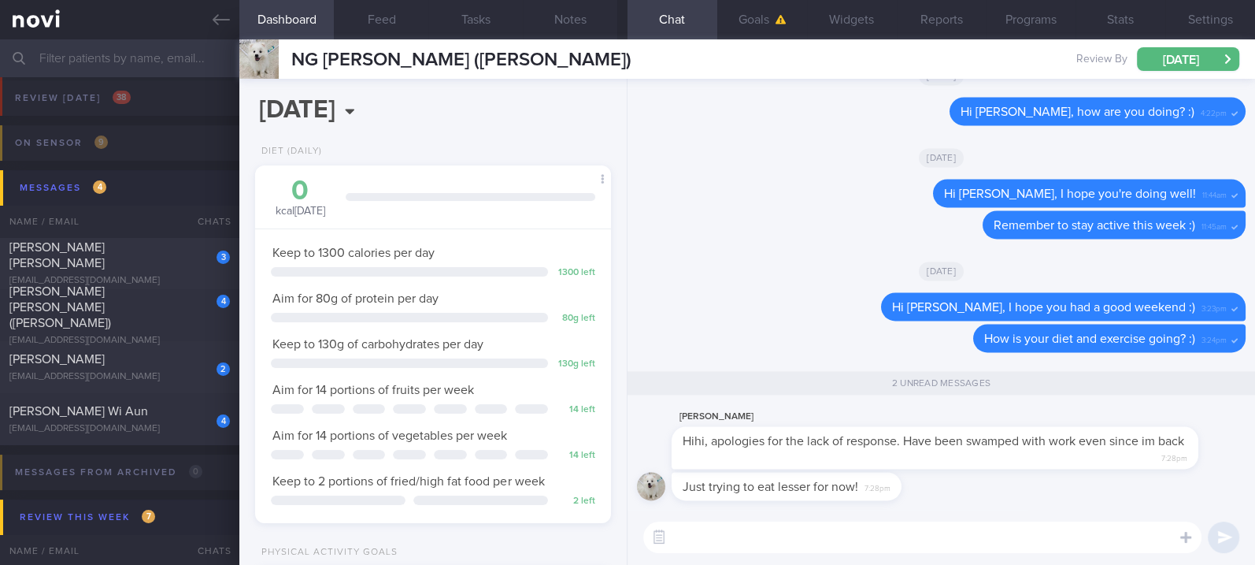
click at [822, 526] on textarea at bounding box center [922, 537] width 558 height 32
drag, startPoint x: 802, startPoint y: 462, endPoint x: 1060, endPoint y: 462, distance: 258.3
click at [1060, 462] on div "Crystal Ng Hihi, apologies for the lack of response. Have been swamped with wor…" at bounding box center [959, 438] width 574 height 62
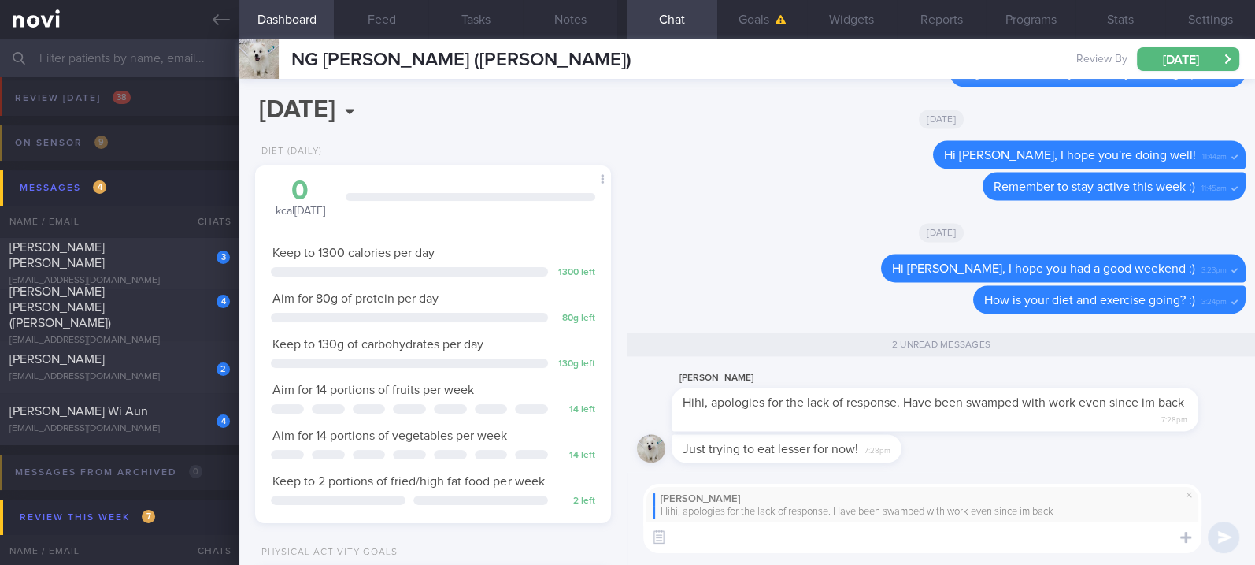
click at [826, 536] on textarea at bounding box center [922, 537] width 558 height 32
type textarea "I"
type textarea "No worries, Crystal. I hope work gets better for you :)"
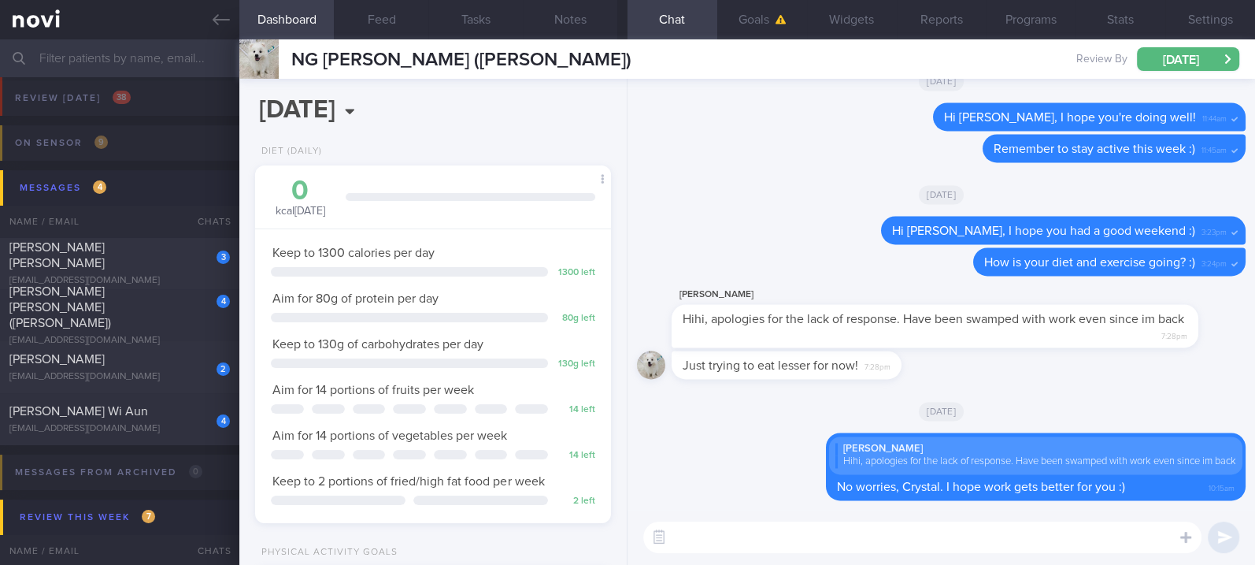
click at [829, 523] on textarea at bounding box center [922, 537] width 558 height 32
click at [815, 534] on textarea at bounding box center [922, 537] width 558 height 32
type textarea "Here are some gentle reminders for you :)"
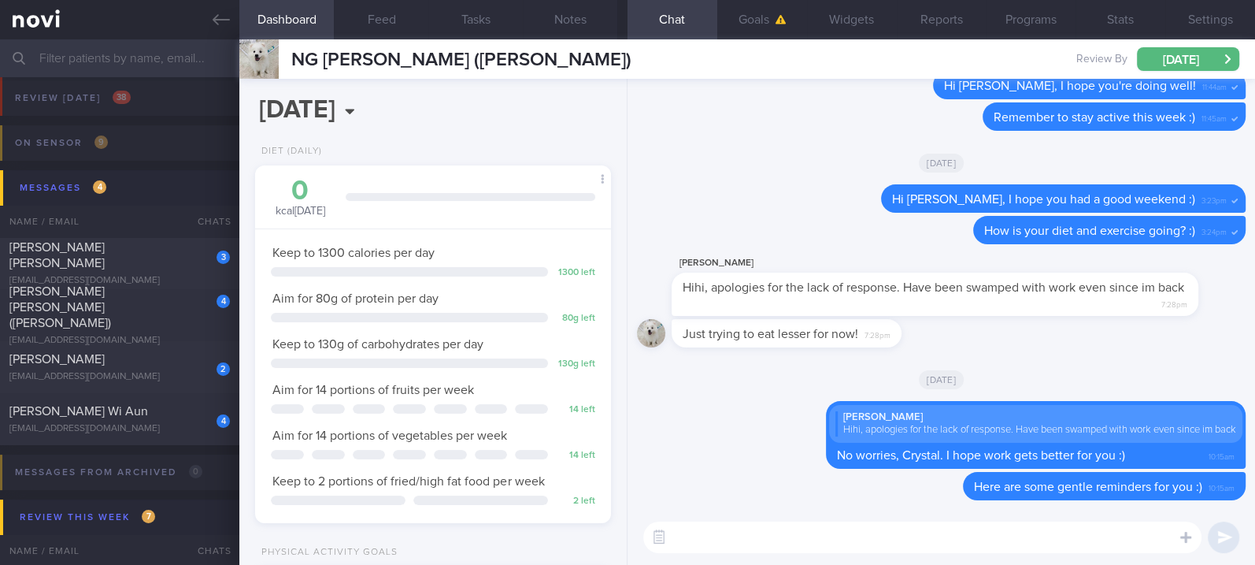
paste textarea "- Eat slowly and mindfully - Consume an adequate amount of protein (non fatty) …"
type textarea "- Eat slowly and mindfully - Consume an adequate amount of protein (non fatty) …"
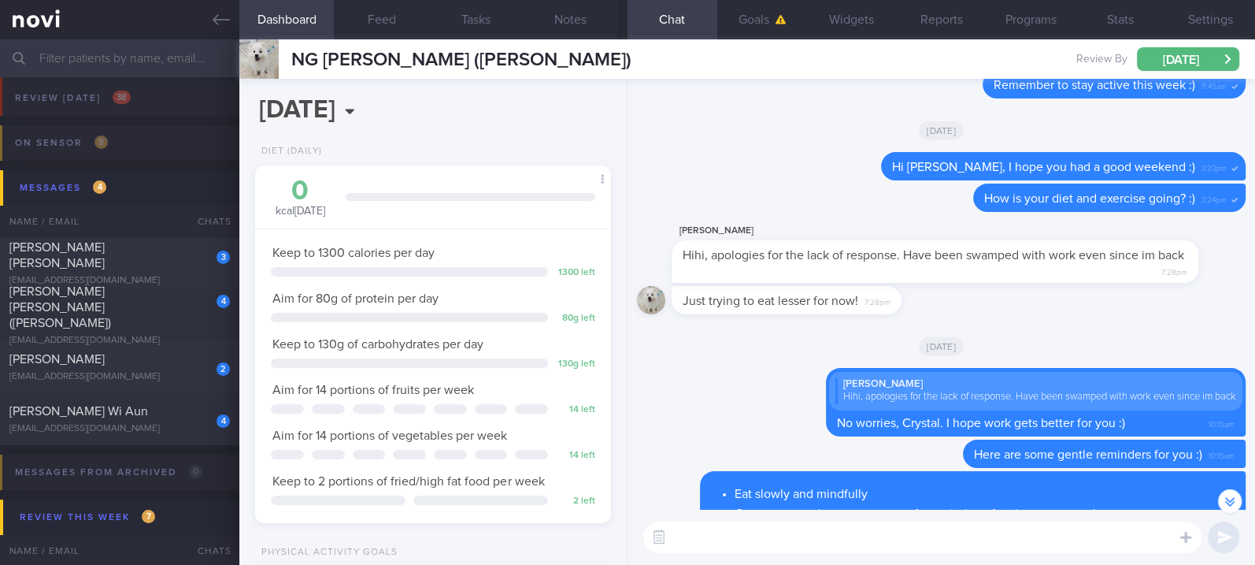
scroll to position [0, 0]
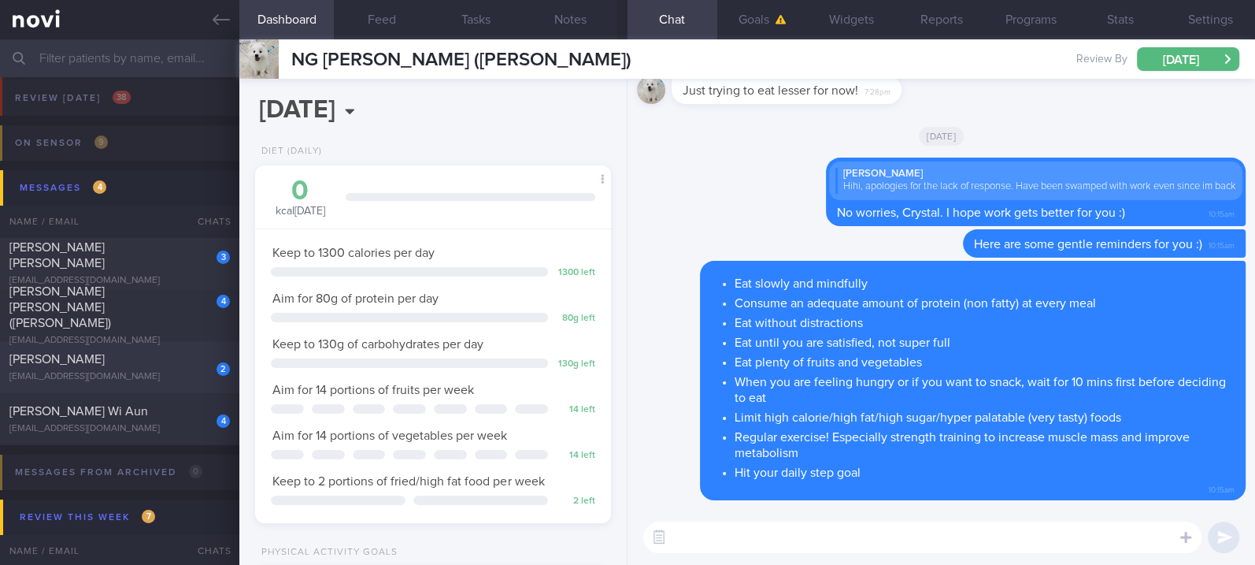
click at [172, 365] on div "Lin Jyh Hsien" at bounding box center [117, 359] width 217 height 16
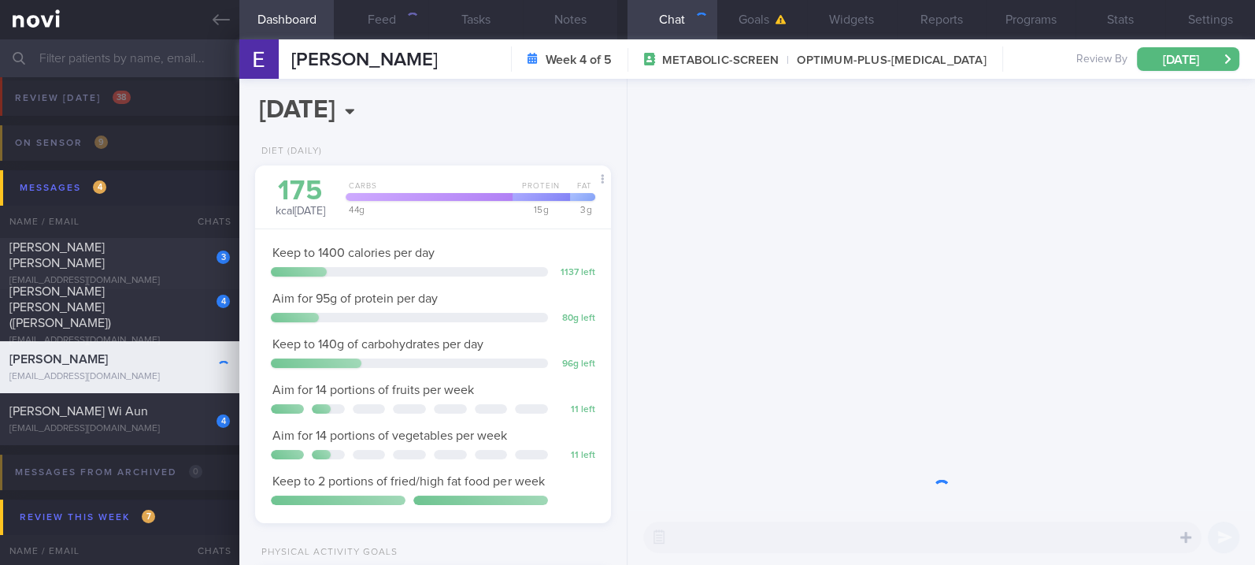
scroll to position [178, 310]
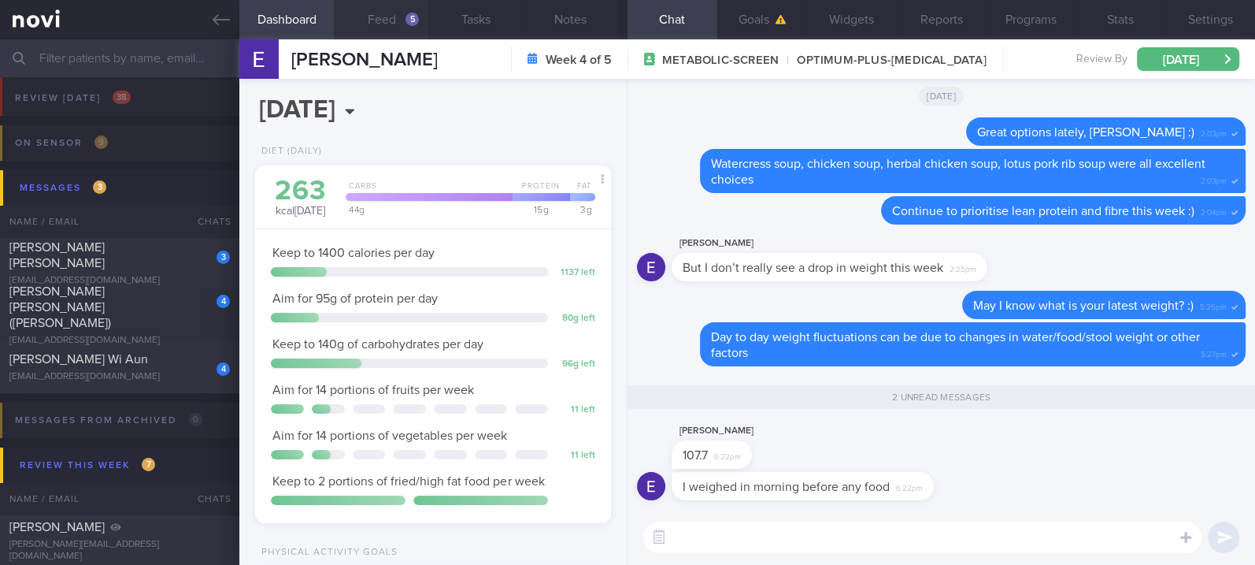
click at [395, 21] on button "Feed 5" at bounding box center [381, 19] width 95 height 39
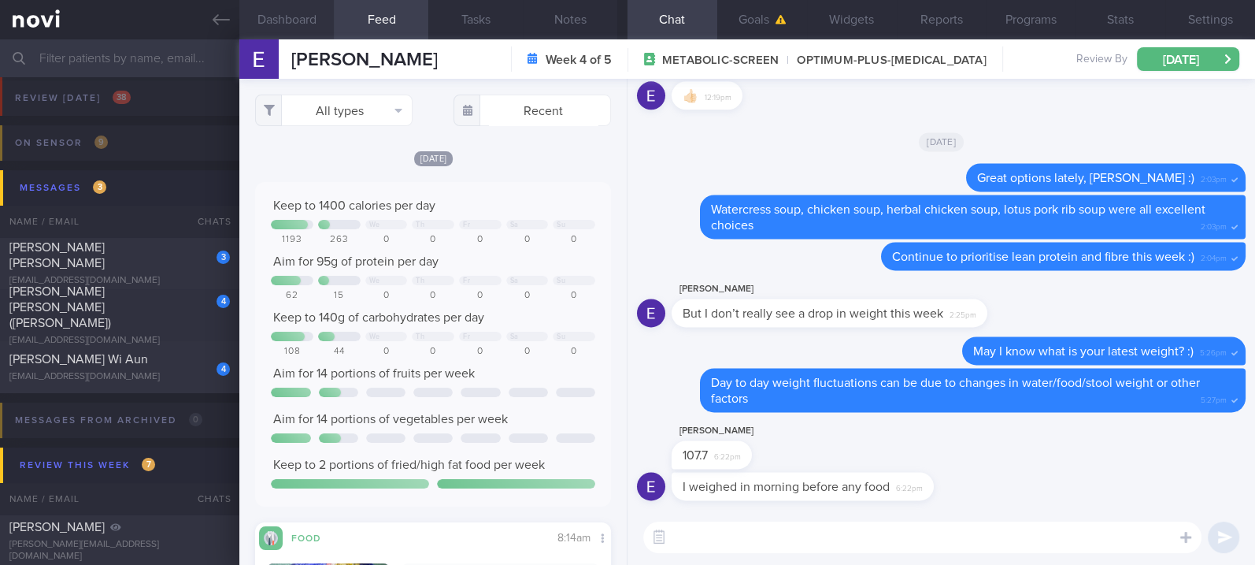
click at [317, 27] on button "Dashboard" at bounding box center [286, 19] width 95 height 39
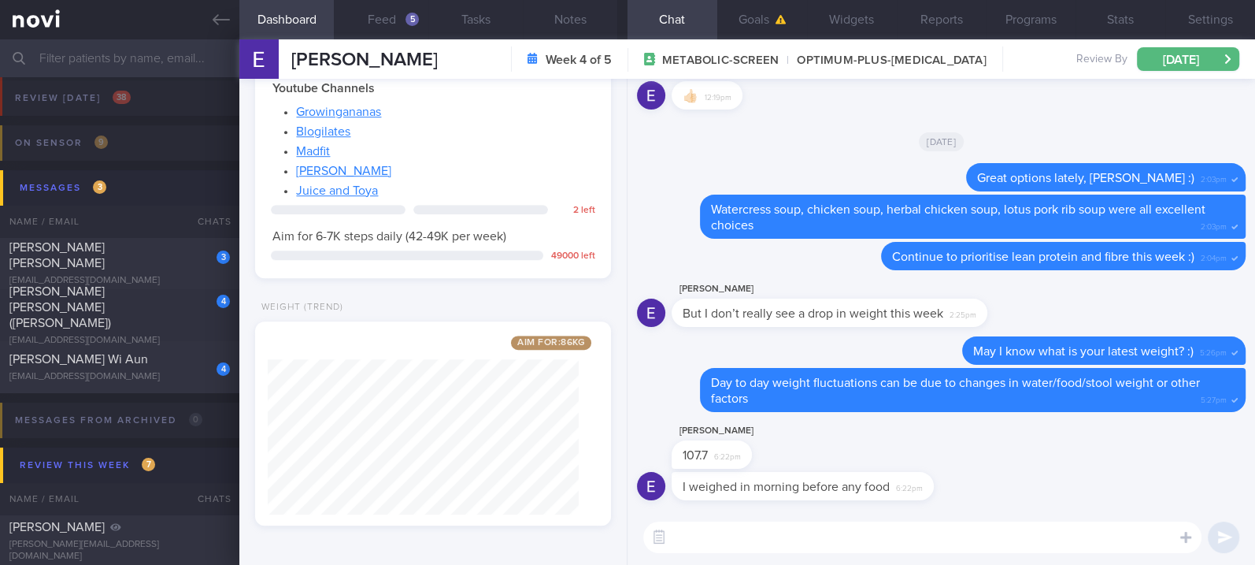
scroll to position [1066, 0]
drag, startPoint x: 417, startPoint y: 59, endPoint x: 288, endPoint y: 56, distance: 129.2
click at [288, 56] on div "Lin Jyh Hsien Lin Jyh Hsien erinaljh@gmail.com Week 4 of 5 METABOLIC-SCREEN OPT…" at bounding box center [747, 58] width 1016 height 39
click at [718, 545] on textarea at bounding box center [922, 537] width 558 height 32
click at [718, 537] on textarea at bounding box center [922, 537] width 558 height 32
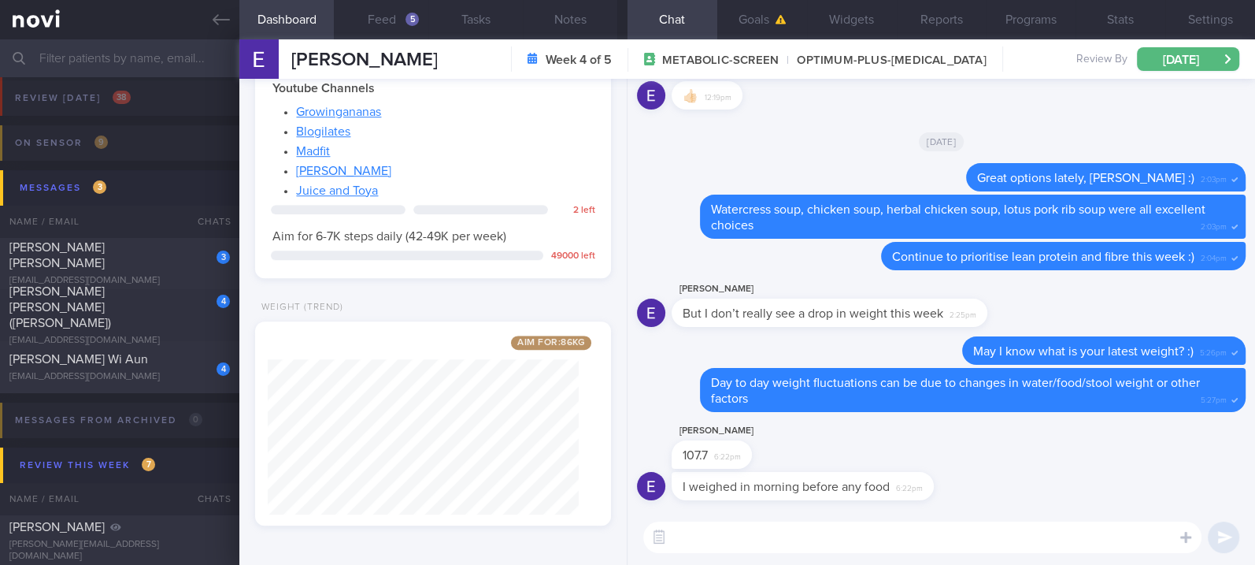
click at [718, 537] on textarea at bounding box center [922, 537] width 558 height 32
click at [404, 24] on button "Feed 5" at bounding box center [381, 19] width 95 height 39
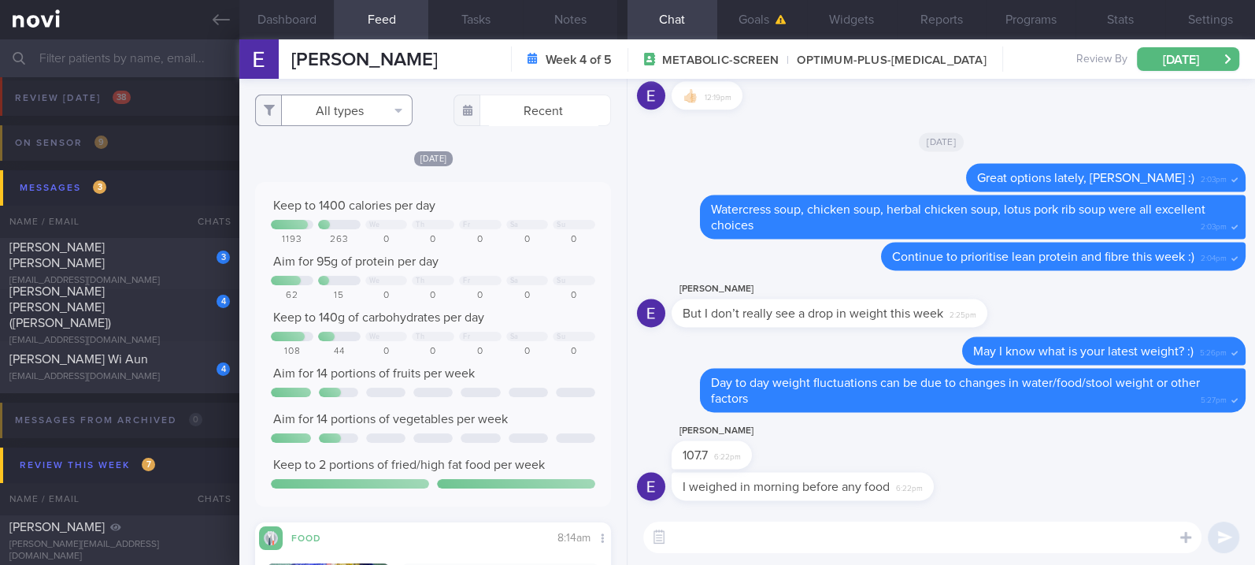
click at [354, 113] on button "All types" at bounding box center [334, 111] width 158 height 32
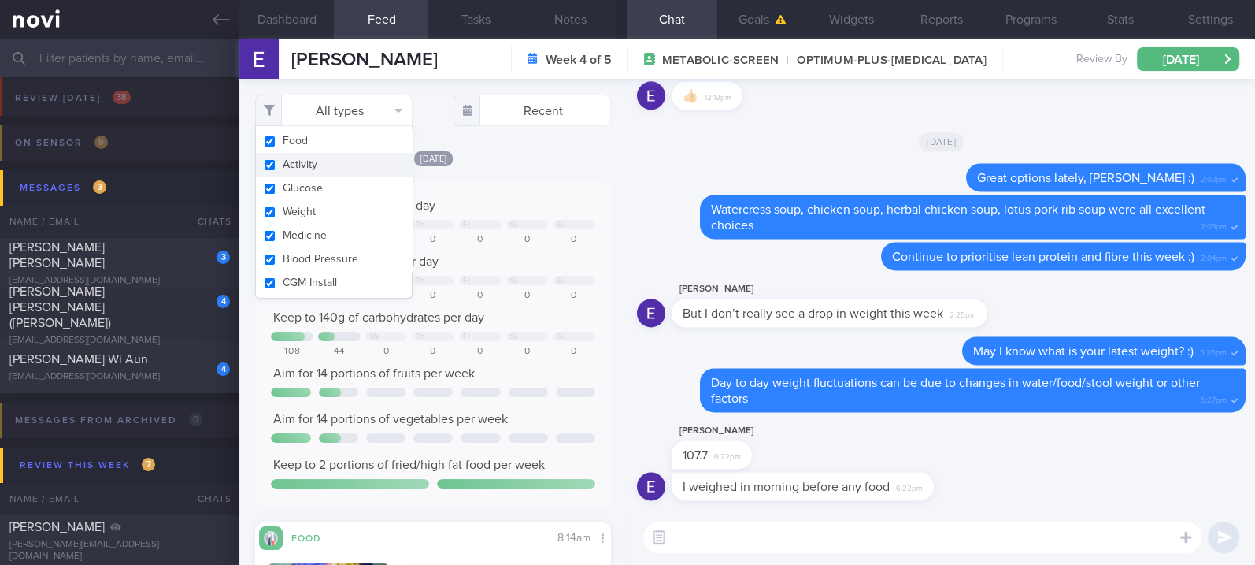
click at [324, 168] on button "Activity" at bounding box center [334, 165] width 156 height 24
checkbox input "false"
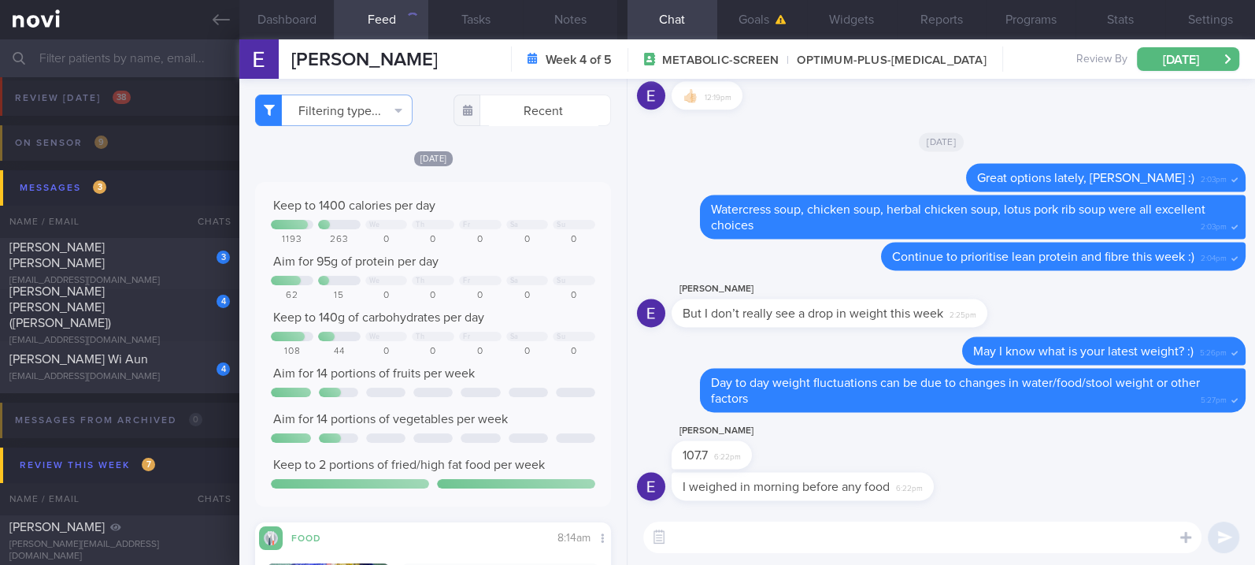
click at [510, 163] on div "[DATE]" at bounding box center [433, 158] width 356 height 17
click at [729, 539] on textarea at bounding box center [922, 537] width 558 height 32
click at [731, 538] on textarea at bounding box center [922, 537] width 558 height 32
click at [732, 539] on textarea at bounding box center [922, 537] width 558 height 32
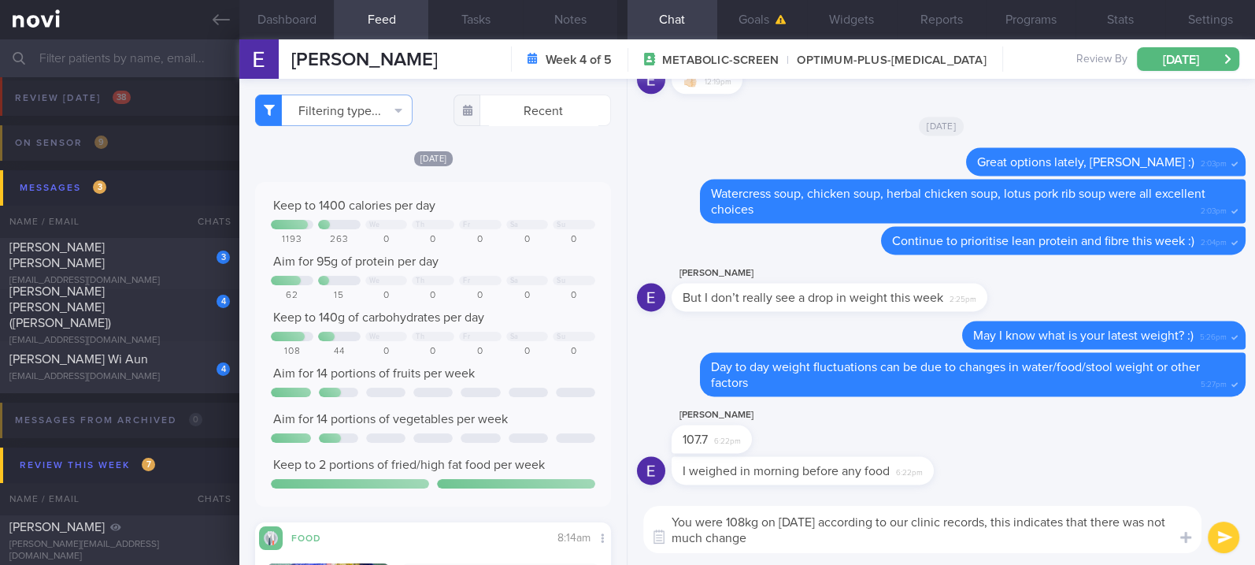
drag, startPoint x: 1067, startPoint y: 531, endPoint x: 1055, endPoint y: 517, distance: 18.4
click at [1055, 517] on textarea "You were 108kg on 27th August 2025 according to our clinic records, this indica…" at bounding box center [922, 529] width 558 height 47
click at [918, 543] on textarea "You were 108kg on 27th August 2025 according to our clinic records, this indica…" at bounding box center [922, 529] width 558 height 47
type textarea "You were 108kg on 27th August 2025 according to our clinic records, this indica…"
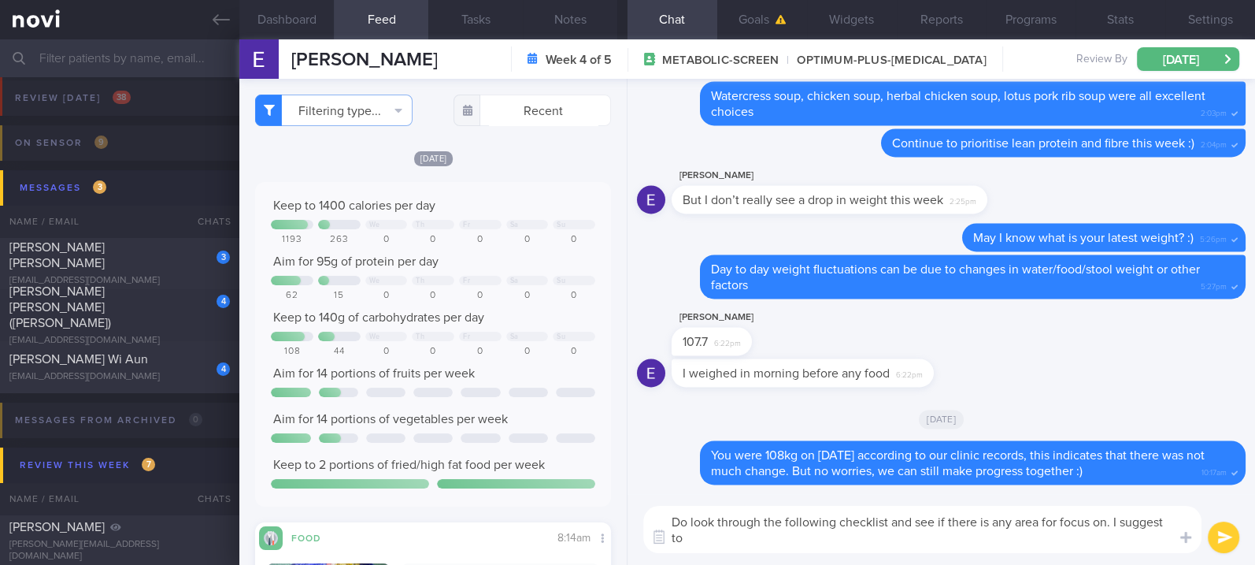
drag, startPoint x: 1063, startPoint y: 539, endPoint x: 1107, endPoint y: 509, distance: 52.7
click at [1107, 509] on textarea "Do look through the following checklist and see if there is any area for focus …" at bounding box center [922, 529] width 558 height 47
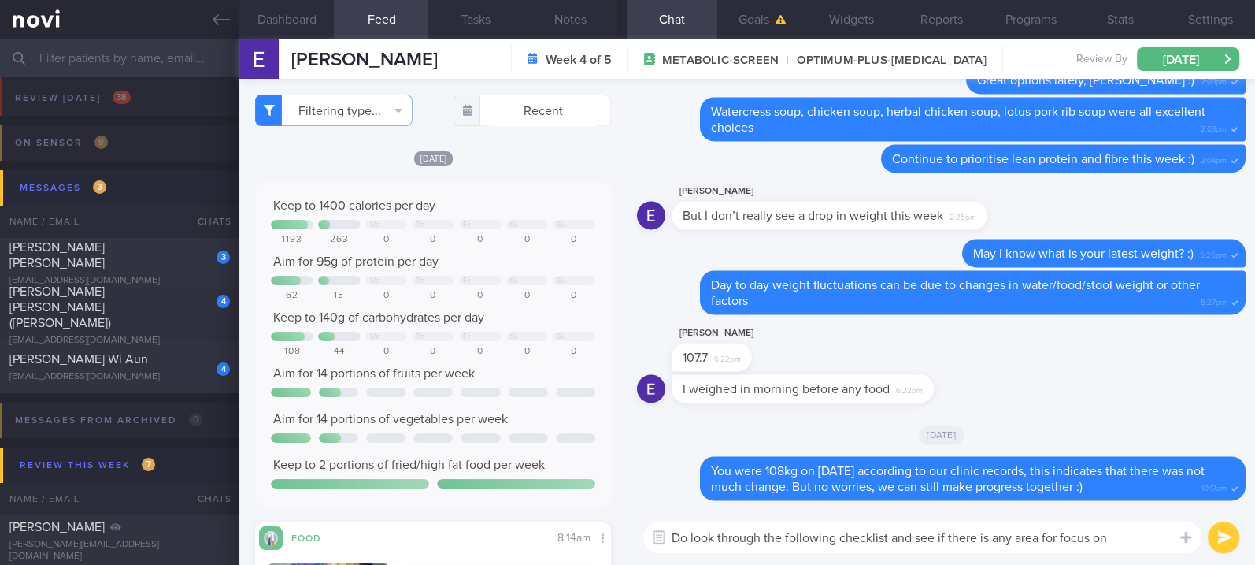
click at [836, 535] on textarea "Do look through the following checklist and see if there is any area for focus …" at bounding box center [922, 537] width 558 height 32
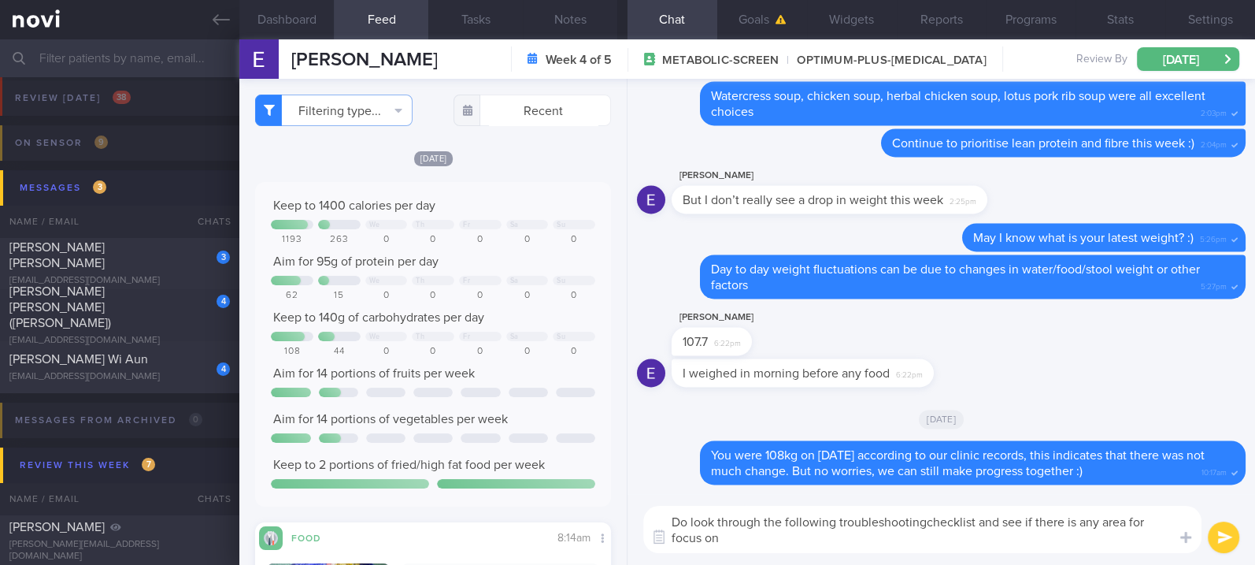
type textarea "Do look through the following troubleshooting checklist and see if there is any…"
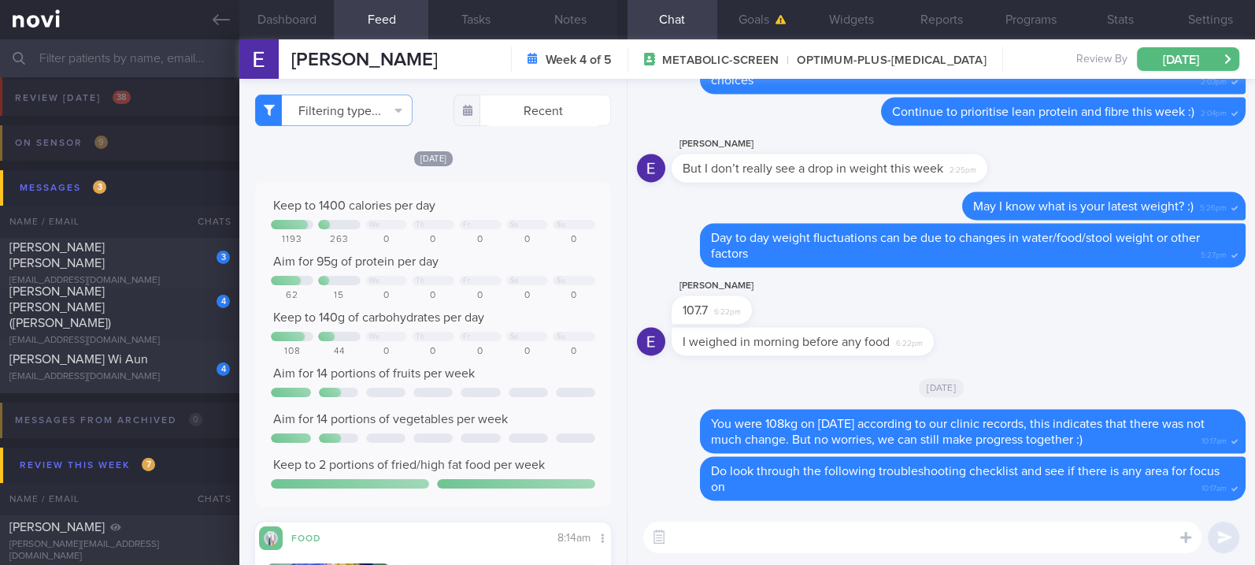
click at [838, 532] on textarea at bounding box center [922, 537] width 558 height 32
click at [850, 541] on textarea at bounding box center [922, 537] width 558 height 32
click at [843, 536] on textarea at bounding box center [922, 537] width 558 height 32
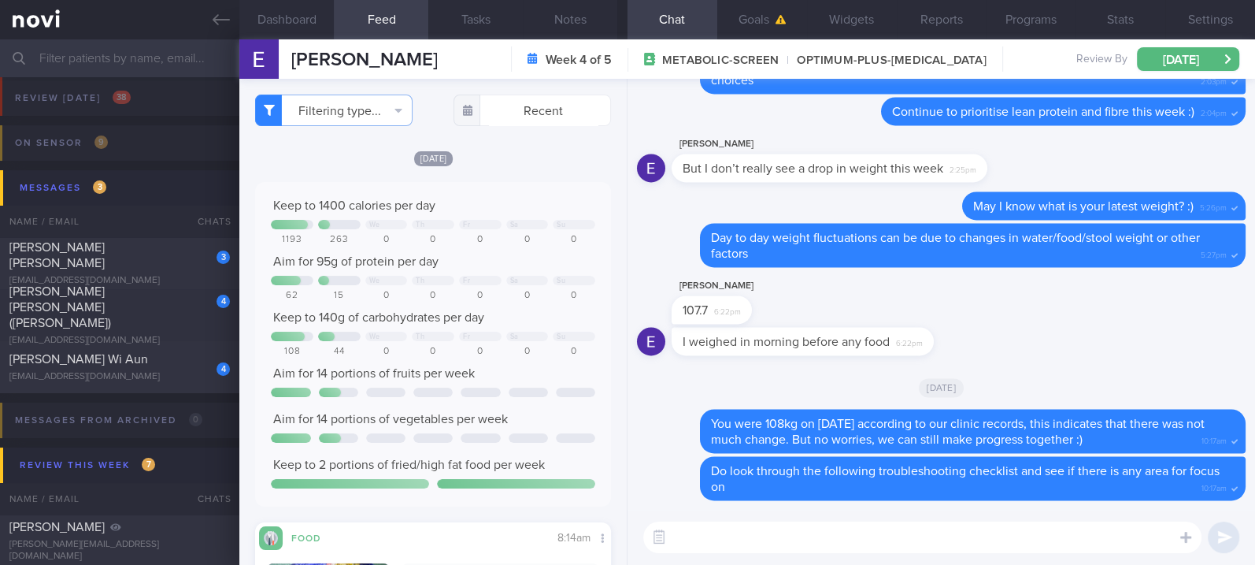
paste textarea "*1) Are you tracking your calorie intake closely enough?* Tracking your calorie…"
type textarea "*1) Are you tracking your calorie intake closely enough?* Tracking your calorie…"
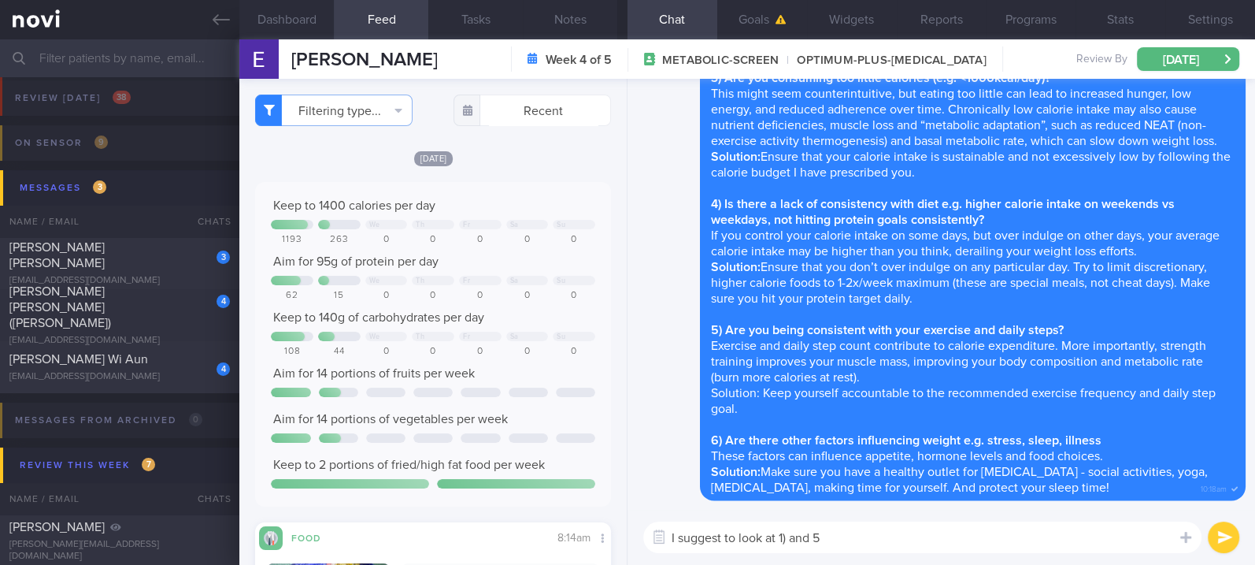
type textarea "I suggest to look at 1) and 5)"
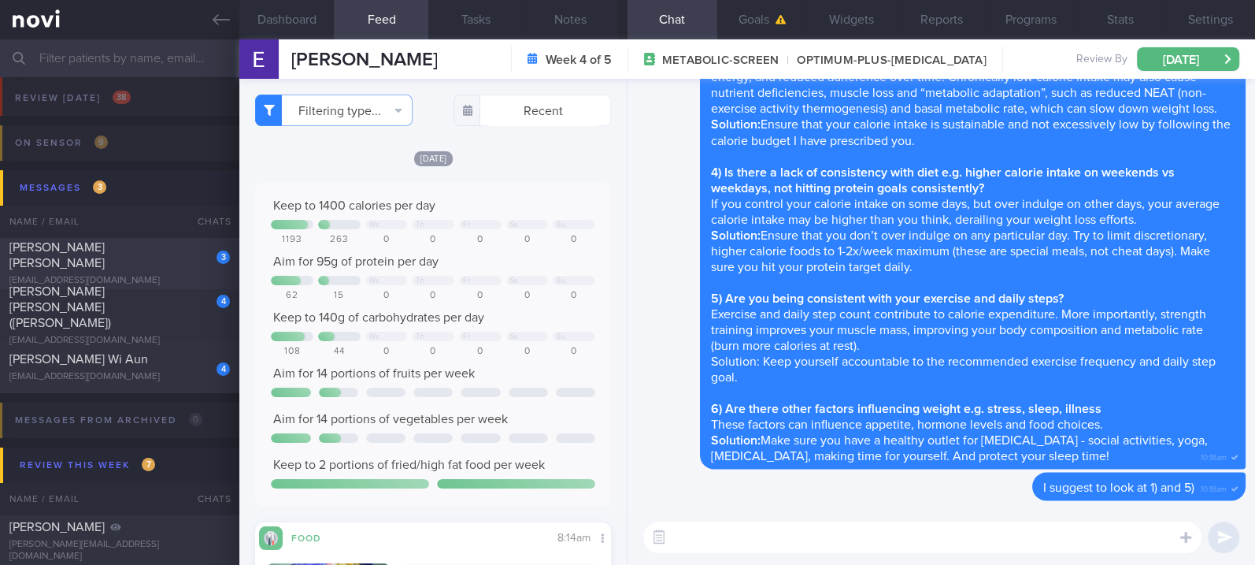
click at [191, 252] on div "CHUA JIN HAO, GAVIN" at bounding box center [117, 255] width 217 height 32
select select "8"
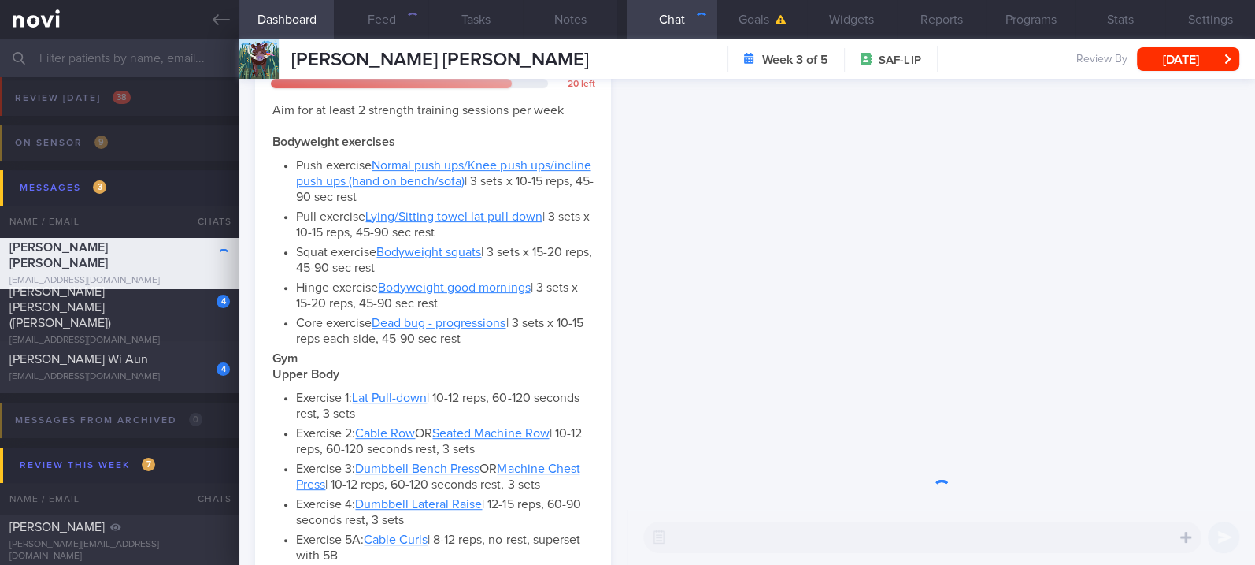
scroll to position [178, 310]
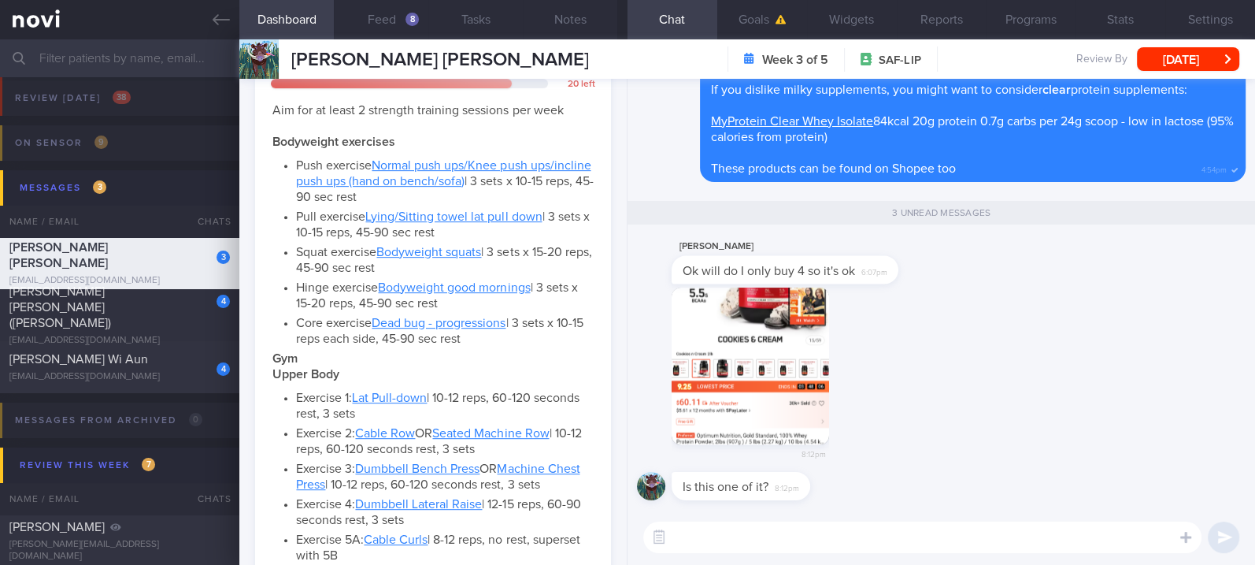
click at [767, 380] on button "button" at bounding box center [751, 366] width 158 height 158
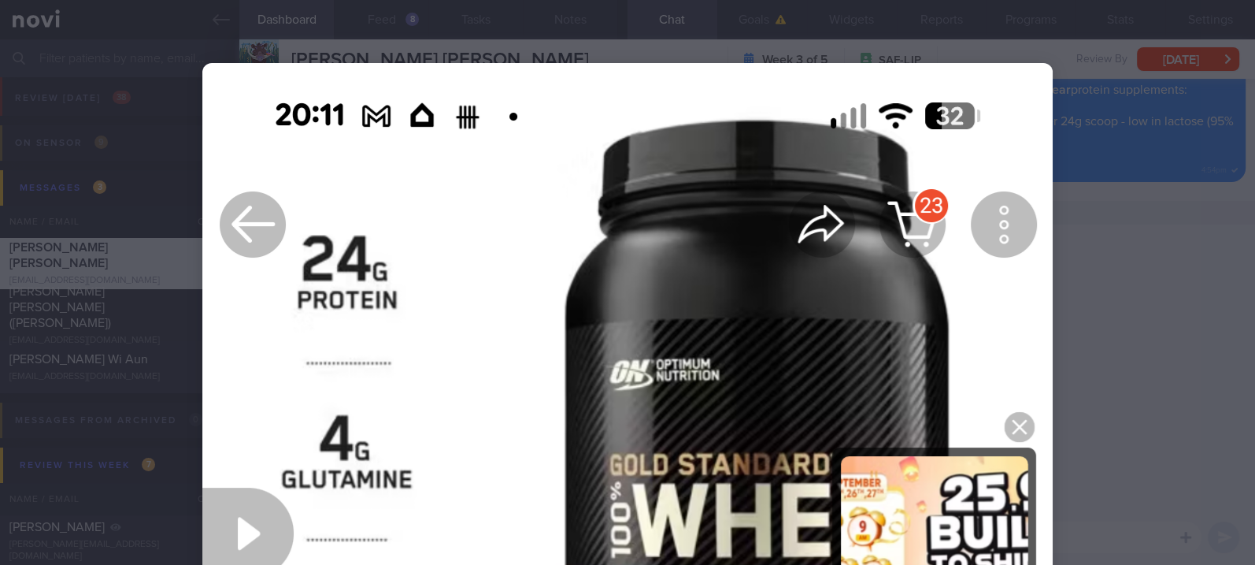
scroll to position [315, 0]
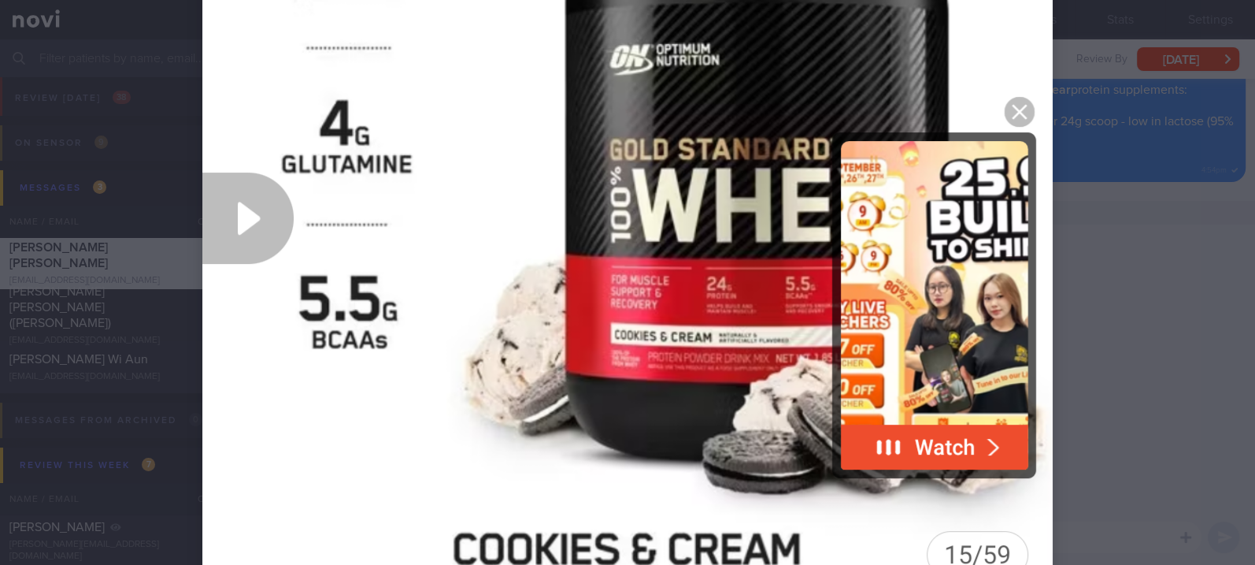
drag, startPoint x: 1101, startPoint y: 364, endPoint x: 1074, endPoint y: 374, distance: 28.7
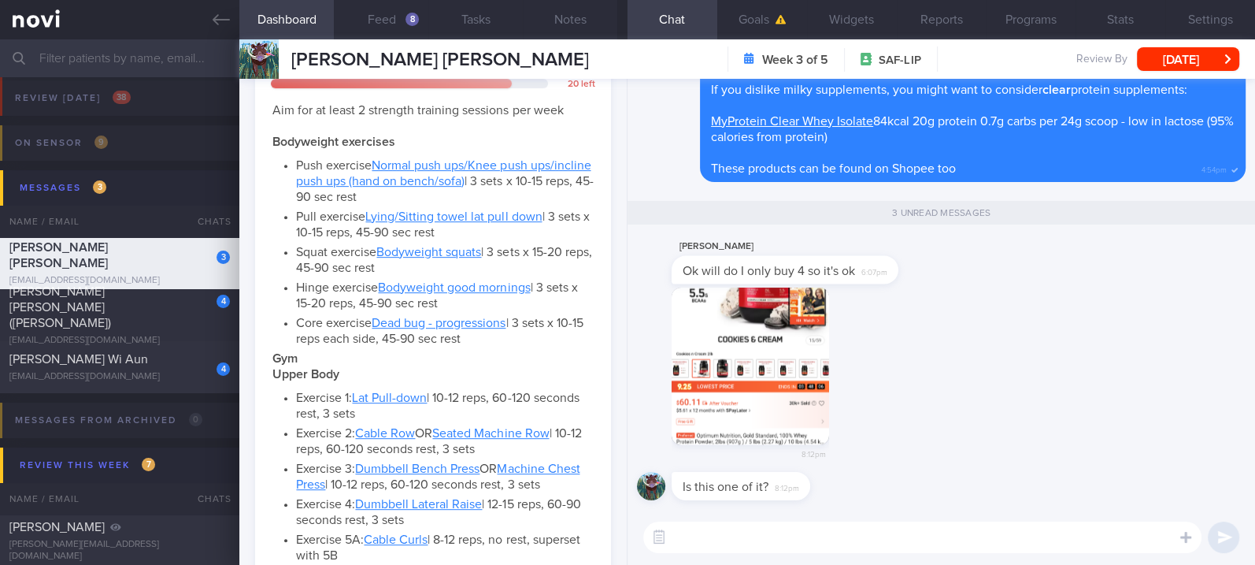
drag, startPoint x: 766, startPoint y: 553, endPoint x: 765, endPoint y: 539, distance: 14.2
click at [764, 542] on div "​ ​" at bounding box center [942, 537] width 628 height 55
click at [766, 537] on textarea at bounding box center [922, 537] width 558 height 32
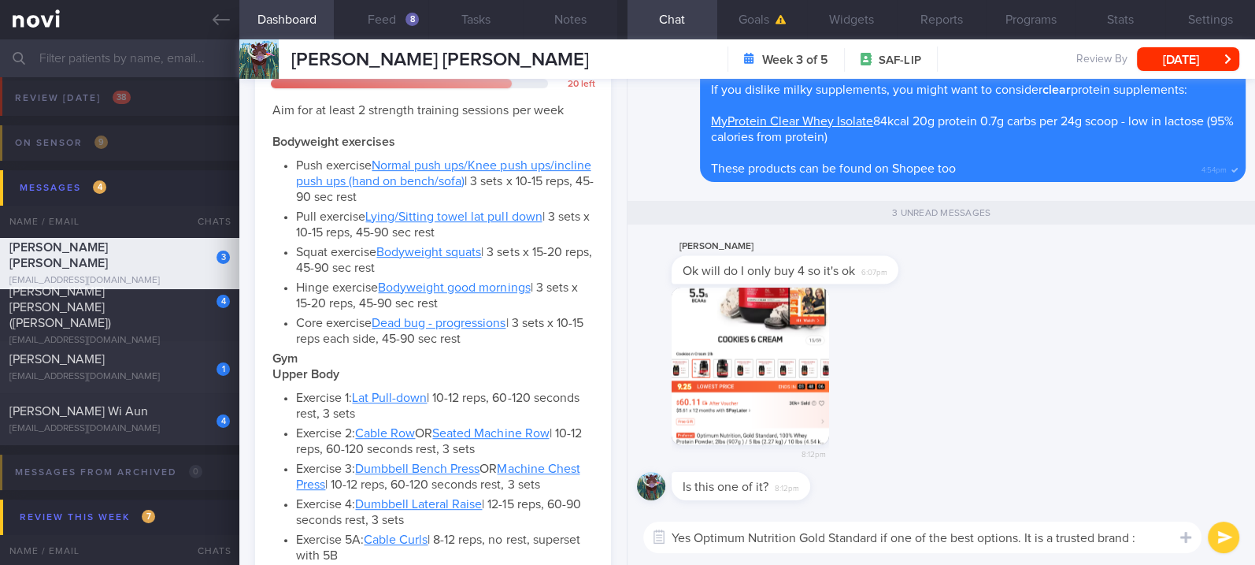
type textarea "Yes Optimum Nutrition Gold Standard if one of the best options. It is a trusted…"
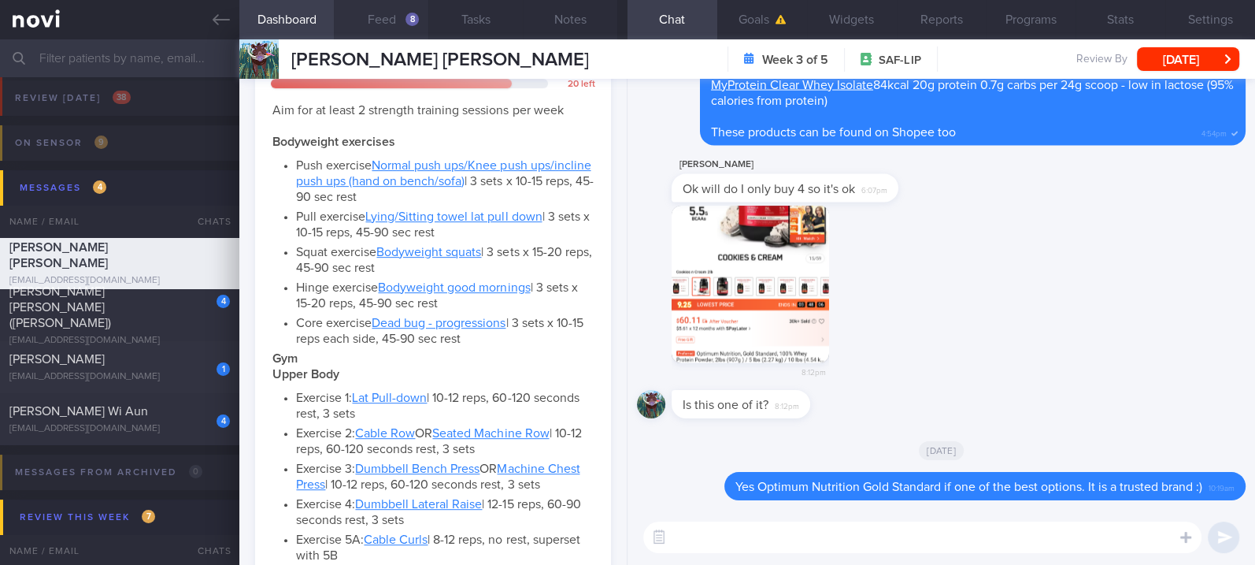
click at [378, 15] on button "Feed 8" at bounding box center [381, 19] width 95 height 39
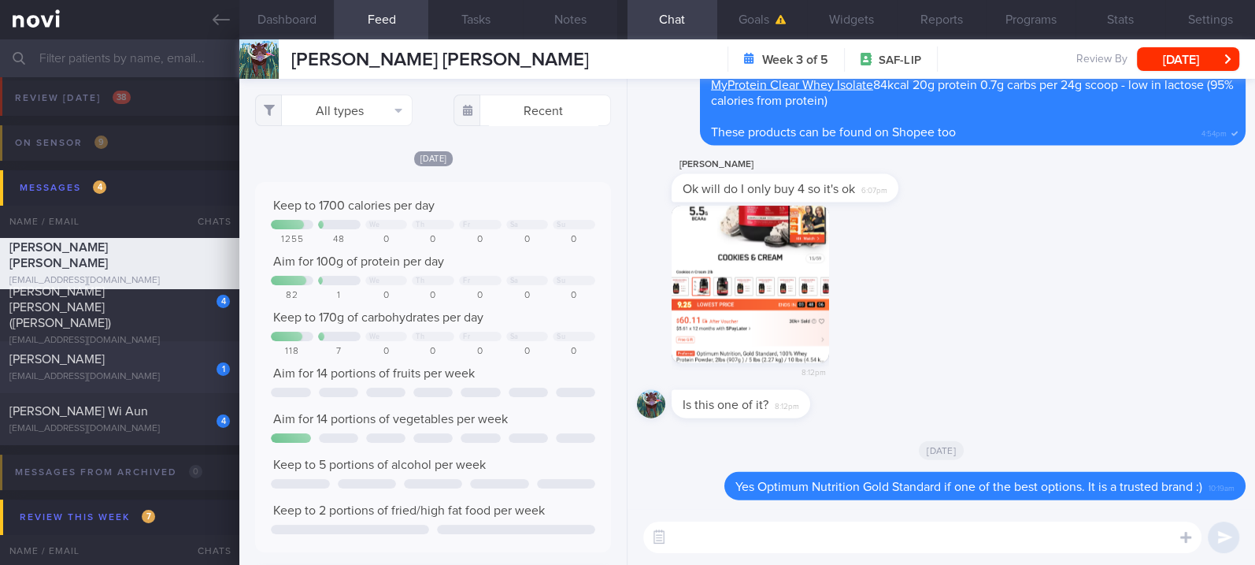
click at [158, 362] on div "Lin Jyh Hsien" at bounding box center [117, 359] width 217 height 16
checkbox input "false"
select select "9"
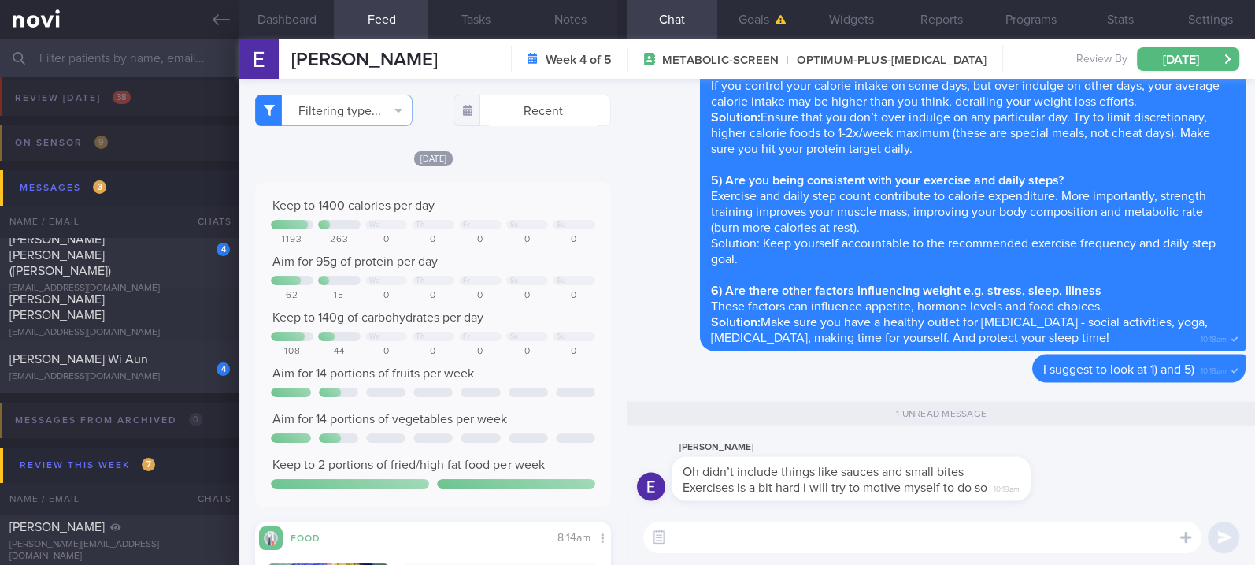
click at [900, 521] on textarea at bounding box center [922, 537] width 558 height 32
click at [863, 539] on textarea at bounding box center [922, 537] width 558 height 32
type textarea "Y"
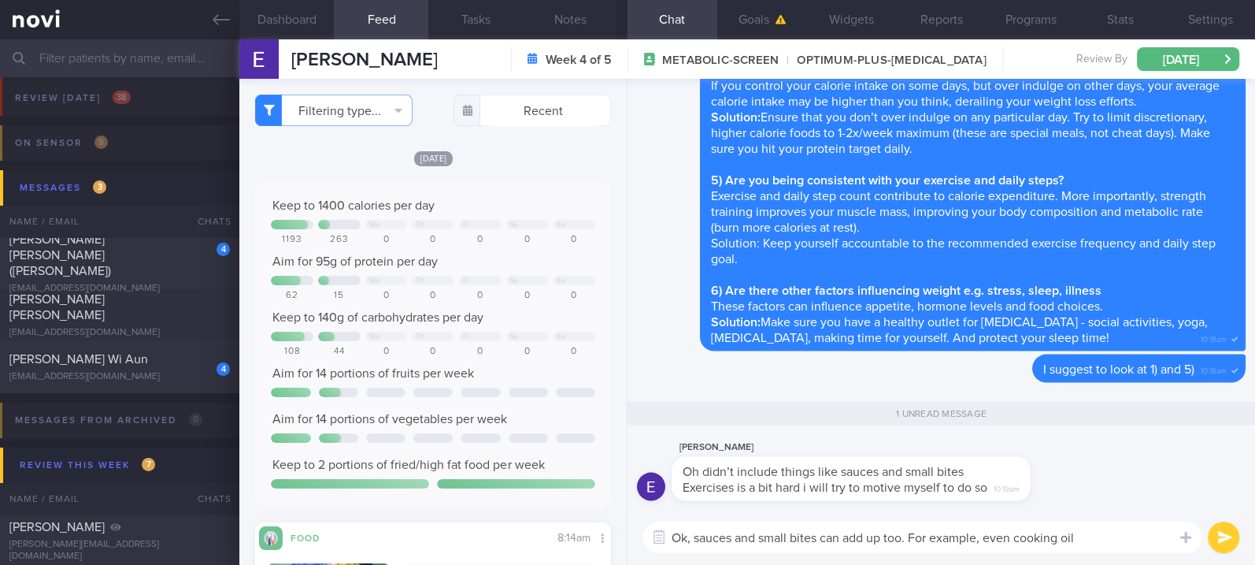
click at [1016, 536] on textarea "Ok, sauces and small bites can add up too. For example, even cooking oil" at bounding box center [922, 537] width 558 height 32
click at [1134, 525] on textarea "Ok, sauces and small bites can add up too. For example, even 1 tbsp cooking oil" at bounding box center [922, 537] width 558 height 32
drag, startPoint x: 1133, startPoint y: 532, endPoint x: 1051, endPoint y: 532, distance: 81.1
click at [1051, 532] on textarea "Ok, sauces and small bites can add up too. For example, even 1 tbsp cooking oil" at bounding box center [922, 537] width 558 height 32
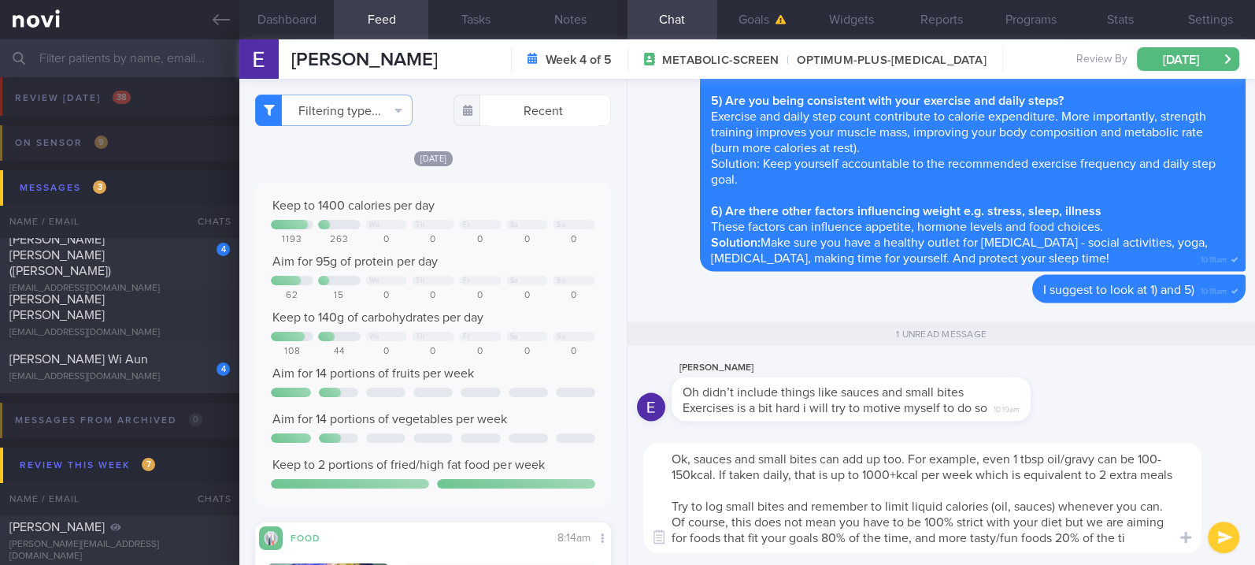
scroll to position [30, 0]
type textarea "Ok, sauces and small bites can add up too. For example, even 1 tbsp oil/gravy c…"
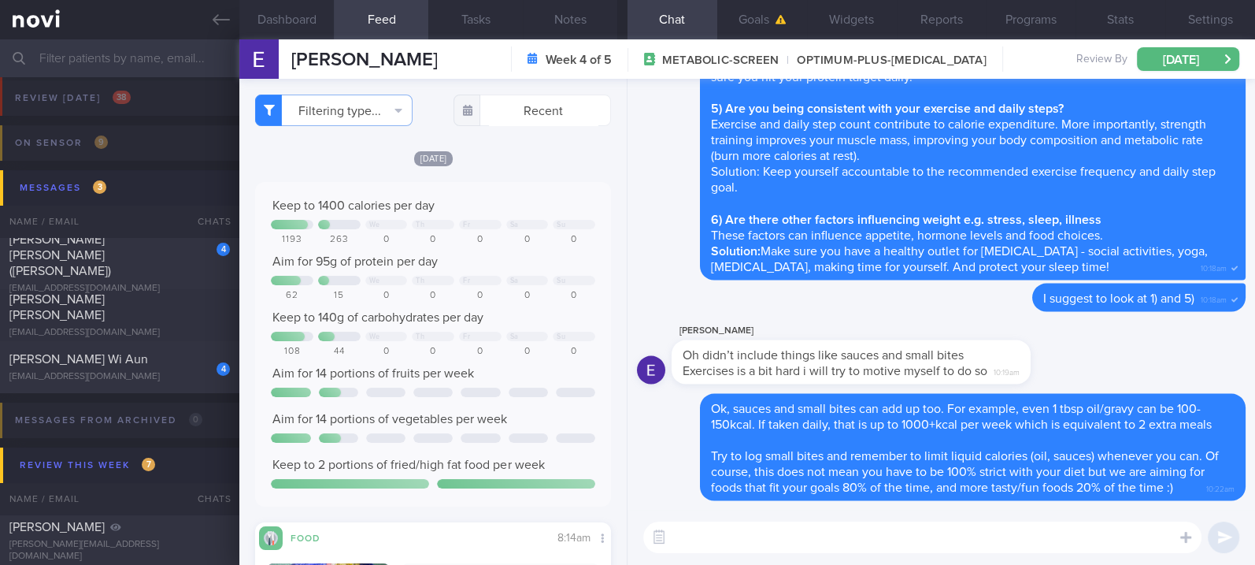
scroll to position [0, 0]
click at [748, 38] on button "Goals" at bounding box center [763, 19] width 90 height 39
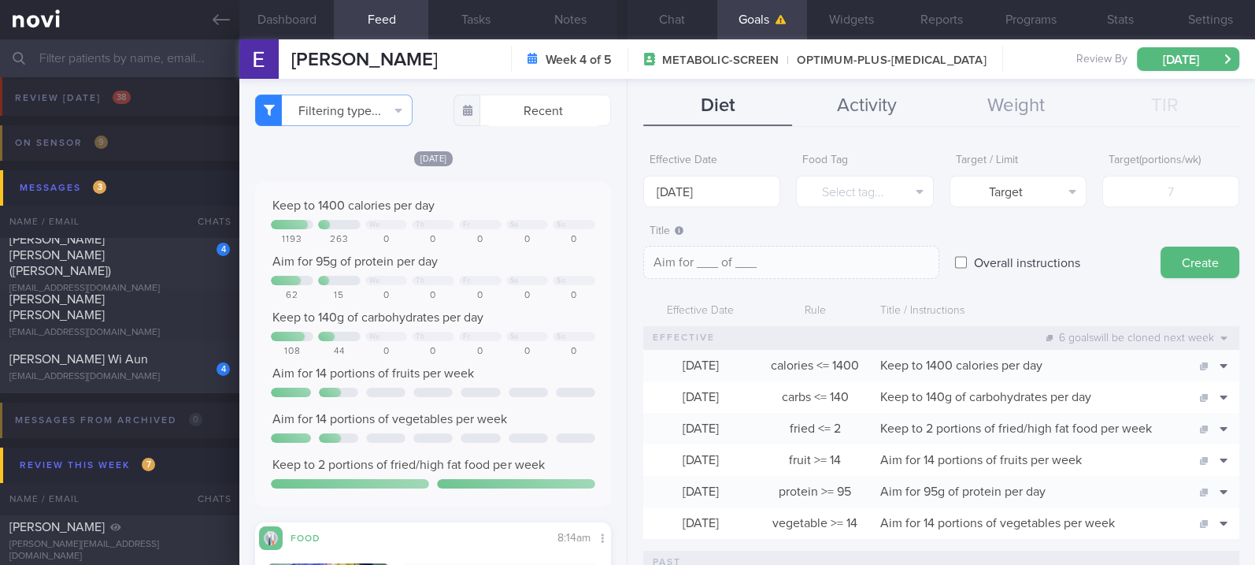
click at [854, 106] on button "Activity" at bounding box center [866, 106] width 149 height 39
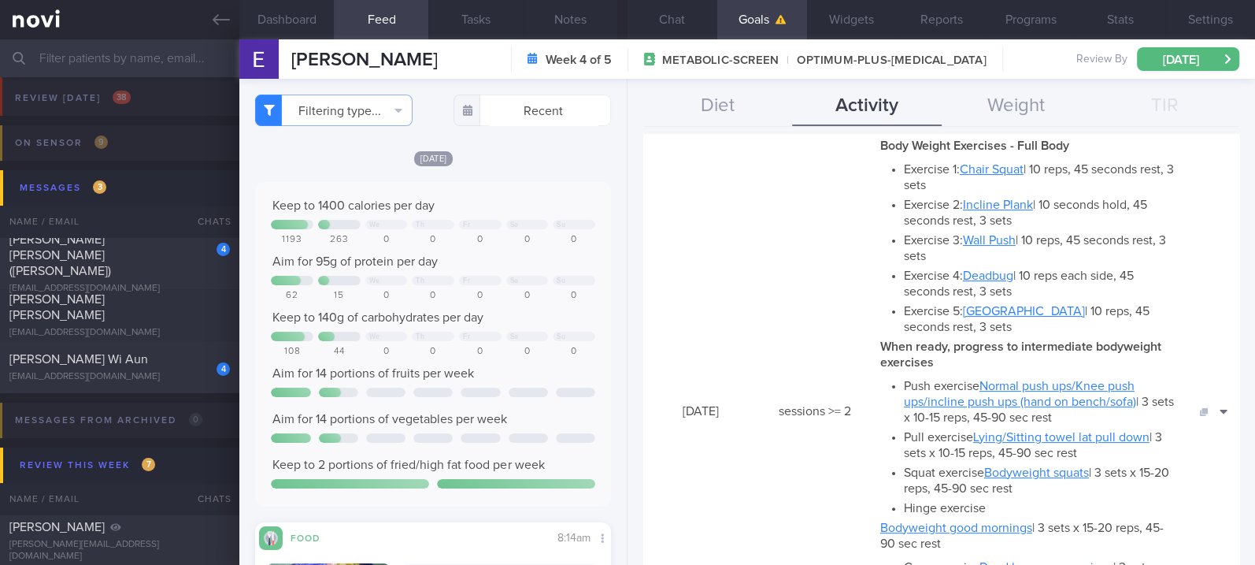
scroll to position [315, 0]
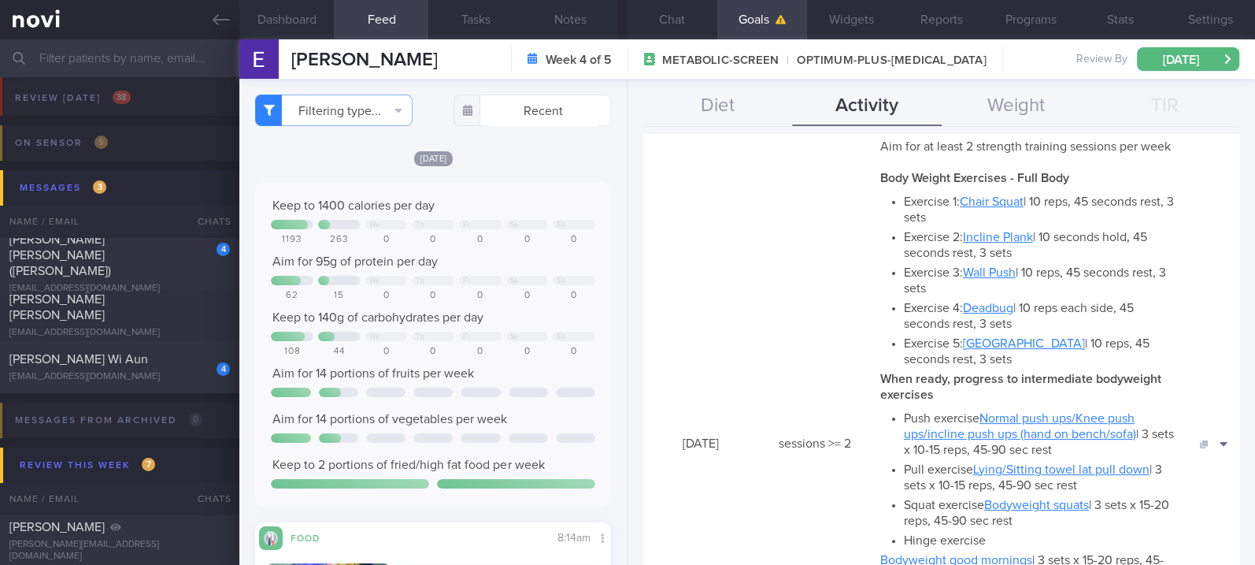
click at [692, 14] on button "Chat" at bounding box center [673, 19] width 90 height 39
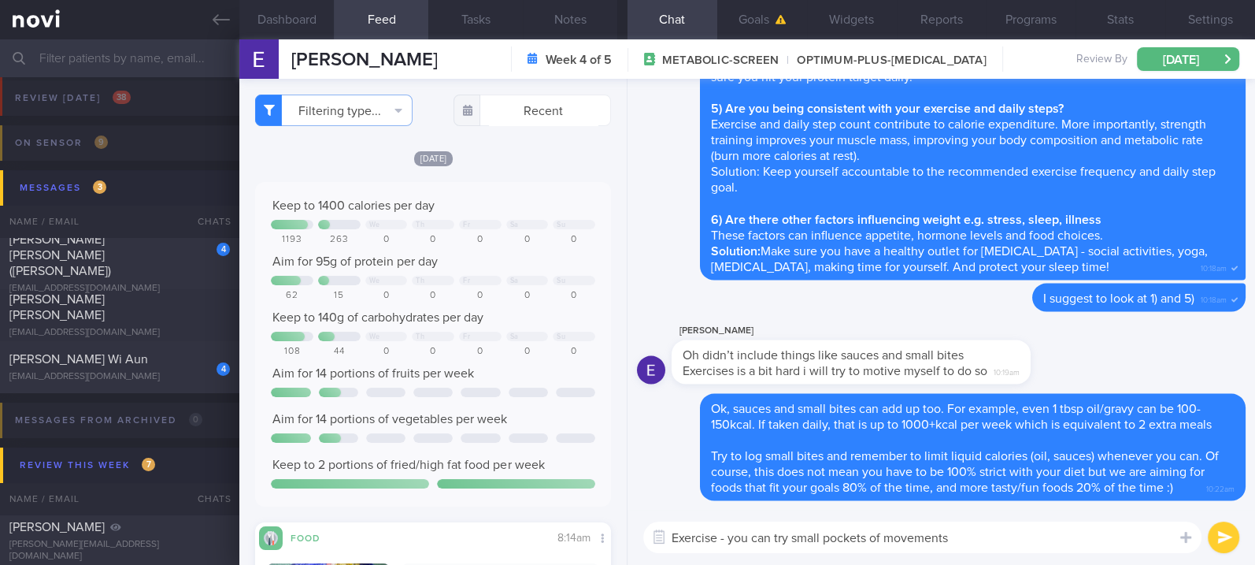
click at [1004, 525] on textarea "Exercise - you can try small pockets of movements" at bounding box center [922, 537] width 558 height 32
click at [1004, 536] on textarea "Exercise - you can try small pockets of movements" at bounding box center [922, 537] width 558 height 32
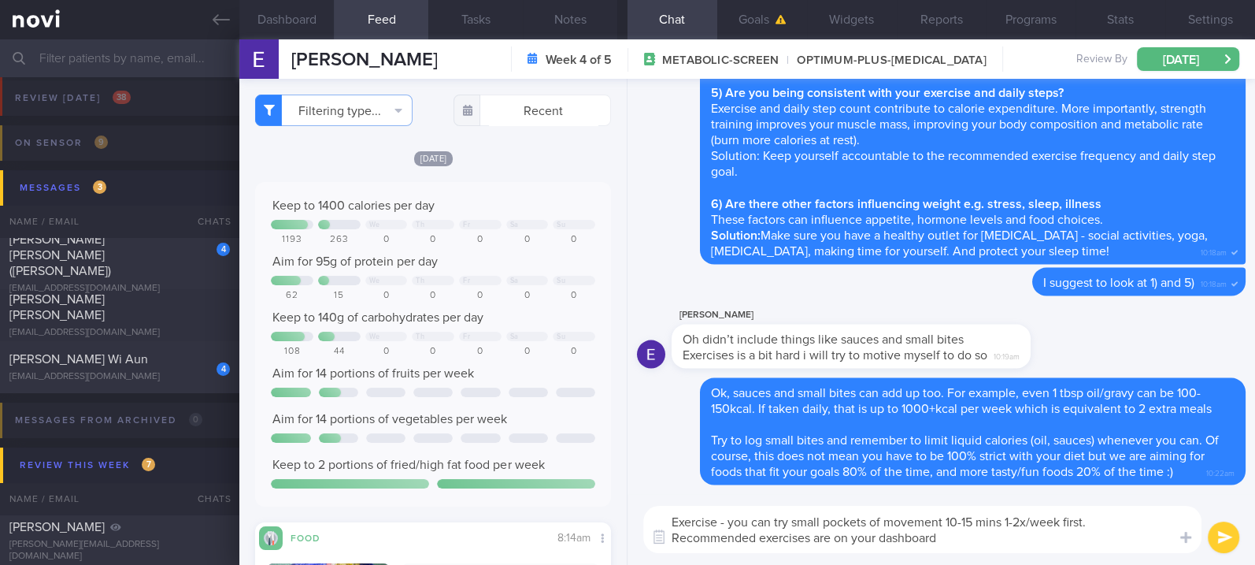
click at [689, 541] on textarea "Exercise - you can try small pockets of movement 10-15 mins 1-2x/week first. Re…" at bounding box center [922, 529] width 558 height 47
click at [916, 534] on textarea "Exercise - you can try small pockets of movement 10-15 mins 1-2x/week first. Su…" at bounding box center [922, 529] width 558 height 47
type textarea "Exercise - you can try small pockets of movement 10-15 mins 1-2x/week first. Su…"
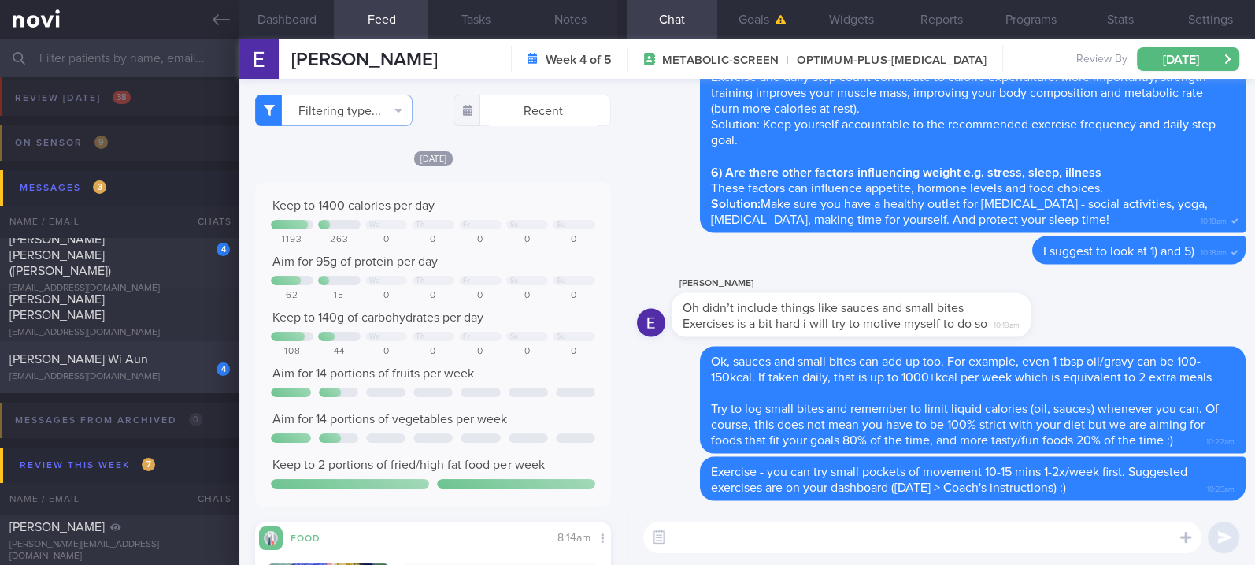
click at [131, 380] on div "[EMAIL_ADDRESS][DOMAIN_NAME]" at bounding box center [119, 377] width 221 height 12
type input "Tracked. Ozempic. DM HbA1c 10%"
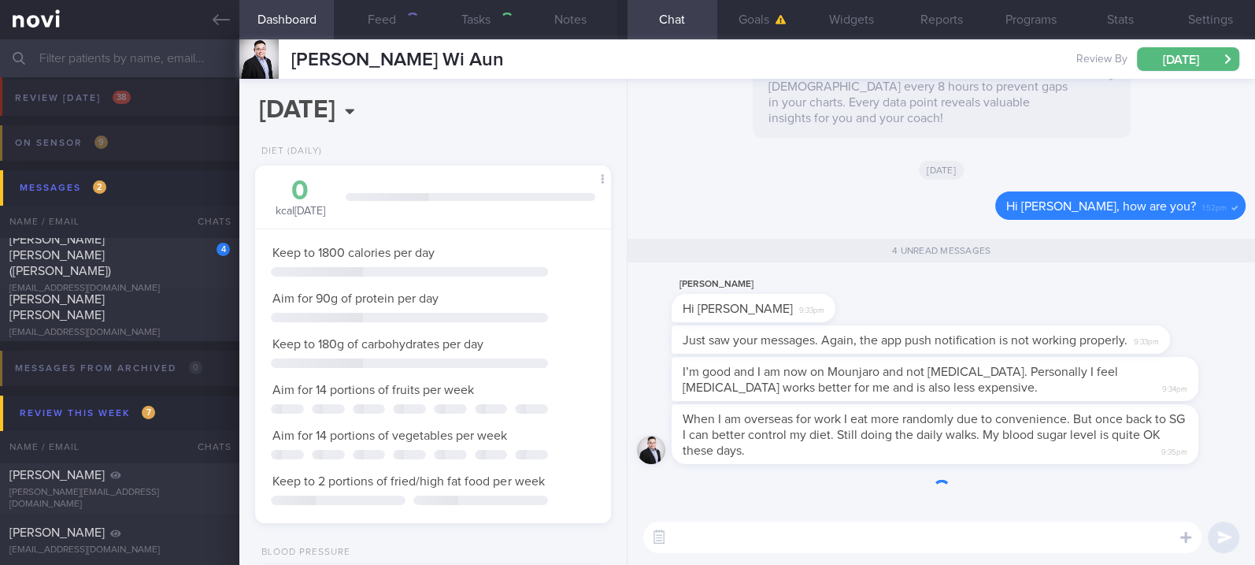
scroll to position [158, 317]
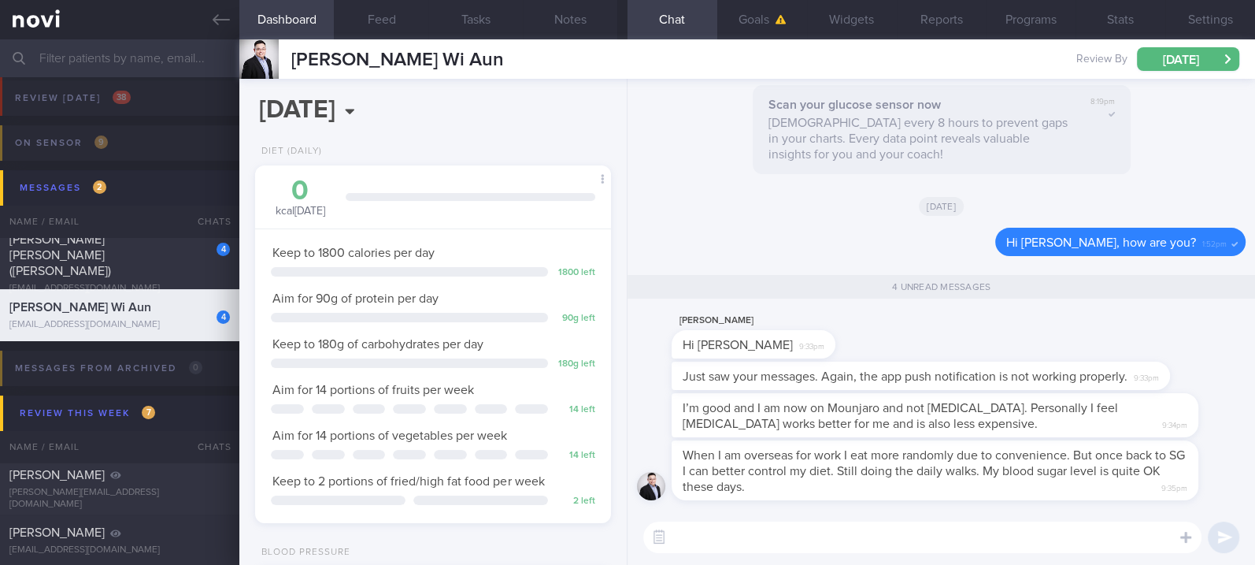
click at [862, 343] on div "Ivan Lim Hi Joel 9:33pm" at bounding box center [941, 336] width 609 height 50
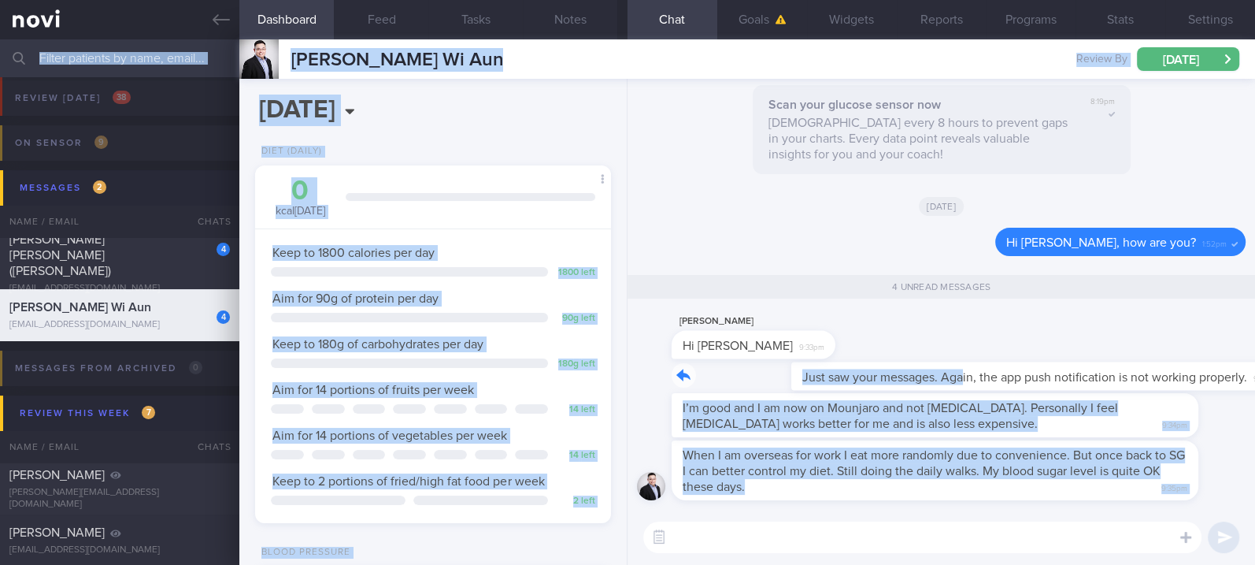
drag, startPoint x: 846, startPoint y: 367, endPoint x: 1256, endPoint y: 367, distance: 410.3
click at [1255, 367] on html "You are offline! Some functionality will be unavailable Patients New Users Coac…" at bounding box center [627, 282] width 1255 height 565
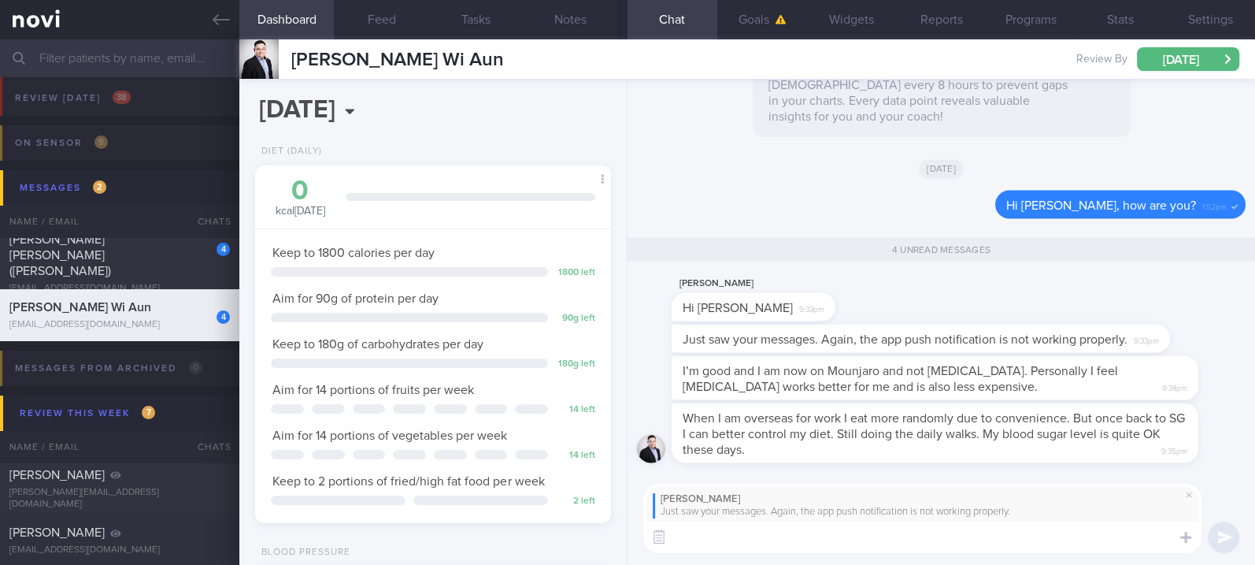
click at [894, 530] on textarea at bounding box center [922, 537] width 558 height 32
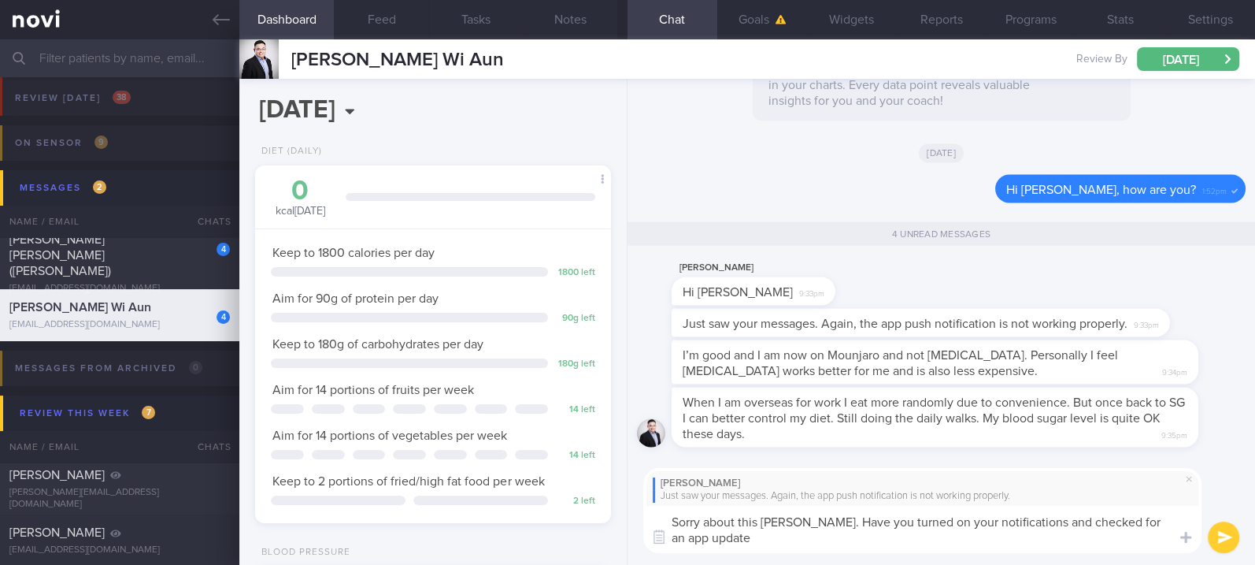
scroll to position [0, 0]
type textarea "Sorry about this Ivan. Have you turned on your notifications and checked for an…"
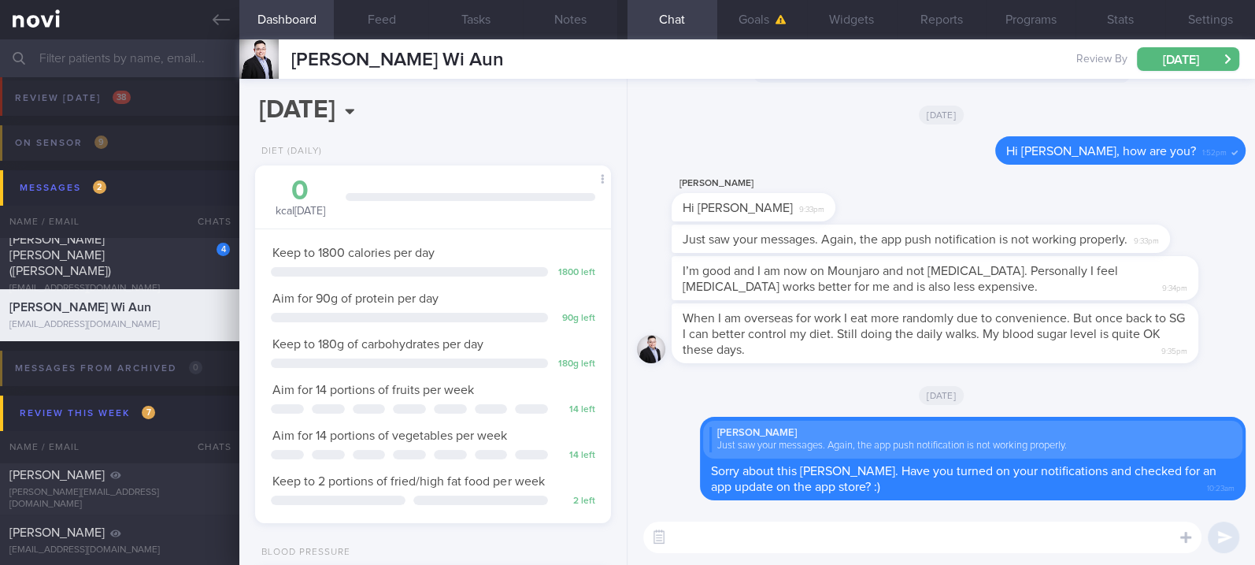
click at [966, 288] on div "I’m good and I am now on Mounjaro and not Ozempic. Personally I feel Ozempic wo…" at bounding box center [935, 278] width 527 height 44
drag, startPoint x: 892, startPoint y: 352, endPoint x: 1194, endPoint y: 321, distance: 304.0
click at [1194, 321] on div "When I am overseas for work I eat more randomly due to convenience. But once ba…" at bounding box center [959, 333] width 574 height 60
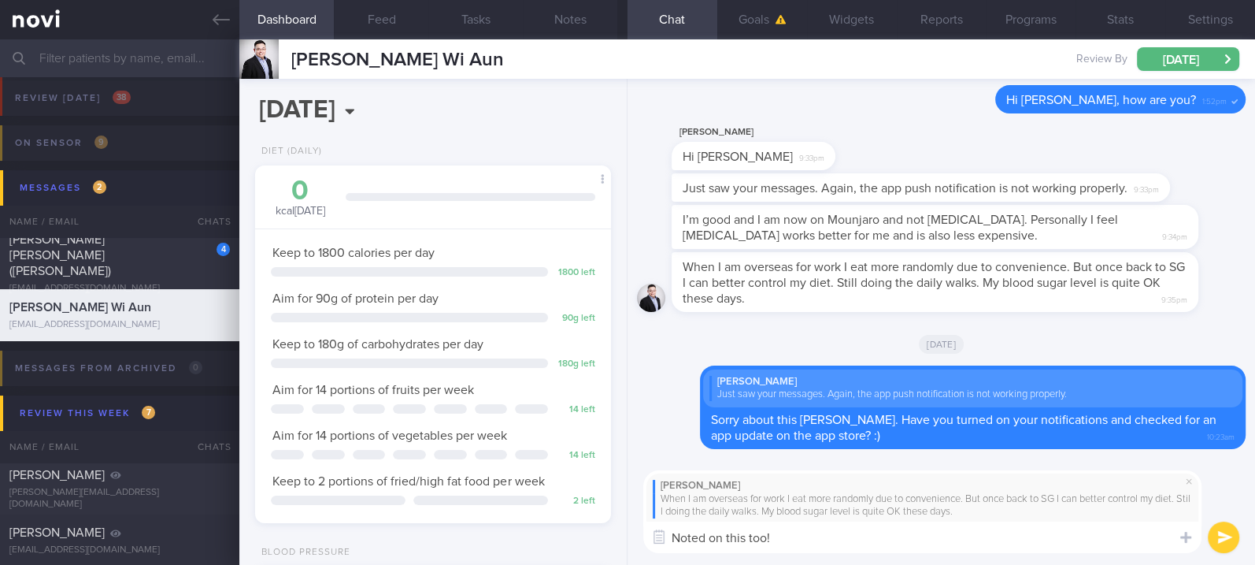
type textarea "Noted on this too!"
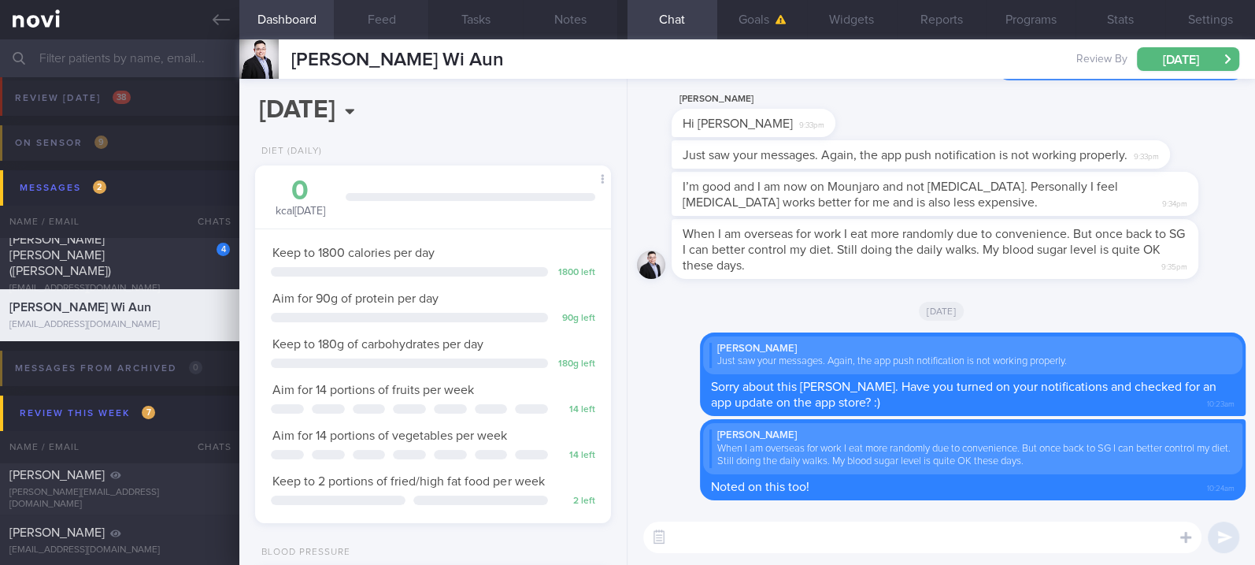
click at [416, 16] on button "Feed" at bounding box center [381, 19] width 95 height 39
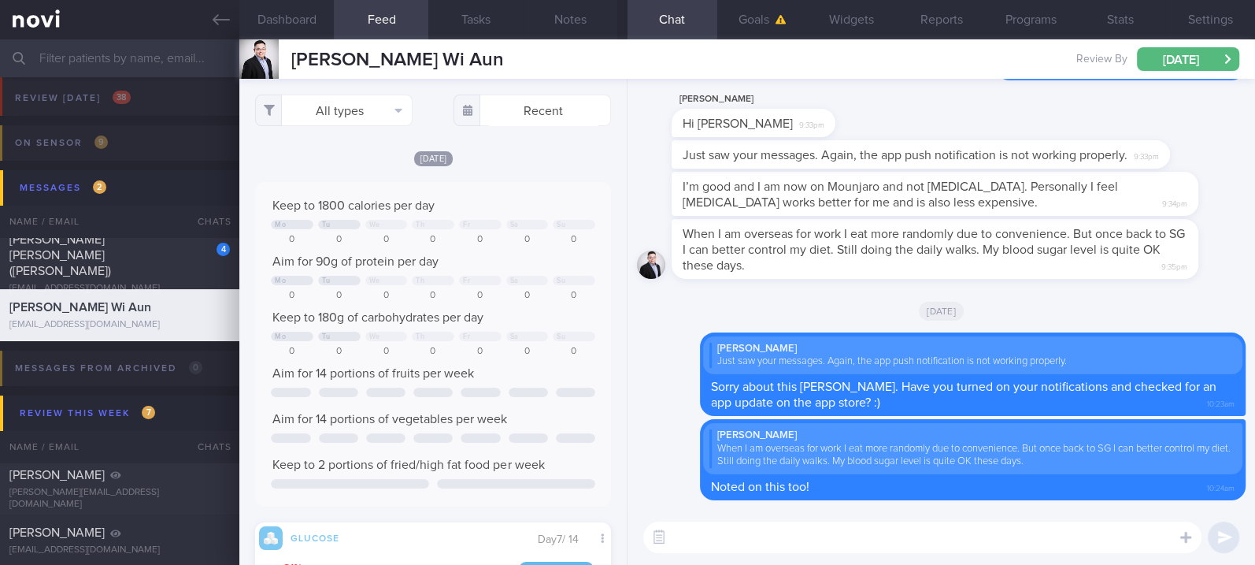
scroll to position [214, 325]
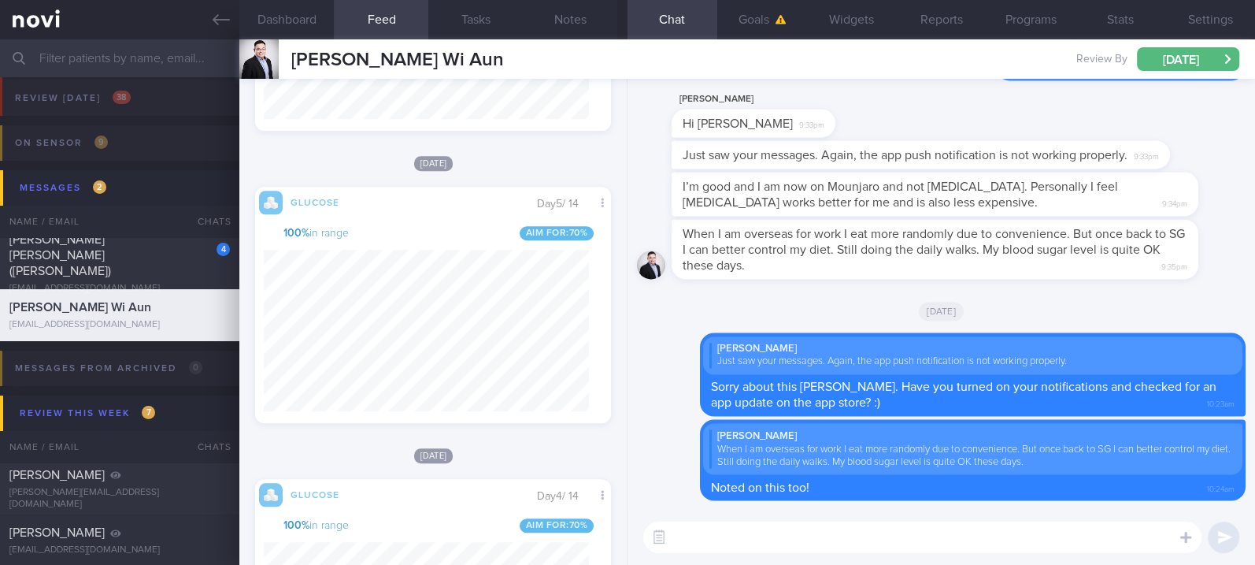
click at [888, 528] on textarea at bounding box center [922, 537] width 558 height 32
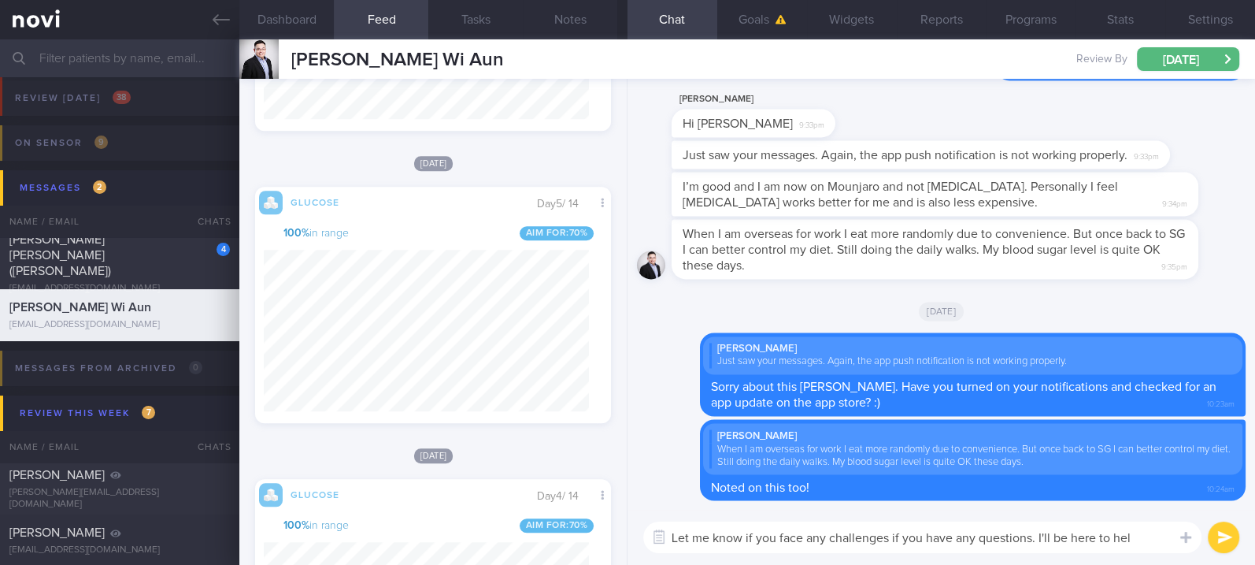
type textarea "Let me know if you face any challenges if you have any questions. I'll be here …"
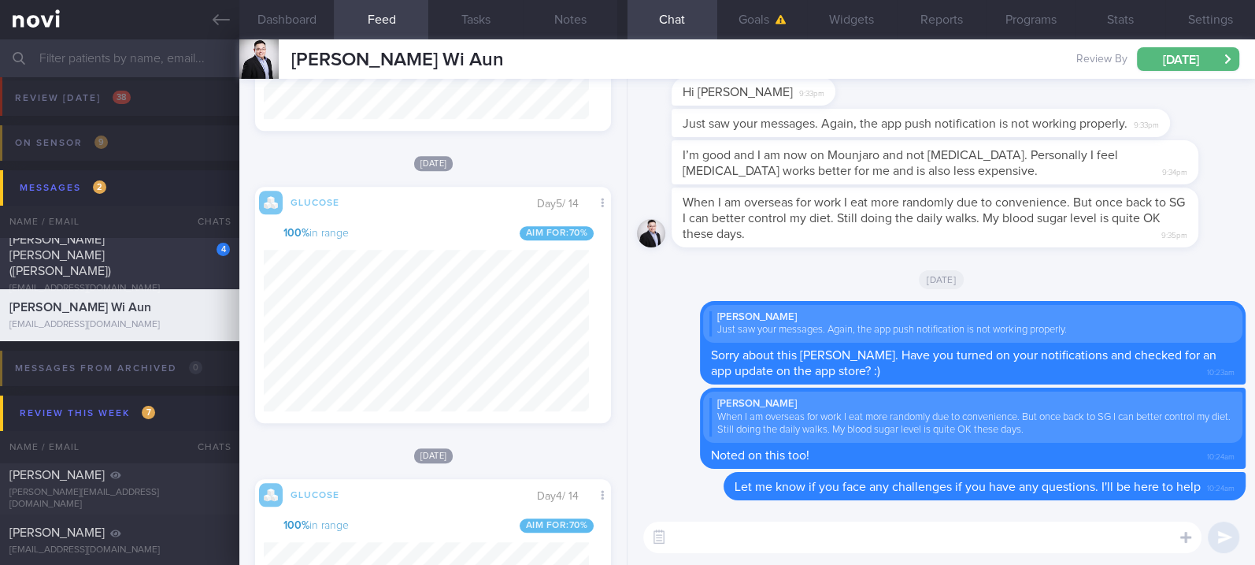
click at [191, 266] on div "[PERSON_NAME] [PERSON_NAME] ([PERSON_NAME])" at bounding box center [117, 255] width 217 height 47
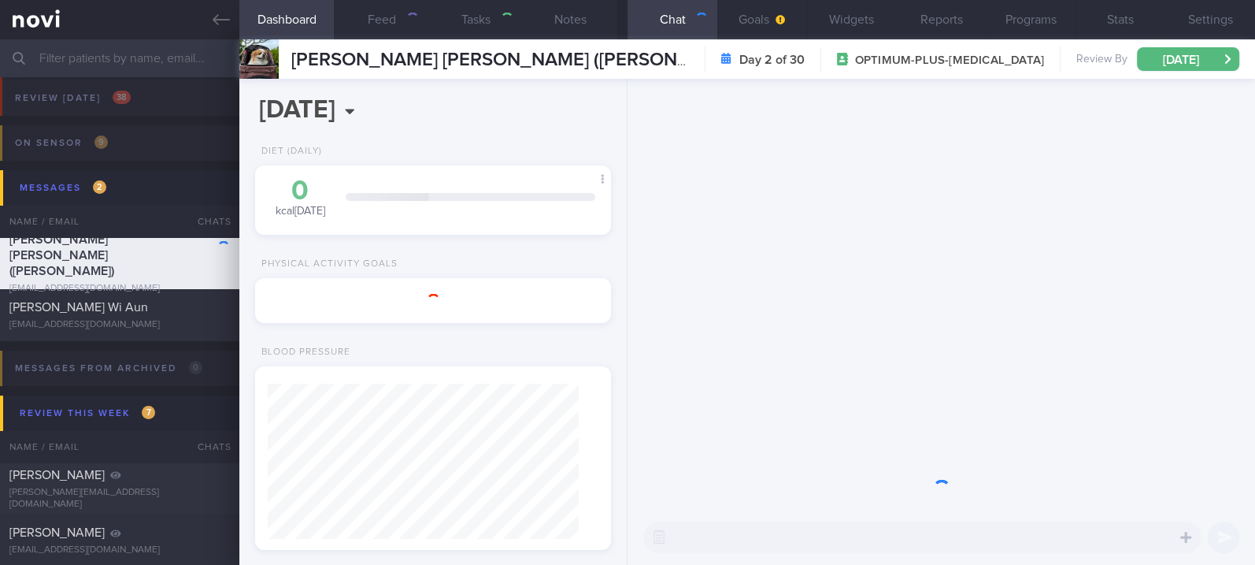
type input "Tracked"
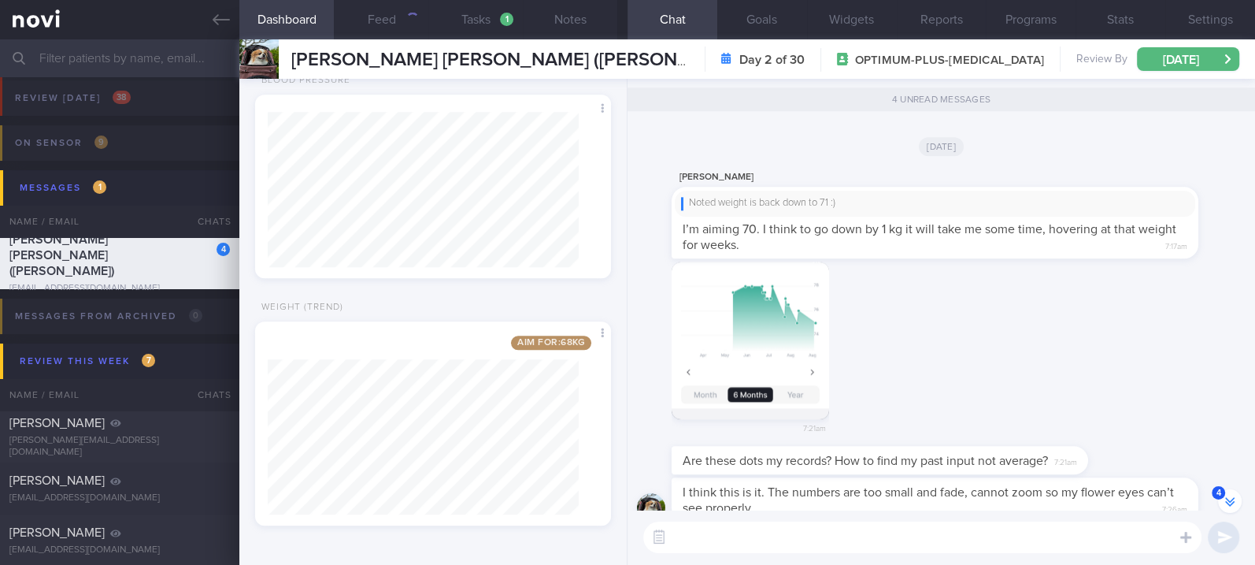
click at [1039, 379] on div "7:21am" at bounding box center [941, 353] width 609 height 185
click at [800, 352] on button "button" at bounding box center [751, 340] width 158 height 158
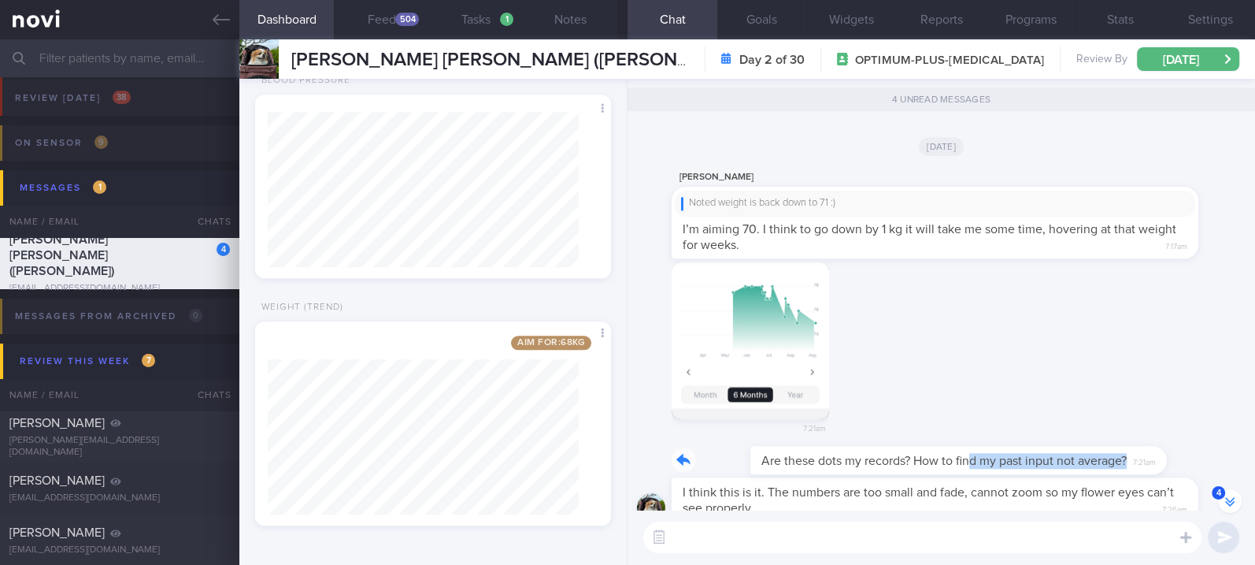
drag, startPoint x: 894, startPoint y: 450, endPoint x: 1098, endPoint y: 450, distance: 204.0
click at [1098, 450] on div "Are these dots my records? How to find my past input not average? 7:21am" at bounding box center [904, 460] width 464 height 28
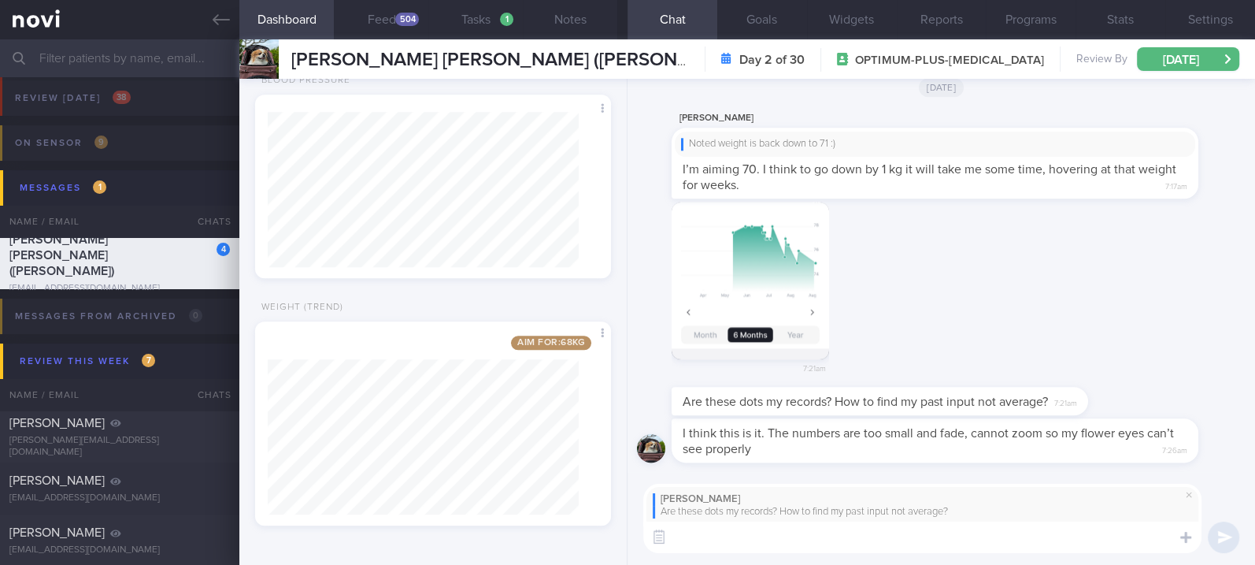
click at [1115, 261] on div "7:21am" at bounding box center [941, 294] width 609 height 185
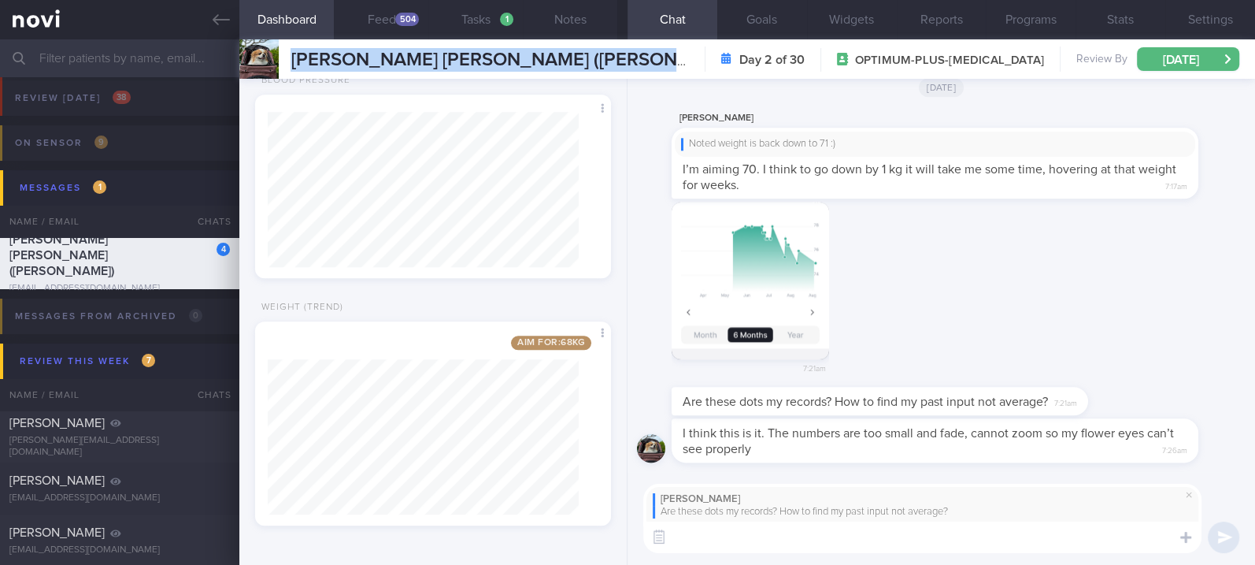
drag, startPoint x: 517, startPoint y: 62, endPoint x: 287, endPoint y: 50, distance: 231.1
click at [287, 50] on div "LEONG FOONG LIN (CAROLINE) LEONG FOONG LIN (CAROLINE) cacabeki@gmail.com Day 2 …" at bounding box center [747, 58] width 1016 height 39
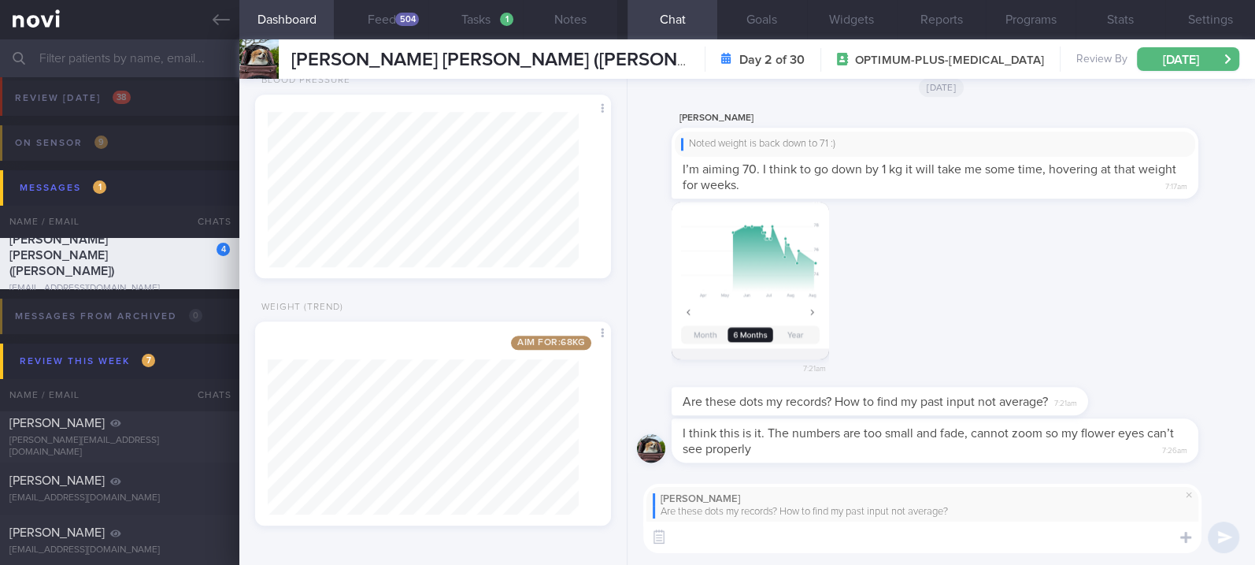
click at [1029, 332] on div "7:21am" at bounding box center [941, 294] width 609 height 185
click at [899, 537] on textarea at bounding box center [922, 537] width 558 height 32
type textarea "T"
type textarea "The dots are the weekly average"
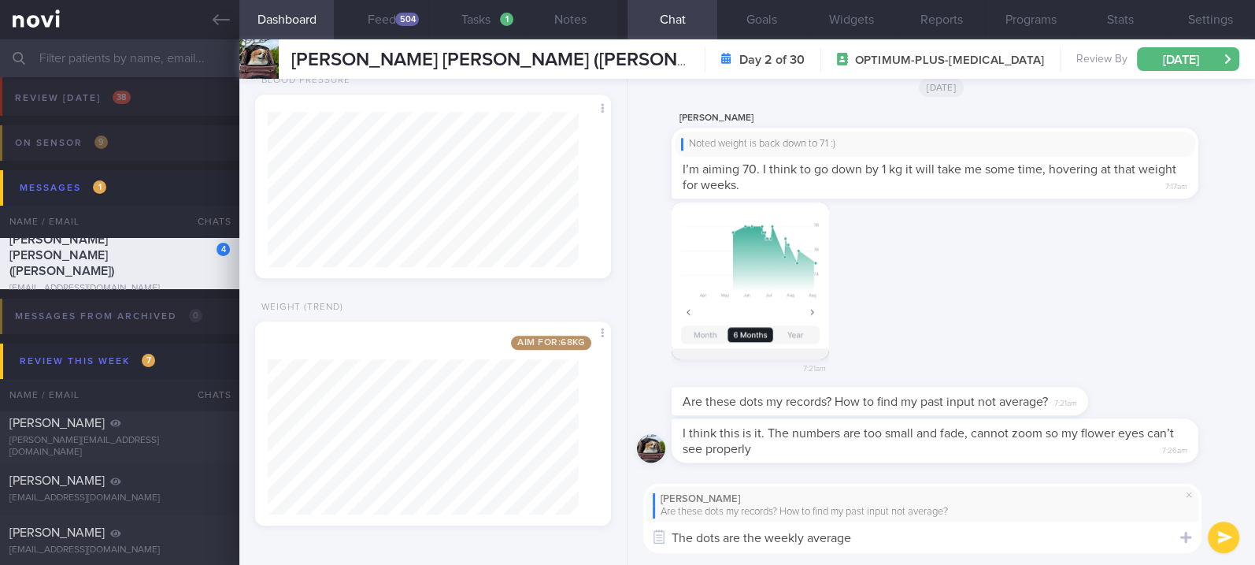
click at [702, 300] on button "button" at bounding box center [751, 281] width 158 height 158
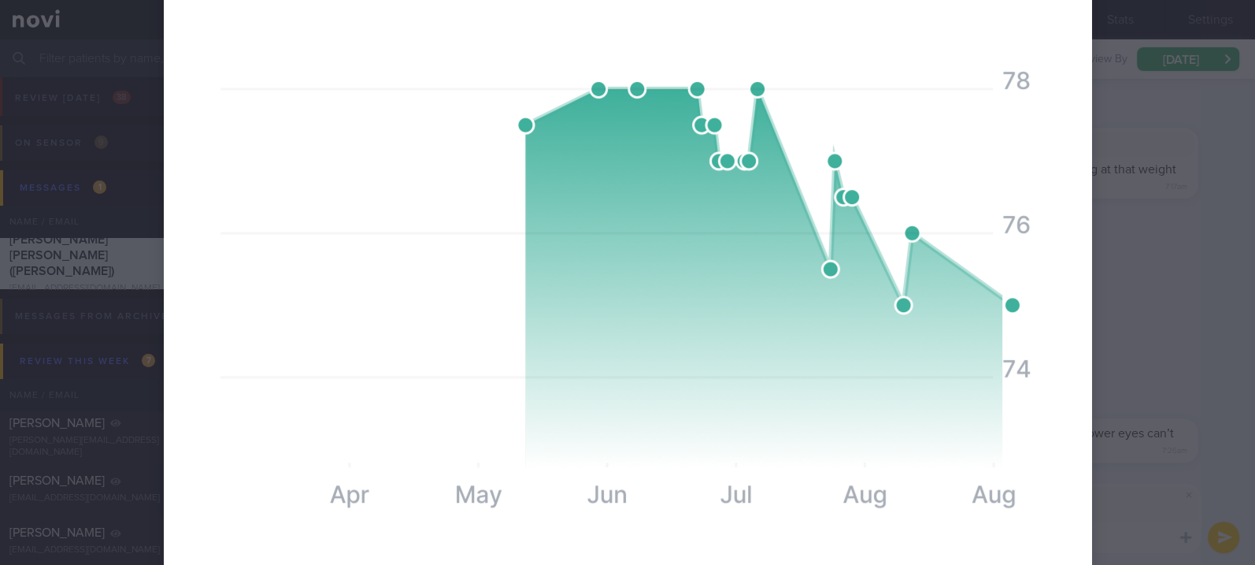
scroll to position [630, 0]
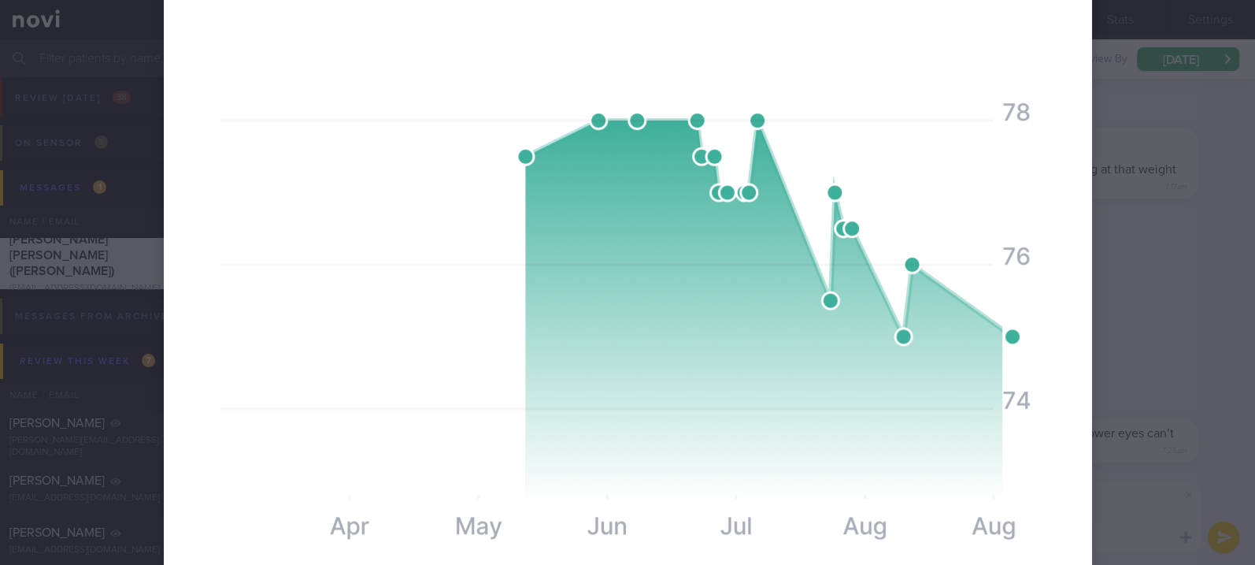
click at [1149, 285] on div at bounding box center [627, 282] width 1255 height 565
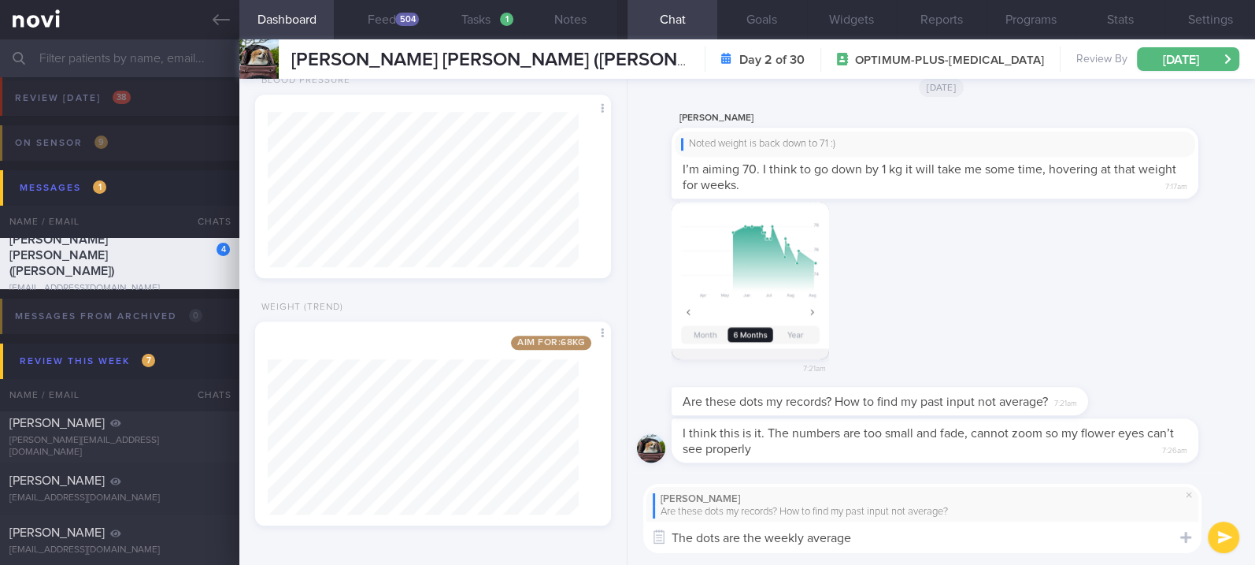
drag, startPoint x: 963, startPoint y: 536, endPoint x: 583, endPoint y: 543, distance: 380.5
click at [583, 543] on div "Dashboard Feed 504 Tasks 1 Notes Chat 4 Goals Widgets Reports Programs Stats Se…" at bounding box center [747, 301] width 1016 height 525
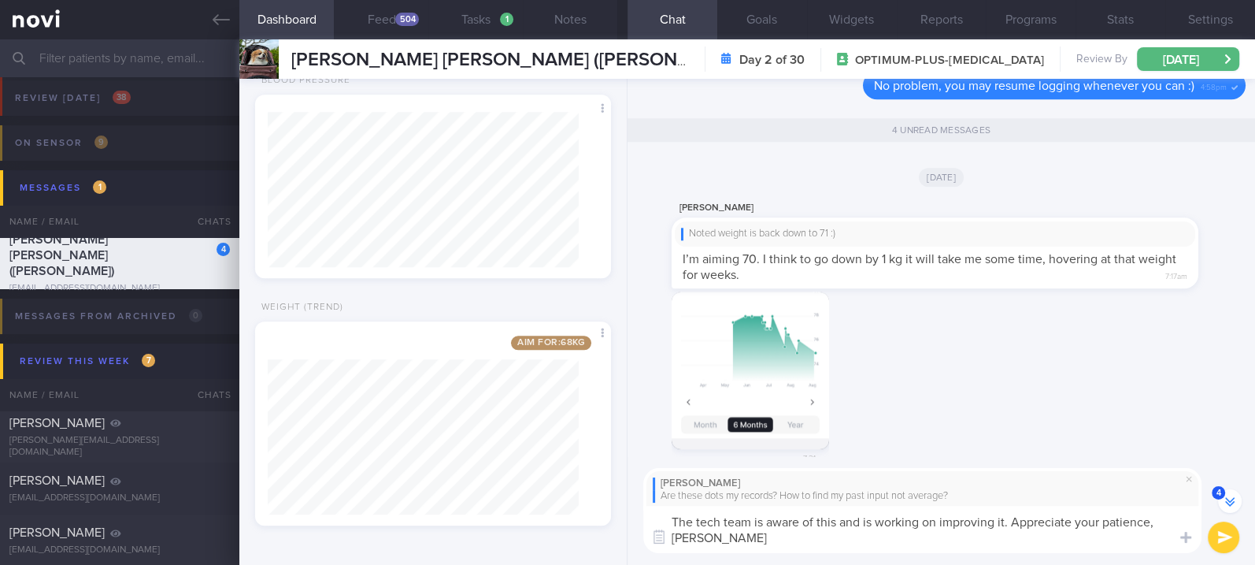
scroll to position [0, 0]
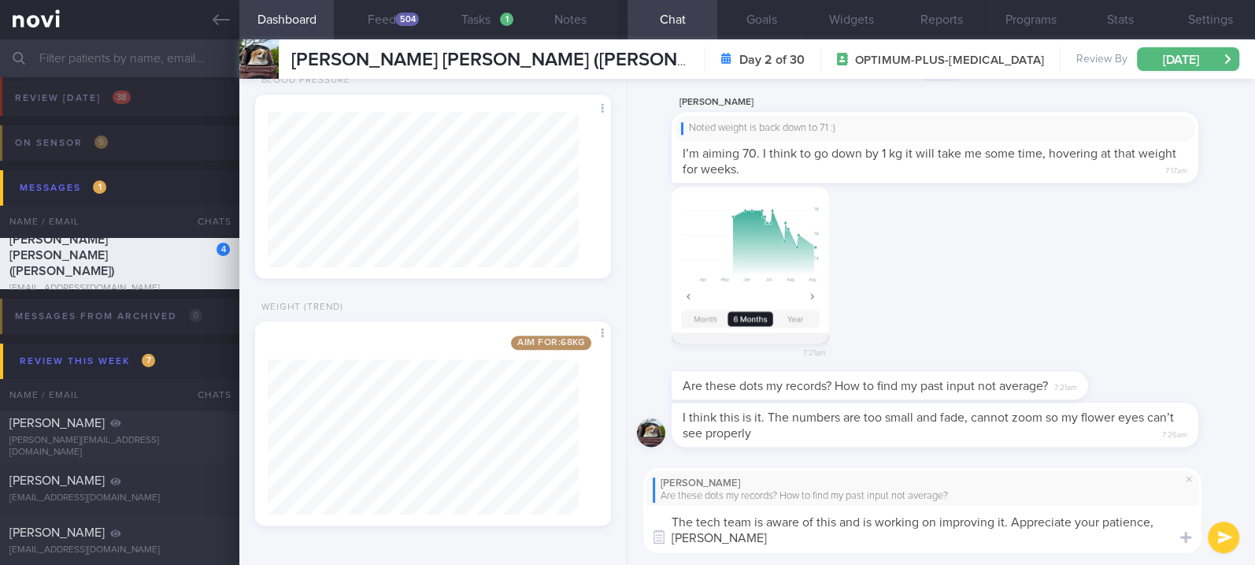
click at [958, 235] on div "7:21am" at bounding box center [941, 278] width 609 height 185
click at [827, 534] on textarea "The tech team is aware of this and is working on improving it. Appreciate your …" at bounding box center [922, 529] width 558 height 47
click at [692, 523] on textarea "The tech team is aware of this and is working on improving it. Appreciate your …" at bounding box center [922, 529] width 558 height 47
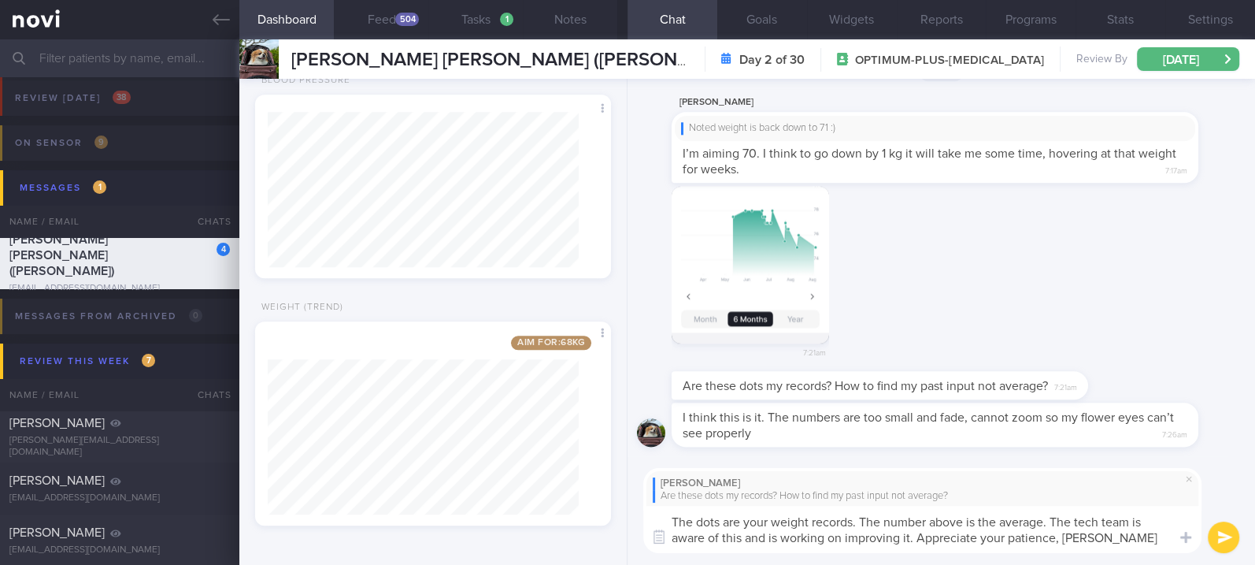
click at [1052, 517] on textarea "The dots are your weight records. The number above is the average. The tech tea…" at bounding box center [922, 529] width 558 height 47
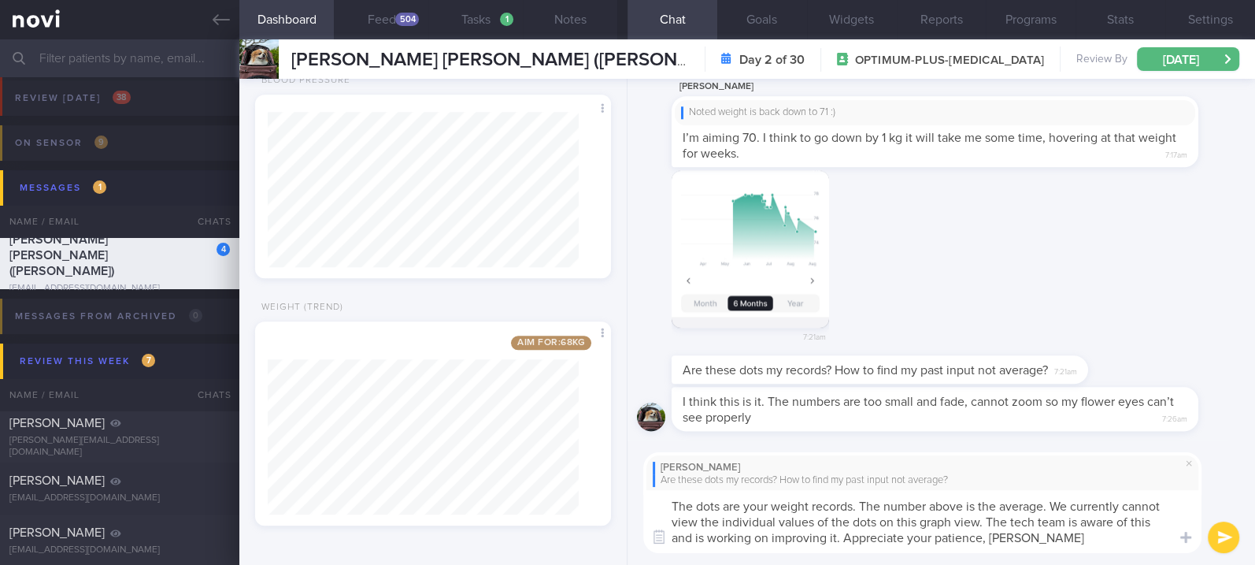
click at [1059, 540] on textarea "The dots are your weight records. The number above is the average. We currently…" at bounding box center [922, 521] width 558 height 63
click at [1074, 545] on textarea "The dots are your weight records. The number above is the average. We currently…" at bounding box center [922, 521] width 558 height 63
type textarea "The dots are your weight records. The number above is the average. We currently…"
click at [1233, 534] on button "submit" at bounding box center [1224, 537] width 32 height 32
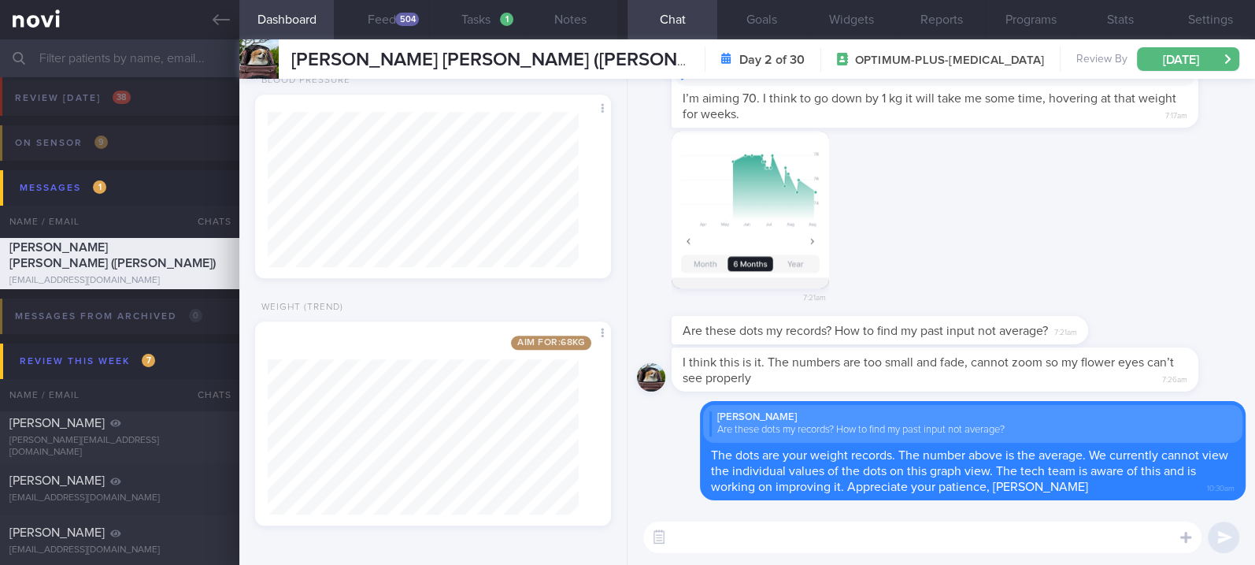
click at [739, 541] on textarea at bounding box center [922, 537] width 558 height 32
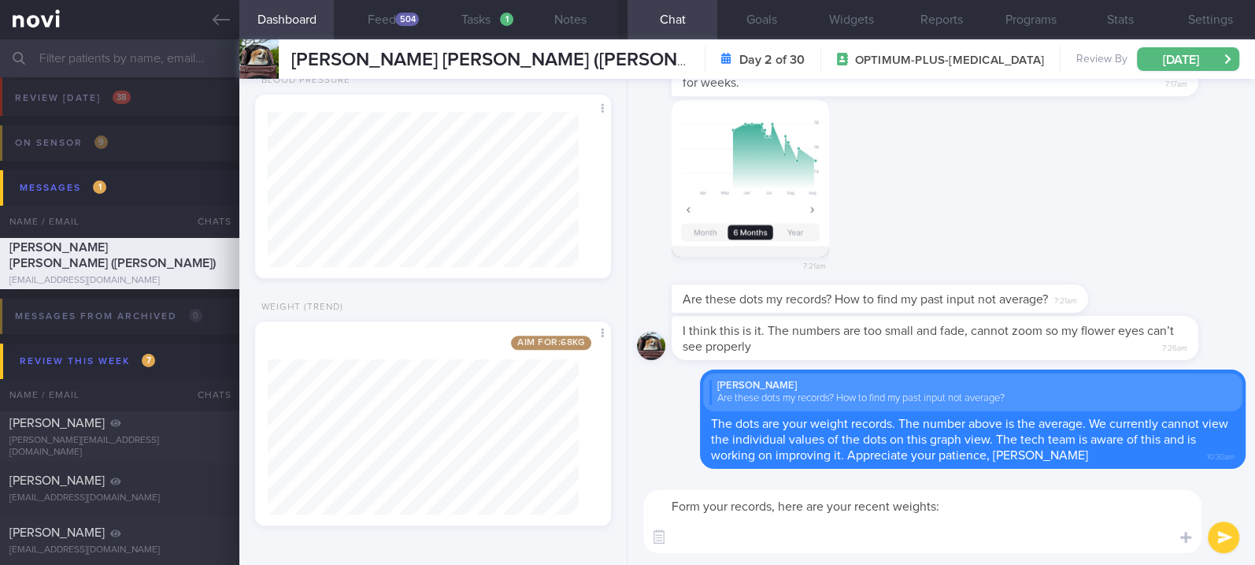
click at [712, 543] on textarea "Form your records, here are your recent weights:" at bounding box center [922, 521] width 558 height 63
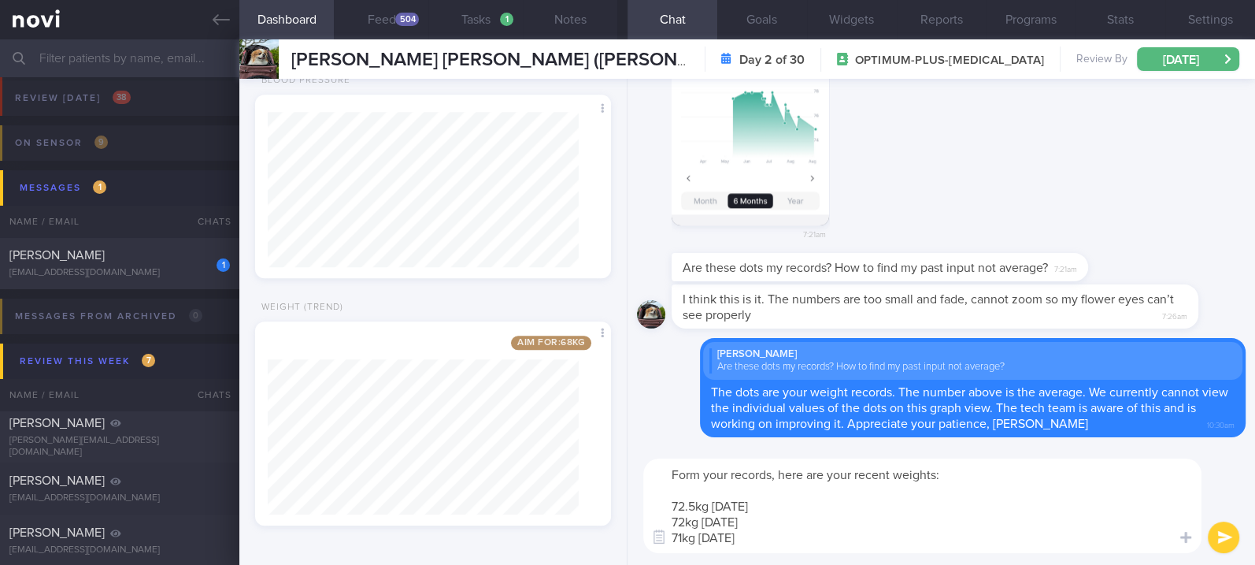
click at [806, 537] on textarea "Form your records, here are your recent weights: 72.5kg 16/8/25 72kg 29/8/25 71…" at bounding box center [922, 505] width 558 height 95
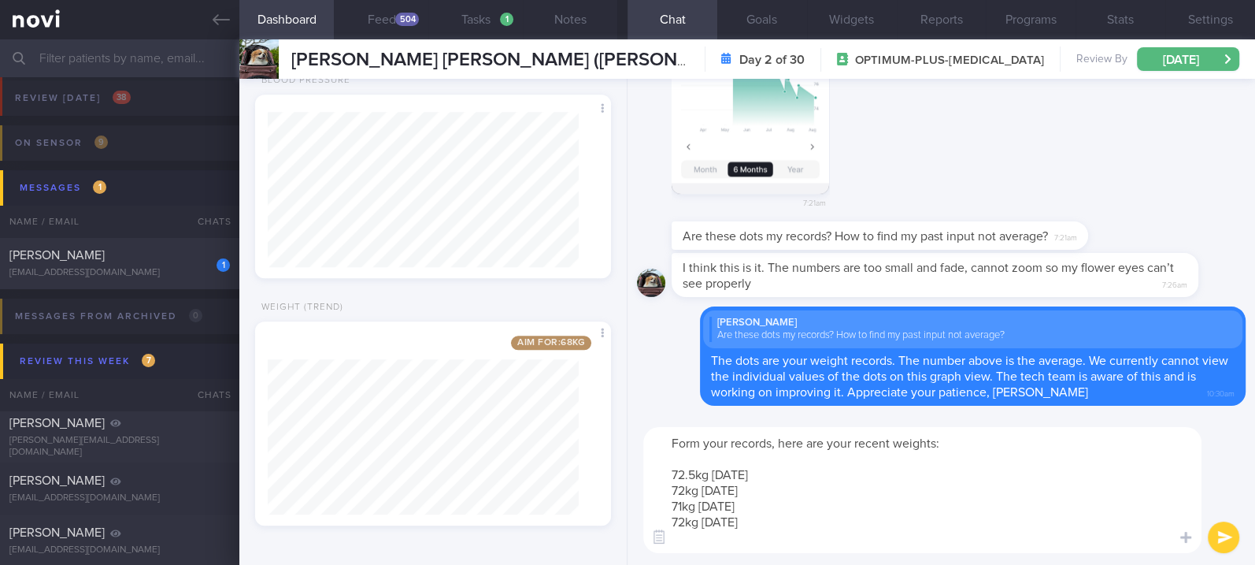
click at [743, 506] on textarea "Form your records, here are your recent weights: 72.5kg 16/8/25 72kg 29/8/25 71…" at bounding box center [922, 490] width 558 height 126
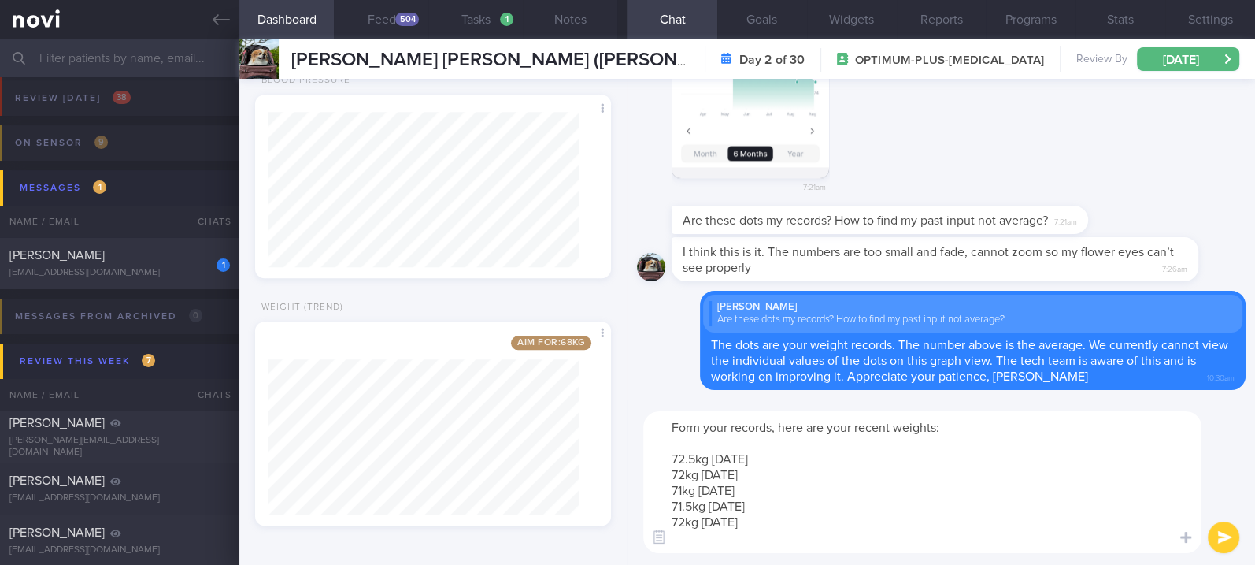
click at [755, 532] on textarea "Form your records, here are your recent weights: 72.5kg 16/8/25 72kg 29/8/25 71…" at bounding box center [922, 482] width 558 height 142
click at [669, 456] on textarea "Form your records, here are your recent weights: 72.5kg 16/8/25 72kg 29/8/25 71…" at bounding box center [922, 482] width 558 height 142
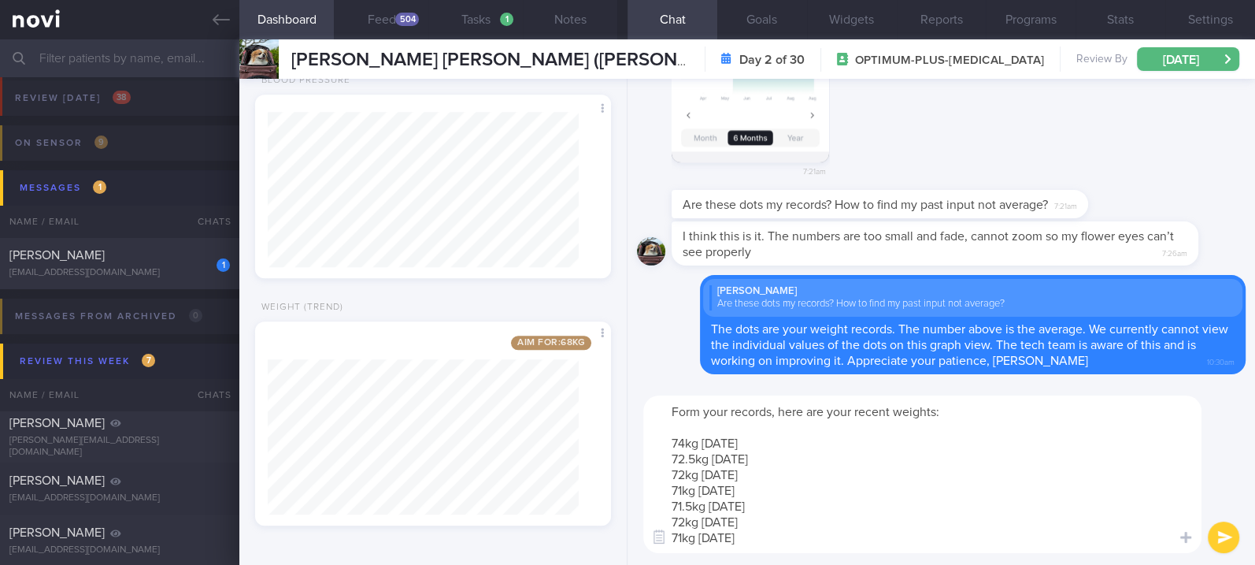
click at [1002, 522] on textarea "Form your records, here are your recent weights: 74kg 3/6/25 72.5kg 16/8/25 72k…" at bounding box center [922, 474] width 558 height 158
click at [890, 529] on textarea "Form your records, here are your recent weights: 74kg 3/6/25 72.5kg 16/8/25 72k…" at bounding box center [922, 474] width 558 height 158
click at [880, 541] on textarea "Form your records, here are your recent weights: 74kg 3/6/25 72.5kg 16/8/25 72k…" at bounding box center [922, 474] width 558 height 158
type textarea "Form your records, here are your recent weights: 74kg 3/6/25 72.5kg 16/8/25 72k…"
click at [1220, 540] on button "submit" at bounding box center [1224, 537] width 32 height 32
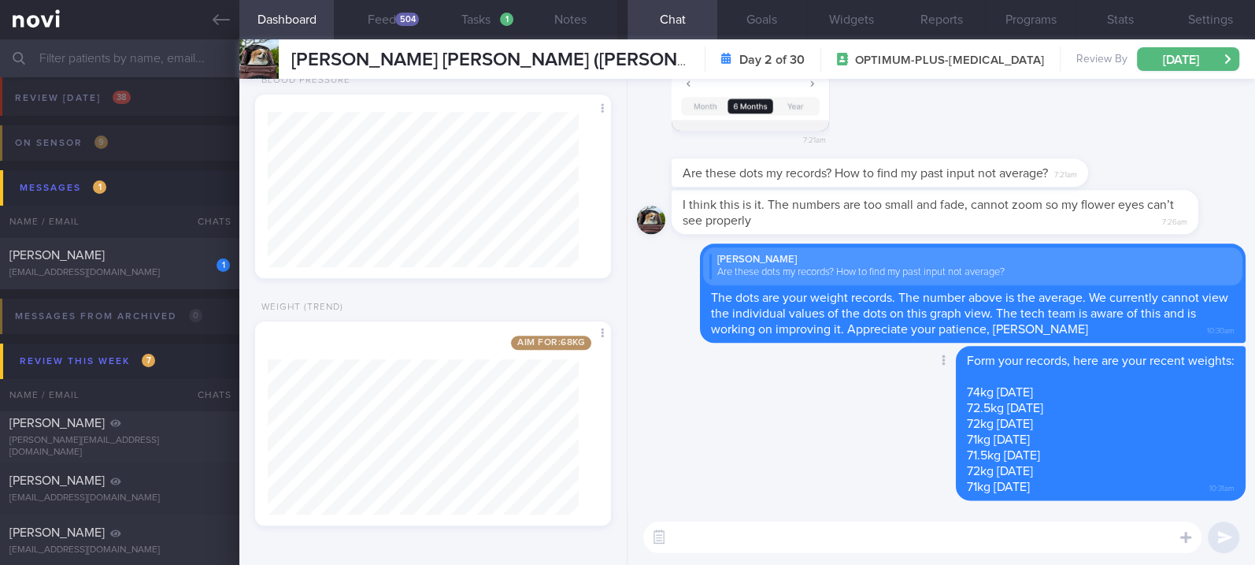
click at [734, 445] on div "Delete Form your records, here are your recent weights: 74kg 3/6/25 72.5kg 16/8…" at bounding box center [941, 428] width 609 height 164
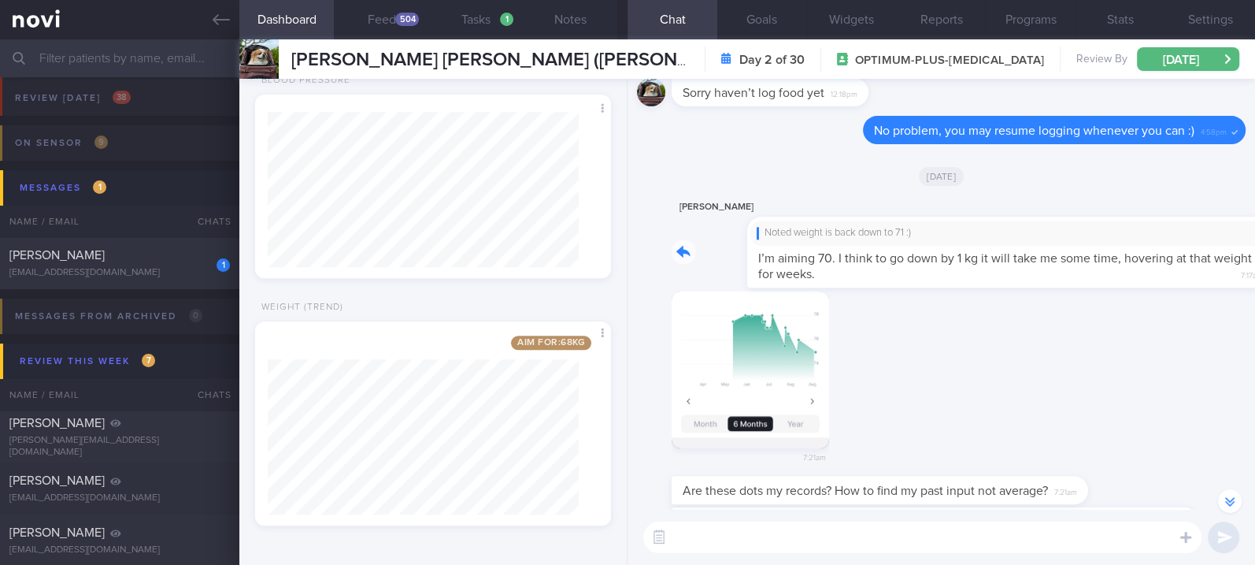
drag, startPoint x: 825, startPoint y: 276, endPoint x: 1014, endPoint y: 275, distance: 189.0
click at [1014, 275] on div "Sir Cookie린 Noted weight is back down to 71 :) I’m aiming 70. I think to go dow…" at bounding box center [959, 243] width 574 height 90
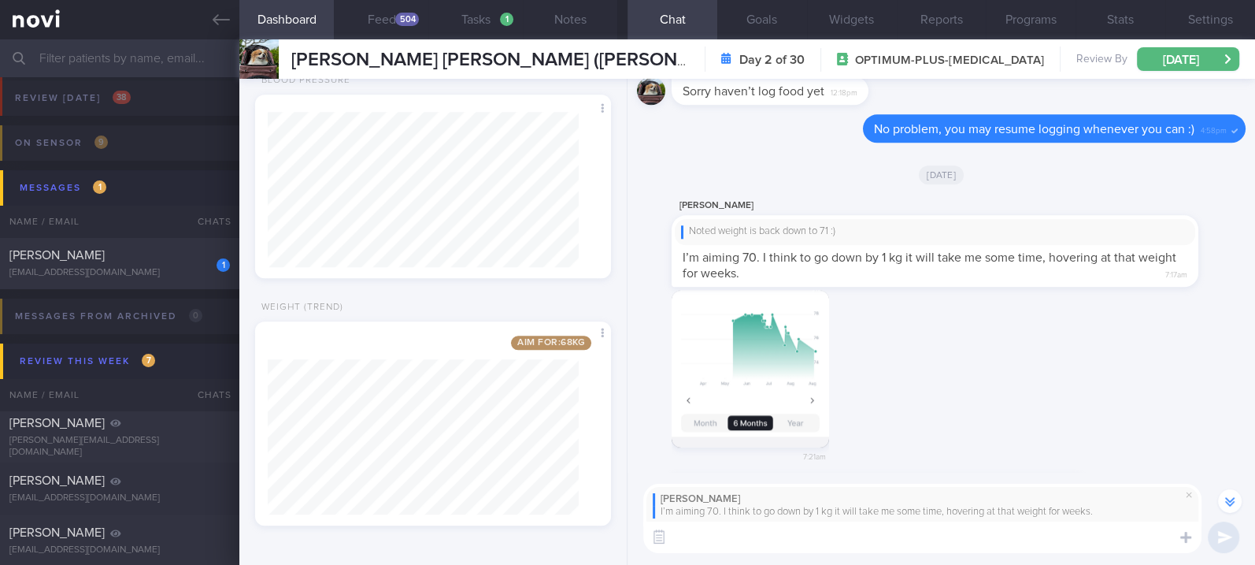
click at [961, 389] on div "7:21am" at bounding box center [941, 382] width 609 height 185
click at [1145, 407] on div "7:21am" at bounding box center [941, 382] width 609 height 185
click at [1185, 498] on span at bounding box center [1189, 494] width 19 height 19
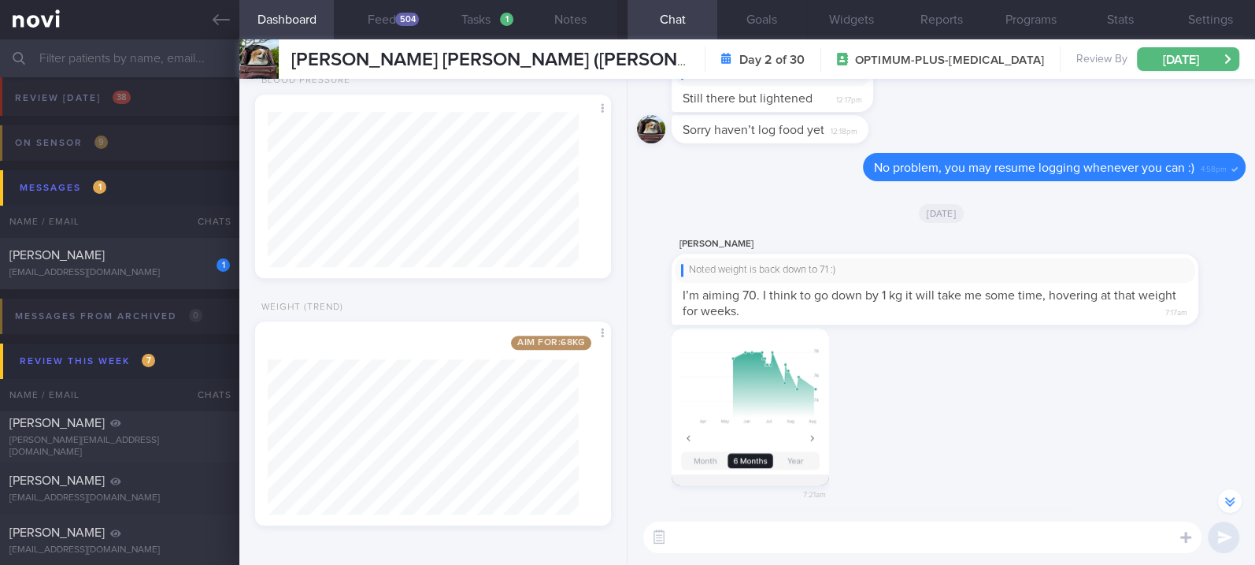
scroll to position [-317, 0]
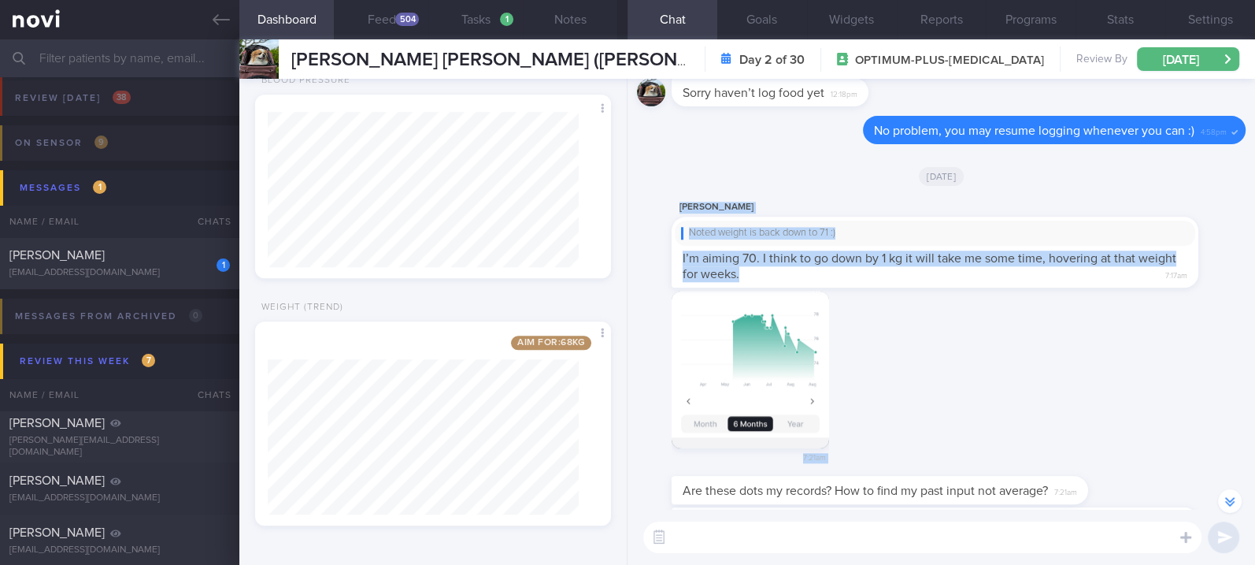
drag, startPoint x: 855, startPoint y: 279, endPoint x: 1178, endPoint y: 292, distance: 323.2
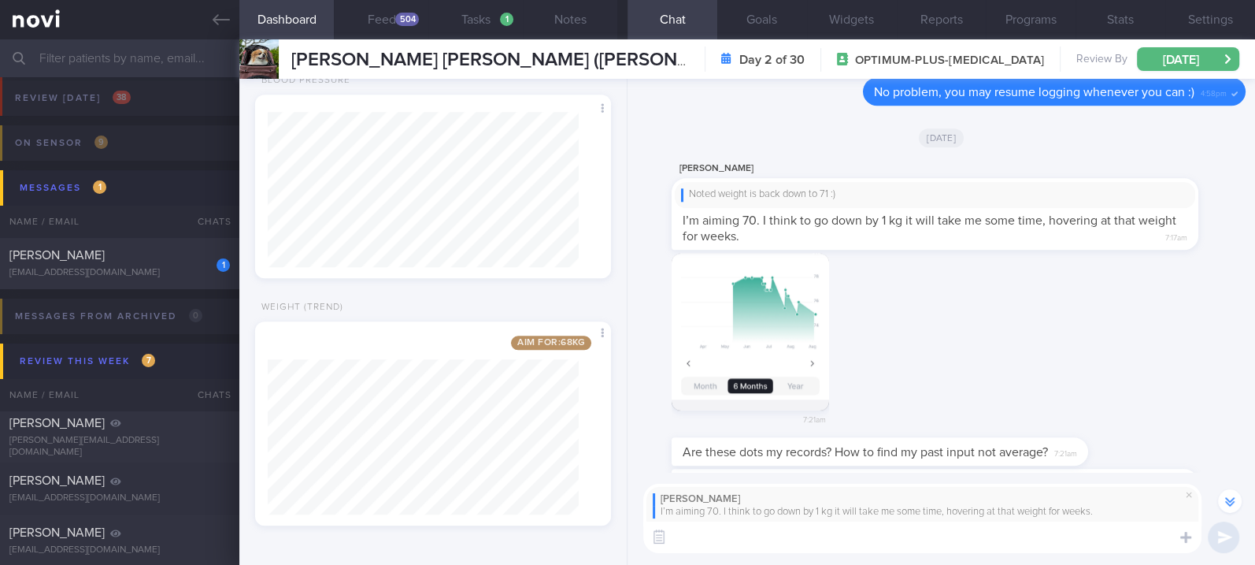
scroll to position [-354, 0]
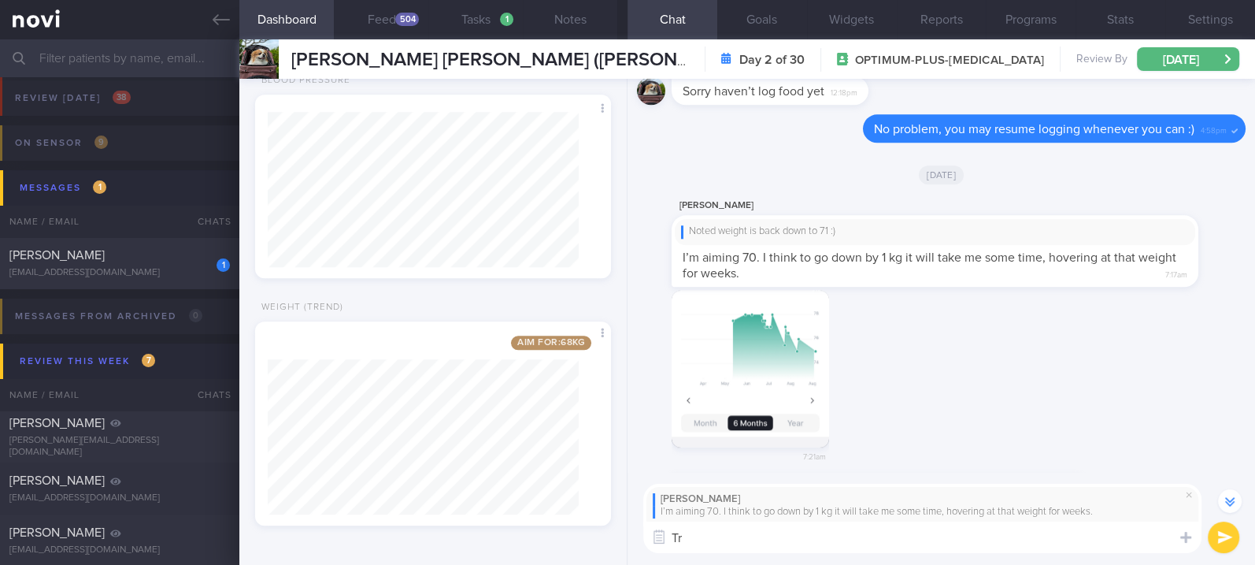
type textarea "T"
click at [775, 20] on button "Goals" at bounding box center [763, 19] width 90 height 39
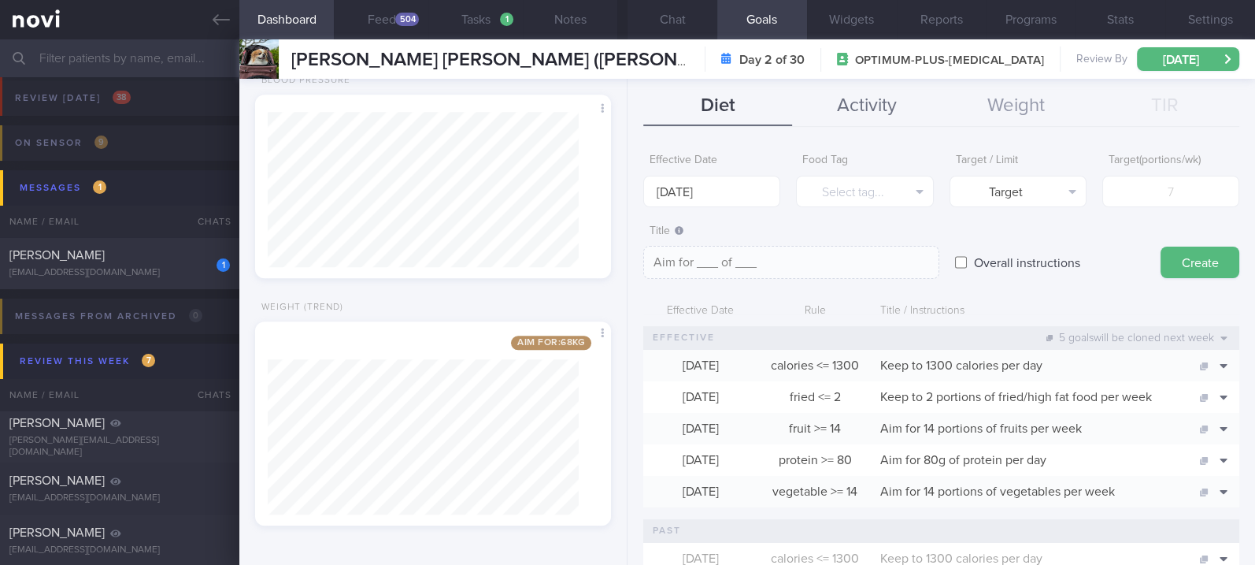
click at [859, 113] on button "Activity" at bounding box center [866, 106] width 149 height 39
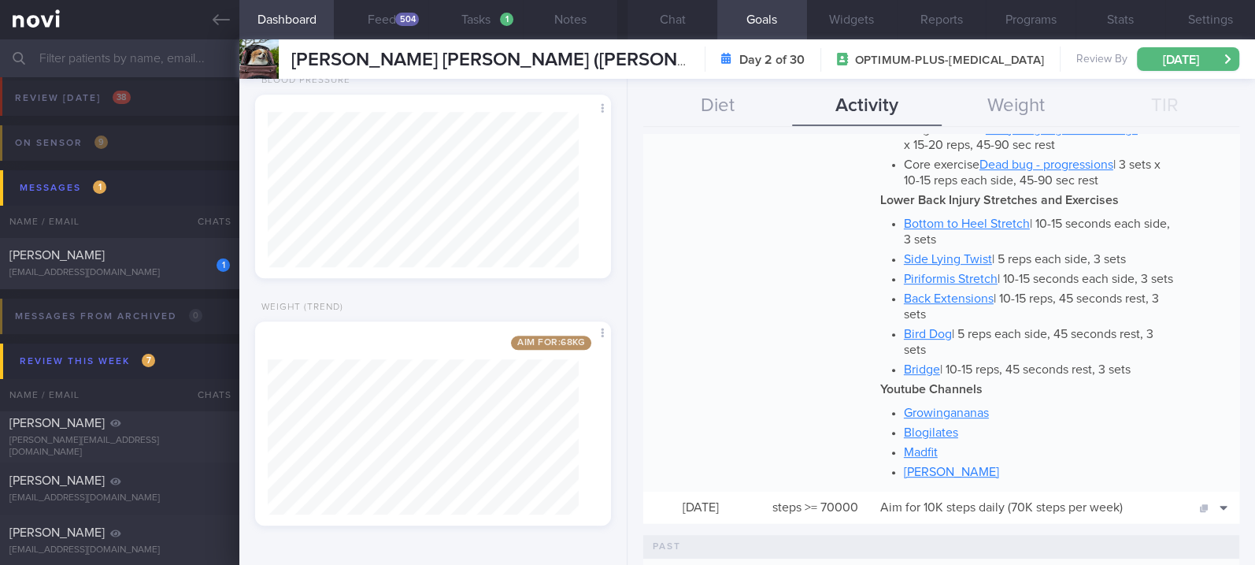
scroll to position [735, 0]
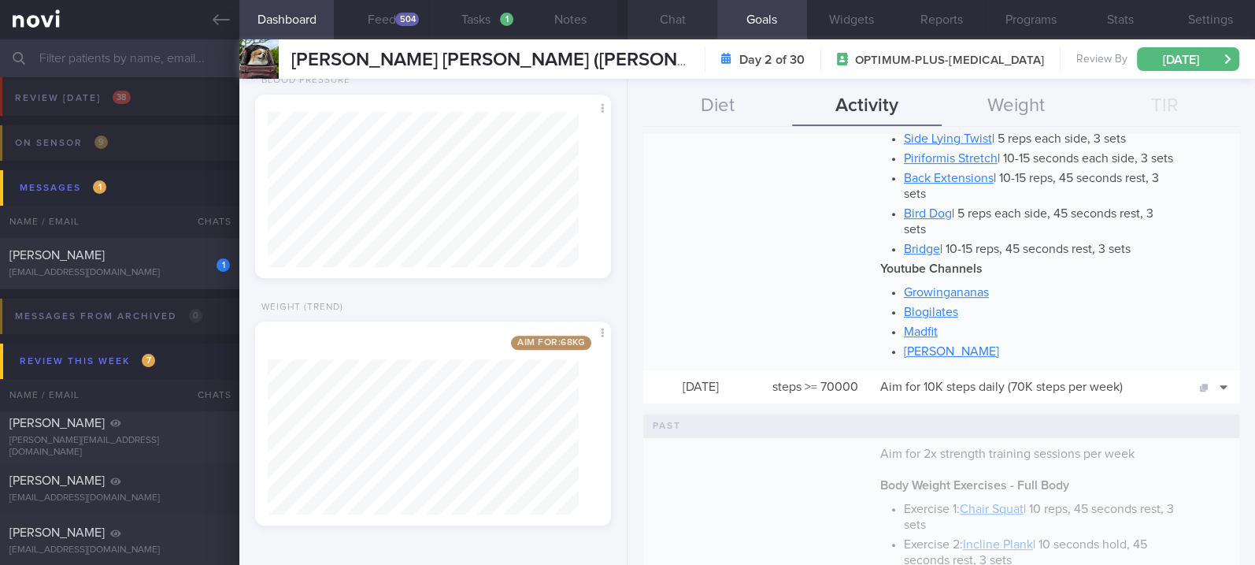
click at [658, 17] on button "Chat" at bounding box center [673, 19] width 90 height 39
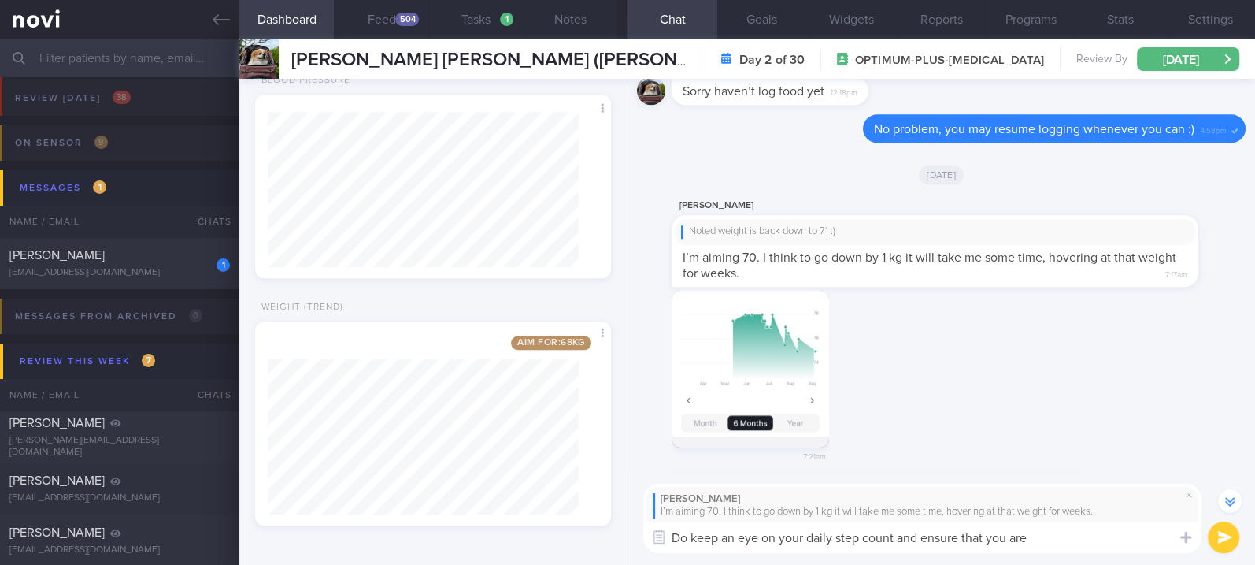
click at [1060, 536] on textarea "Do keep an eye on your daily step count and ensure that you are" at bounding box center [922, 537] width 558 height 32
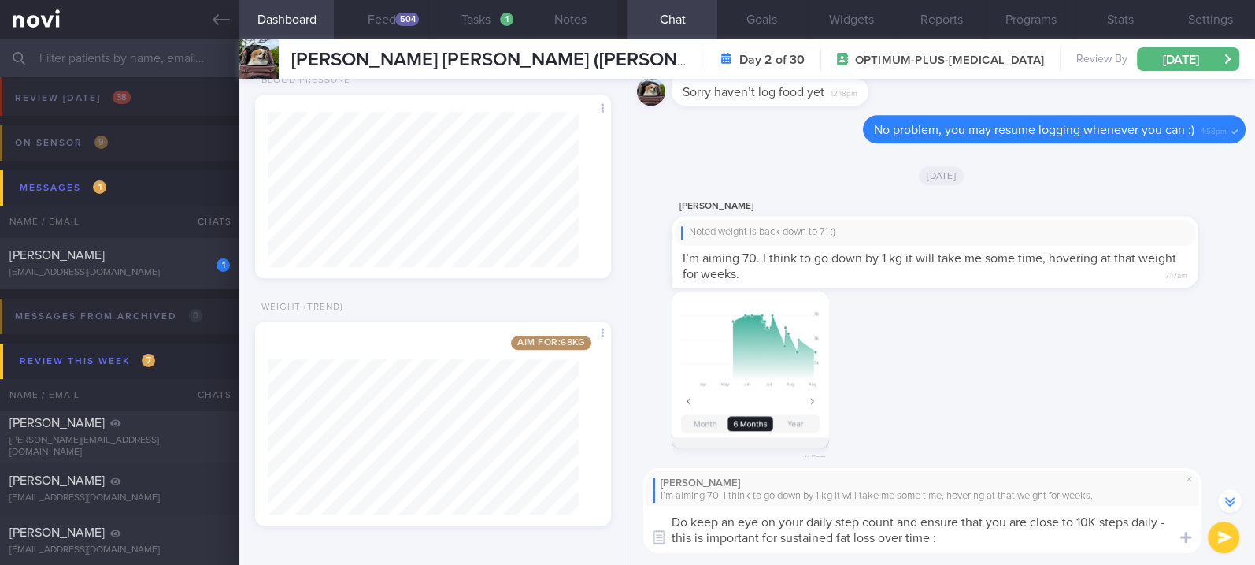
type textarea "Do keep an eye on your daily step count and ensure that you are close to 10K st…"
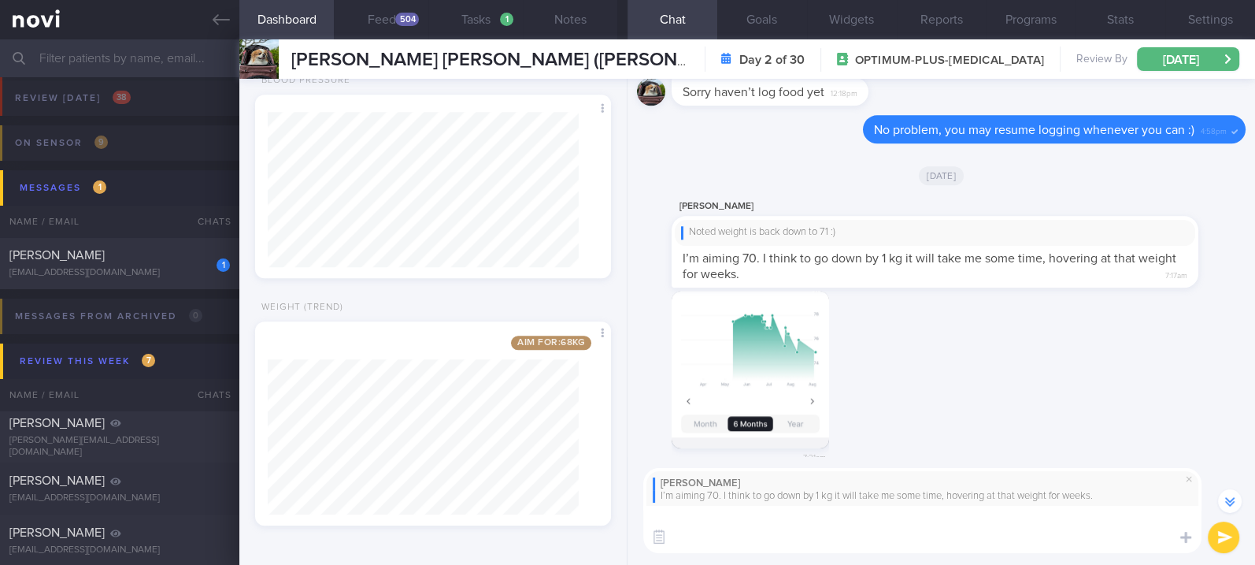
scroll to position [0, 0]
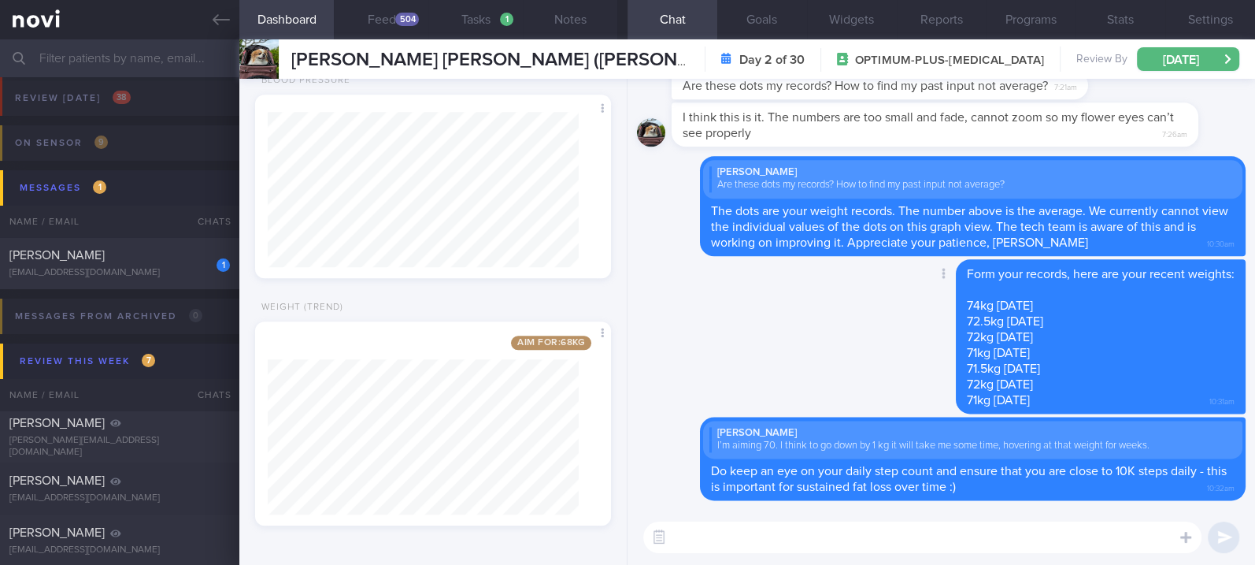
click at [828, 328] on div "Delete Form your records, here are your recent weights: 74kg 3/6/25 72.5kg 16/8…" at bounding box center [941, 338] width 609 height 158
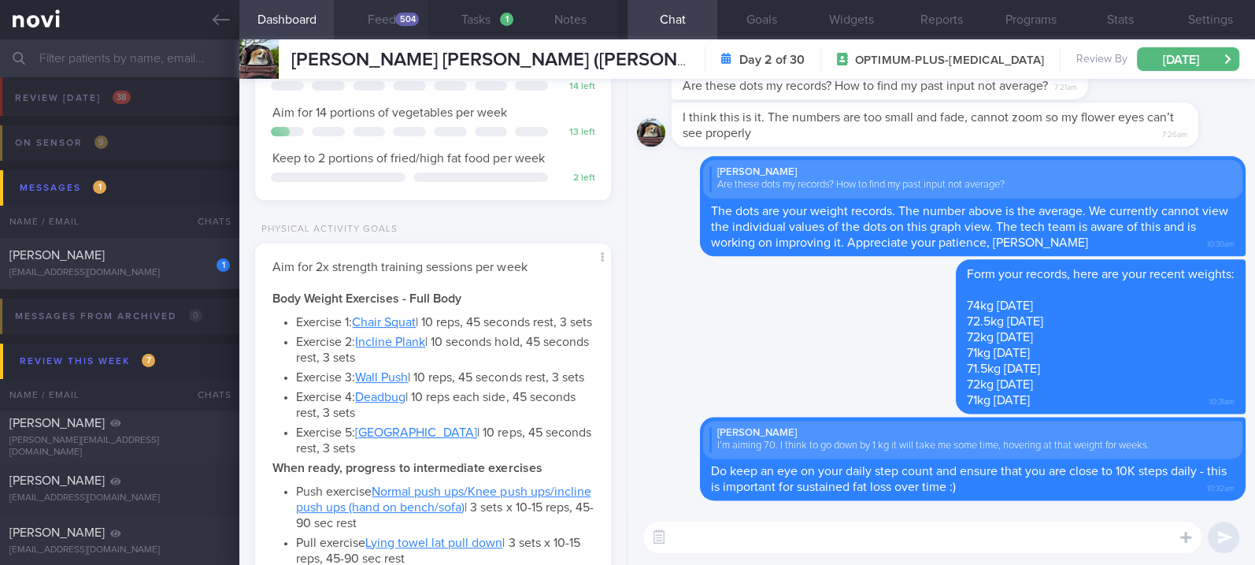
scroll to position [145, 0]
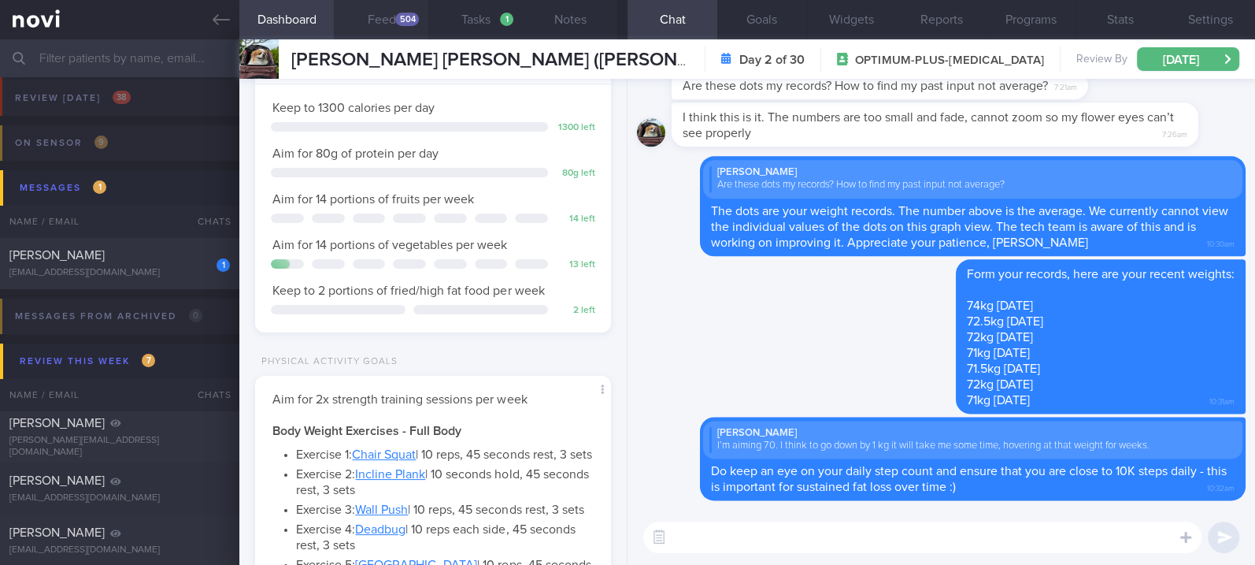
click at [384, 24] on button "Feed 504" at bounding box center [381, 19] width 95 height 39
select select "8"
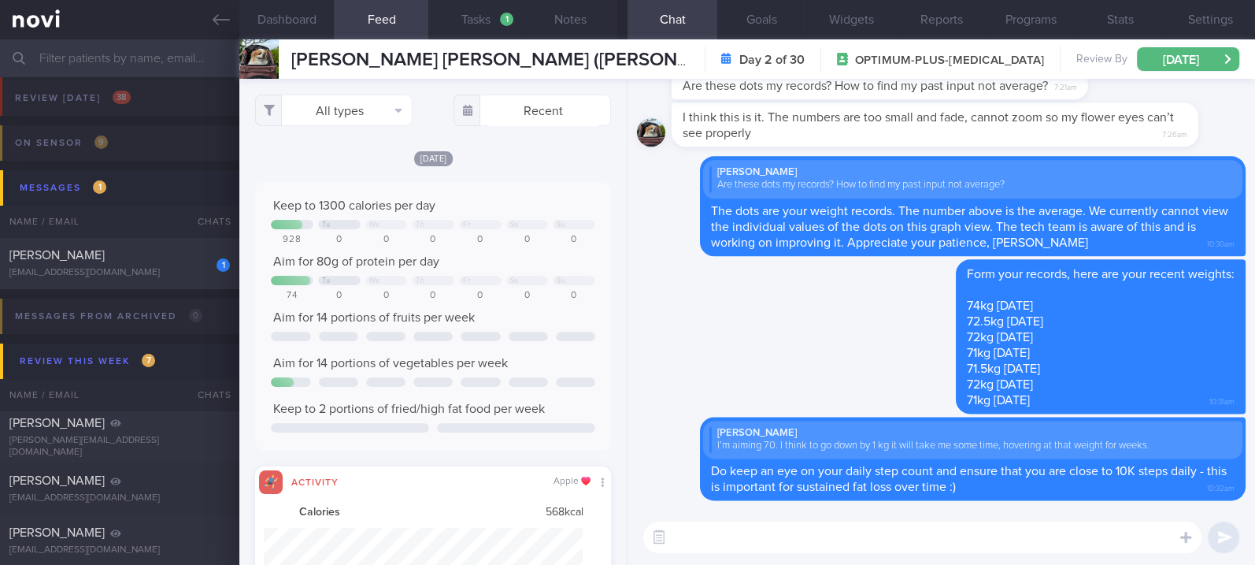
scroll to position [787522, 787282]
click at [481, 109] on input "text" at bounding box center [533, 111] width 158 height 32
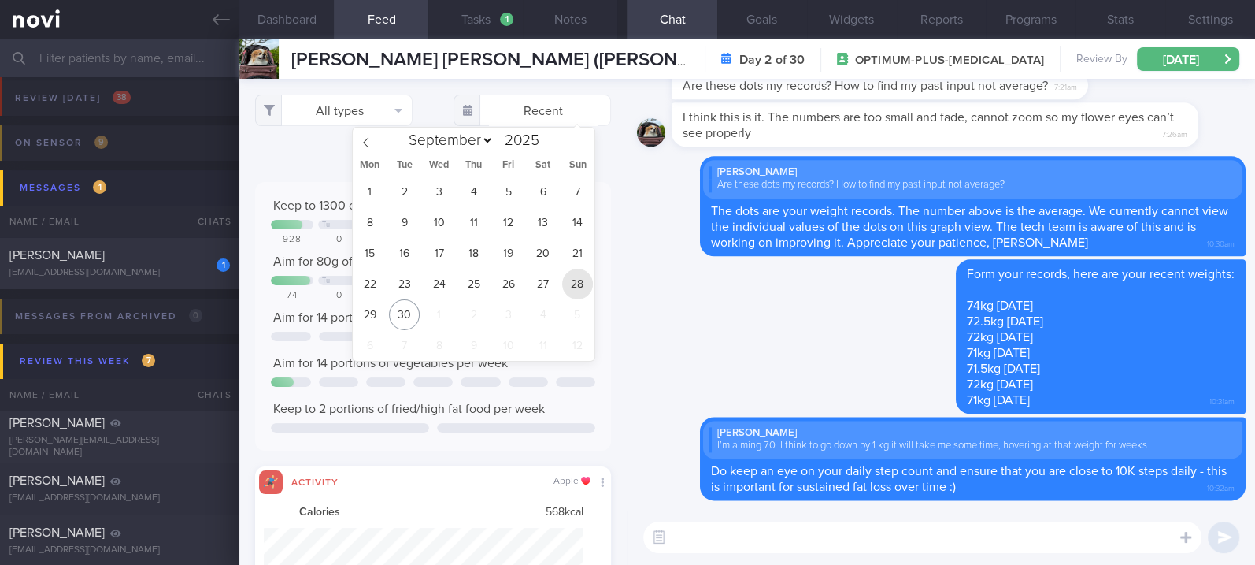
click at [577, 280] on span "28" at bounding box center [577, 284] width 31 height 31
type input "[DATE]"
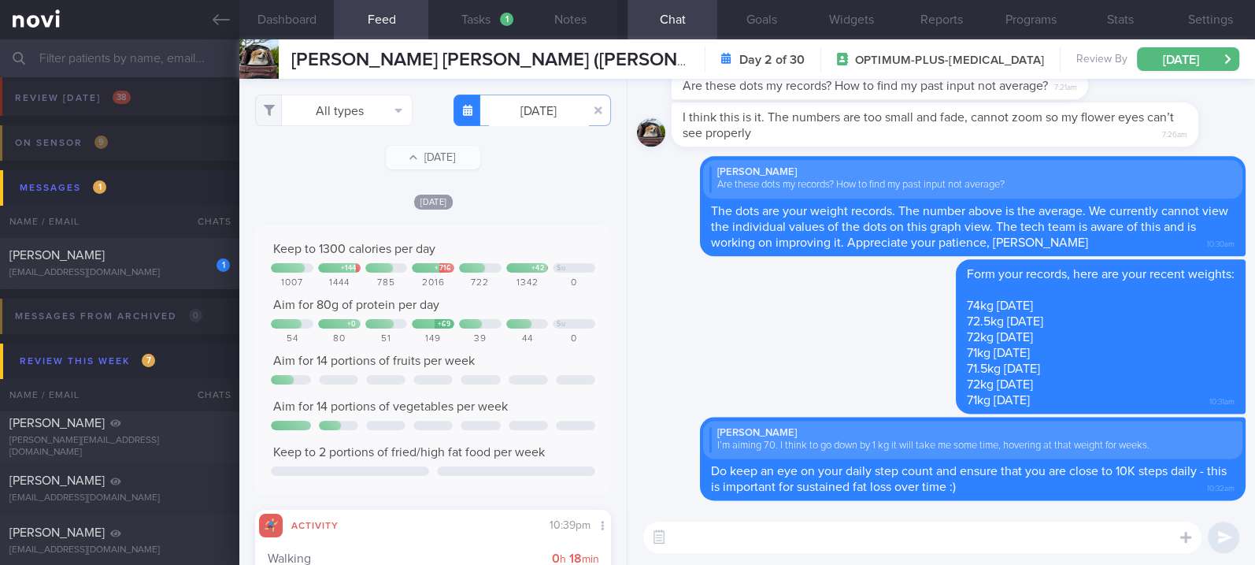
click at [736, 532] on textarea at bounding box center [922, 537] width 558 height 32
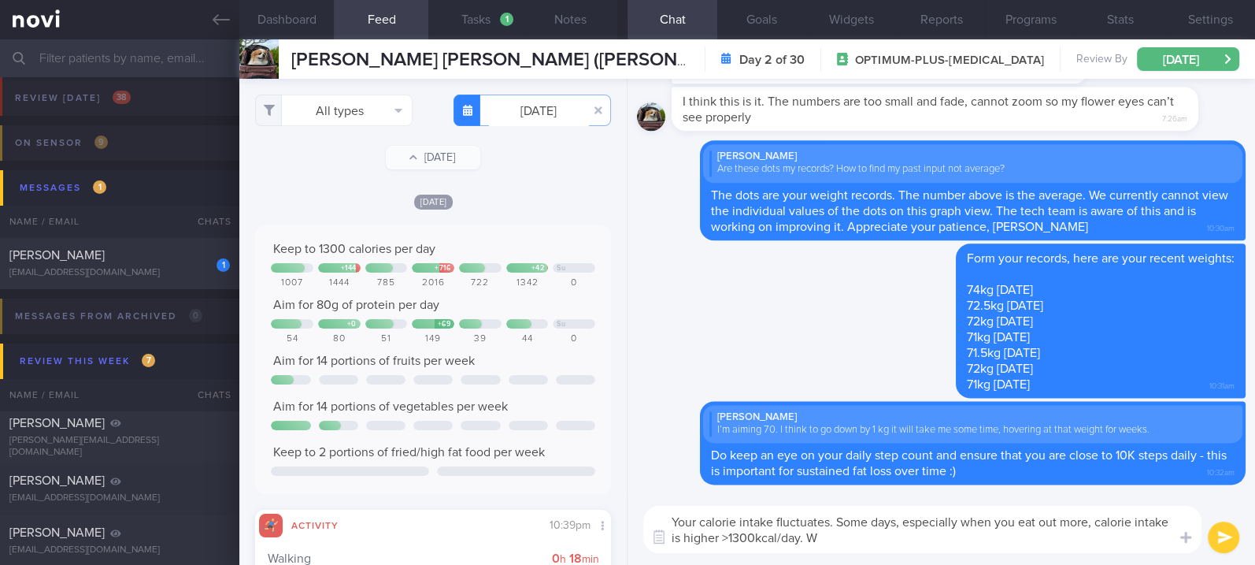
type textarea "Your calorie intake fluctuates. Some days, especially when you eat out more, ca…"
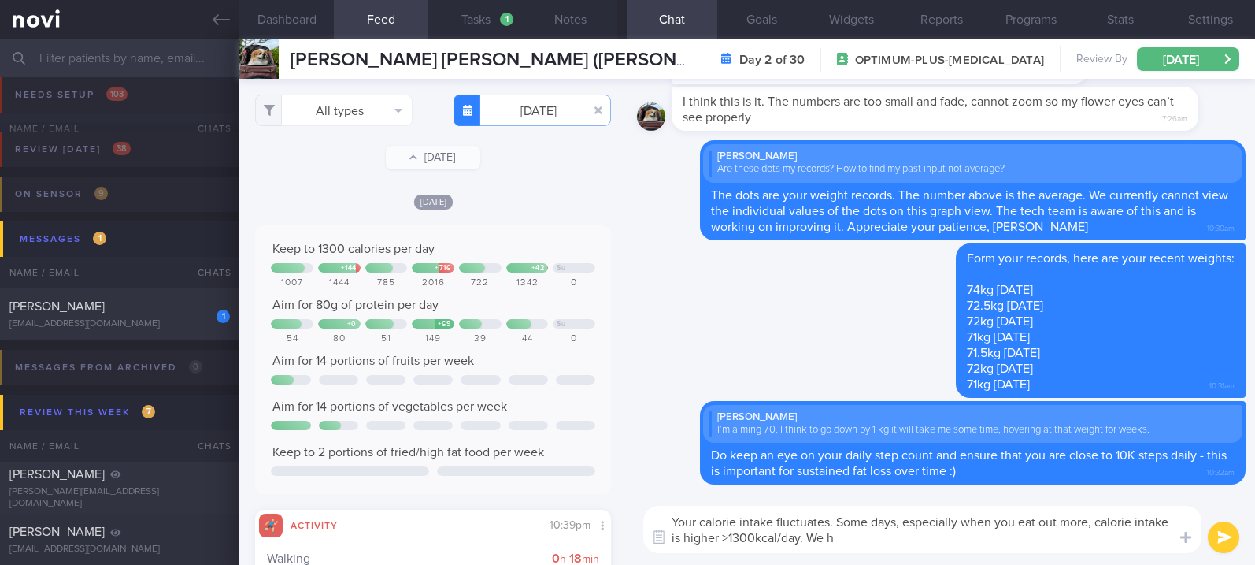
select select "9"
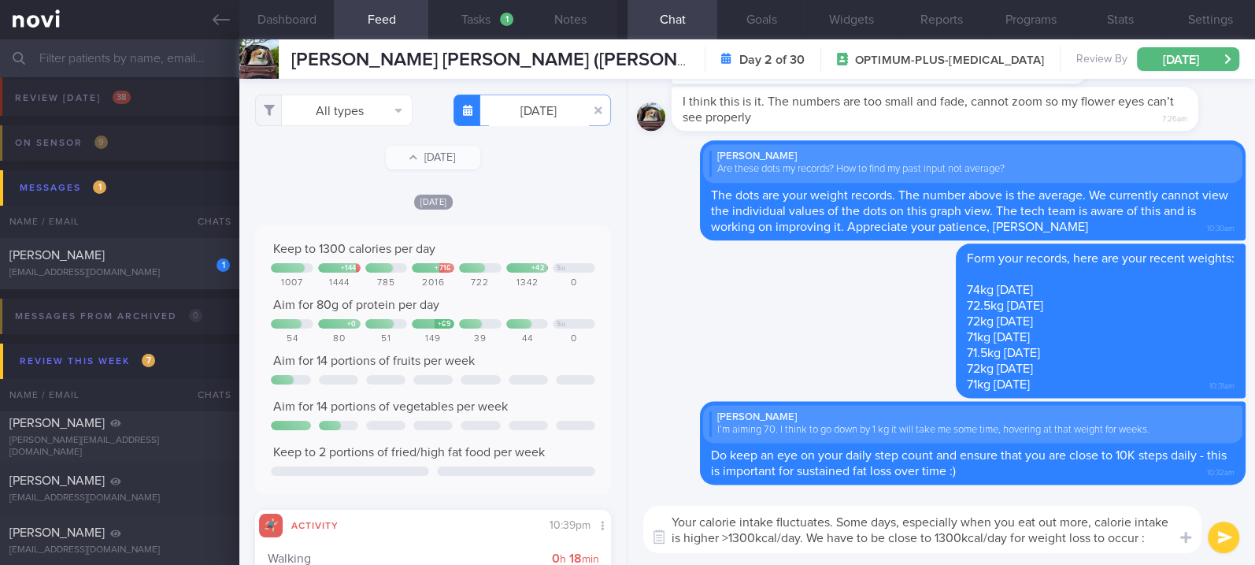
type textarea "Your calorie intake fluctuates. Some days, especially when you eat out more, ca…"
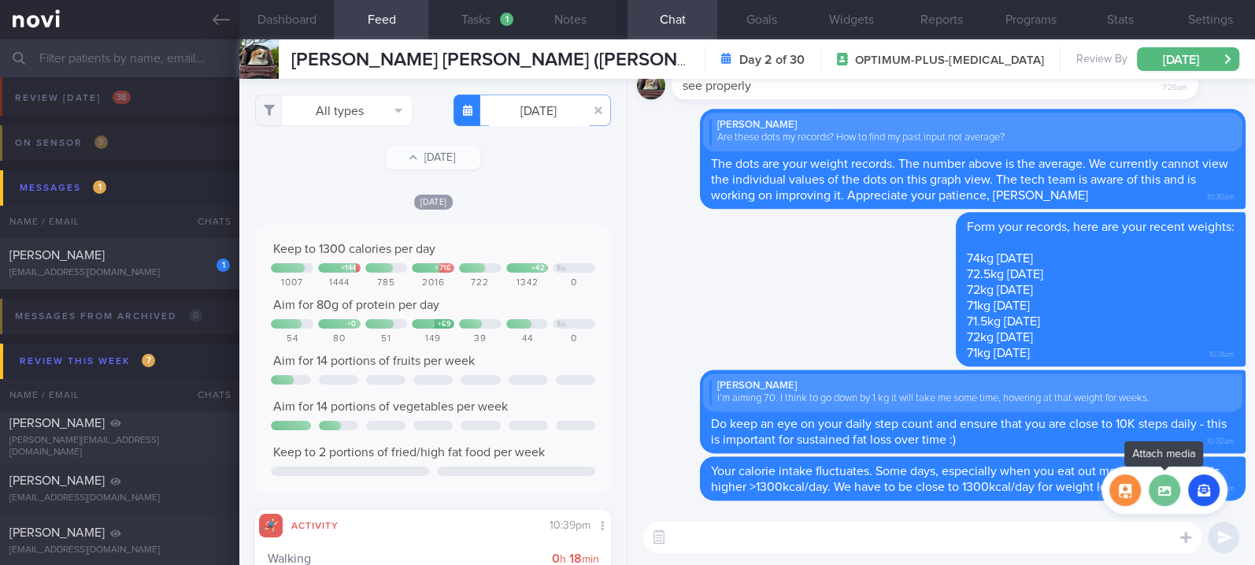
click at [1169, 496] on label at bounding box center [1165, 490] width 32 height 32
click at [0, 0] on input "file" at bounding box center [0, 0] width 0 height 0
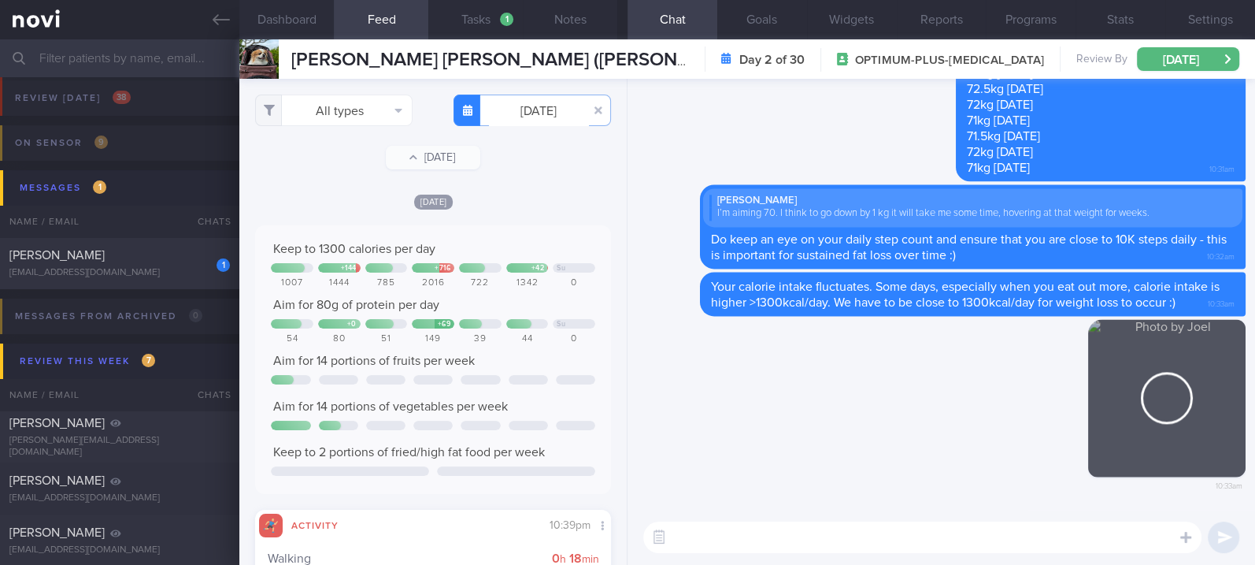
click at [806, 530] on textarea at bounding box center [922, 537] width 558 height 32
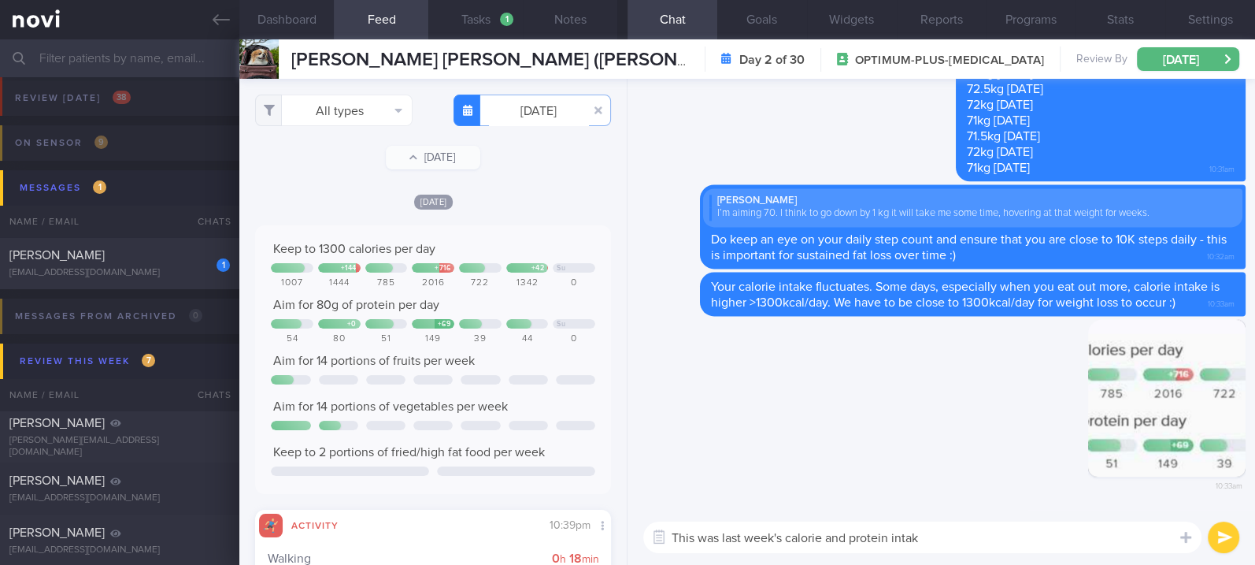
type textarea "This was last week's calorie and protein intake"
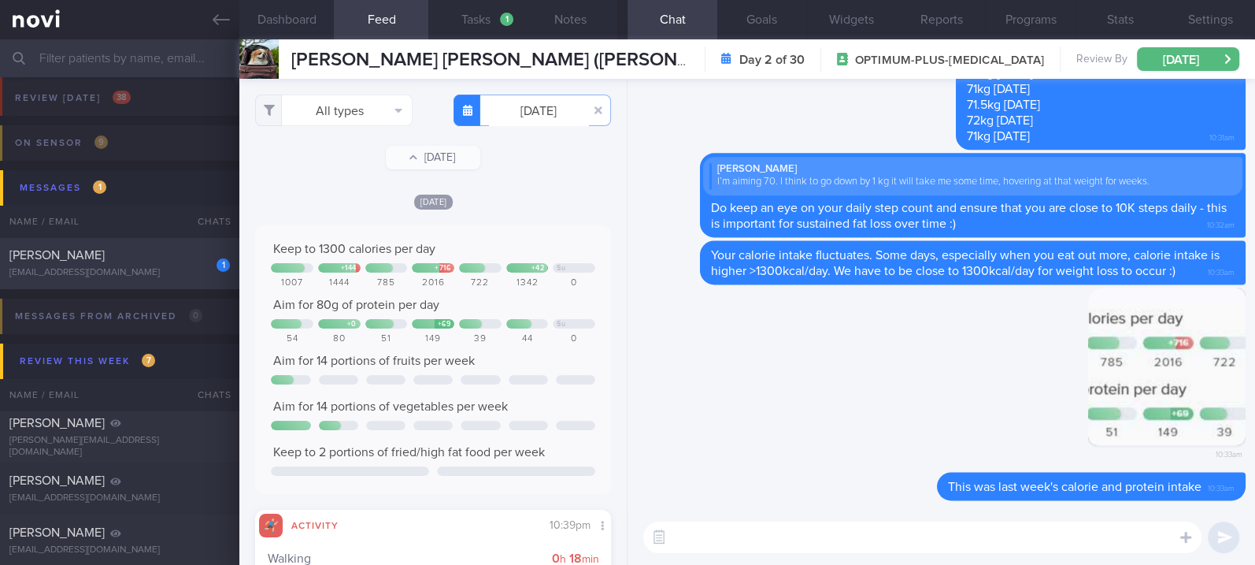
click at [148, 253] on div "[PERSON_NAME]" at bounding box center [117, 255] width 217 height 16
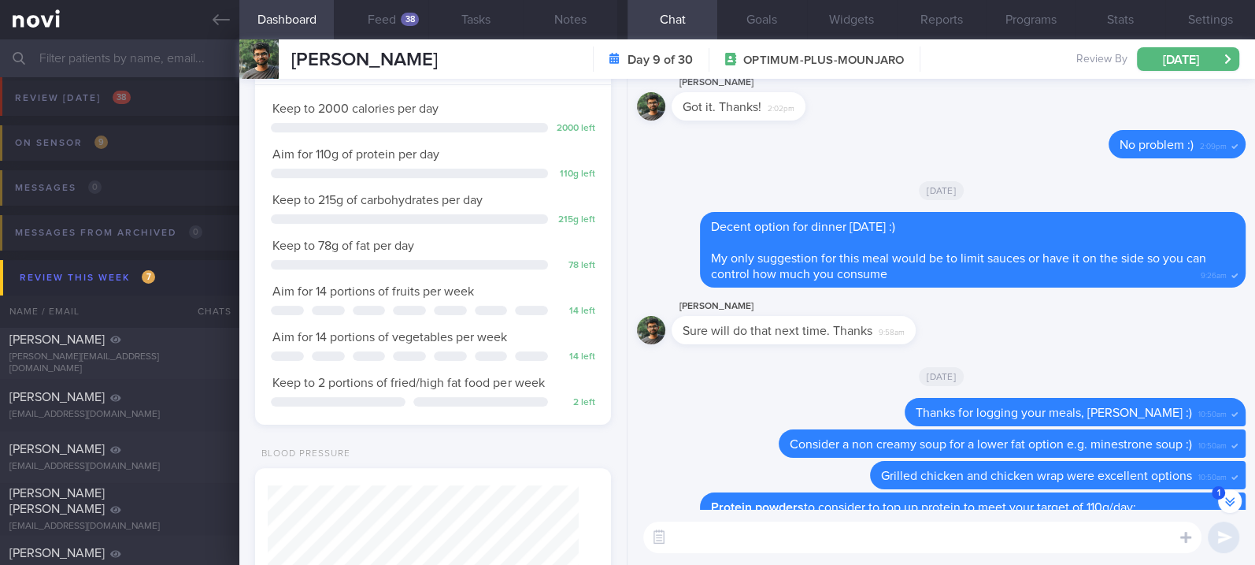
scroll to position [158, 317]
drag, startPoint x: 378, startPoint y: 21, endPoint x: 410, endPoint y: 65, distance: 53.6
click at [378, 21] on button "Feed 38" at bounding box center [381, 19] width 95 height 39
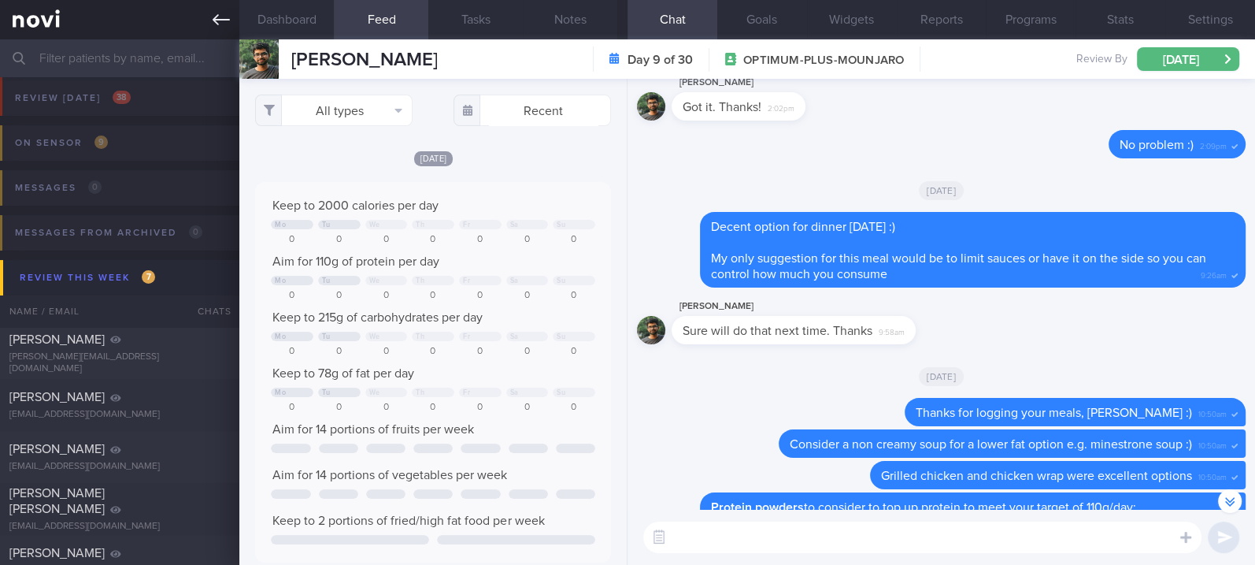
click at [229, 26] on icon at bounding box center [221, 19] width 17 height 17
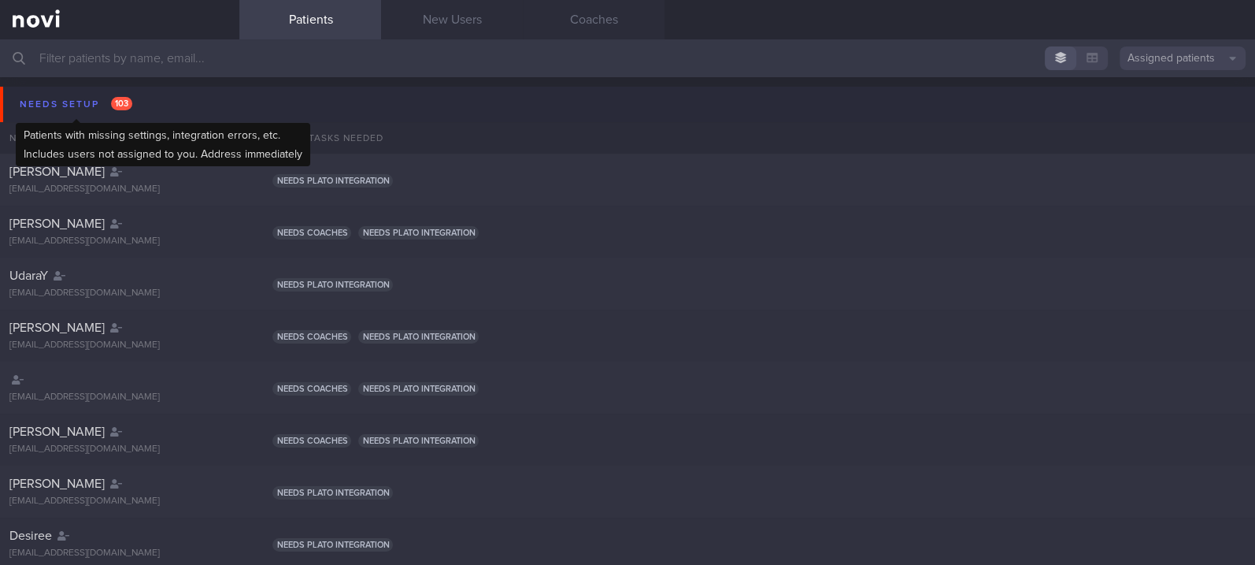
click at [128, 103] on span "103" at bounding box center [121, 103] width 21 height 13
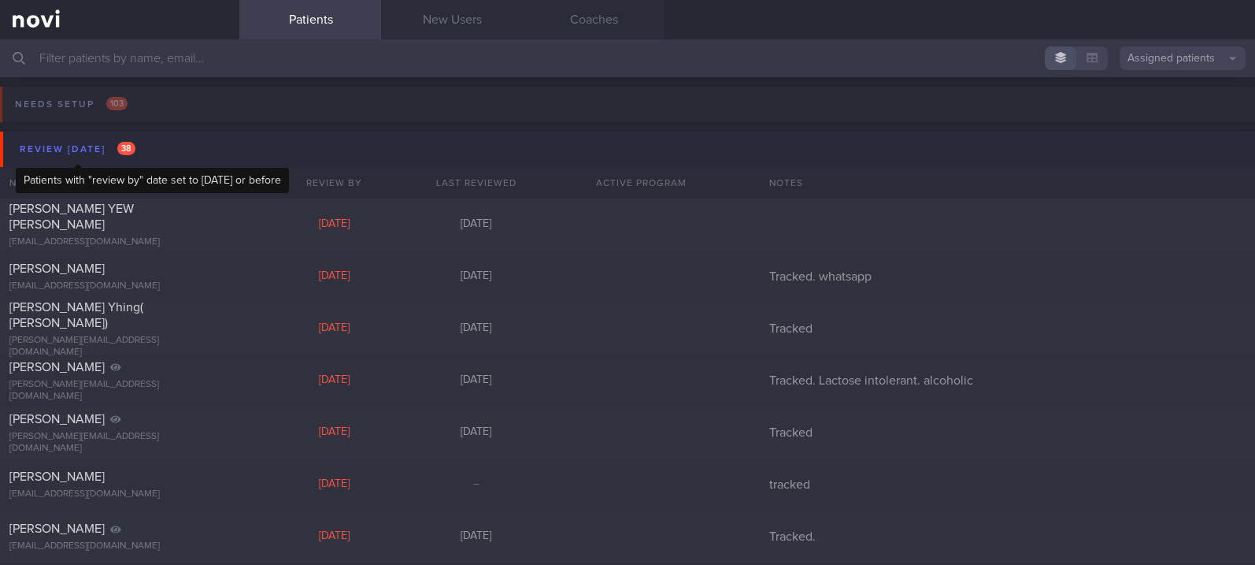
click at [132, 144] on span "38" at bounding box center [126, 148] width 18 height 13
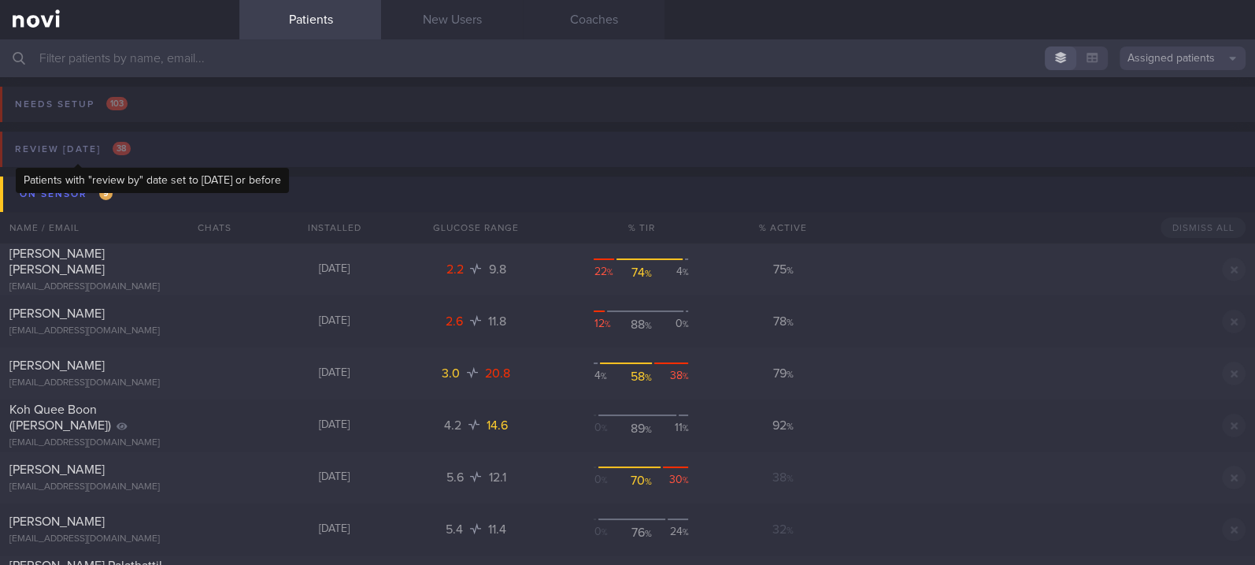
click at [132, 144] on div "Review [DATE] 38" at bounding box center [73, 149] width 124 height 21
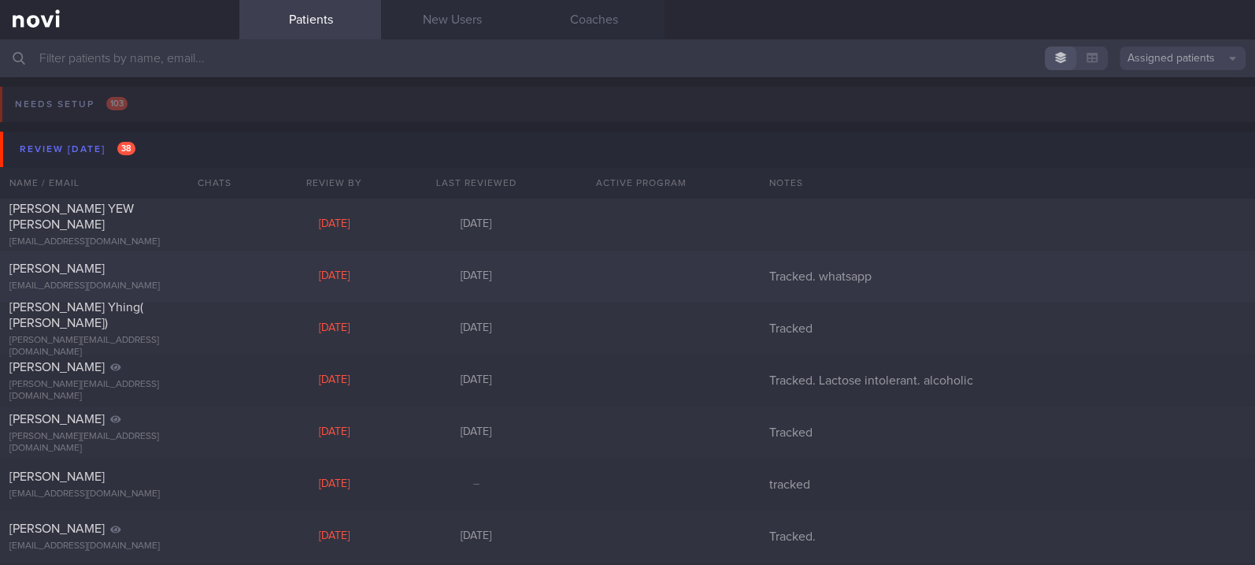
click at [252, 294] on div "Gurdev Singh gurdev162@gmail.com Fri, 11 Apr 6 months ago Tracked. whatsapp" at bounding box center [627, 276] width 1255 height 52
select select "3"
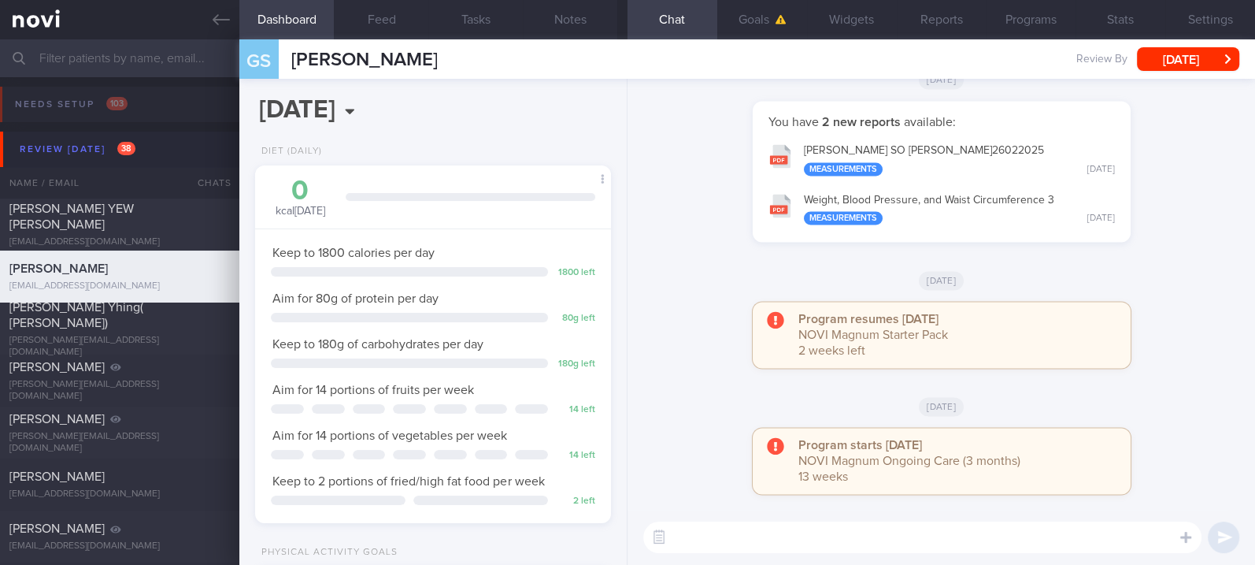
scroll to position [158, 317]
click at [139, 157] on div "Review today 38" at bounding box center [78, 149] width 124 height 21
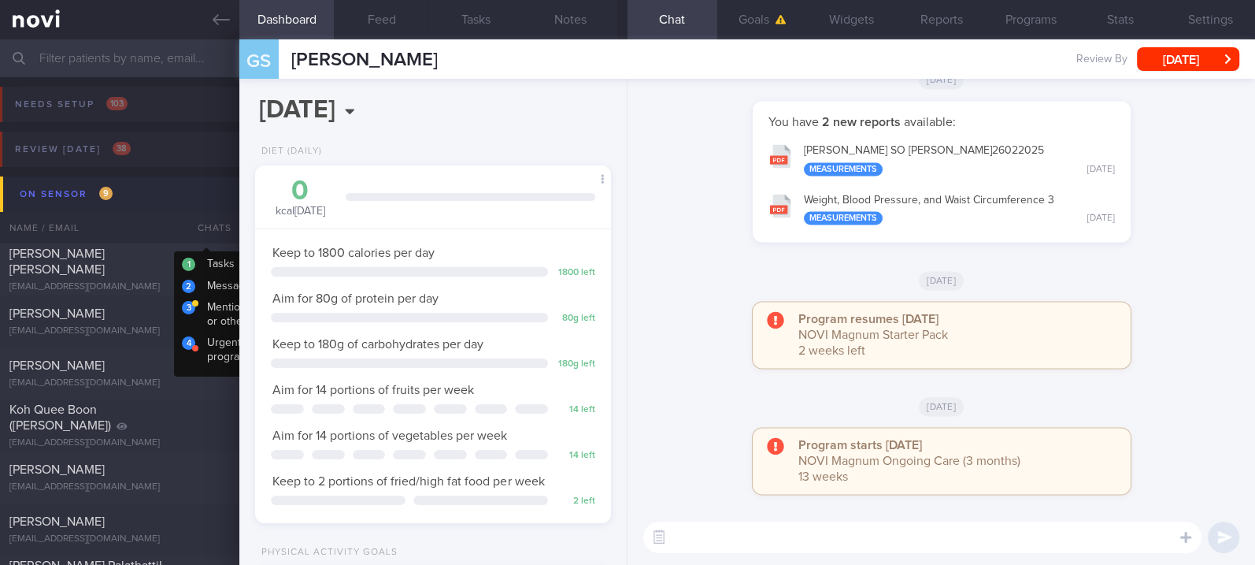
click at [196, 195] on button "On sensor 9" at bounding box center [630, 193] width 1260 height 35
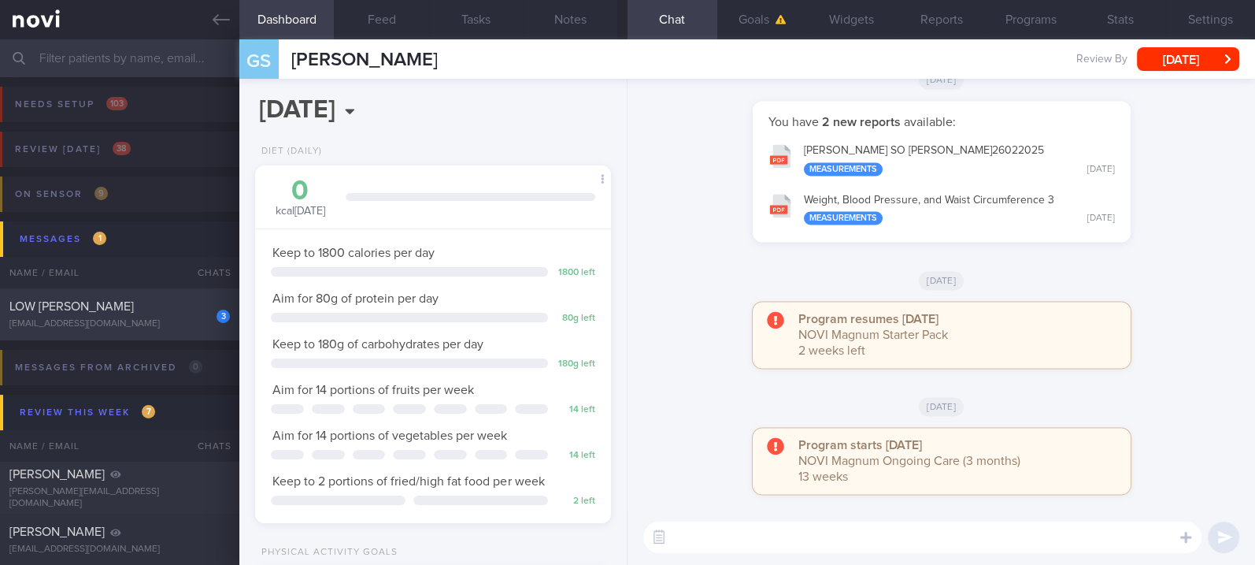
click at [169, 314] on div "3 LOW KIM SONG kimsonglow@gmail.com" at bounding box center [119, 315] width 239 height 32
type input "Tracked. KS"
select select "9"
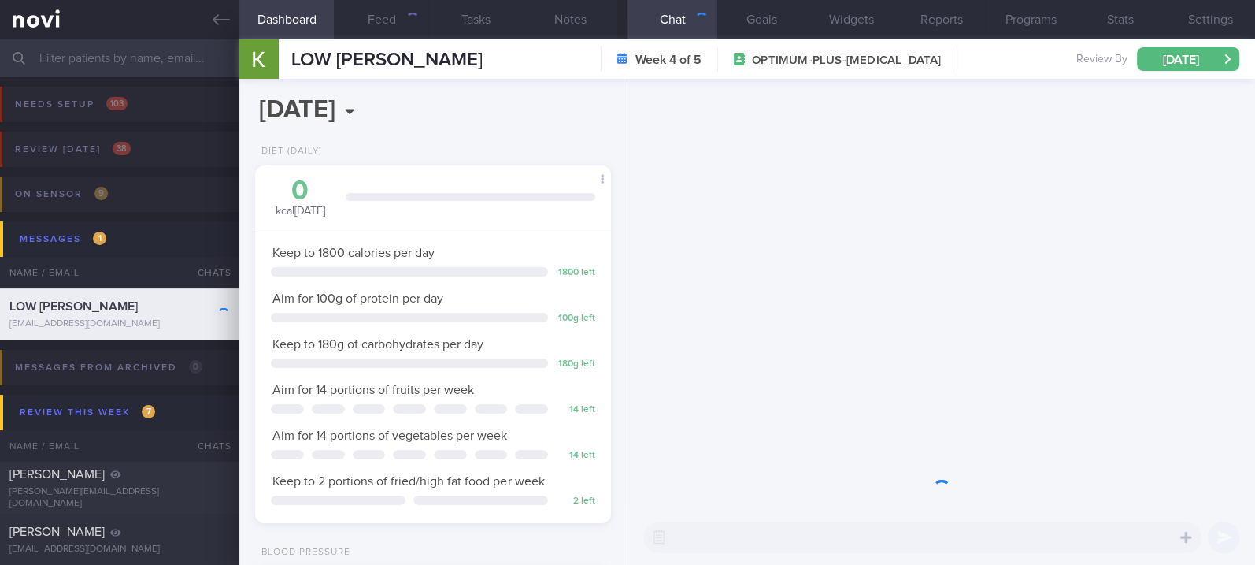
scroll to position [178, 310]
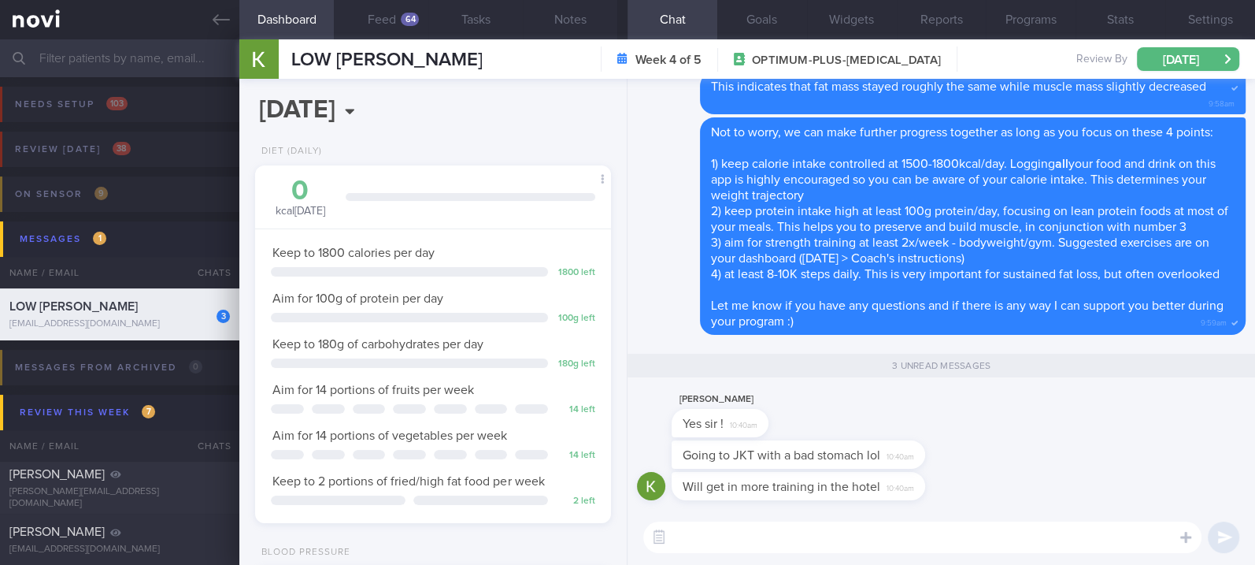
click at [1103, 391] on div "Kim Song Low Yes sir ! 10:40am" at bounding box center [941, 415] width 609 height 50
click at [1103, 405] on div "Kim Song Low Yes sir ! 10:40am" at bounding box center [941, 415] width 609 height 50
click at [1106, 419] on div "Kim Song Low Yes sir ! 10:40am" at bounding box center [941, 415] width 609 height 50
click at [1110, 435] on div "Kim Song Low Yes sir ! 10:40am" at bounding box center [941, 415] width 609 height 50
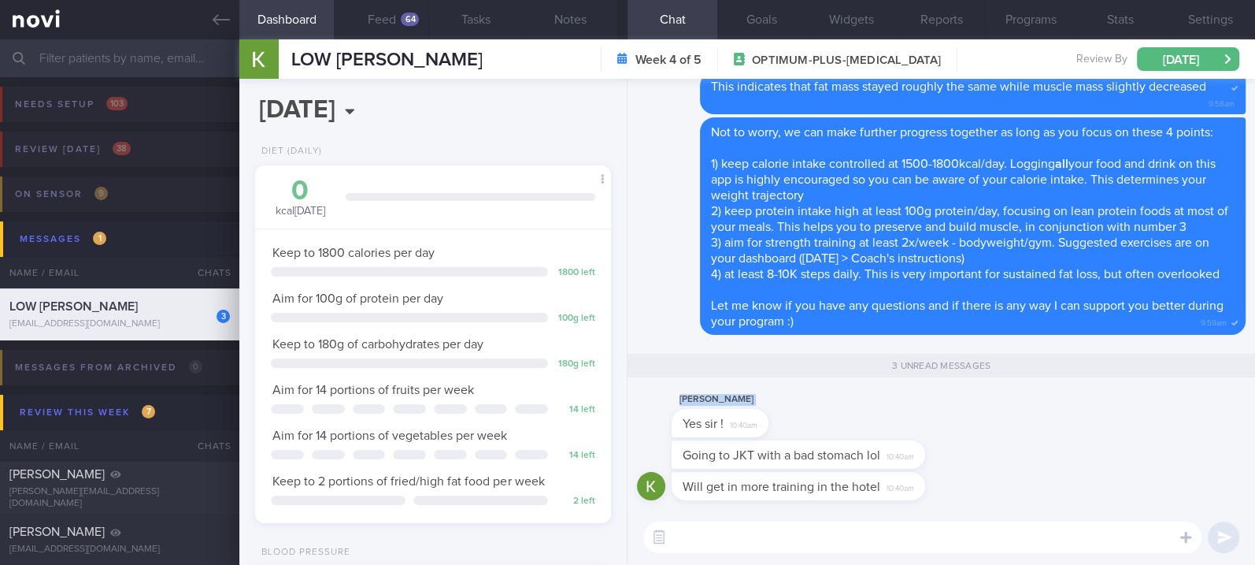
click at [1110, 435] on div "Kim Song Low Yes sir ! 10:40am" at bounding box center [941, 415] width 609 height 50
click at [984, 528] on textarea at bounding box center [922, 537] width 558 height 32
click at [914, 515] on div "​ ​" at bounding box center [942, 537] width 628 height 55
click at [888, 548] on textarea at bounding box center [922, 537] width 558 height 32
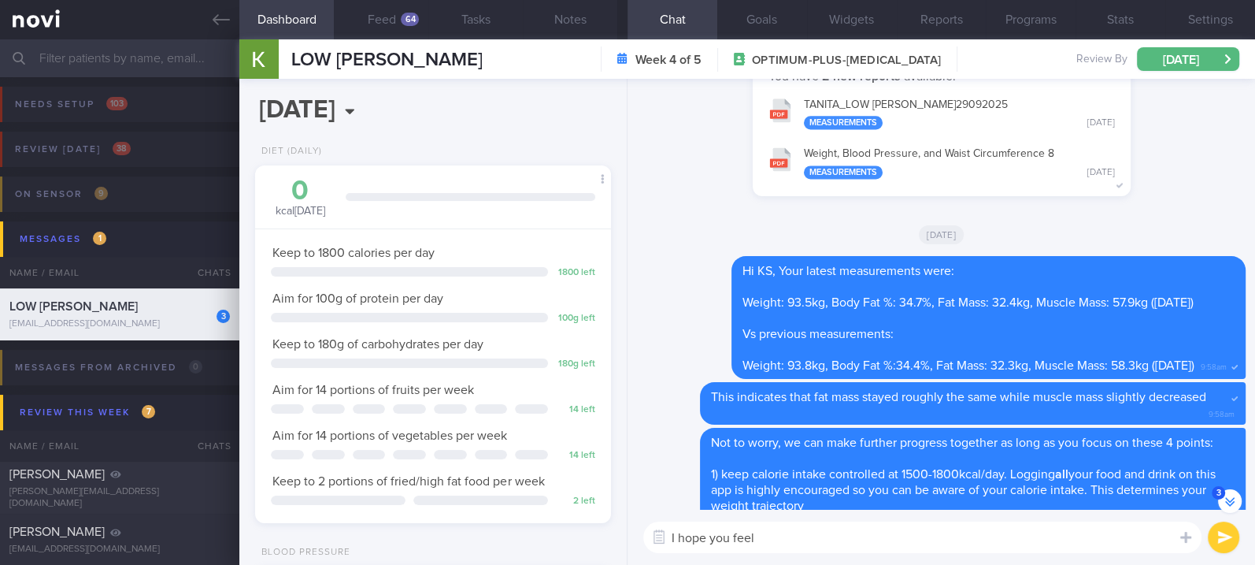
scroll to position [0, 0]
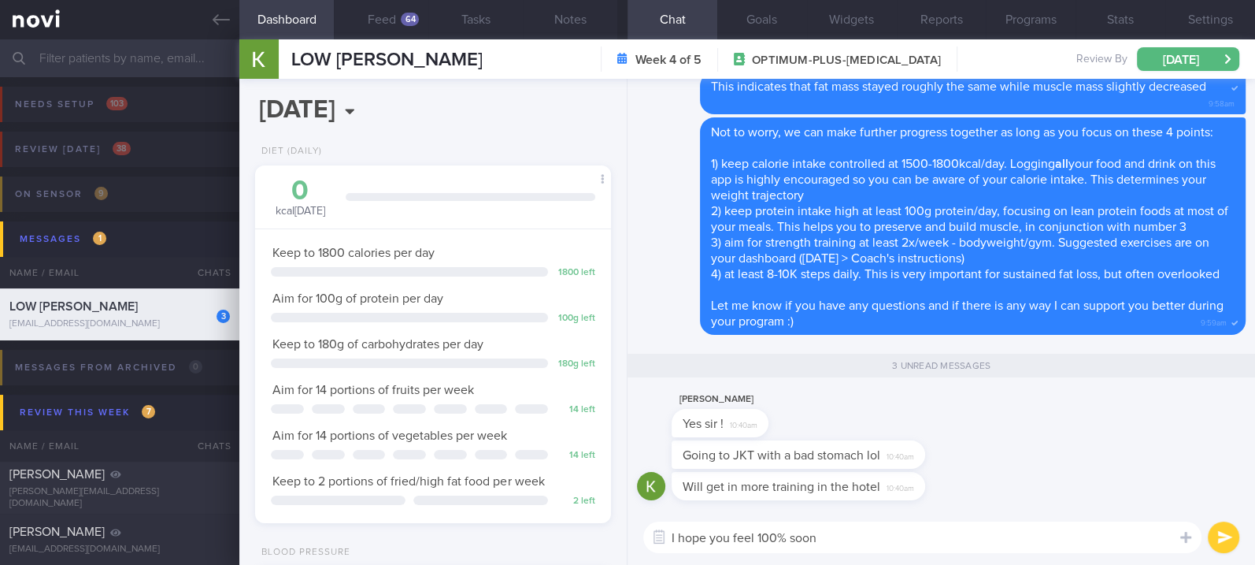
type textarea "I hope you feel 100% soon!"
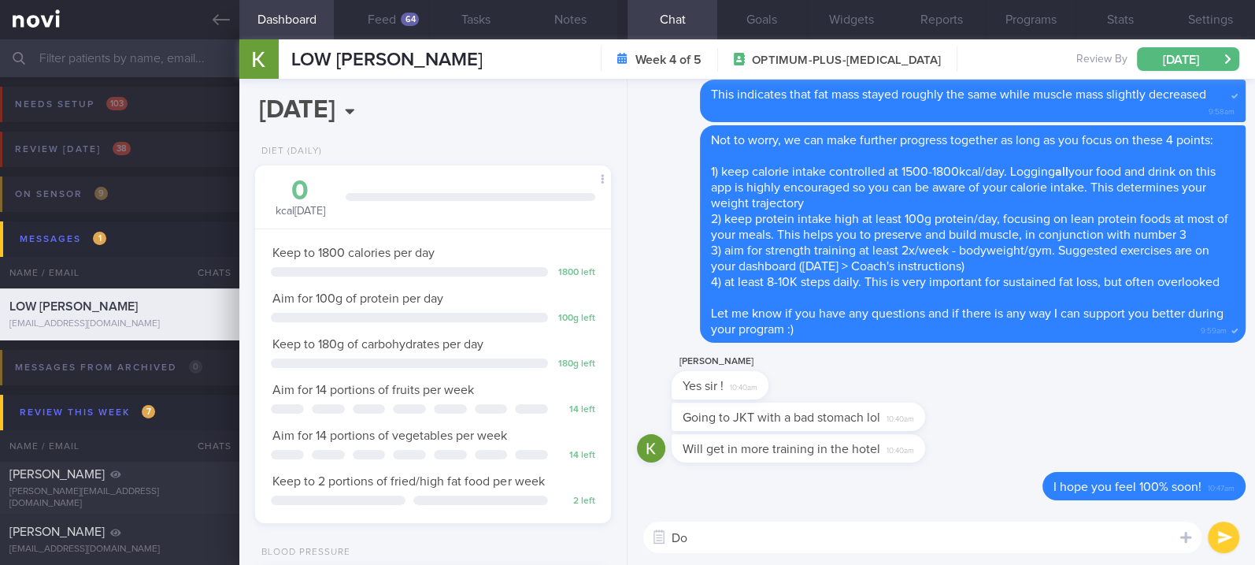
type textarea "D"
drag, startPoint x: 198, startPoint y: 27, endPoint x: 214, endPoint y: 24, distance: 15.9
click at [198, 26] on link at bounding box center [119, 19] width 239 height 39
